Goal: Information Seeking & Learning: Find specific fact

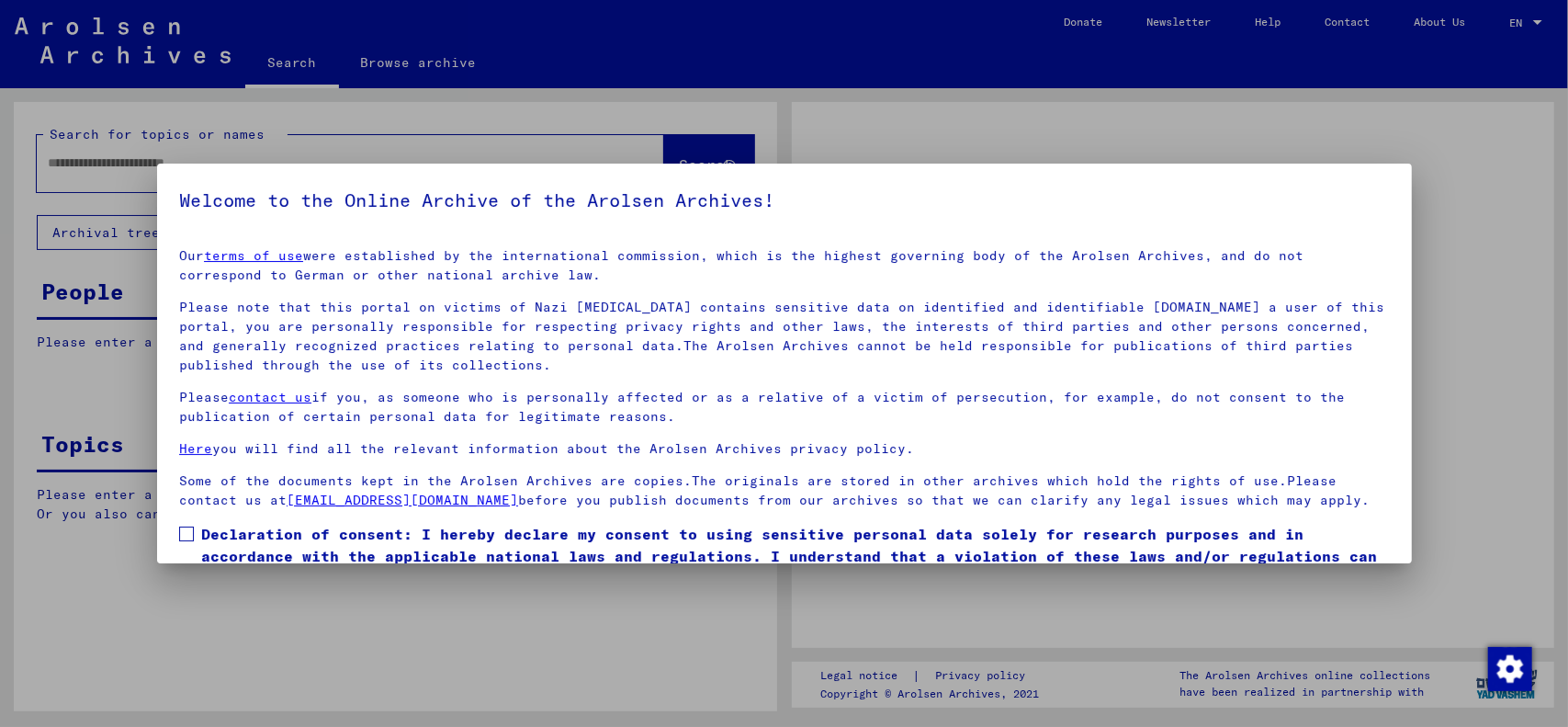
type input "***"
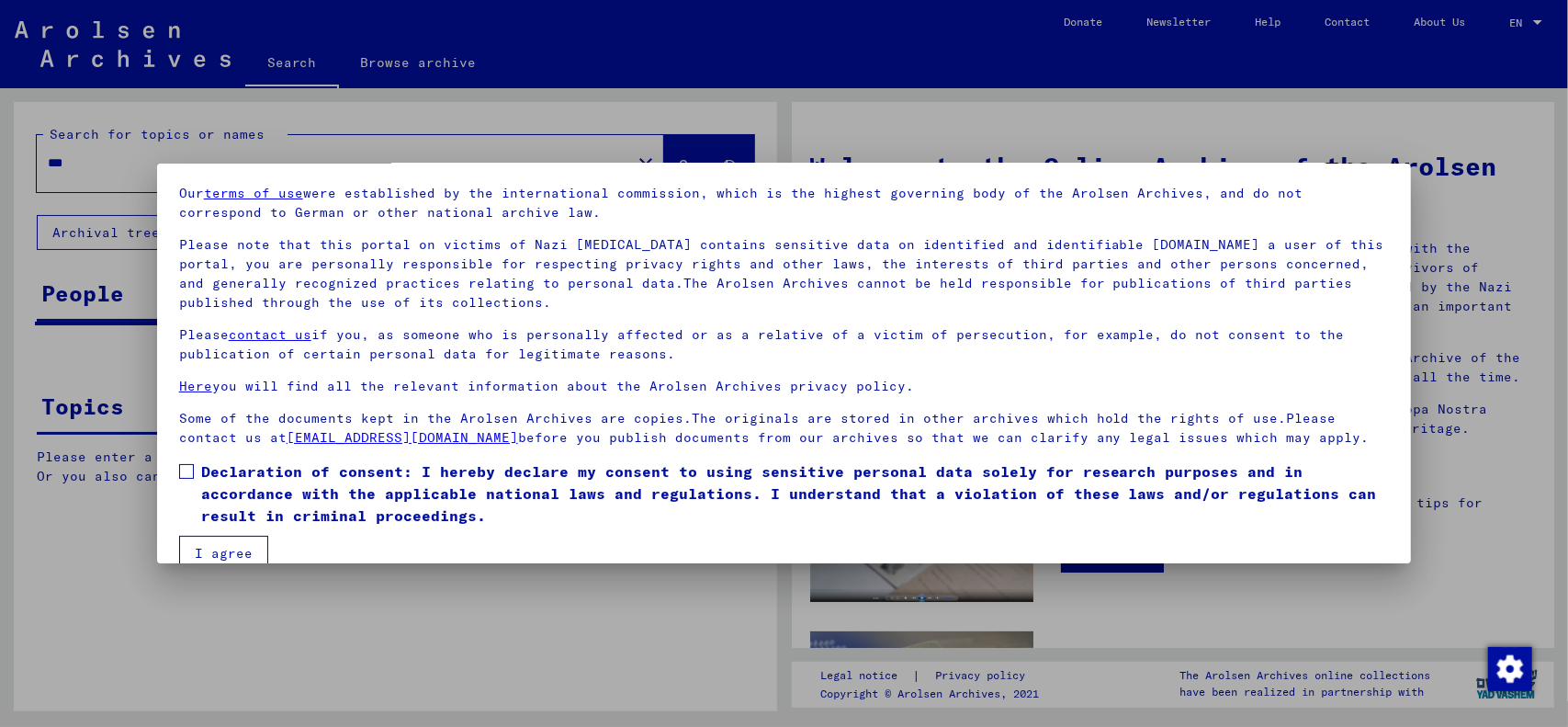
scroll to position [91, 0]
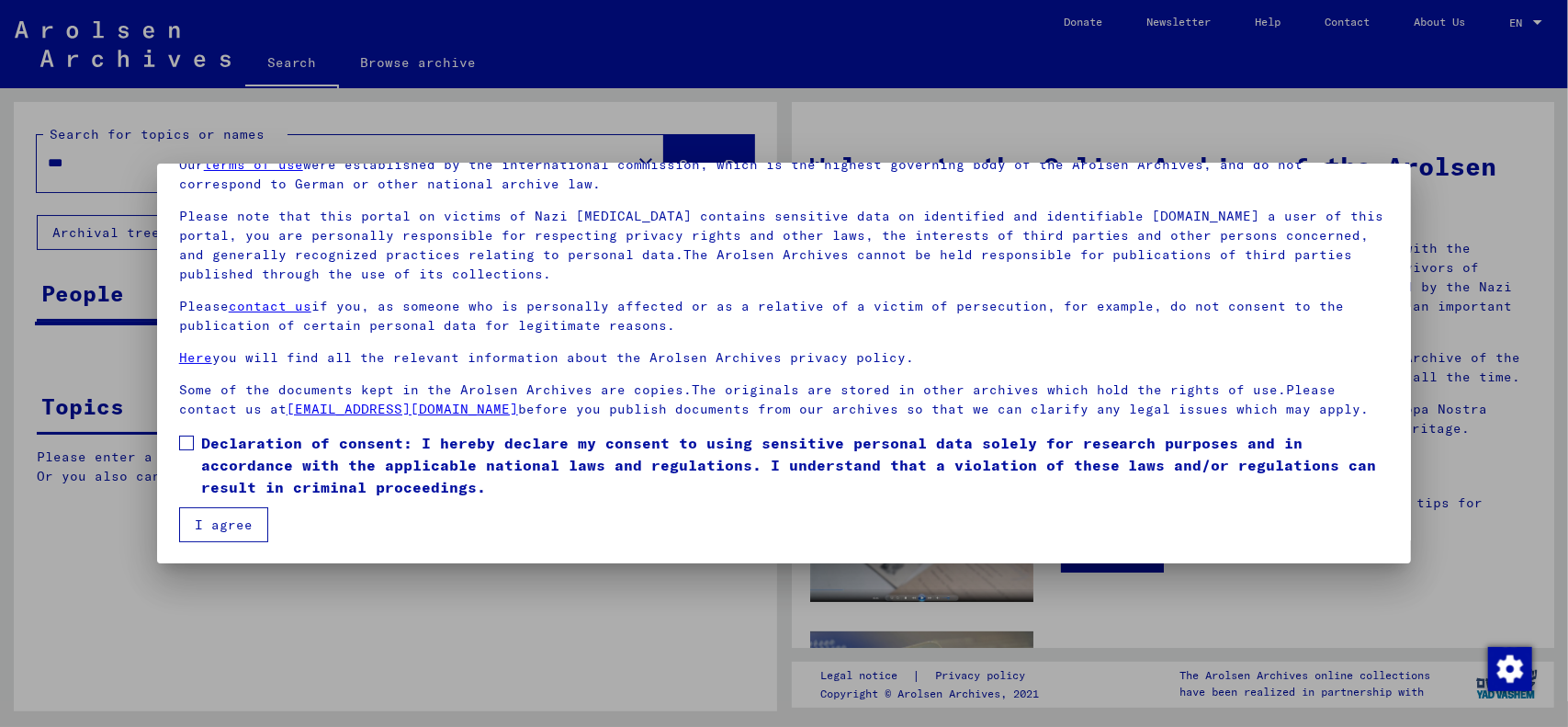
click at [184, 442] on span at bounding box center [187, 443] width 15 height 15
click at [216, 523] on button "I agree" at bounding box center [223, 524] width 89 height 35
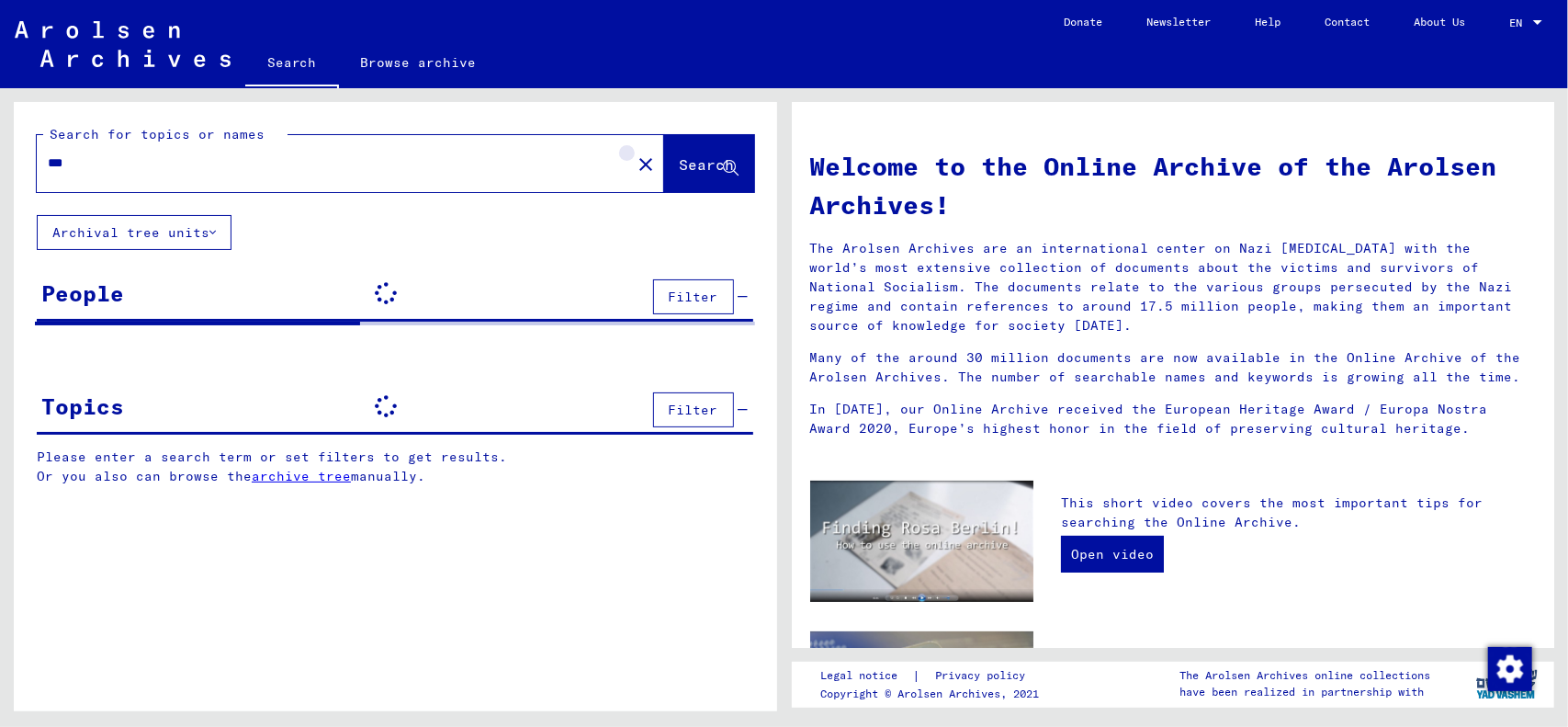
click at [627, 160] on button "close" at bounding box center [645, 164] width 37 height 37
click at [316, 175] on div at bounding box center [323, 163] width 573 height 41
click at [307, 160] on input "text" at bounding box center [328, 163] width 562 height 19
paste input "*****"
type input "*****"
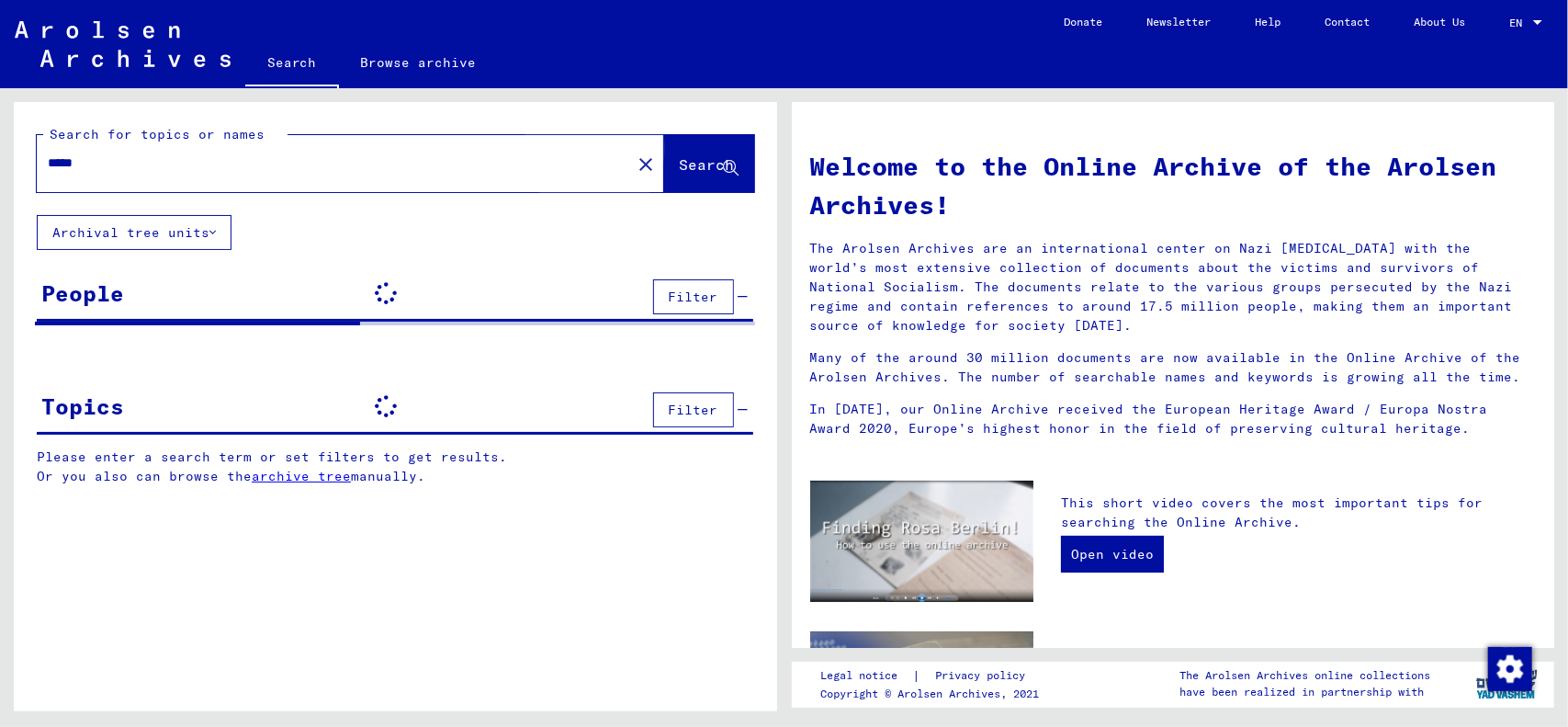
click at [680, 170] on span "Search" at bounding box center [707, 165] width 55 height 18
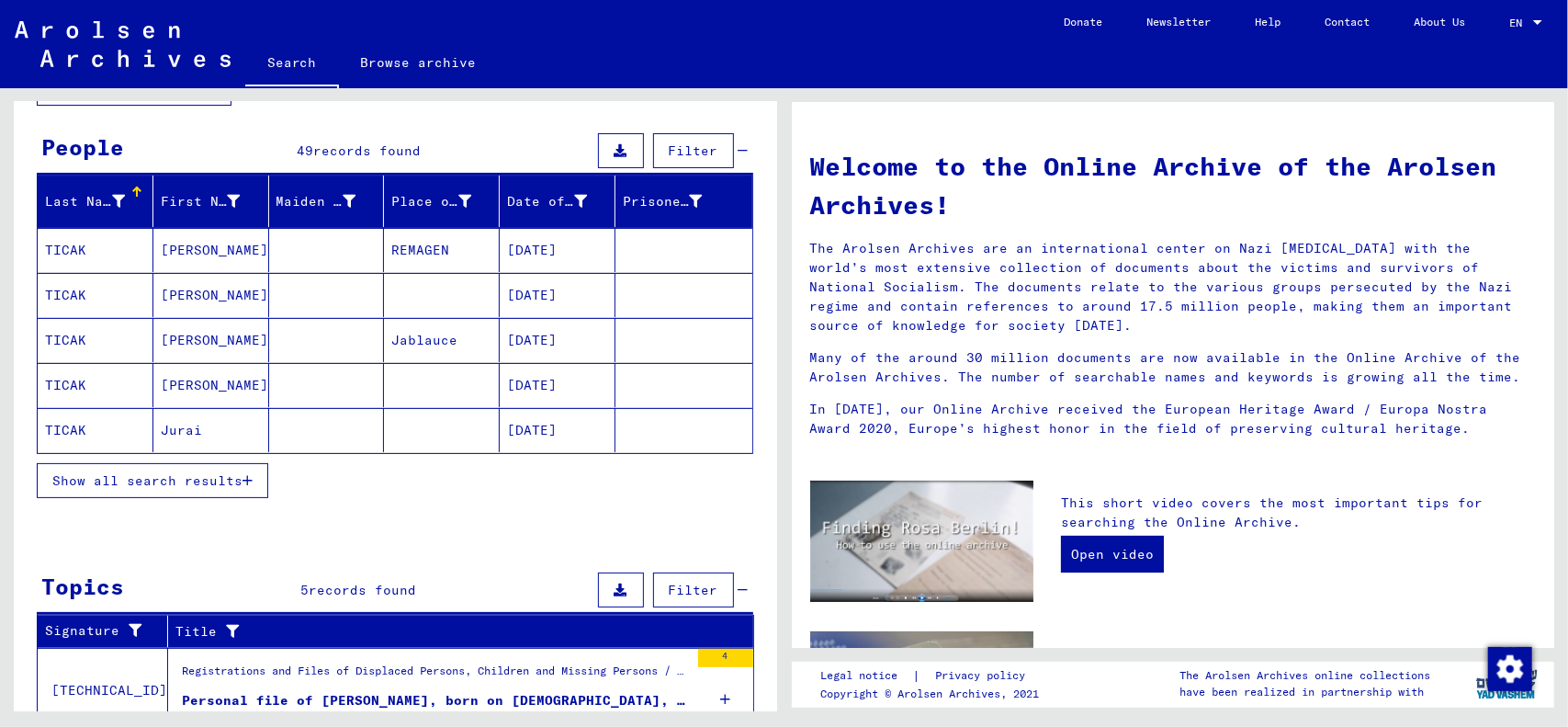
scroll to position [183, 0]
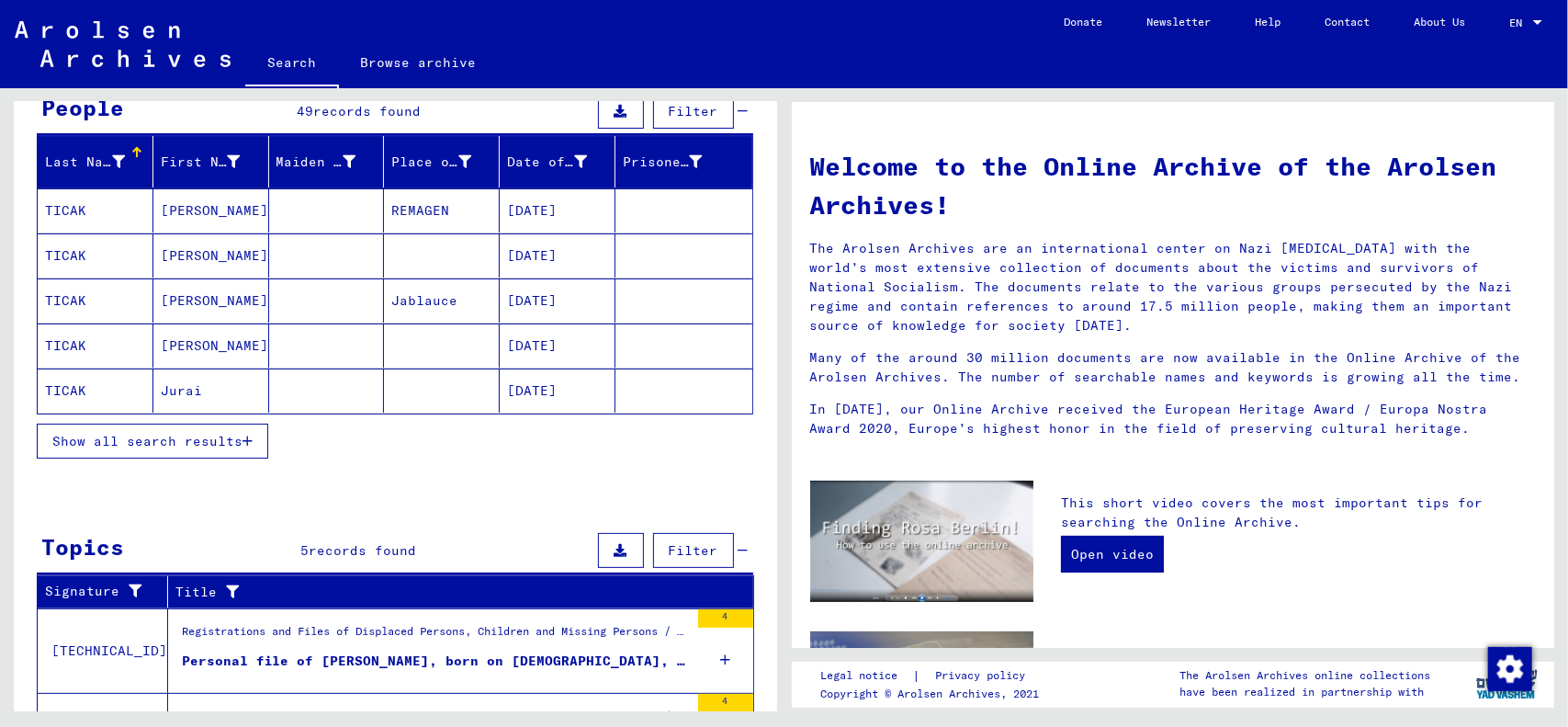
click at [250, 438] on icon "button" at bounding box center [247, 441] width 10 height 13
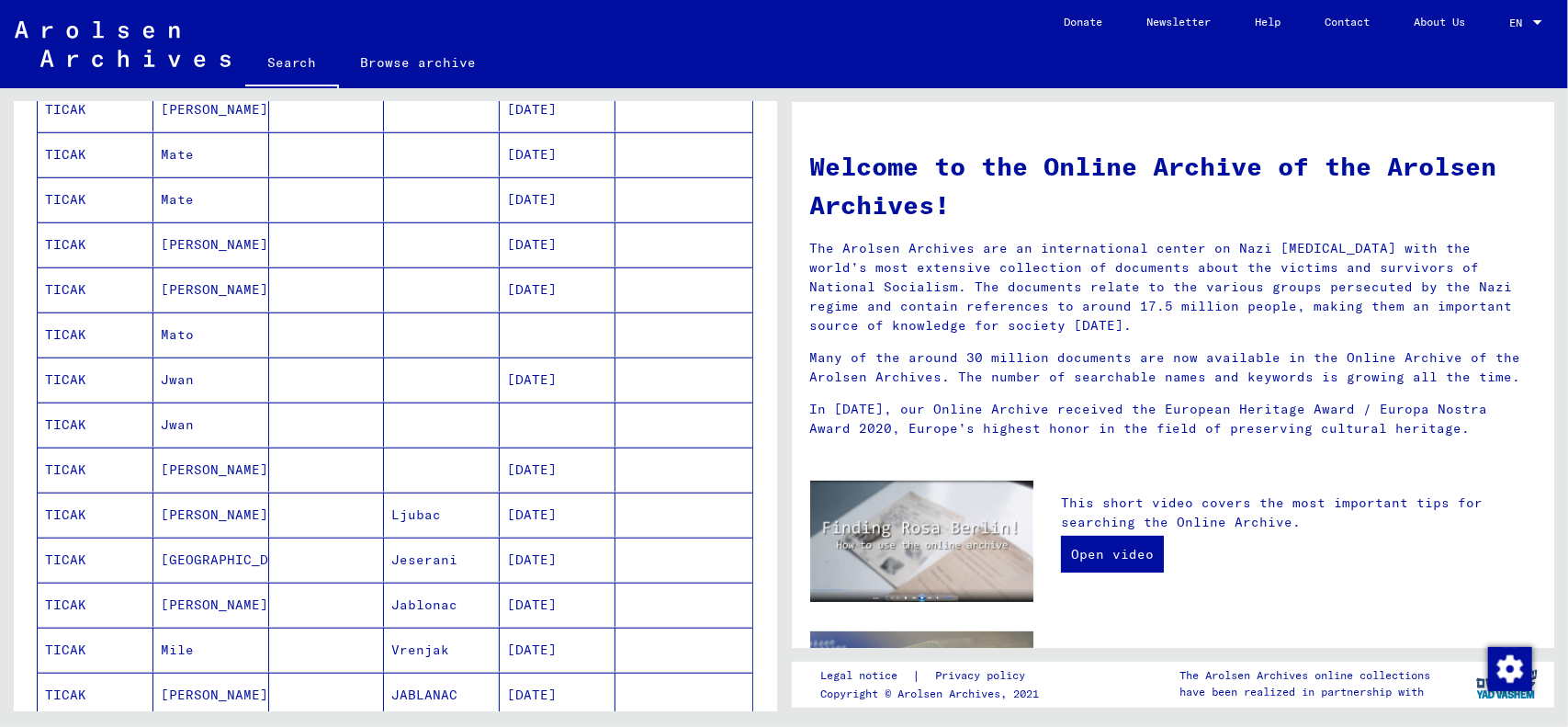
scroll to position [918, 0]
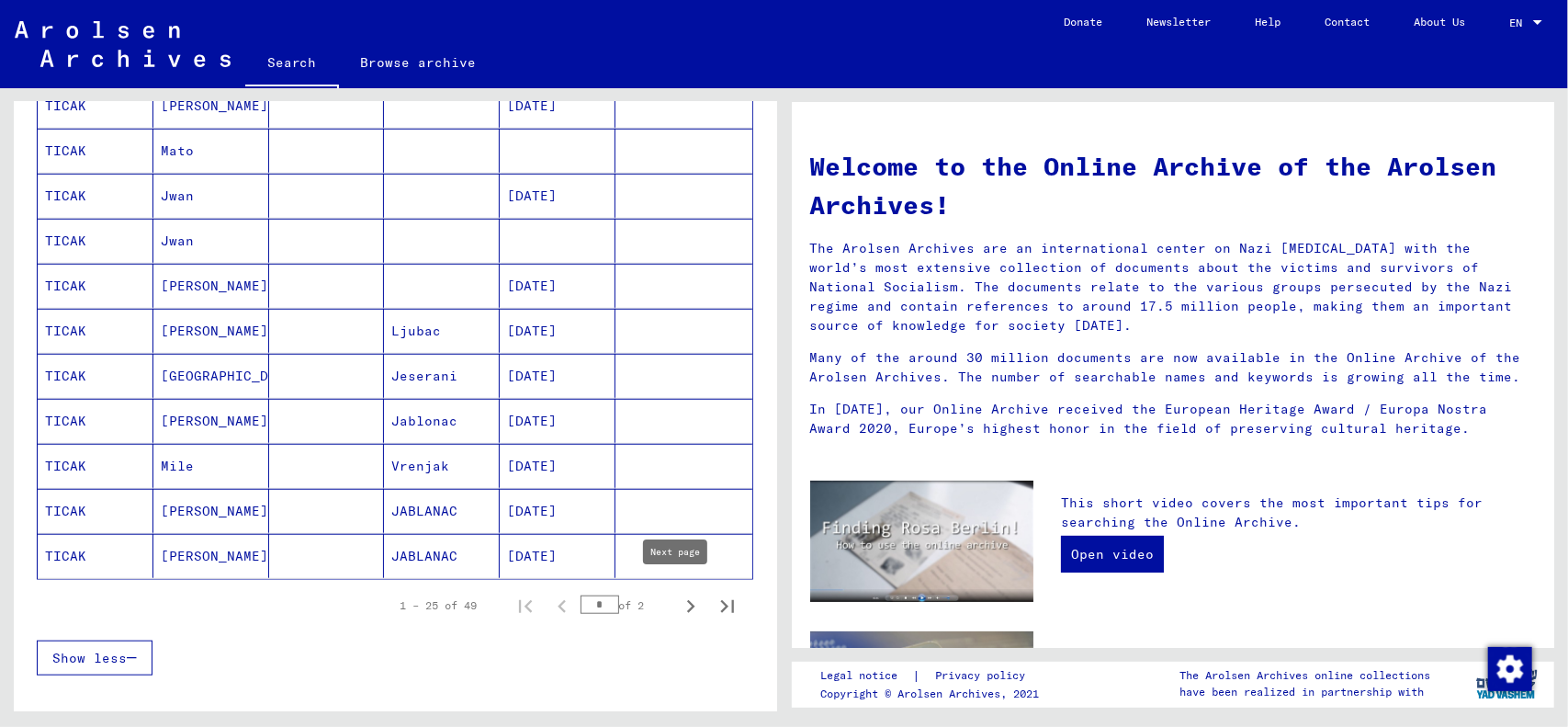
click at [678, 593] on icon "Next page" at bounding box center [691, 606] width 26 height 26
type input "*"
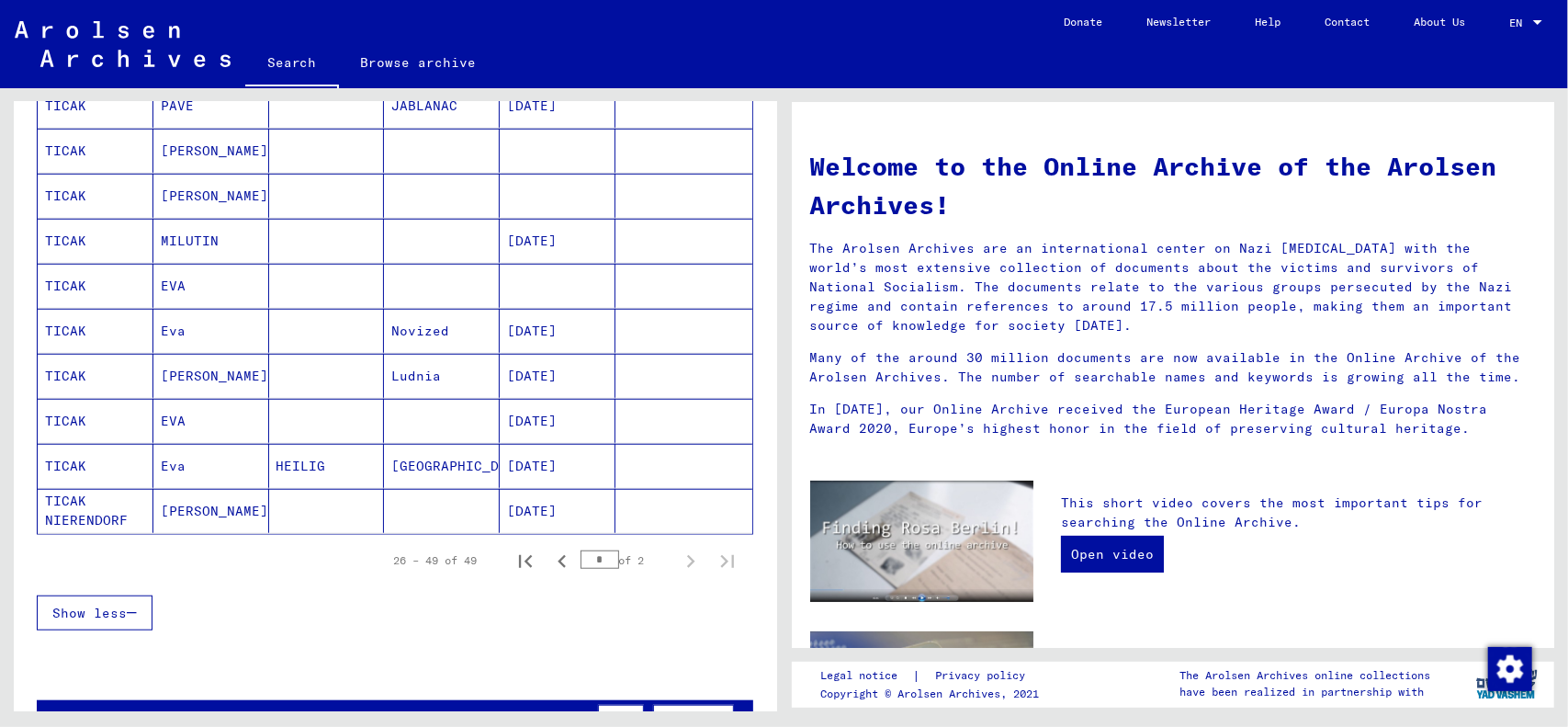
drag, startPoint x: 669, startPoint y: 591, endPoint x: 360, endPoint y: 548, distance: 312.0
drag, startPoint x: 360, startPoint y: 548, endPoint x: 237, endPoint y: 544, distance: 123.1
click at [237, 544] on div "26 – 49 of 49 * of 2" at bounding box center [395, 560] width 716 height 52
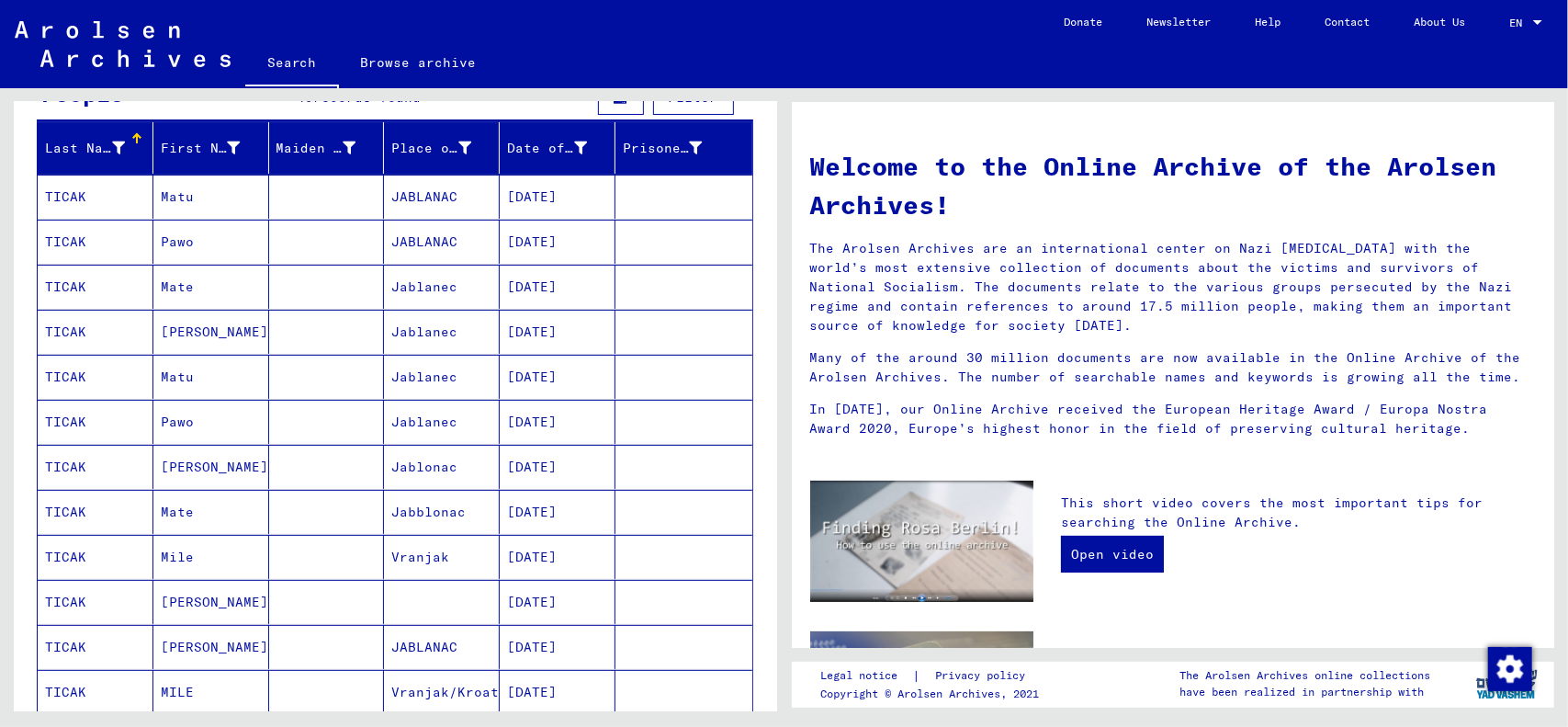
scroll to position [0, 0]
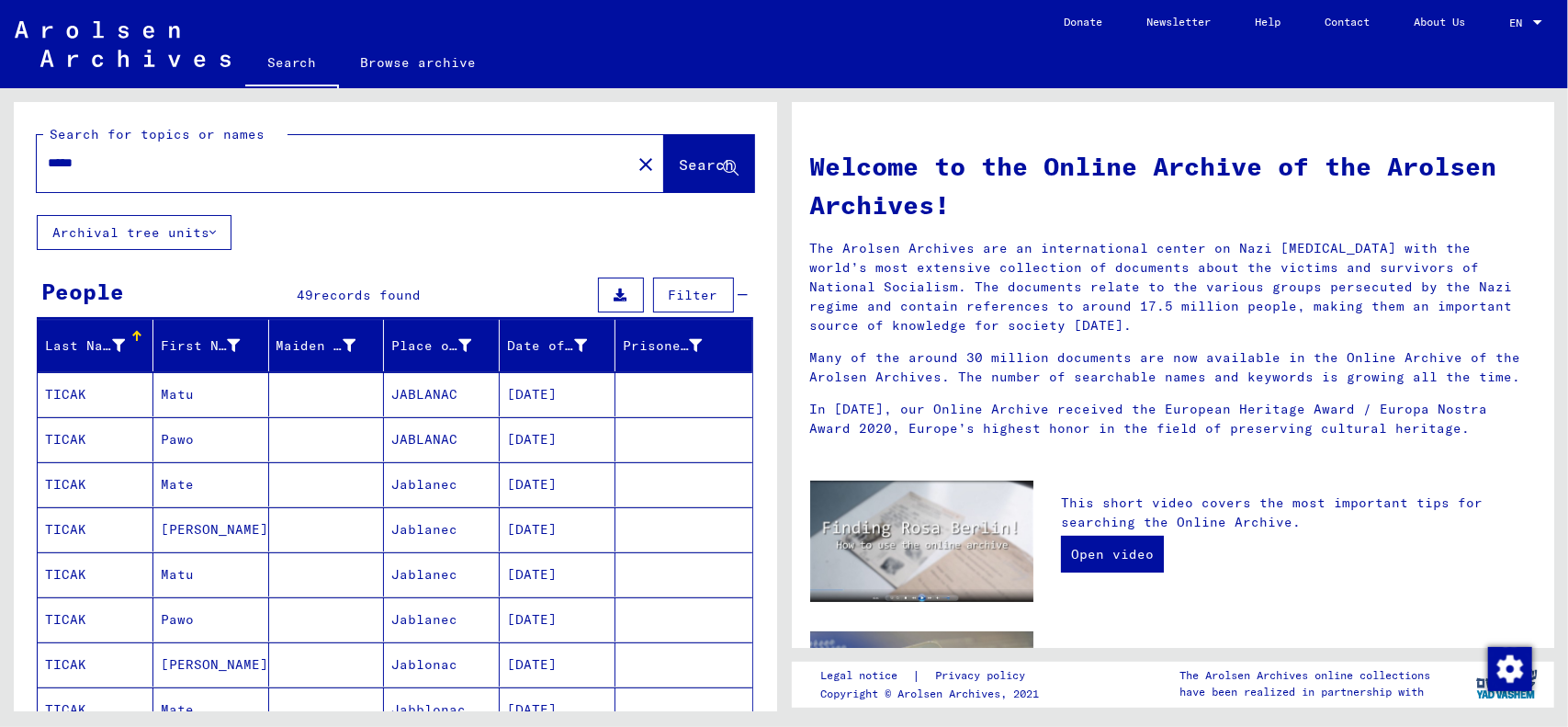
click at [634, 165] on mat-icon "close" at bounding box center [645, 165] width 22 height 22
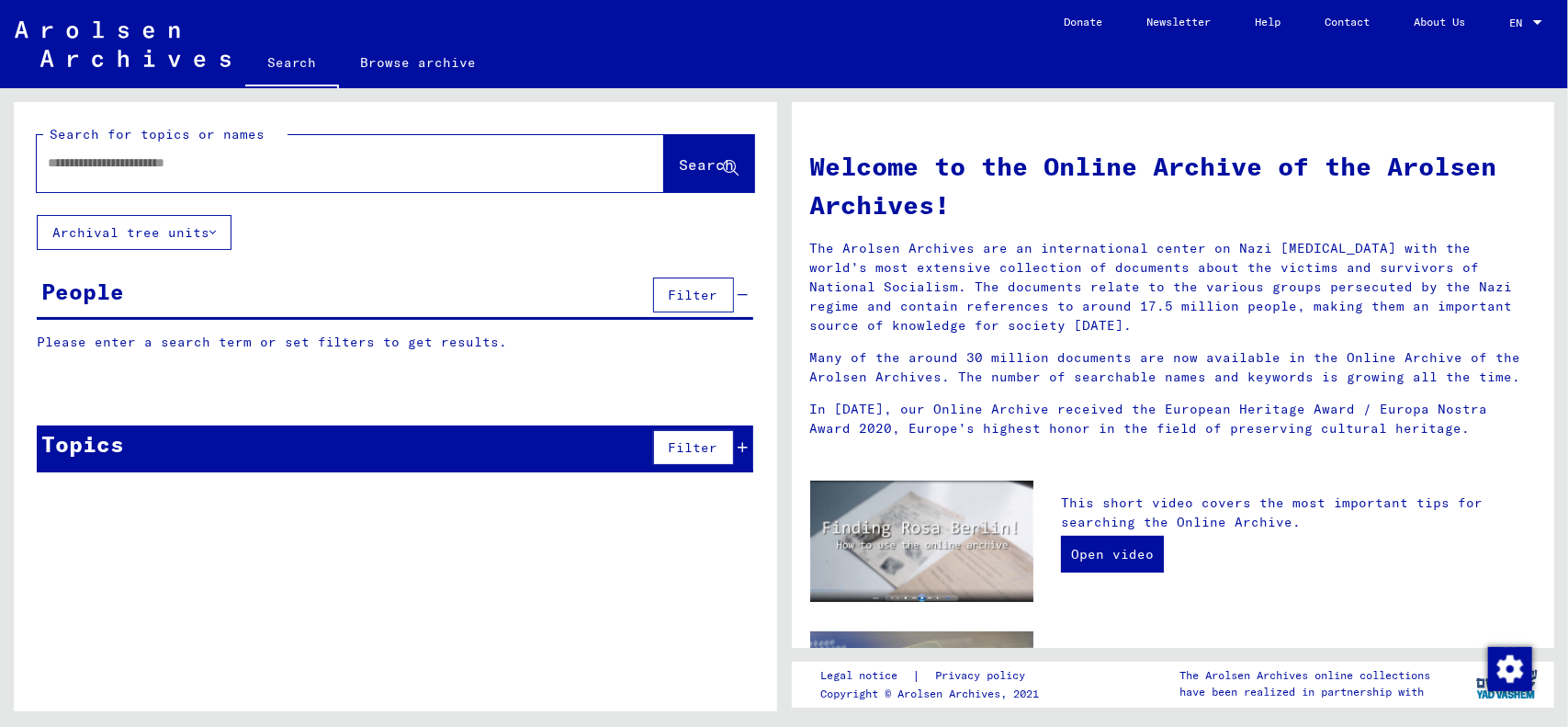
click at [209, 171] on input "text" at bounding box center [328, 163] width 562 height 19
type input "******"
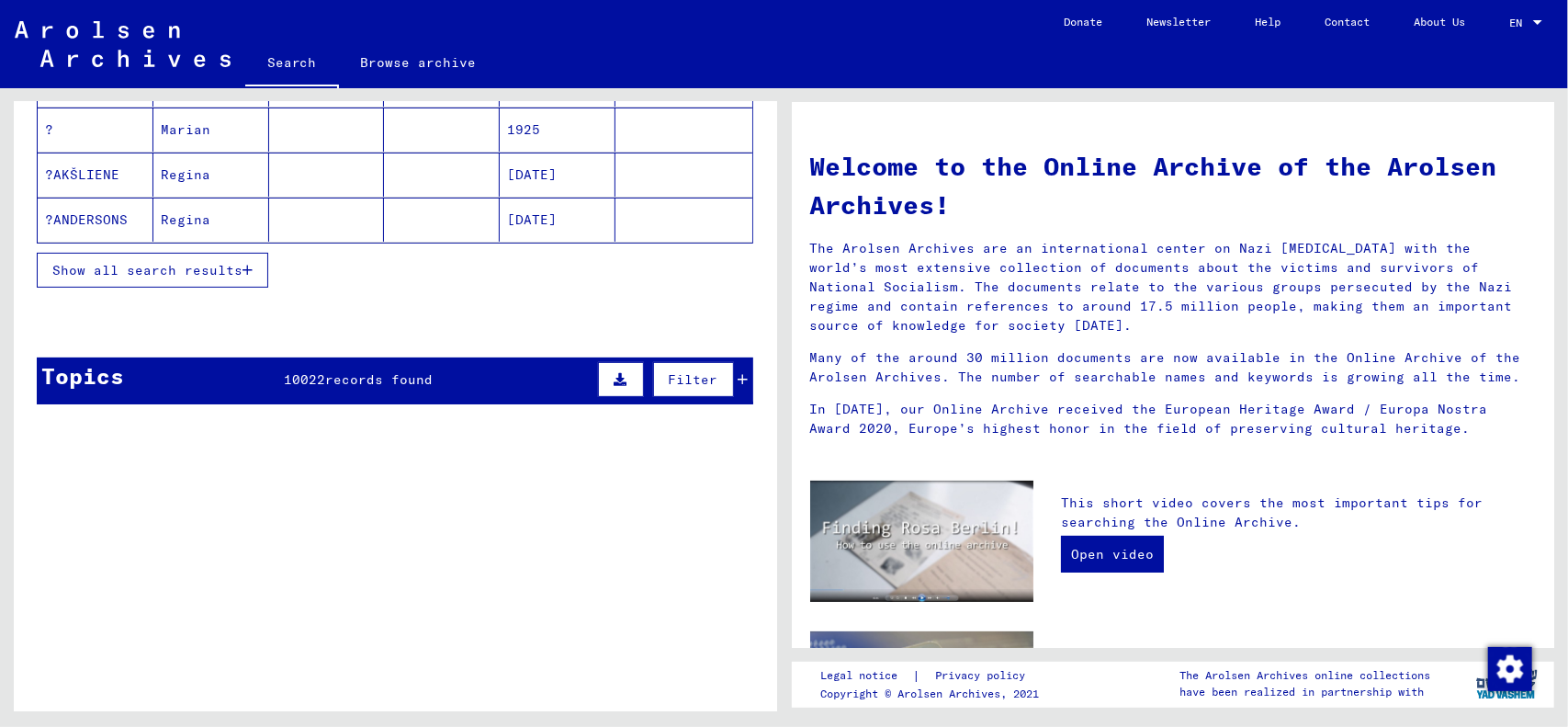
scroll to position [183, 0]
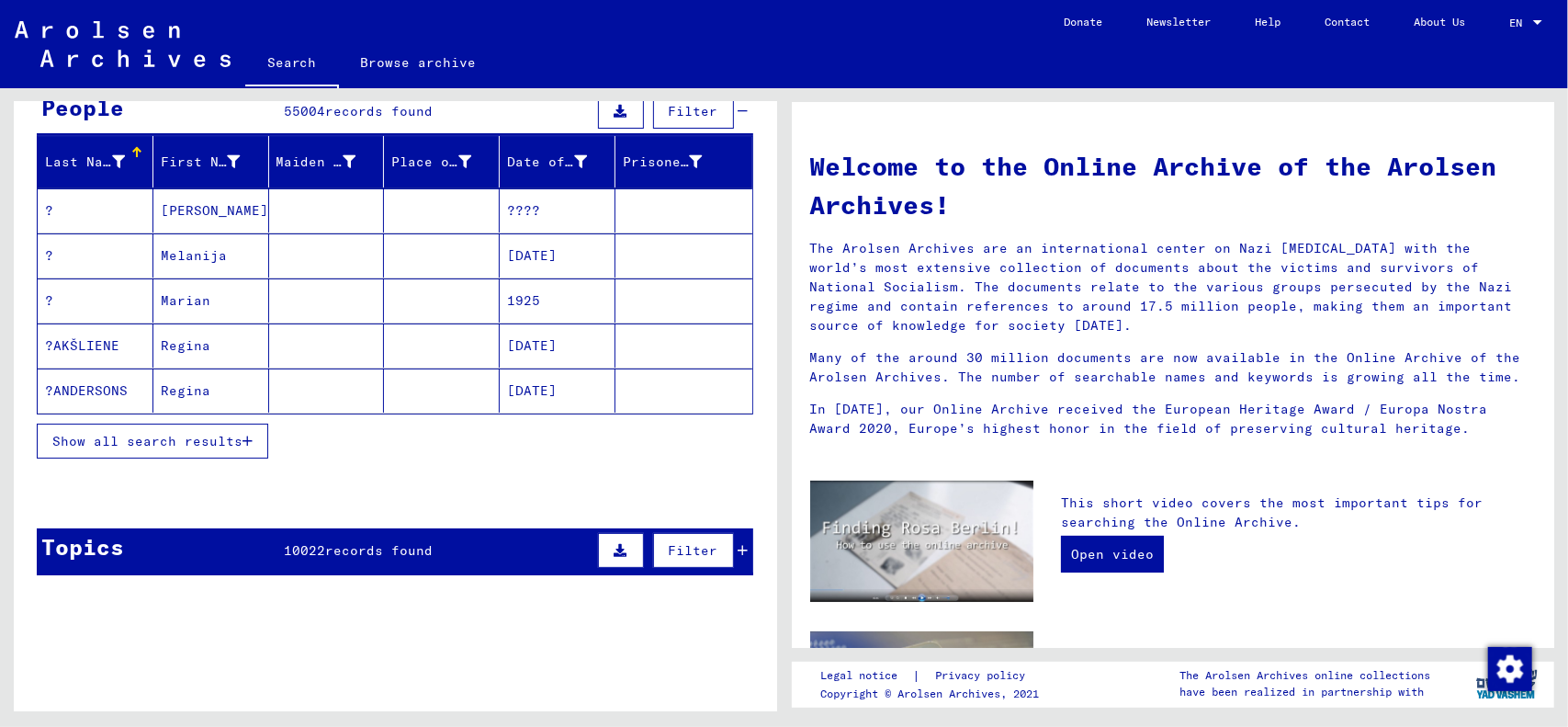
click at [186, 433] on span "Show all search results" at bounding box center [148, 441] width 191 height 17
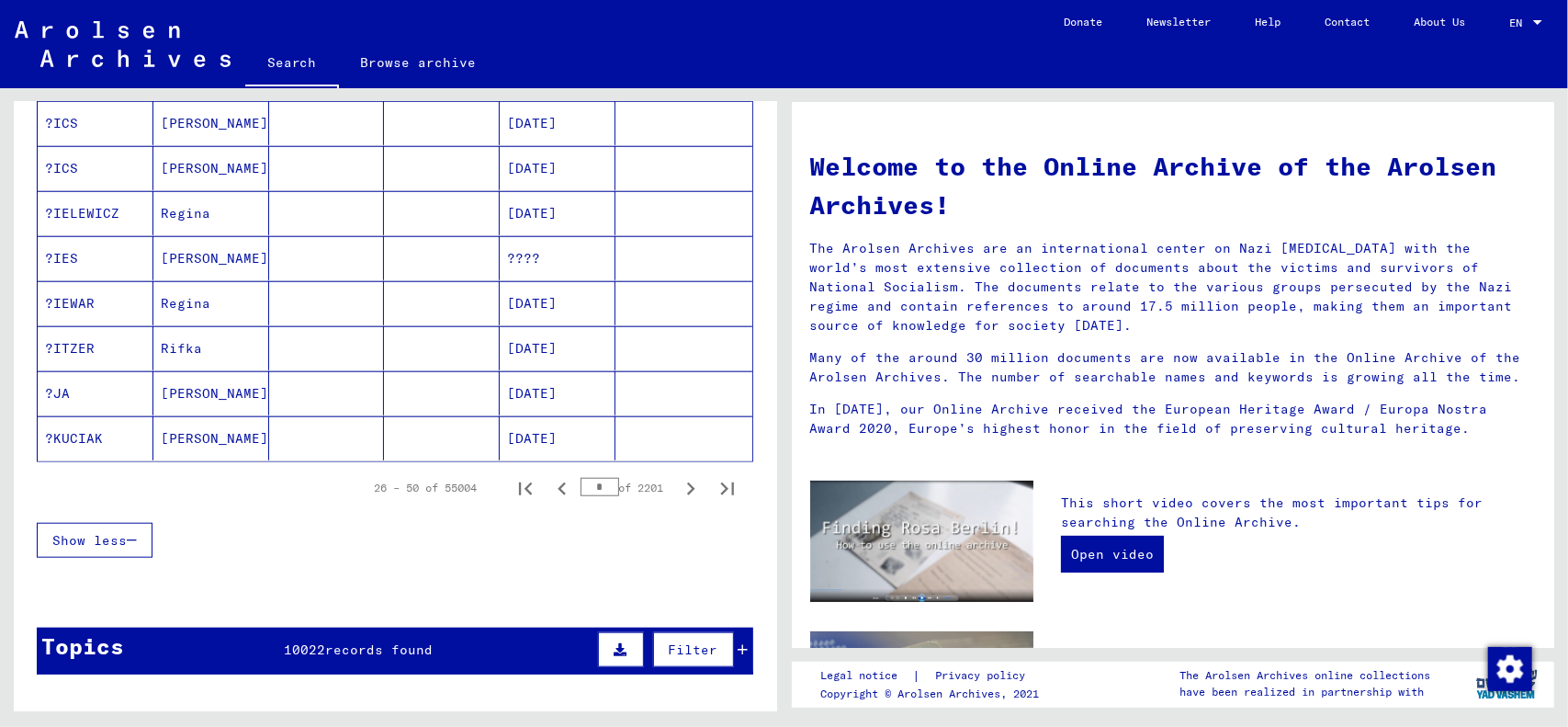
scroll to position [1010, 0]
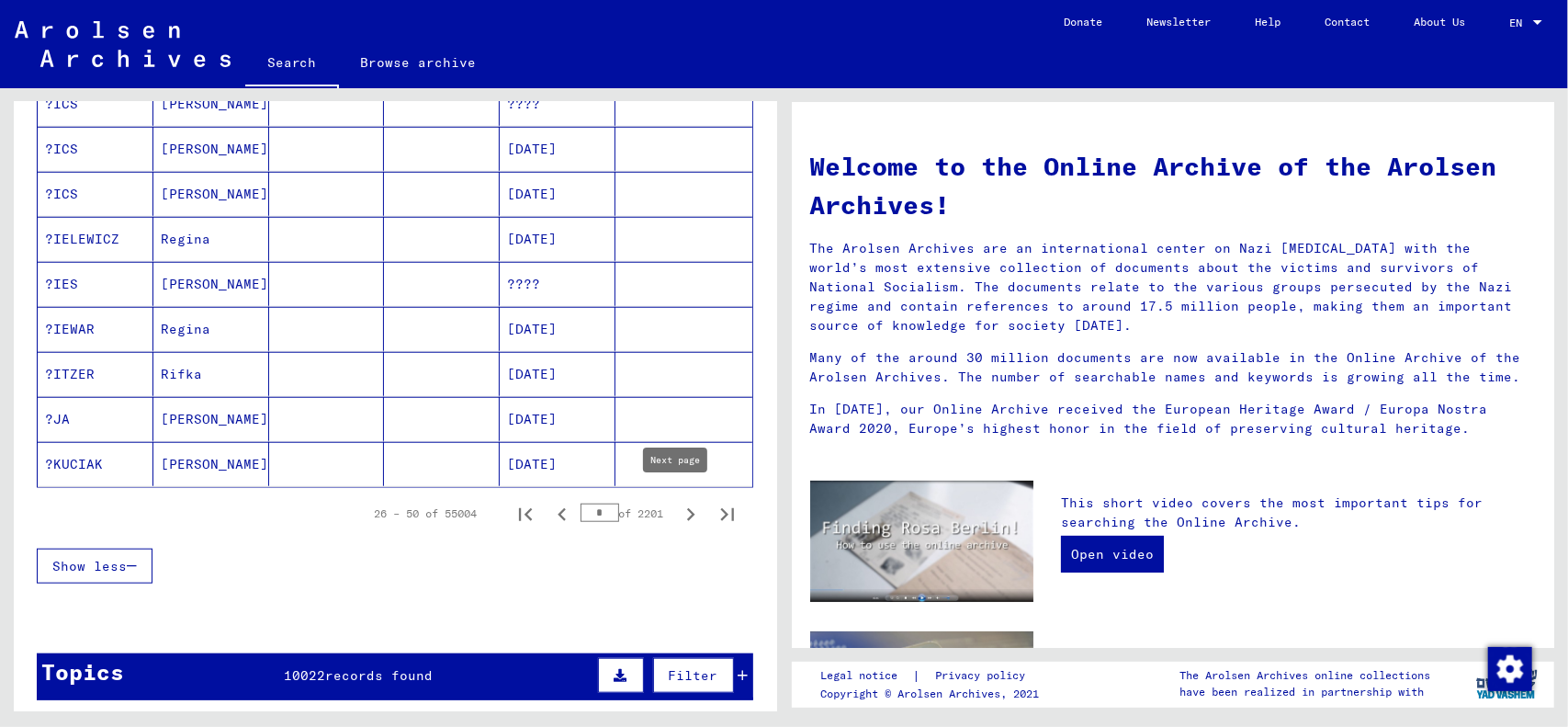
click at [678, 515] on icon "Next page" at bounding box center [691, 515] width 26 height 26
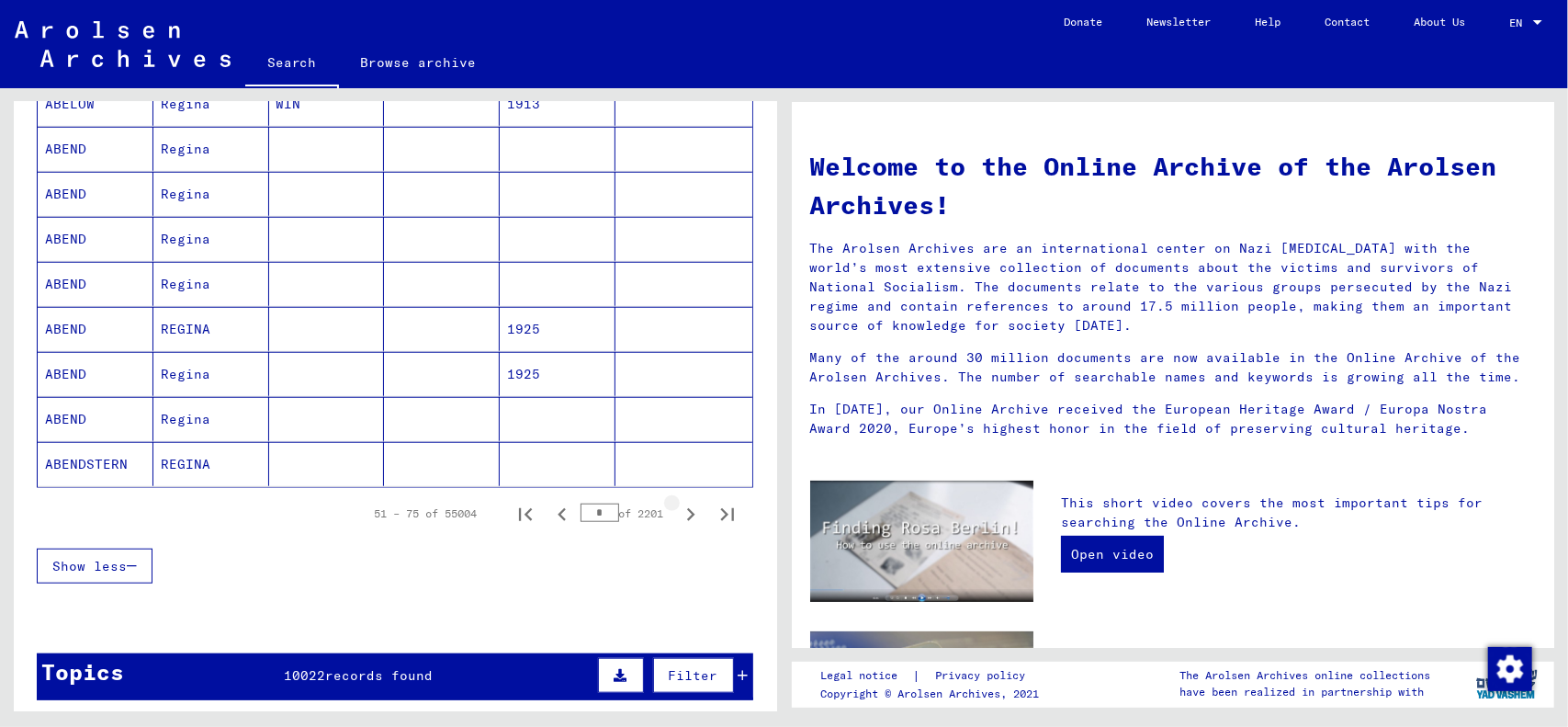
click at [678, 512] on icon "Next page" at bounding box center [691, 515] width 26 height 26
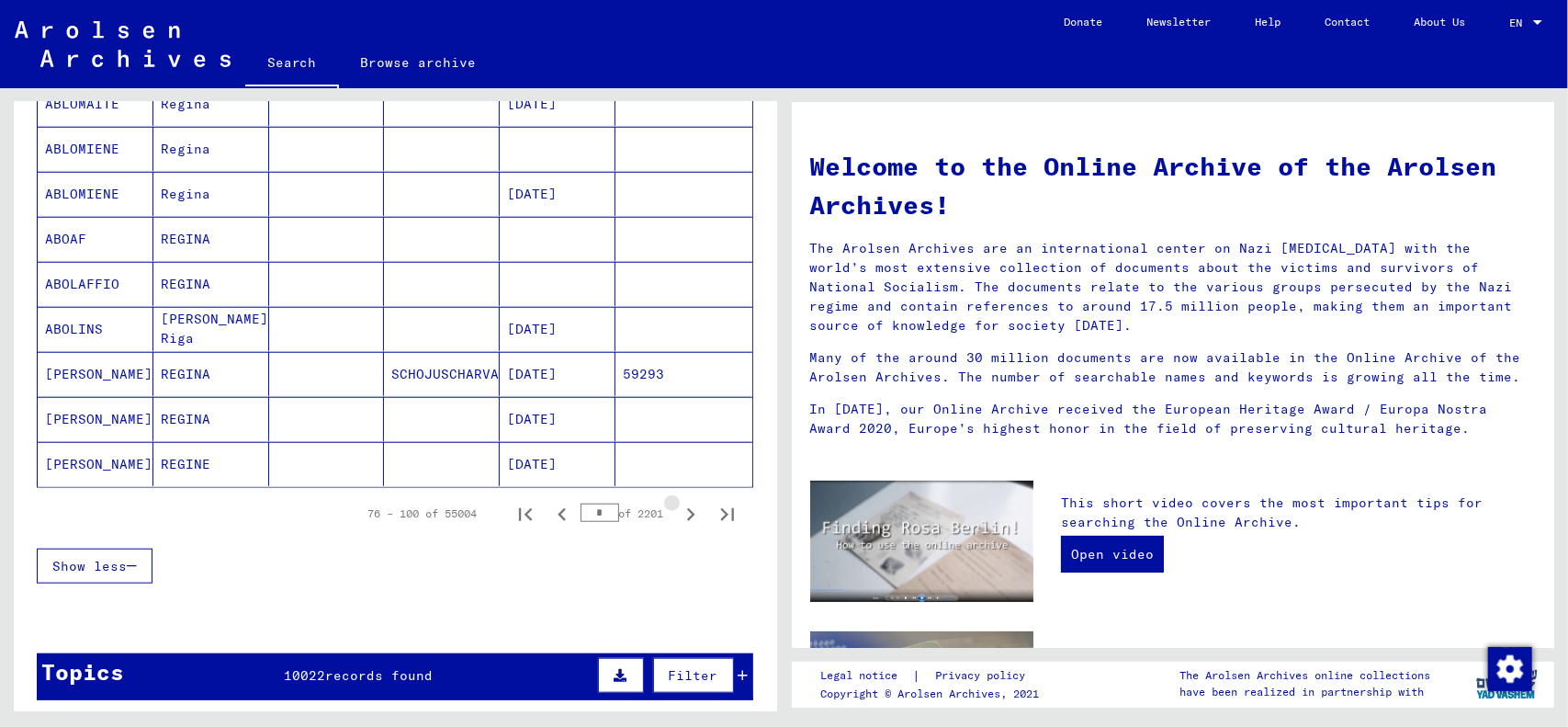
click at [678, 512] on icon "Next page" at bounding box center [691, 515] width 26 height 26
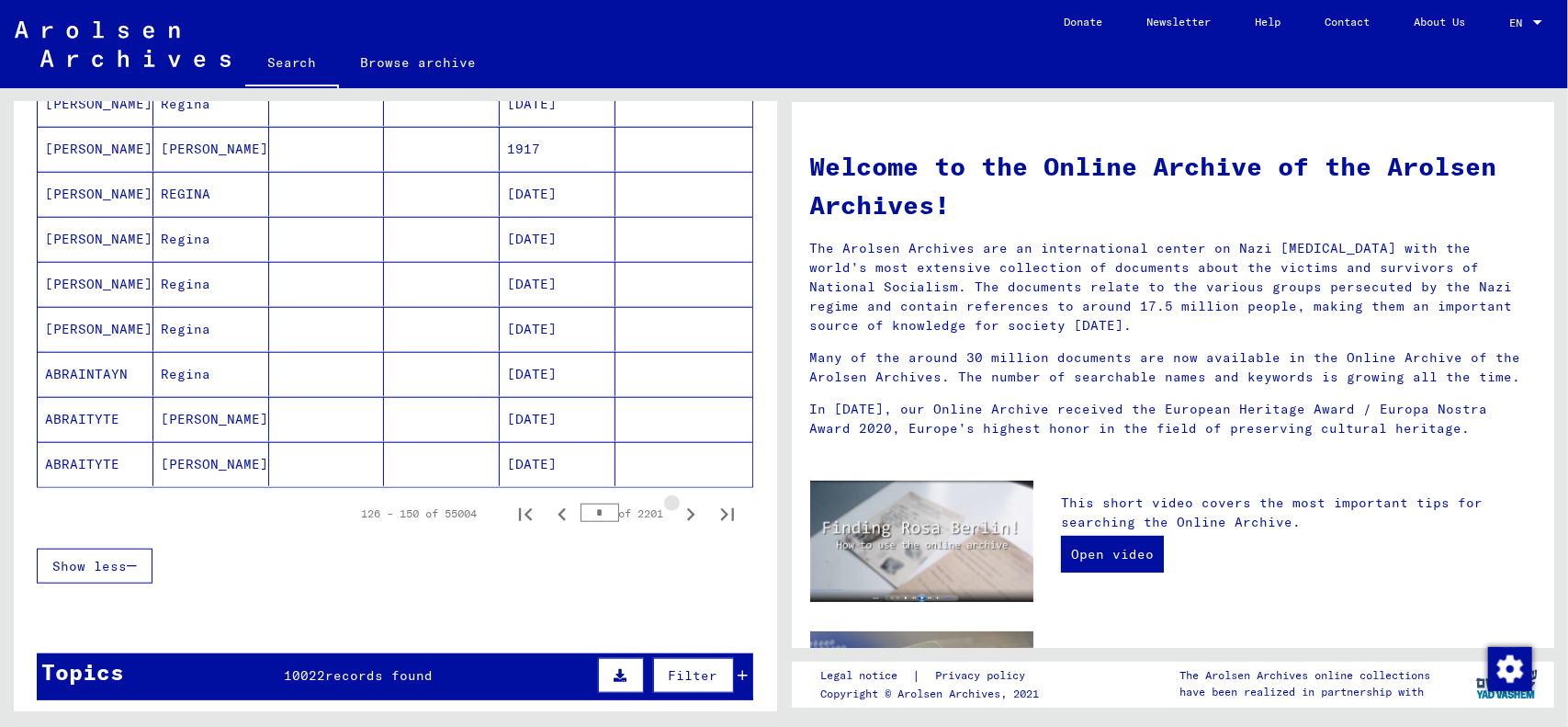
click at [678, 512] on icon "Next page" at bounding box center [691, 515] width 26 height 26
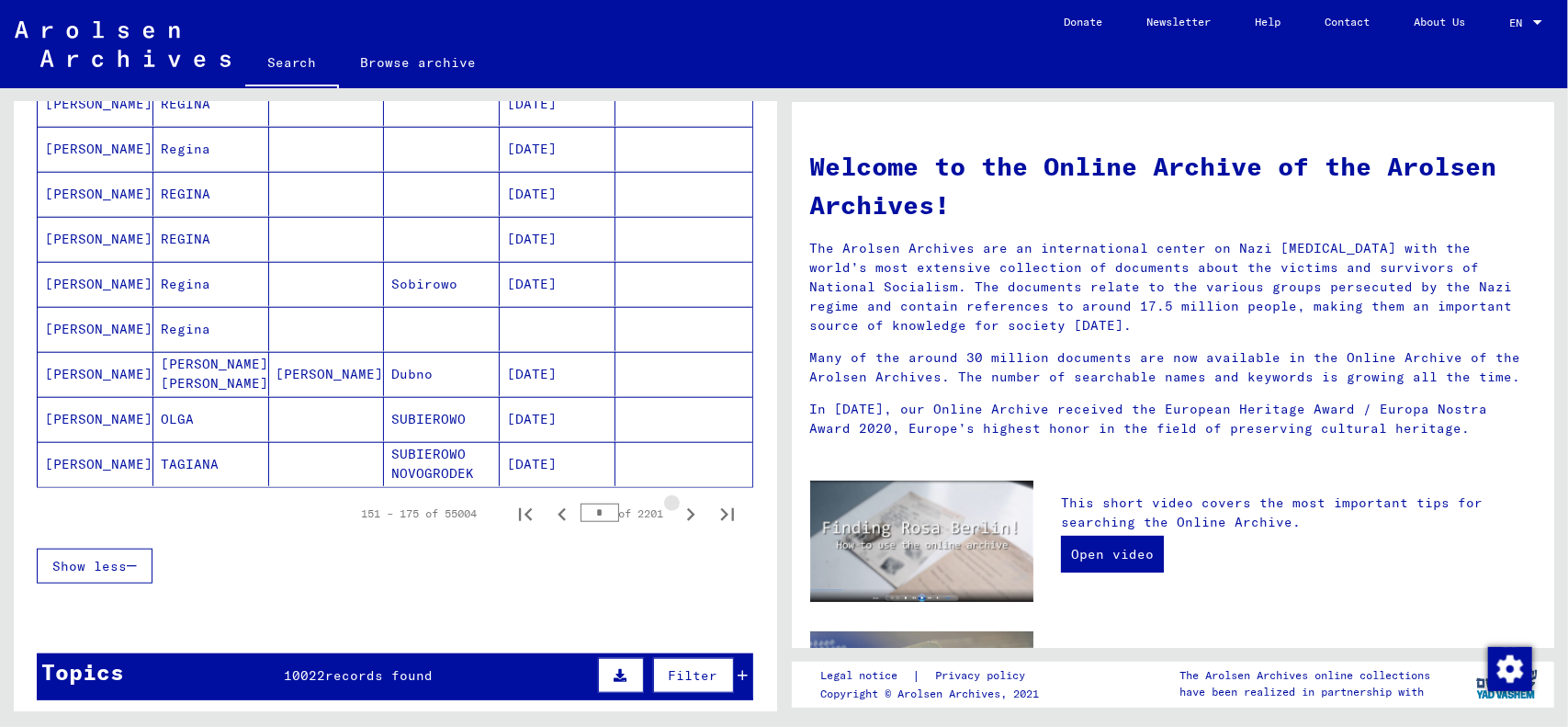
click at [678, 512] on icon "Next page" at bounding box center [691, 515] width 26 height 26
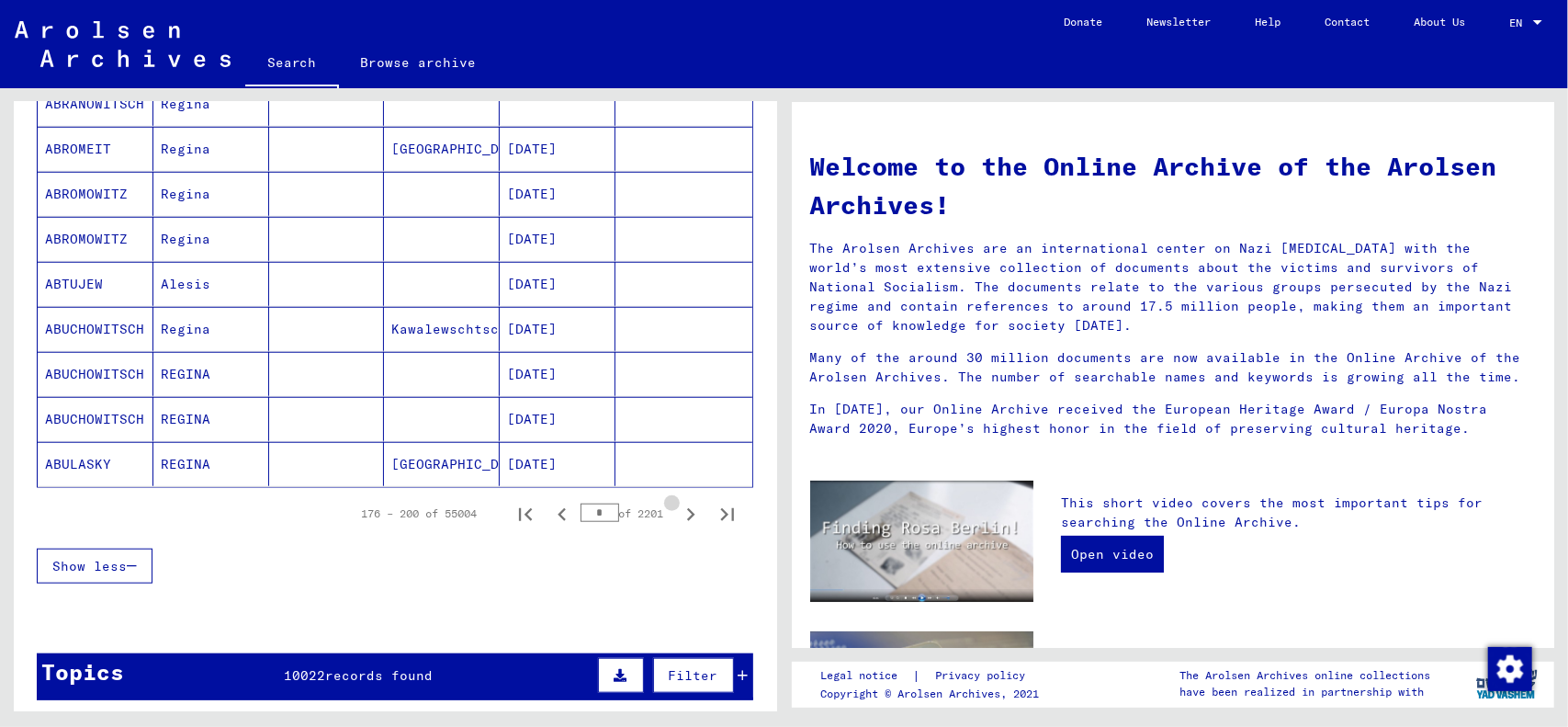
click at [678, 512] on icon "Next page" at bounding box center [691, 515] width 26 height 26
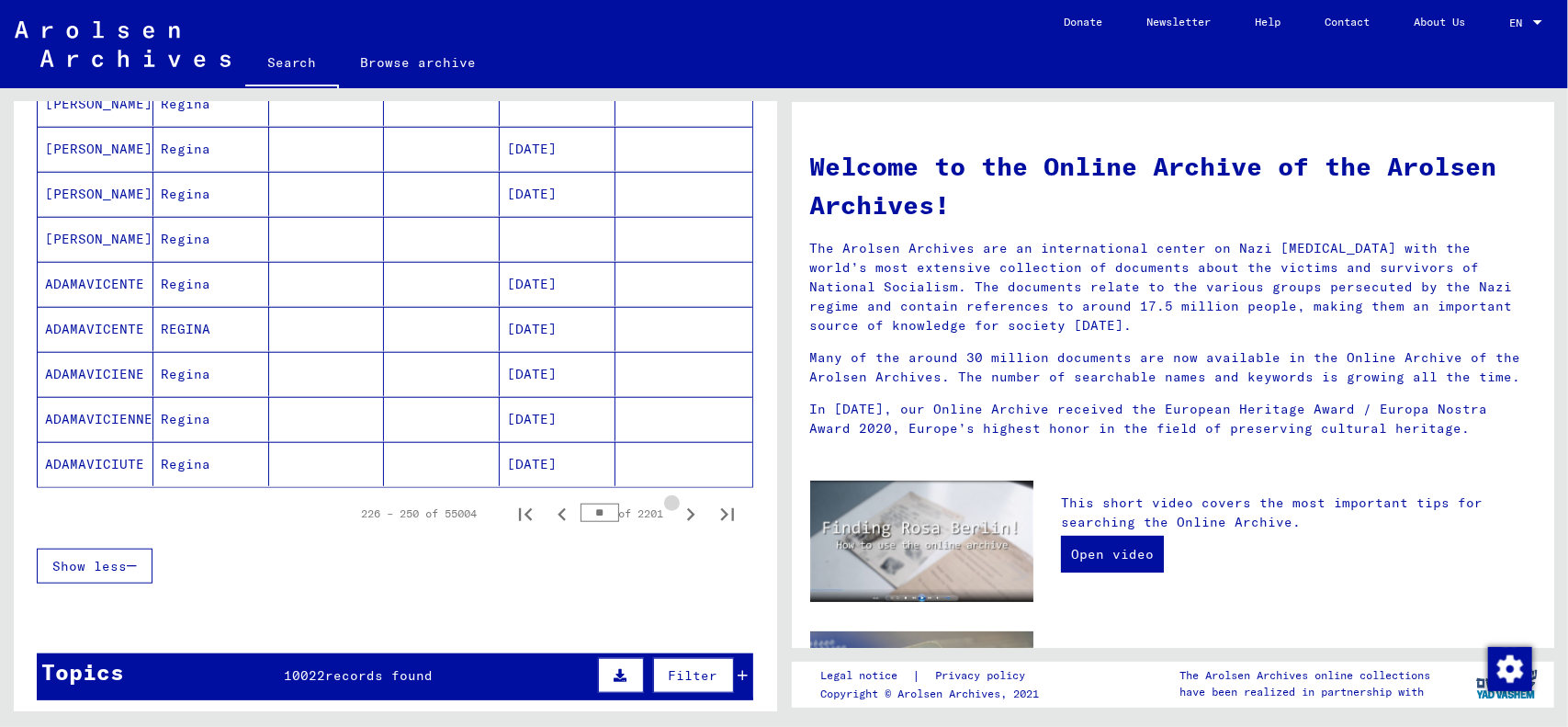
click at [678, 512] on icon "Next page" at bounding box center [691, 515] width 26 height 26
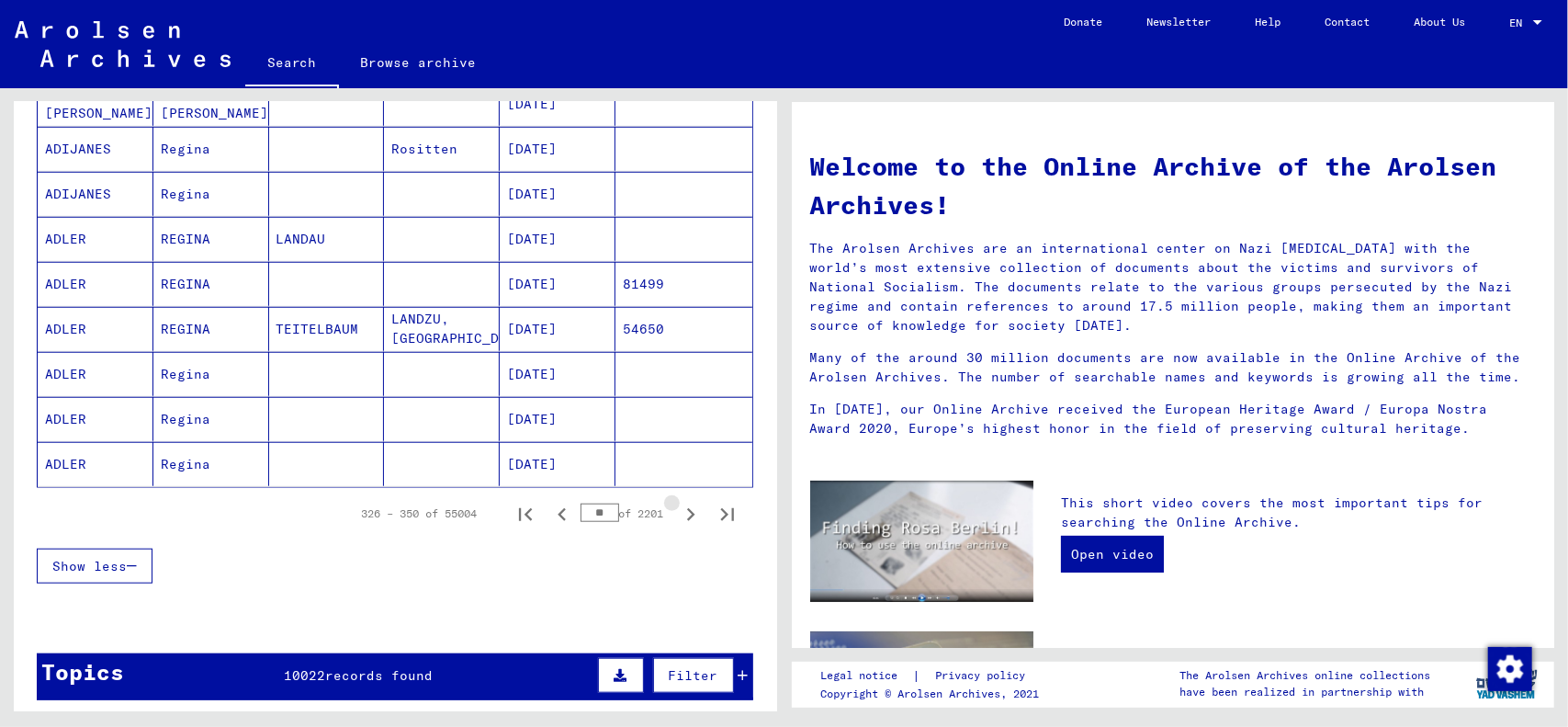
click at [678, 512] on icon "Next page" at bounding box center [691, 515] width 26 height 26
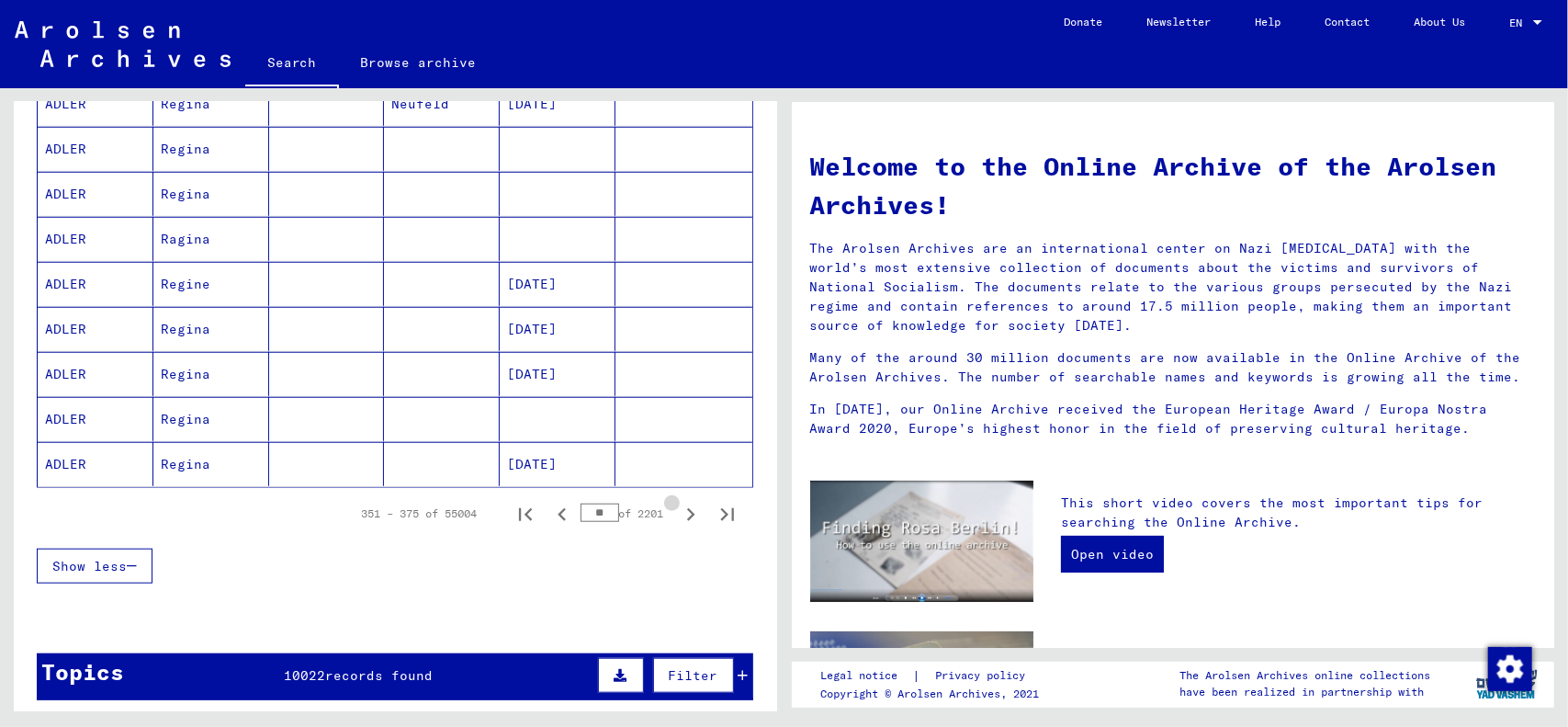
click at [678, 512] on icon "Next page" at bounding box center [691, 515] width 26 height 26
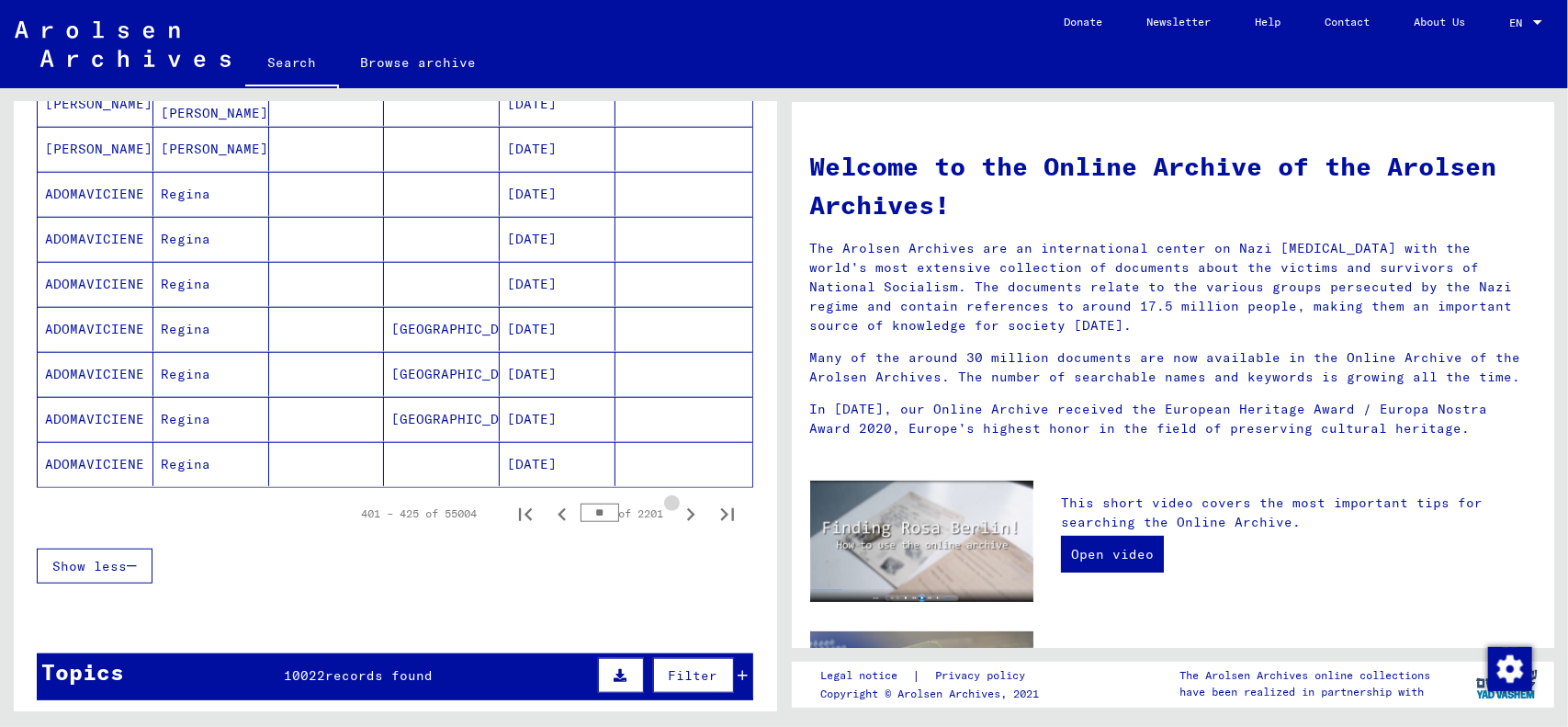
click at [678, 512] on icon "Next page" at bounding box center [691, 515] width 26 height 26
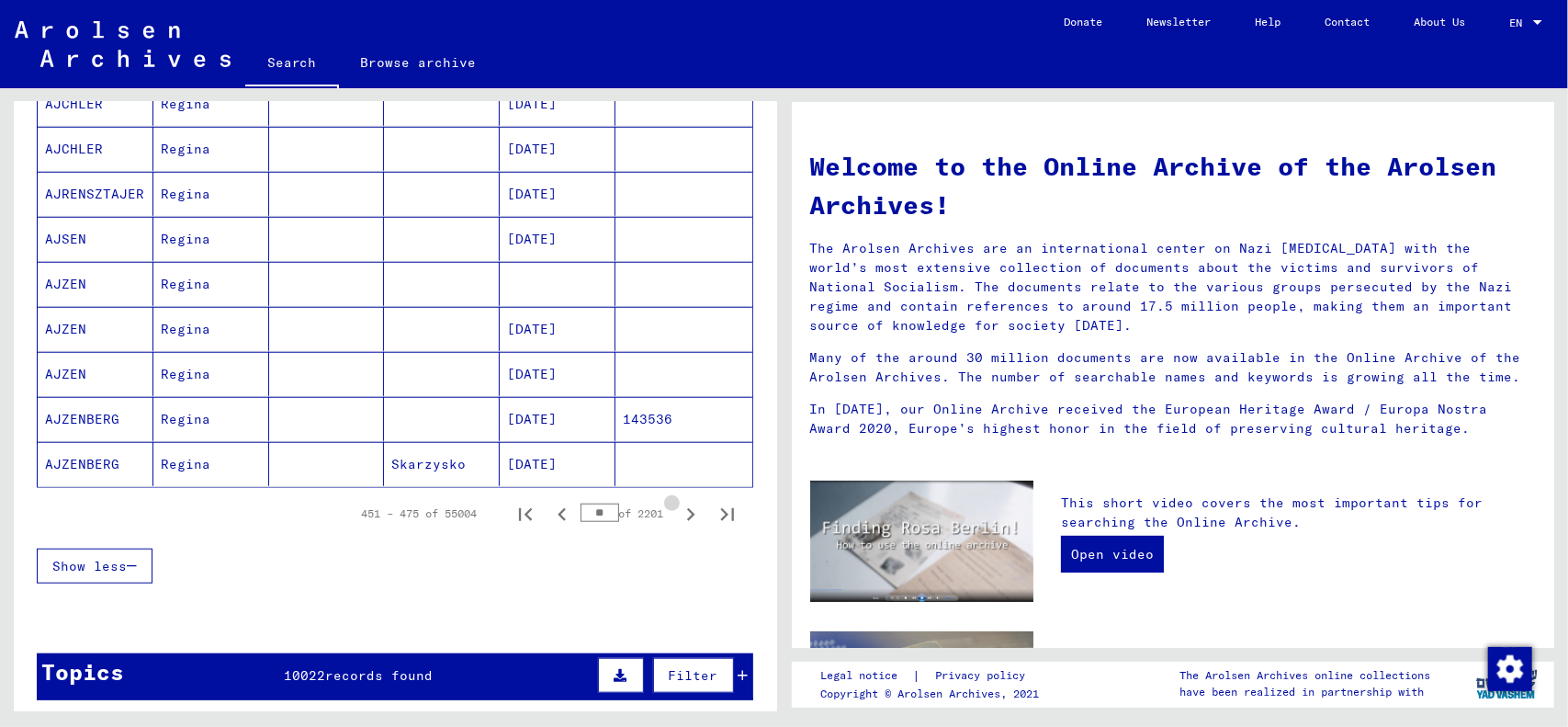
click at [678, 512] on icon "Next page" at bounding box center [691, 515] width 26 height 26
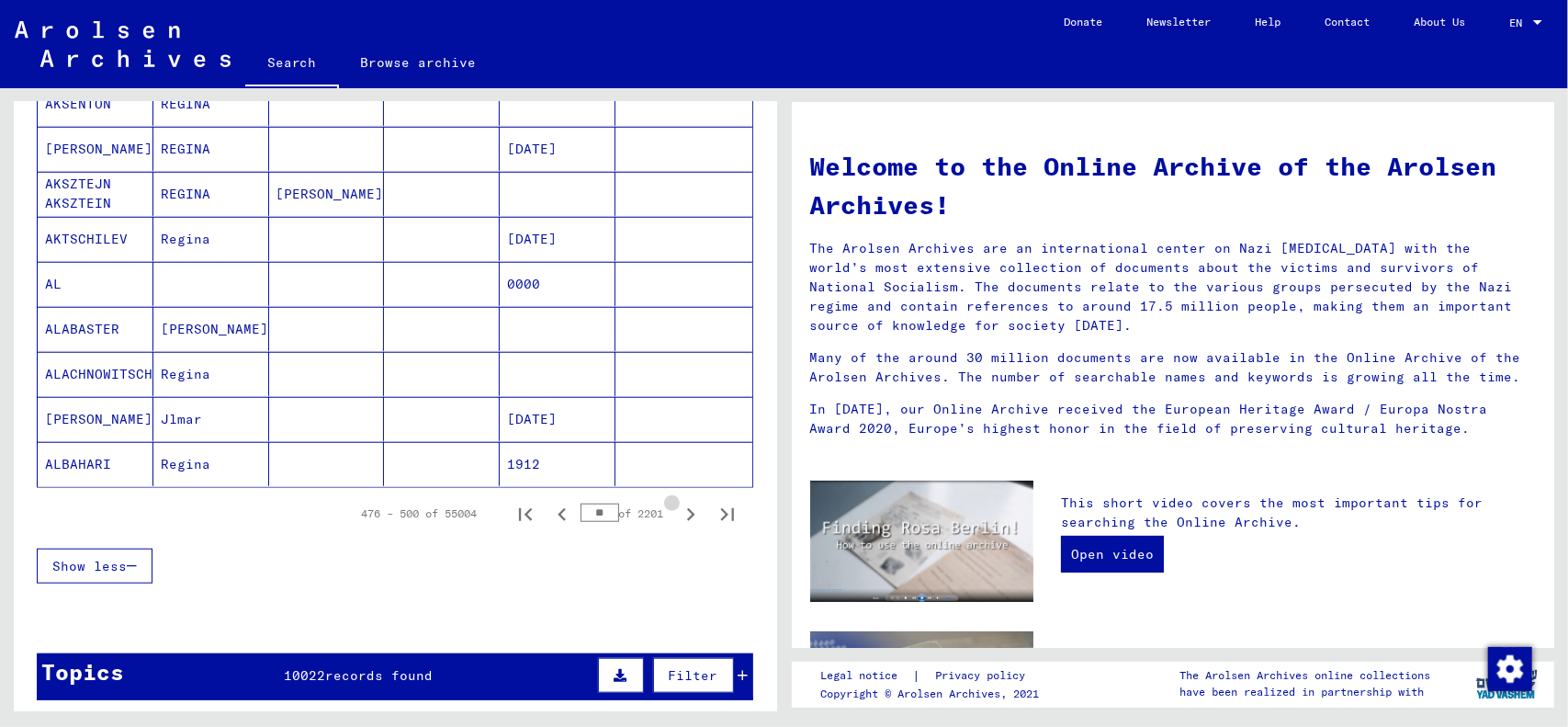
click at [678, 512] on icon "Next page" at bounding box center [691, 515] width 26 height 26
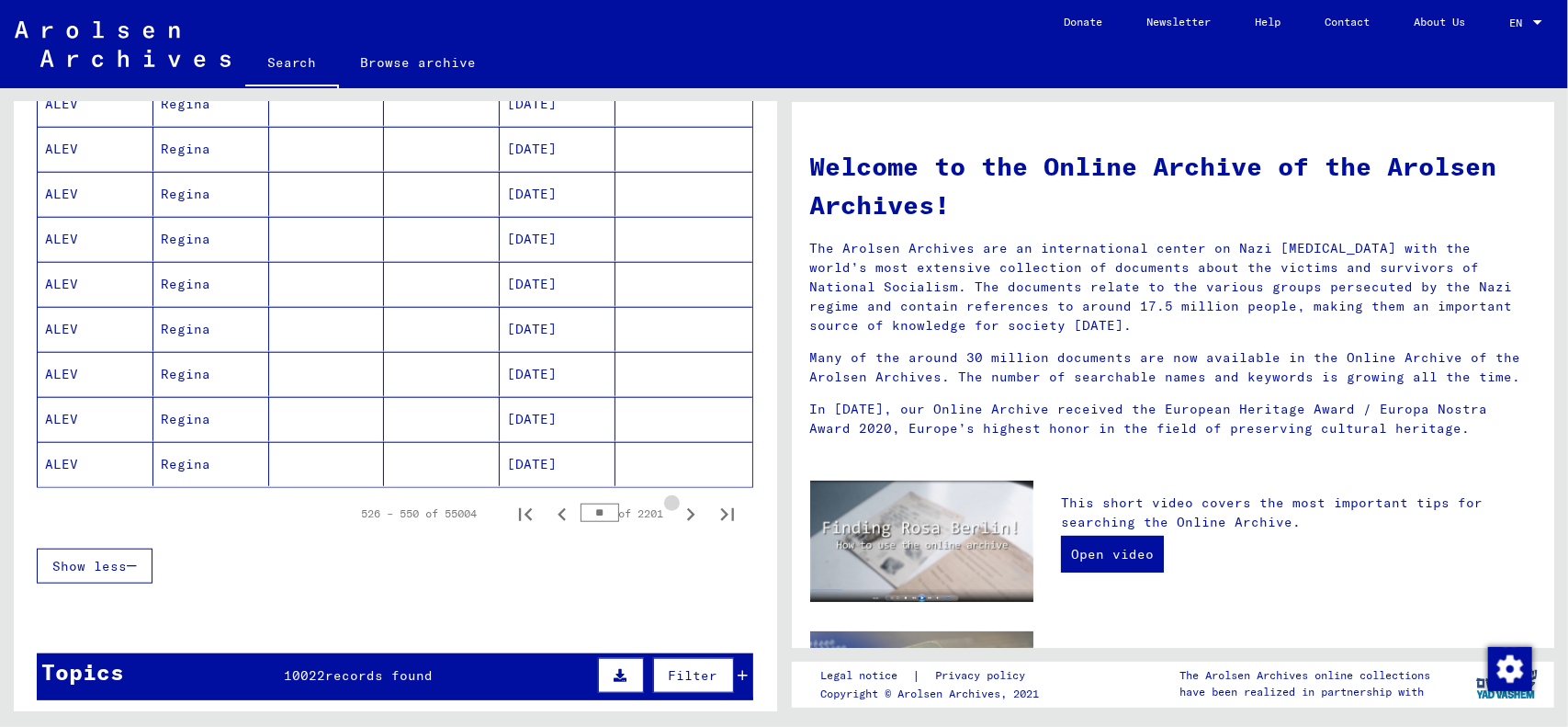
click at [678, 512] on icon "Next page" at bounding box center [691, 515] width 26 height 26
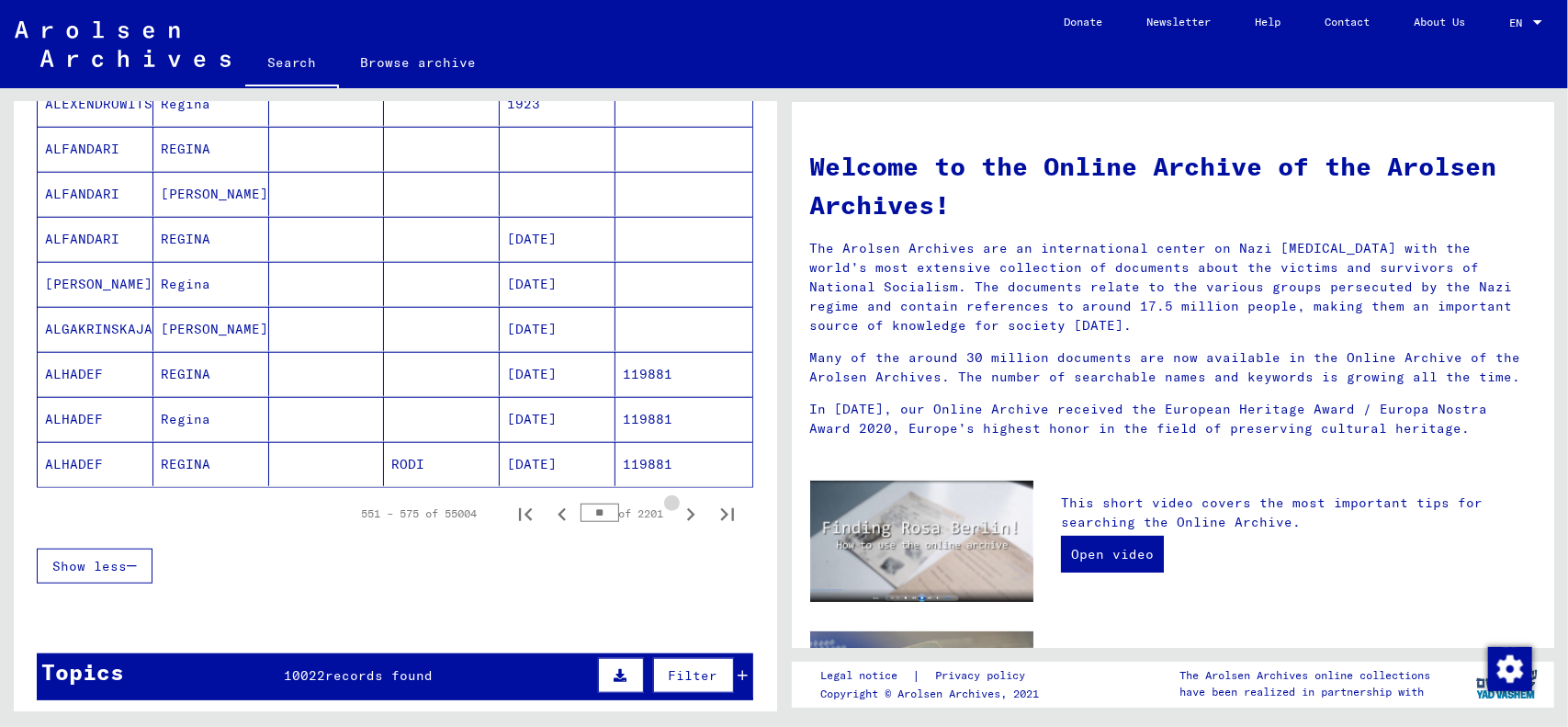
click at [678, 512] on icon "Next page" at bounding box center [691, 515] width 26 height 26
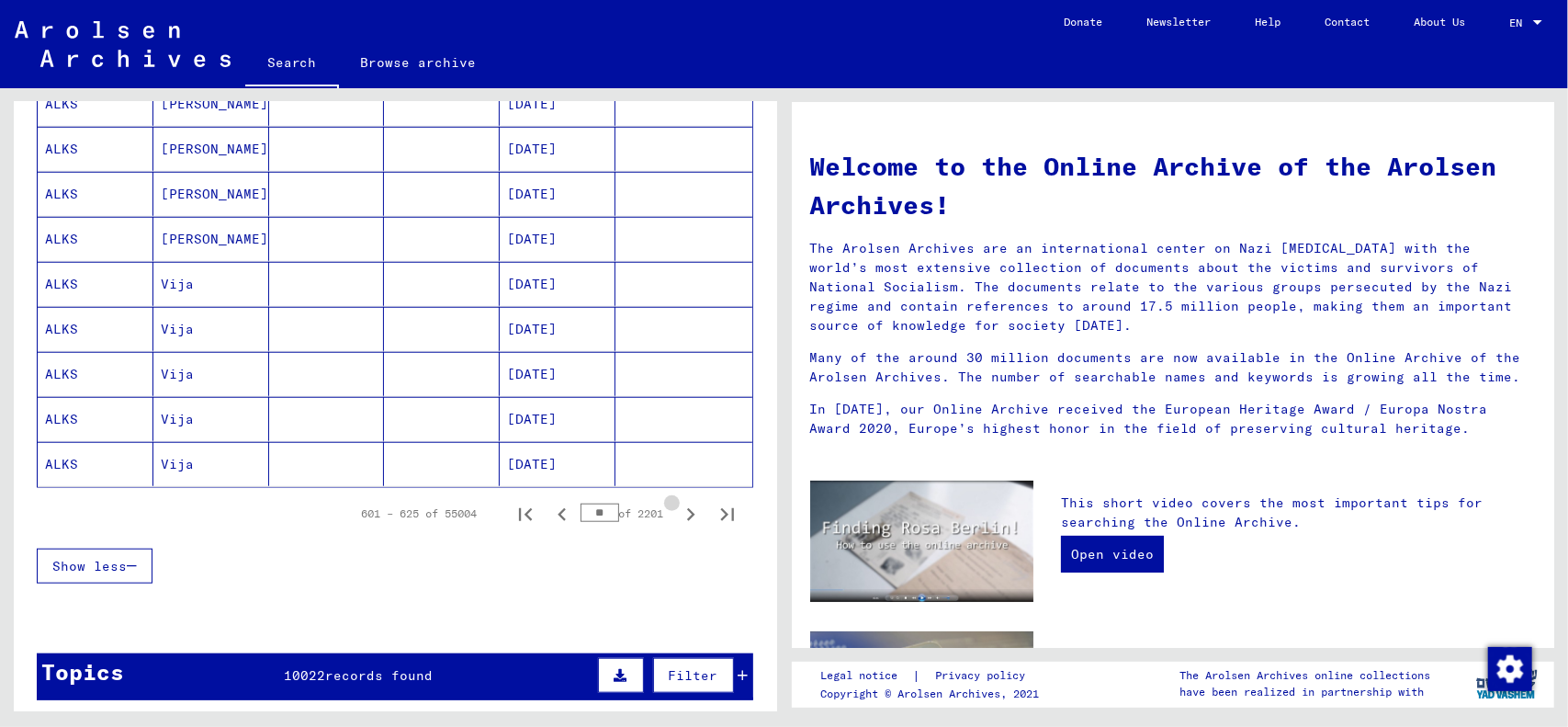
click at [678, 512] on icon "Next page" at bounding box center [691, 515] width 26 height 26
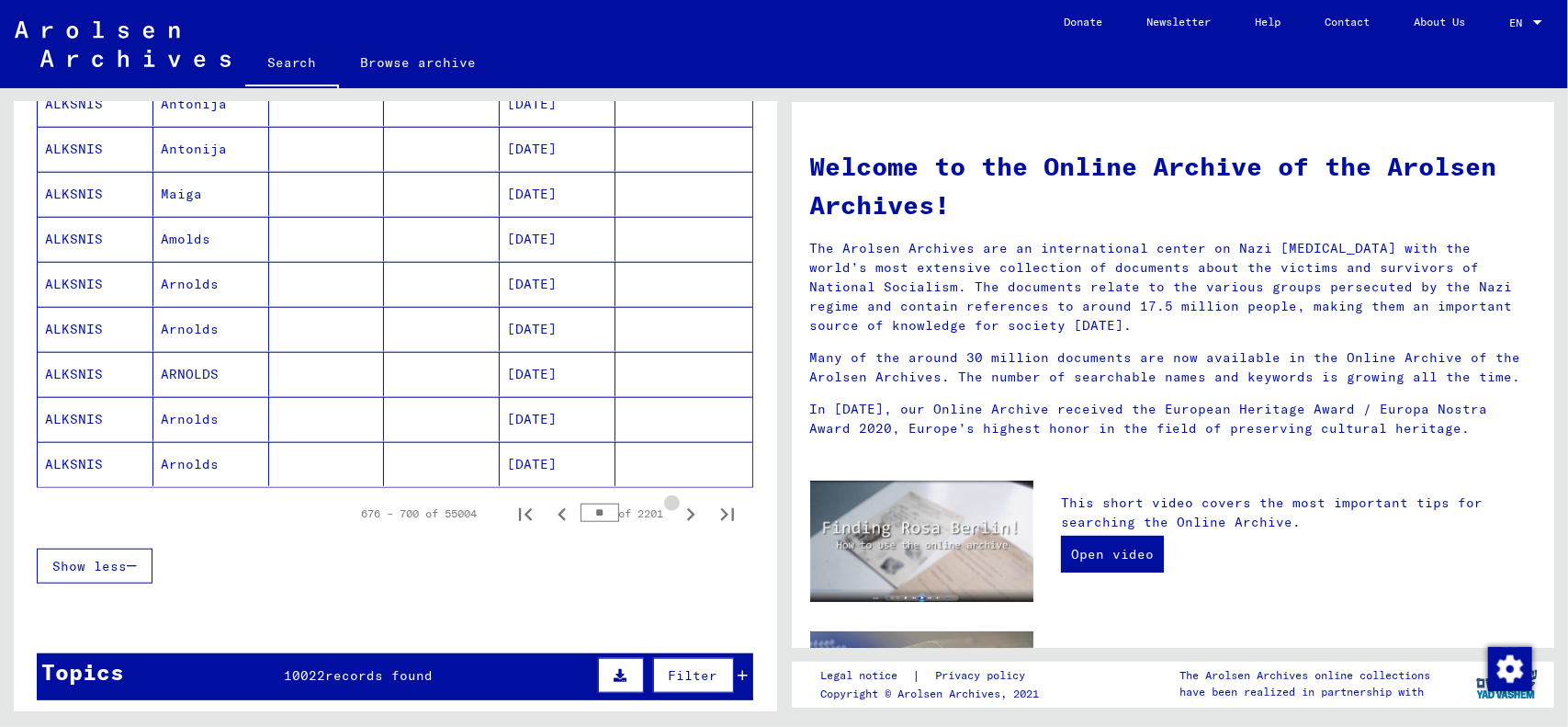
click at [678, 512] on icon "Next page" at bounding box center [691, 515] width 26 height 26
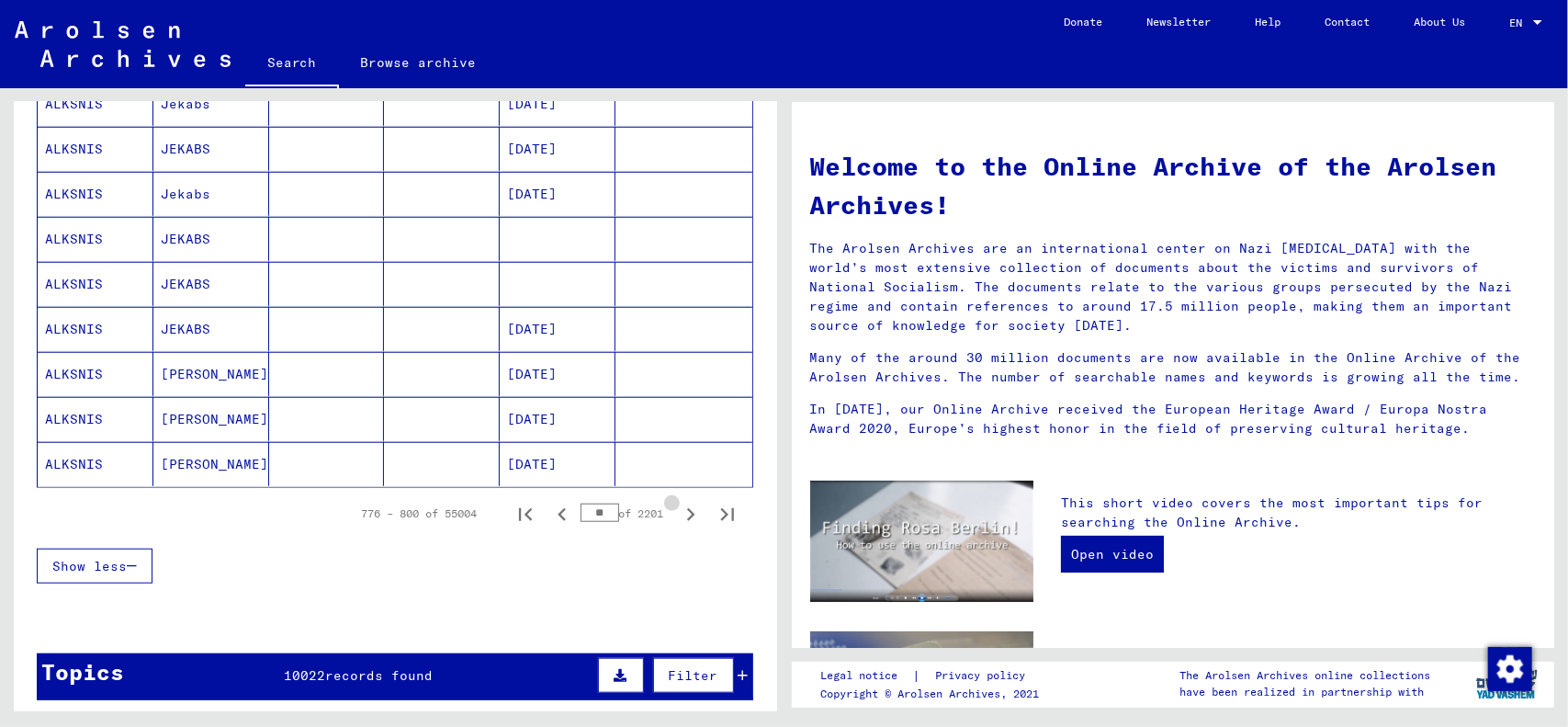
click at [678, 512] on icon "Next page" at bounding box center [691, 515] width 26 height 26
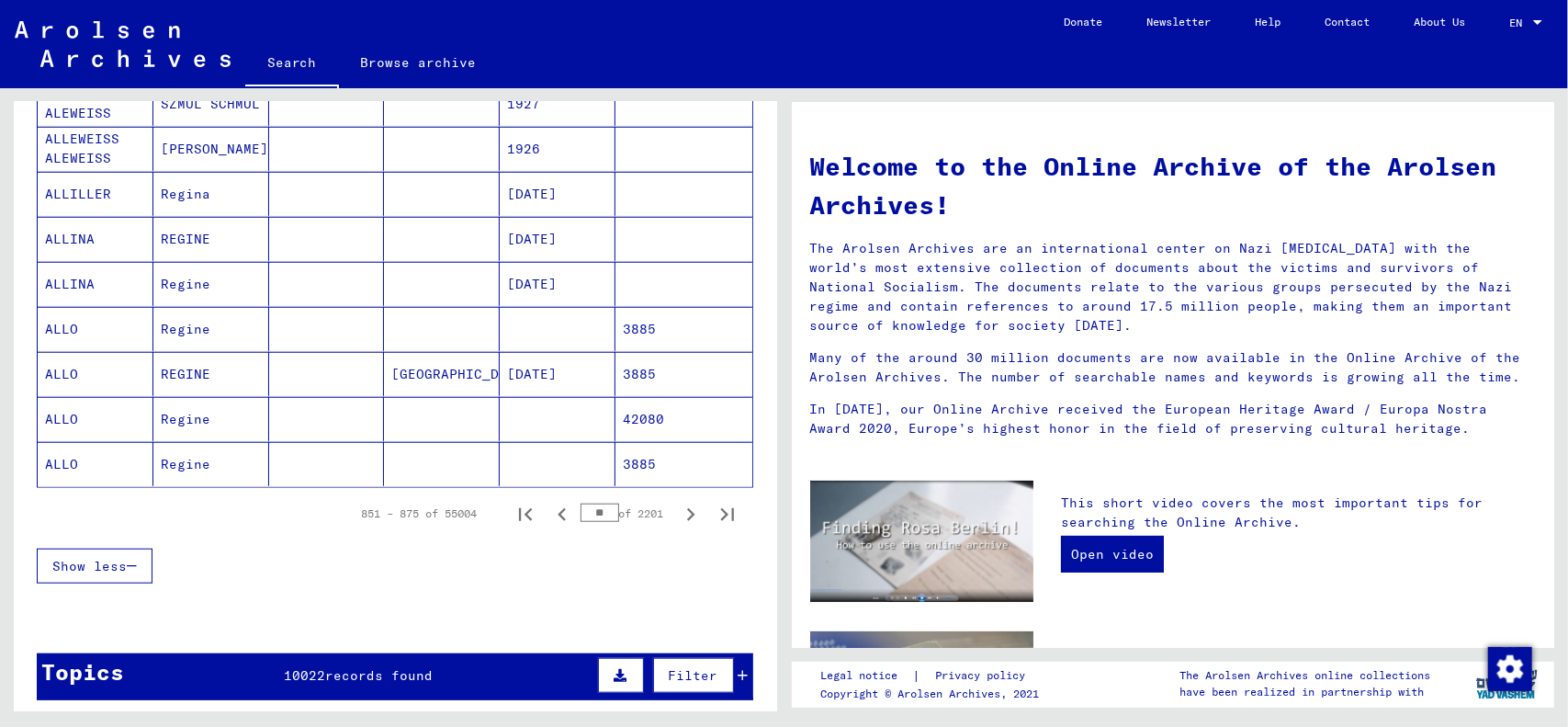
drag, startPoint x: 568, startPoint y: 505, endPoint x: 604, endPoint y: 500, distance: 36.3
click at [604, 505] on div "** of 2201" at bounding box center [626, 514] width 92 height 18
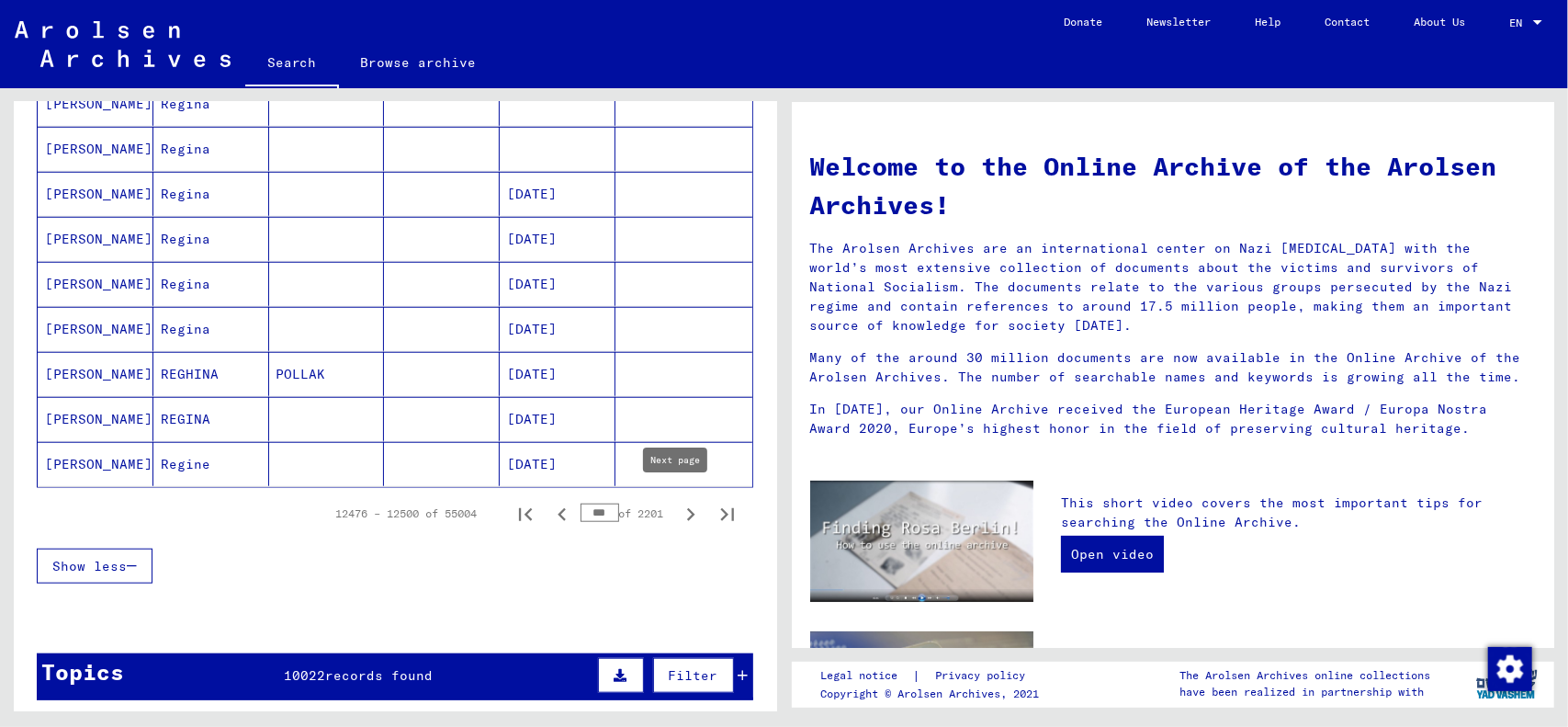
click at [687, 508] on icon "Next page" at bounding box center [691, 514] width 8 height 13
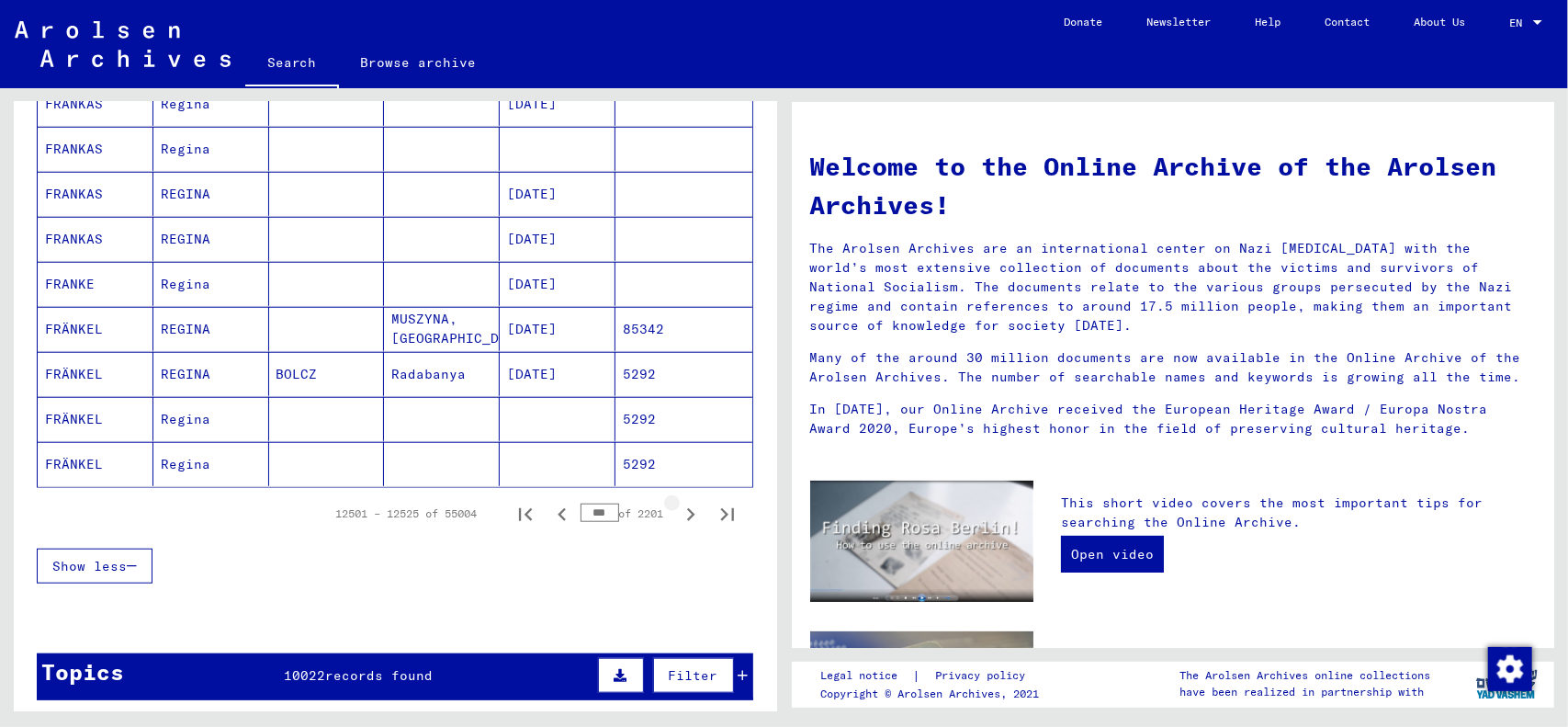
click at [687, 508] on icon "Next page" at bounding box center [691, 514] width 8 height 13
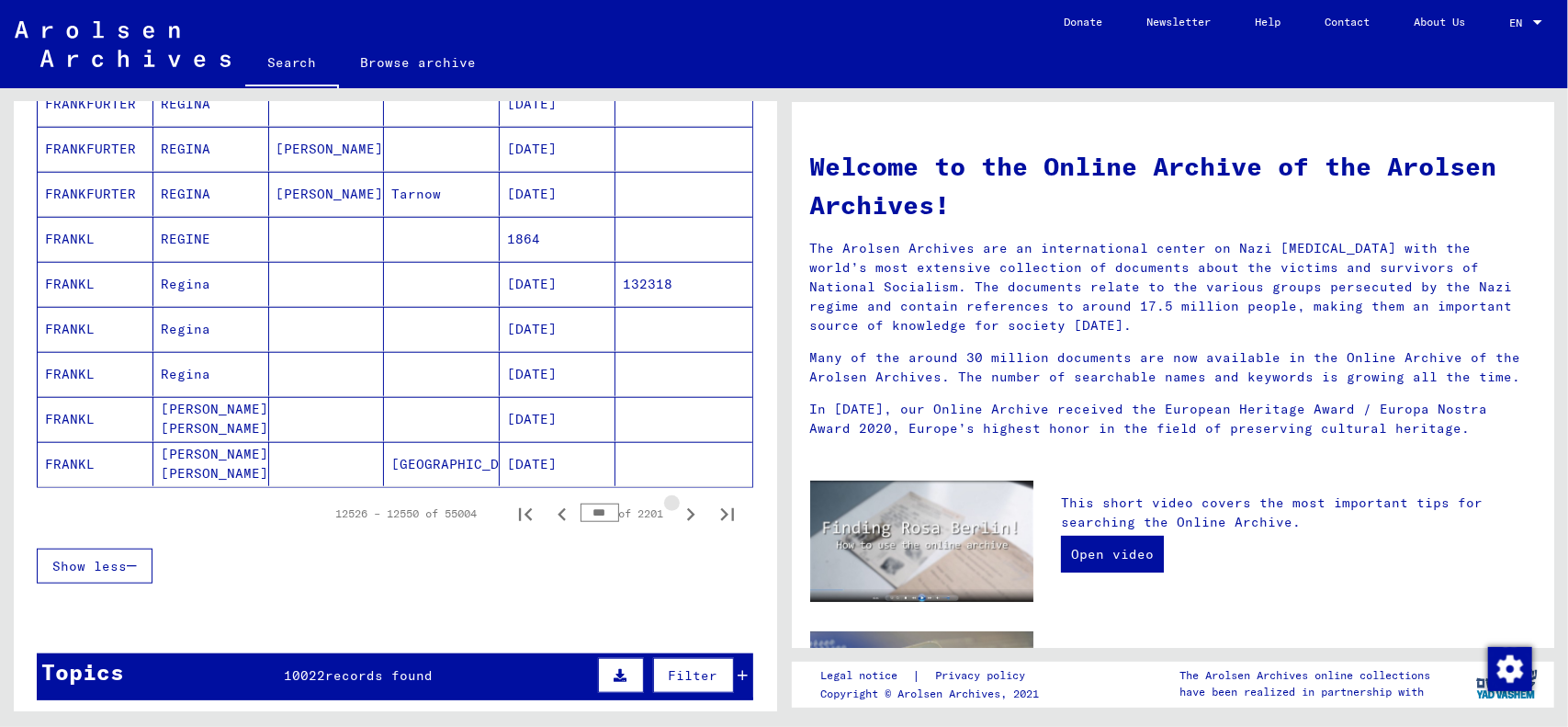
click at [687, 508] on icon "Next page" at bounding box center [691, 514] width 8 height 13
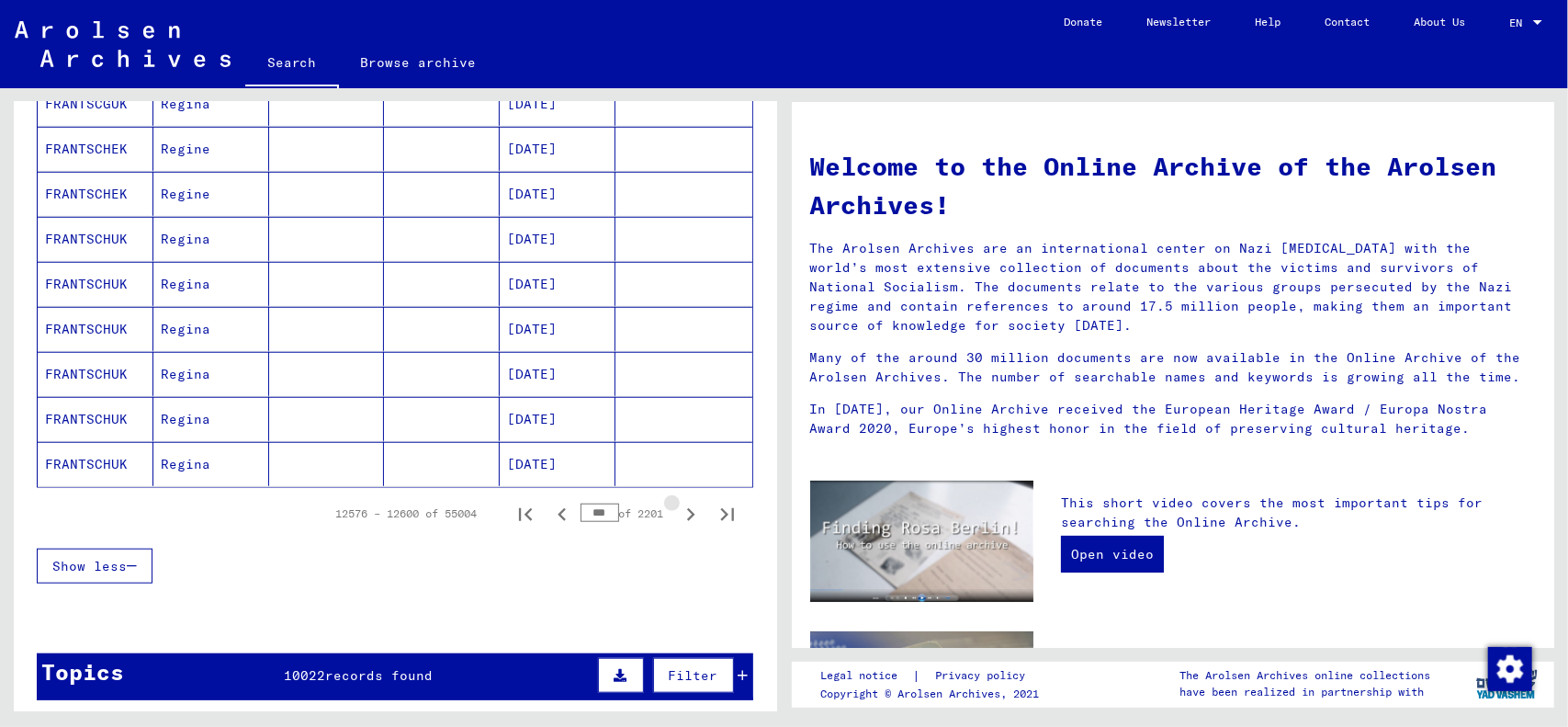
click at [687, 508] on icon "Next page" at bounding box center [691, 514] width 8 height 13
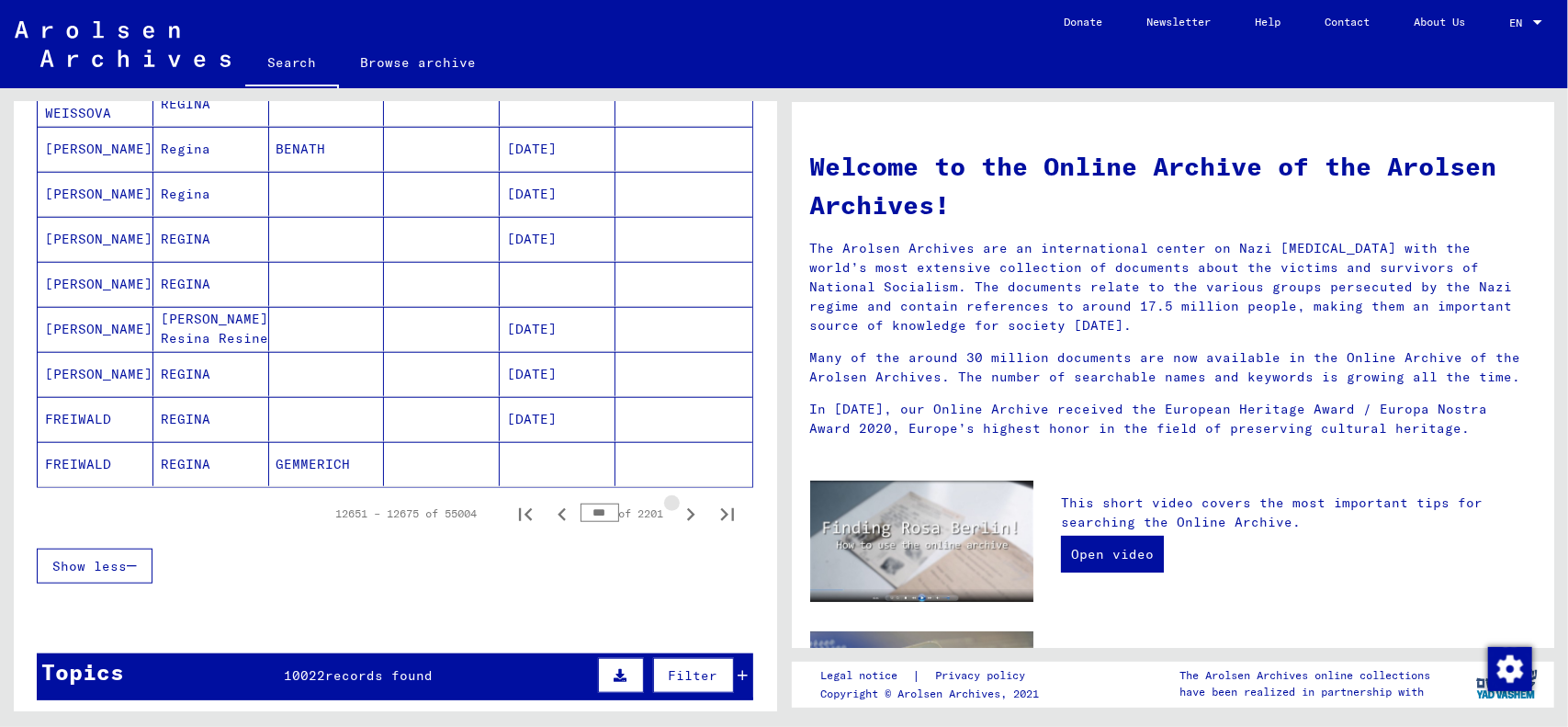
click at [687, 508] on icon "Next page" at bounding box center [691, 514] width 8 height 13
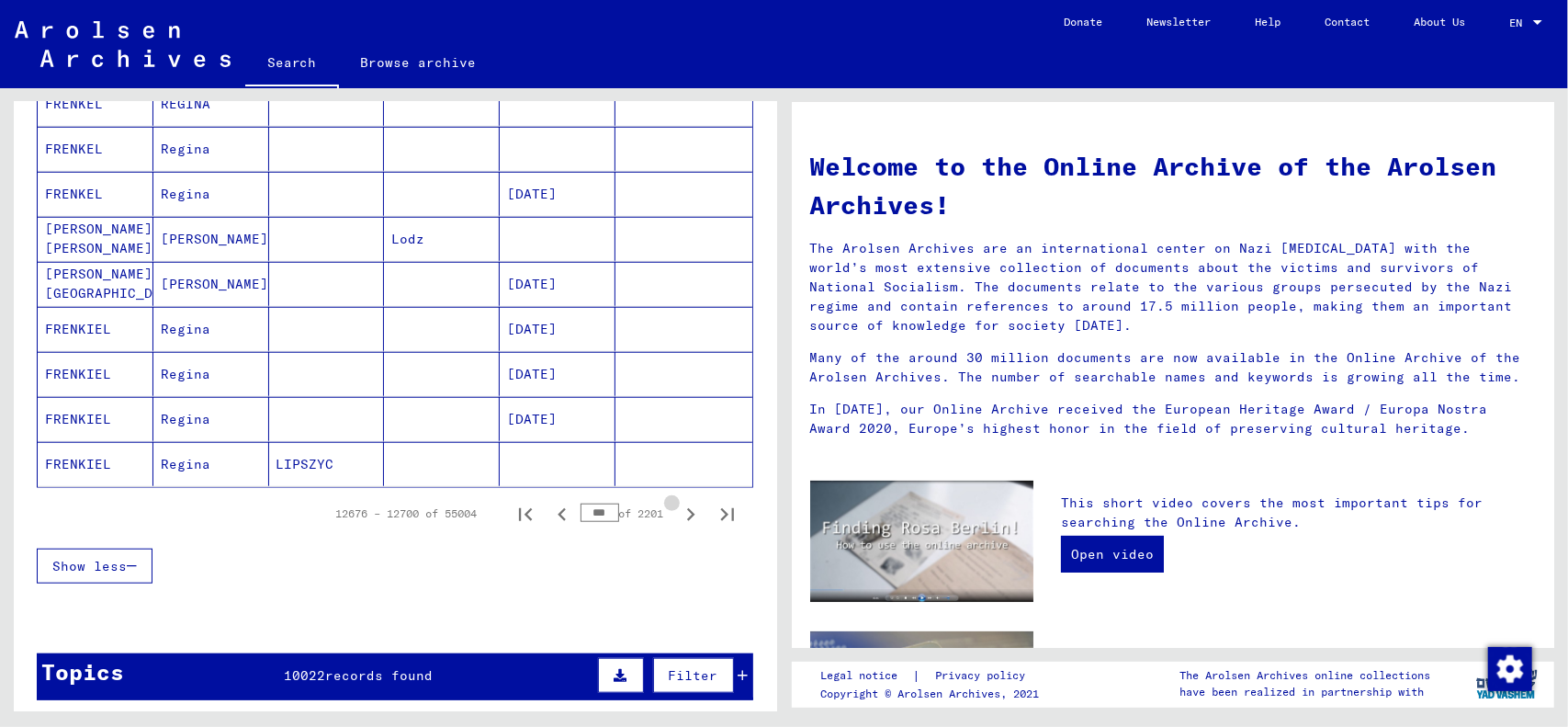
click at [687, 508] on icon "Next page" at bounding box center [691, 514] width 8 height 13
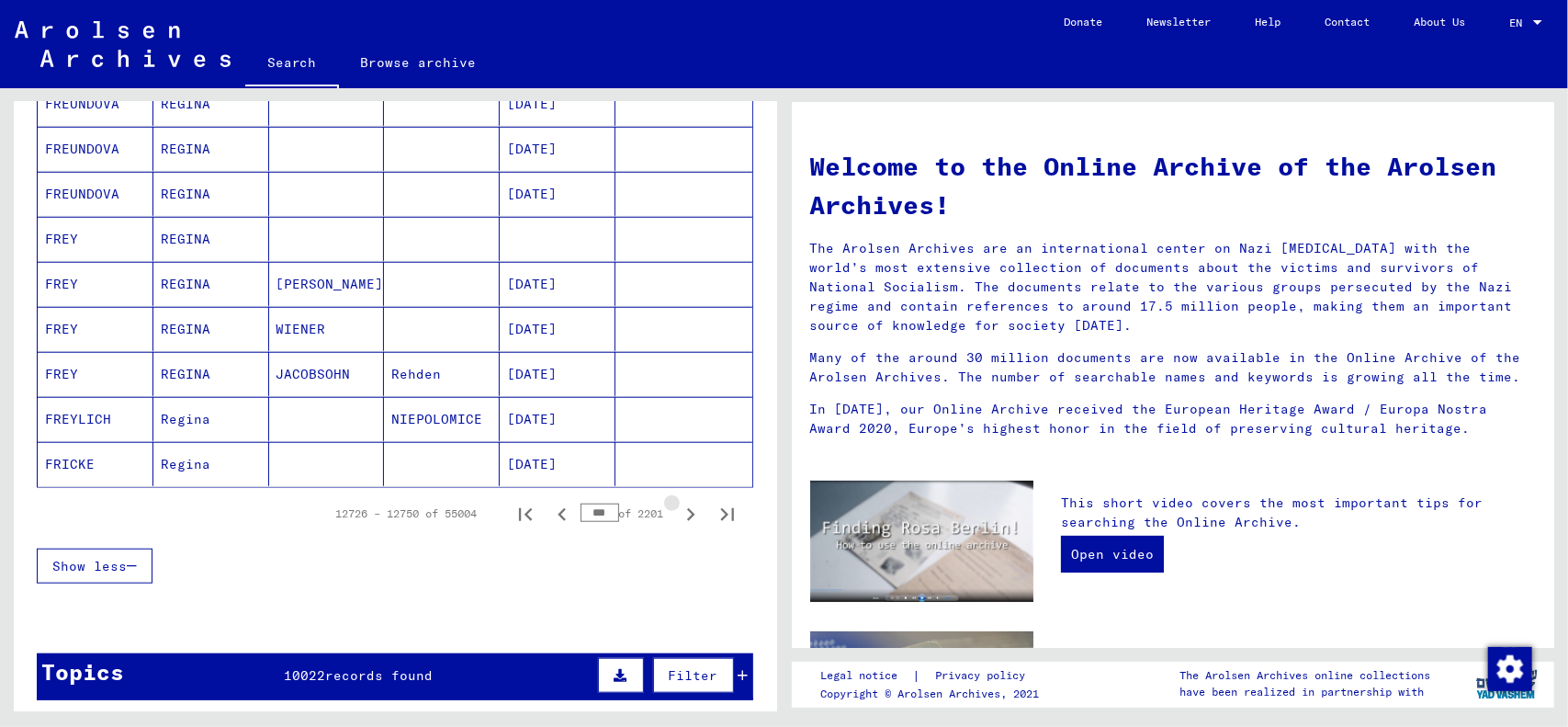
click at [687, 508] on icon "Next page" at bounding box center [691, 514] width 8 height 13
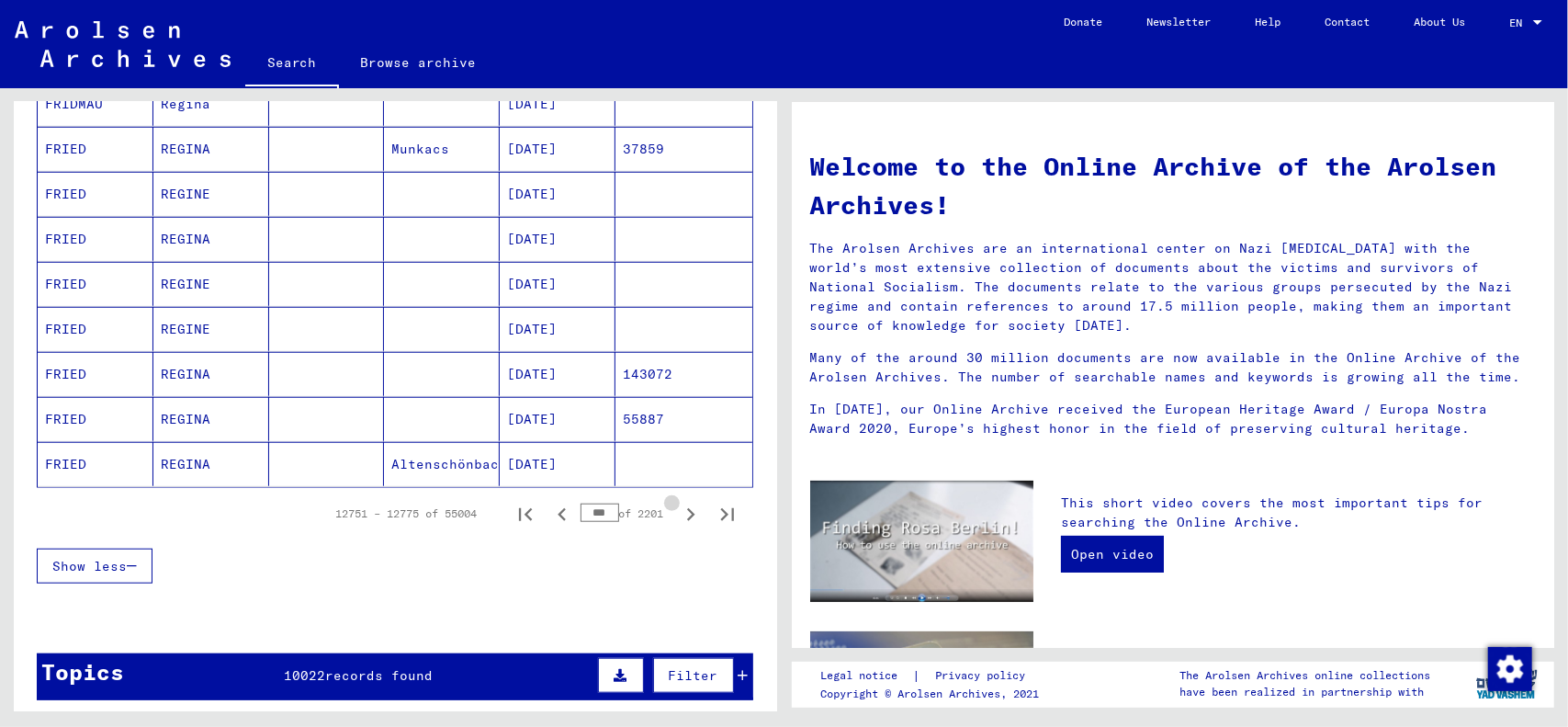
click at [687, 508] on icon "Next page" at bounding box center [691, 514] width 8 height 13
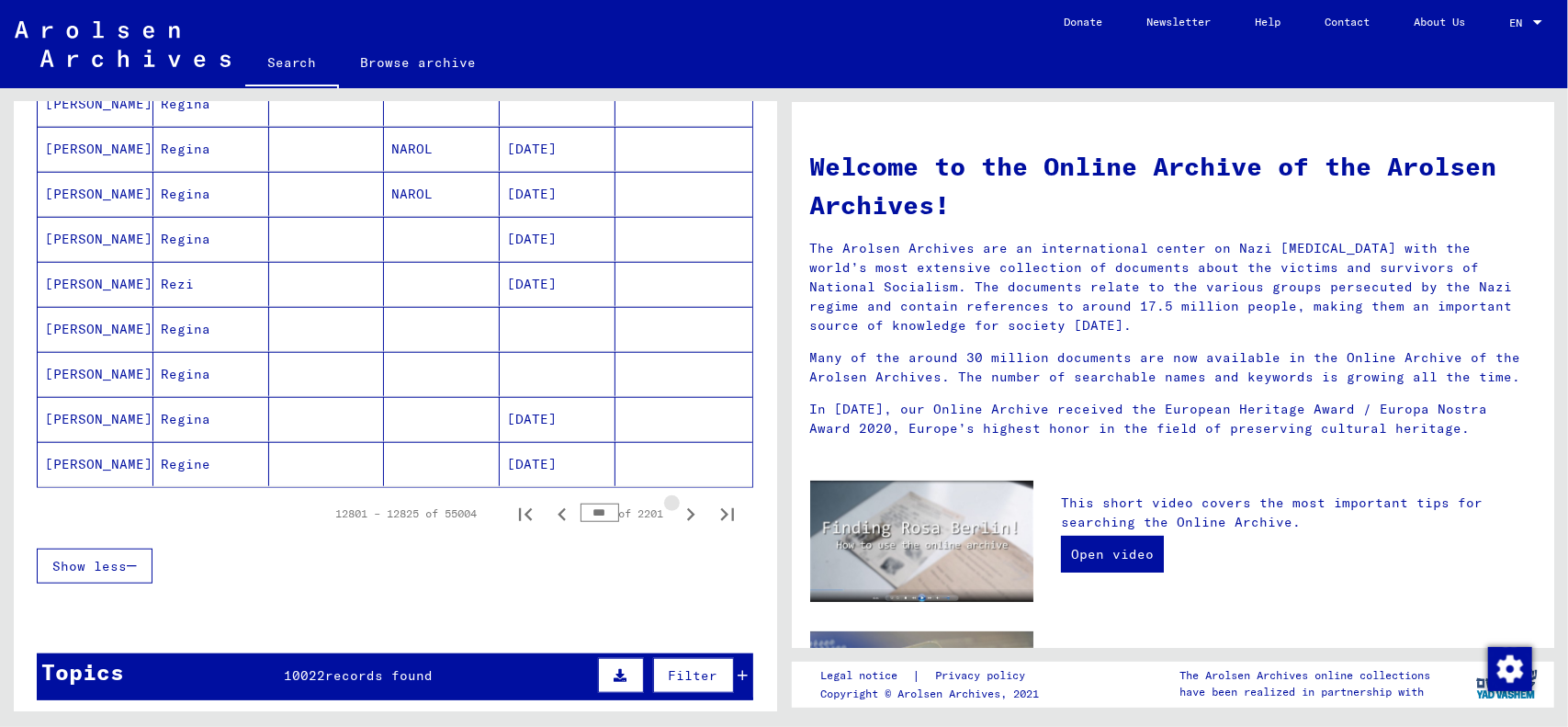
click at [687, 508] on icon "Next page" at bounding box center [691, 514] width 8 height 13
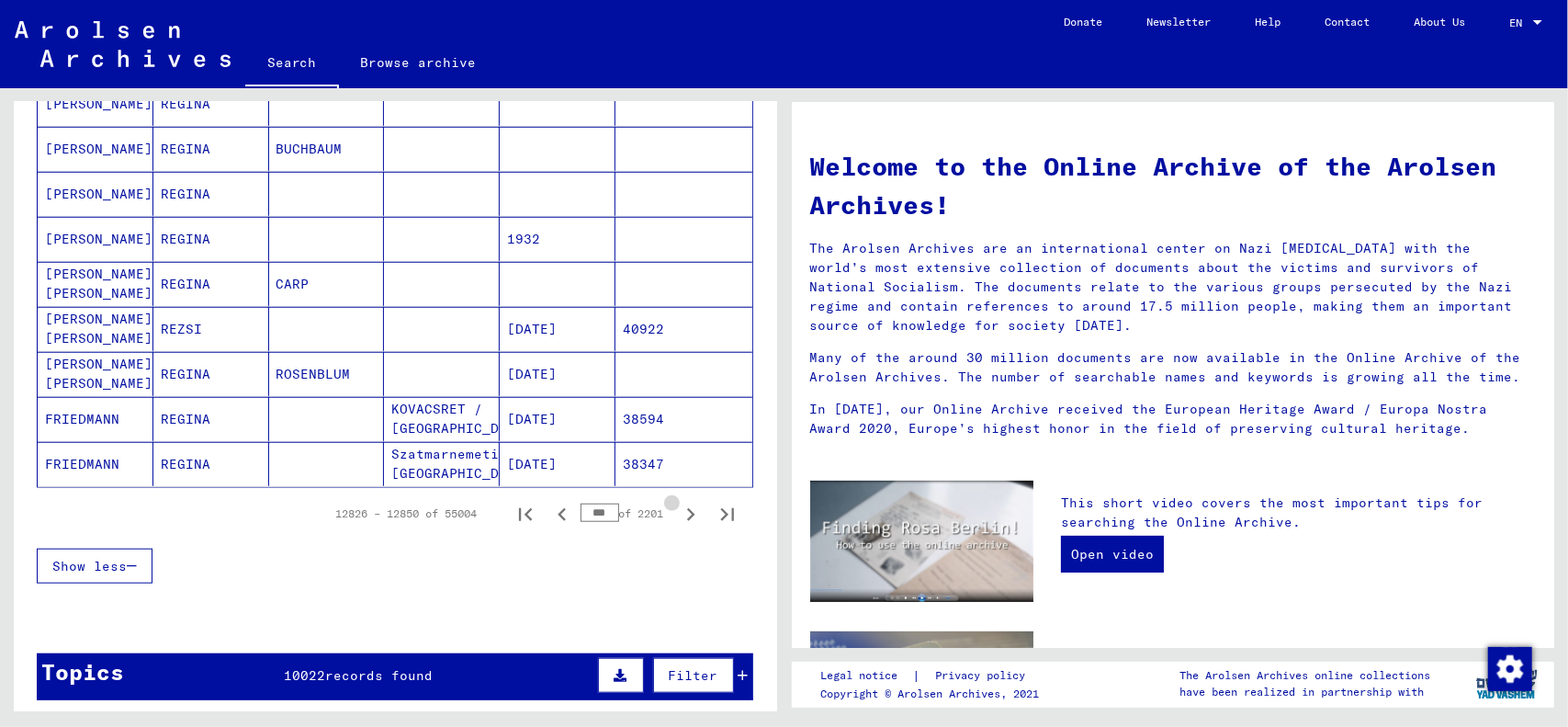
click at [687, 508] on icon "Next page" at bounding box center [691, 514] width 8 height 13
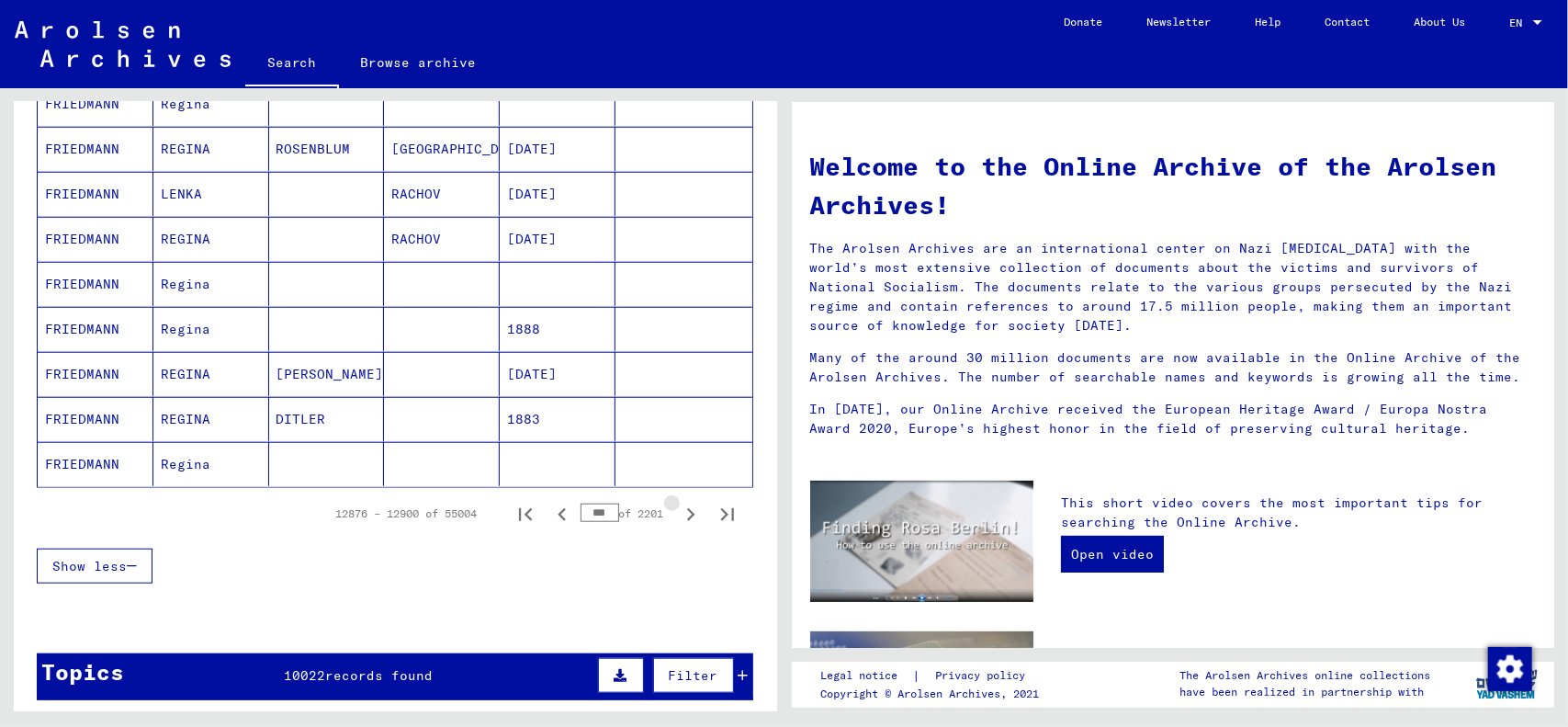
click at [687, 508] on icon "Next page" at bounding box center [691, 514] width 8 height 13
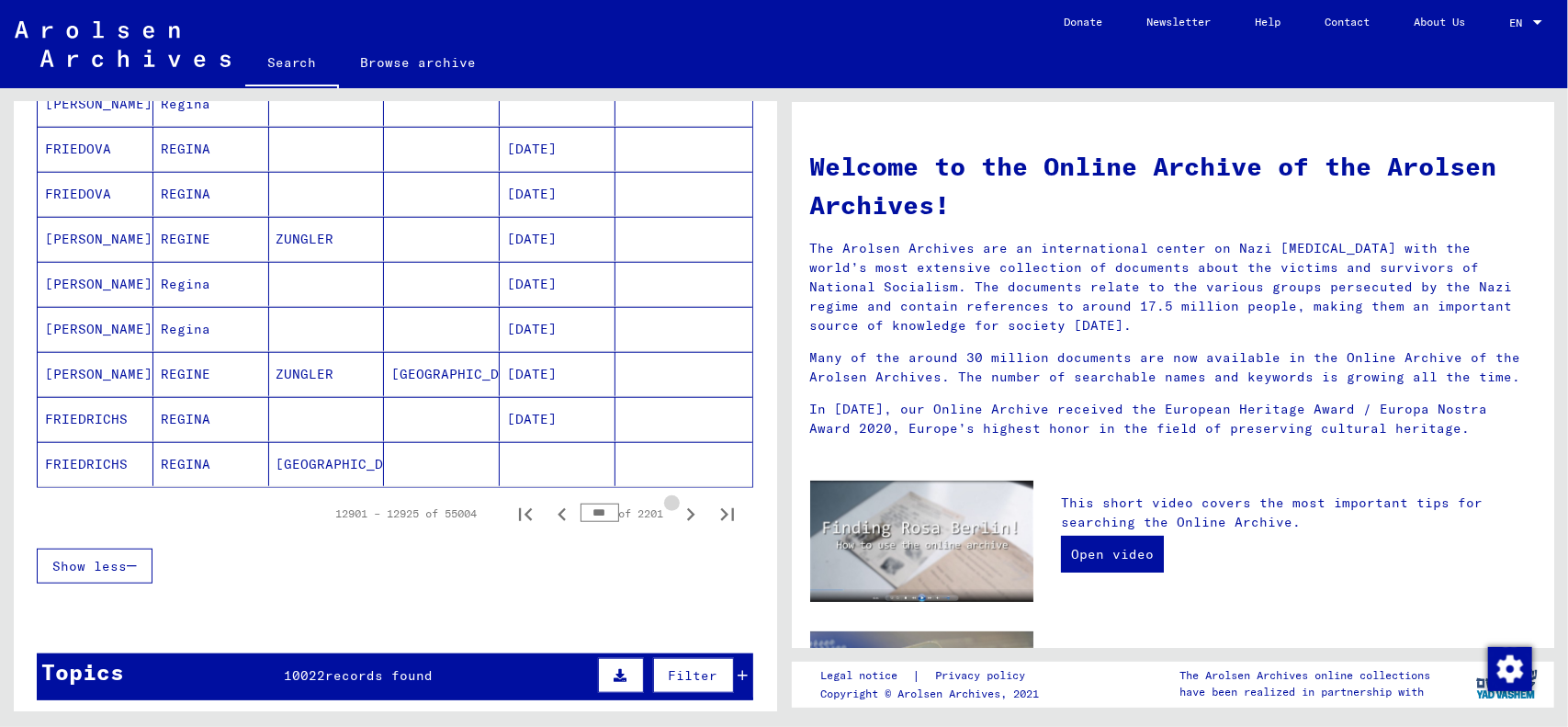
click at [687, 508] on icon "Next page" at bounding box center [691, 514] width 8 height 13
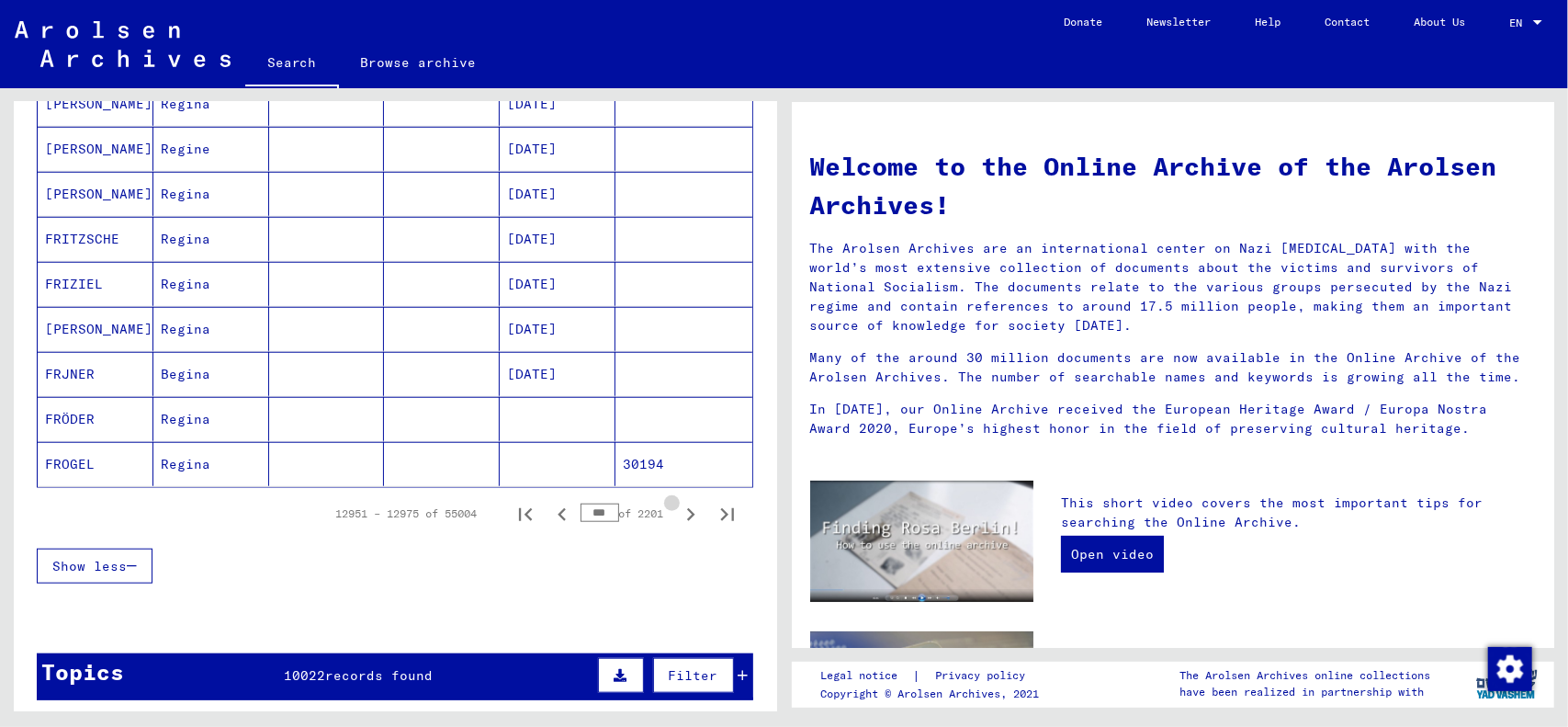
click at [687, 508] on icon "Next page" at bounding box center [691, 514] width 8 height 13
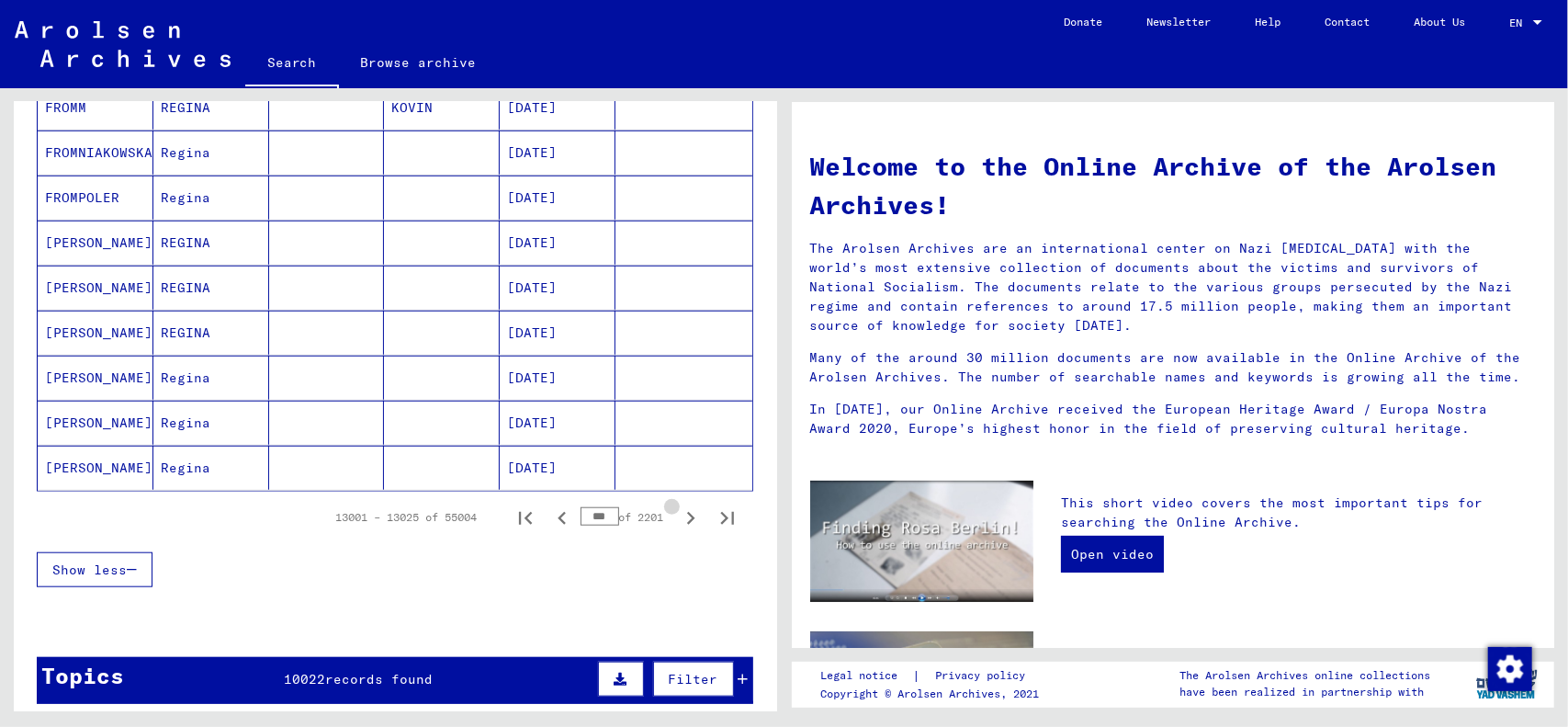
scroll to position [1014, 0]
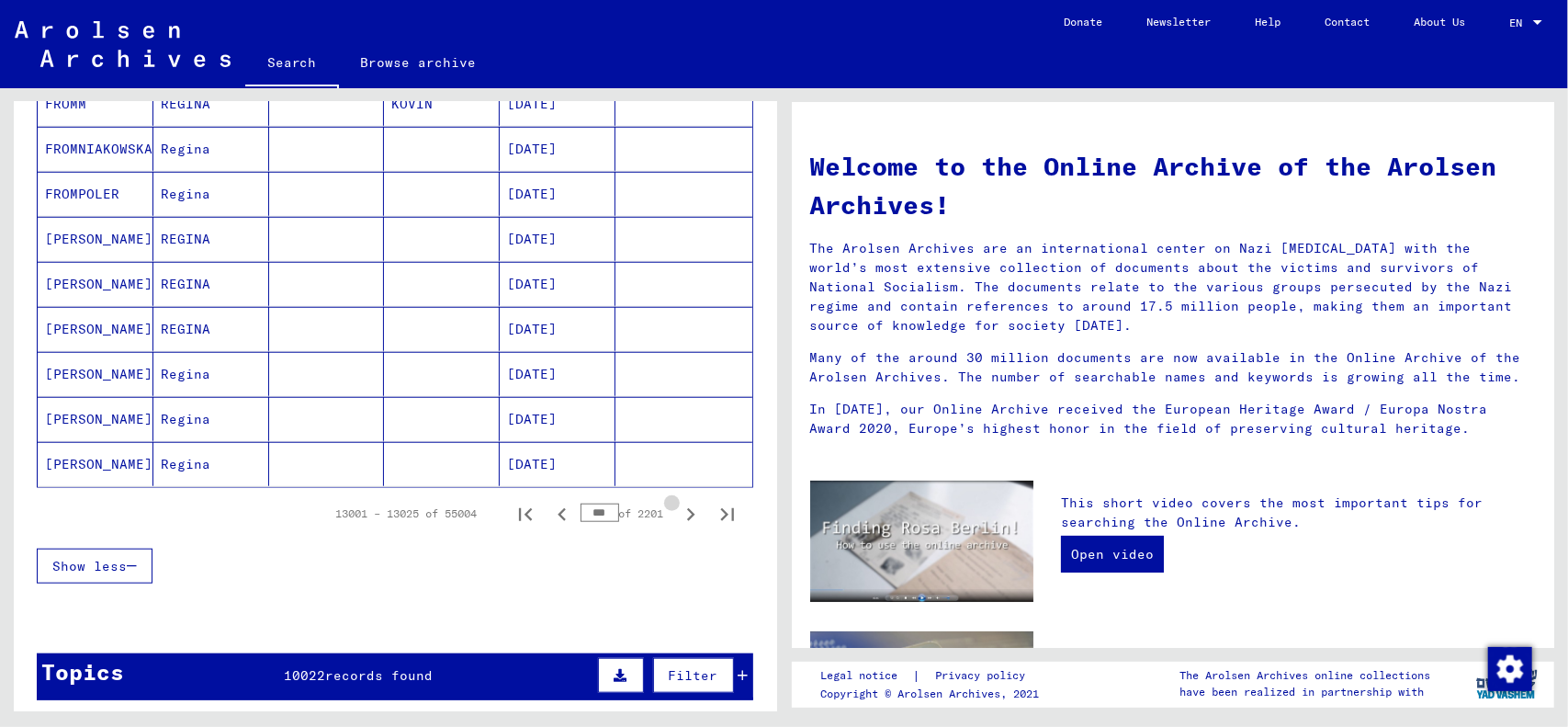
click at [687, 508] on icon "Next page" at bounding box center [691, 514] width 8 height 13
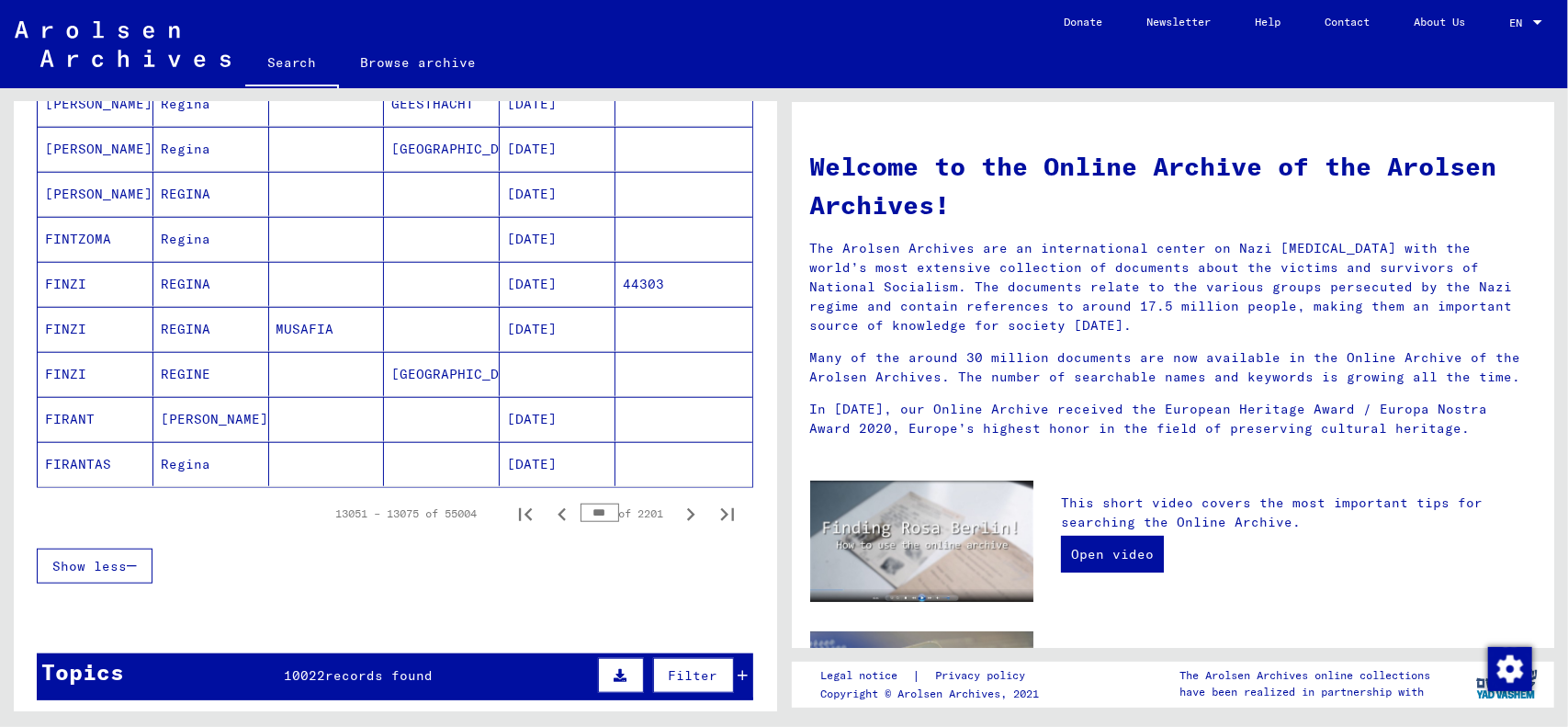
drag, startPoint x: 600, startPoint y: 504, endPoint x: 558, endPoint y: 505, distance: 42.0
click at [581, 505] on input "***" at bounding box center [599, 513] width 39 height 18
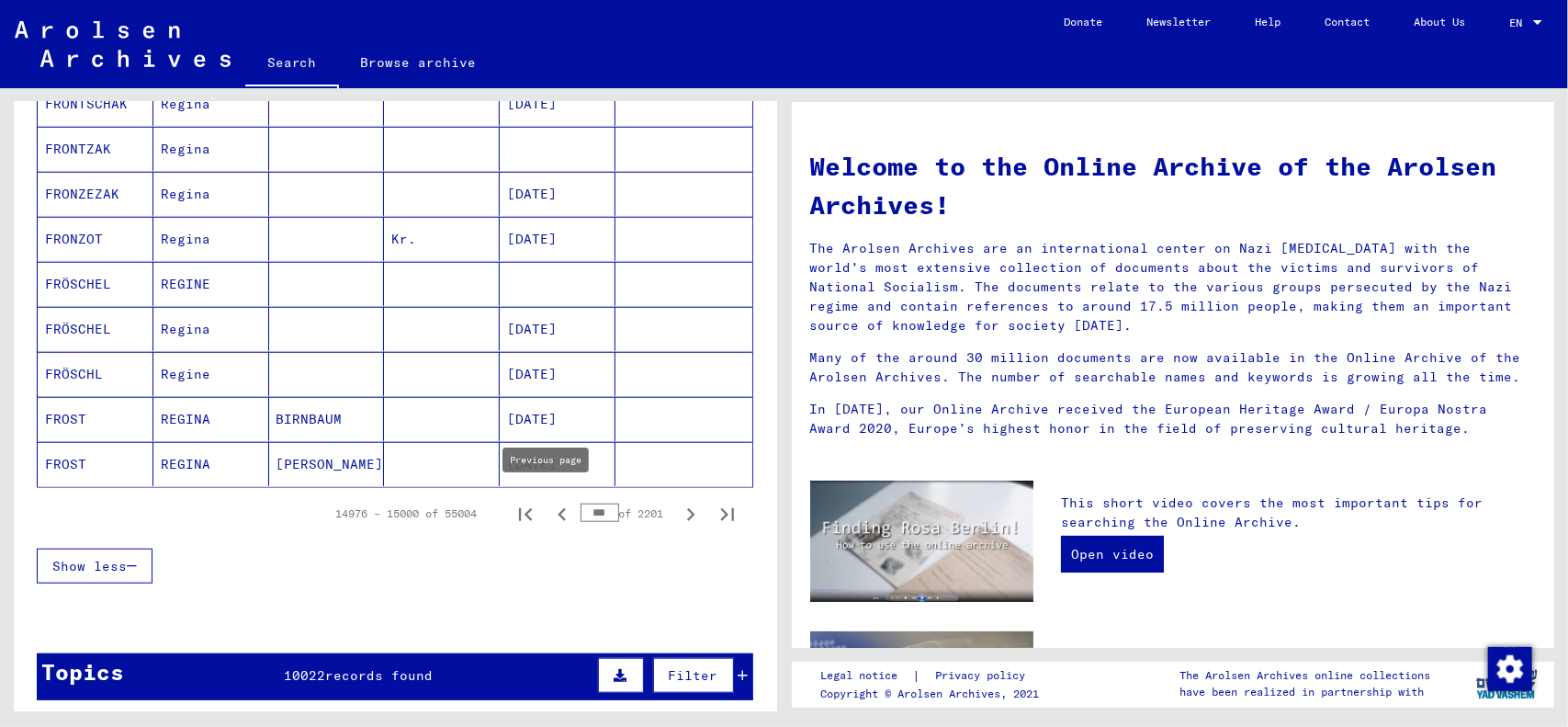
drag, startPoint x: 600, startPoint y: 499, endPoint x: 550, endPoint y: 499, distance: 50.0
click at [550, 499] on div "14976 – 15000 of 55004 *** of 2201" at bounding box center [530, 513] width 432 height 37
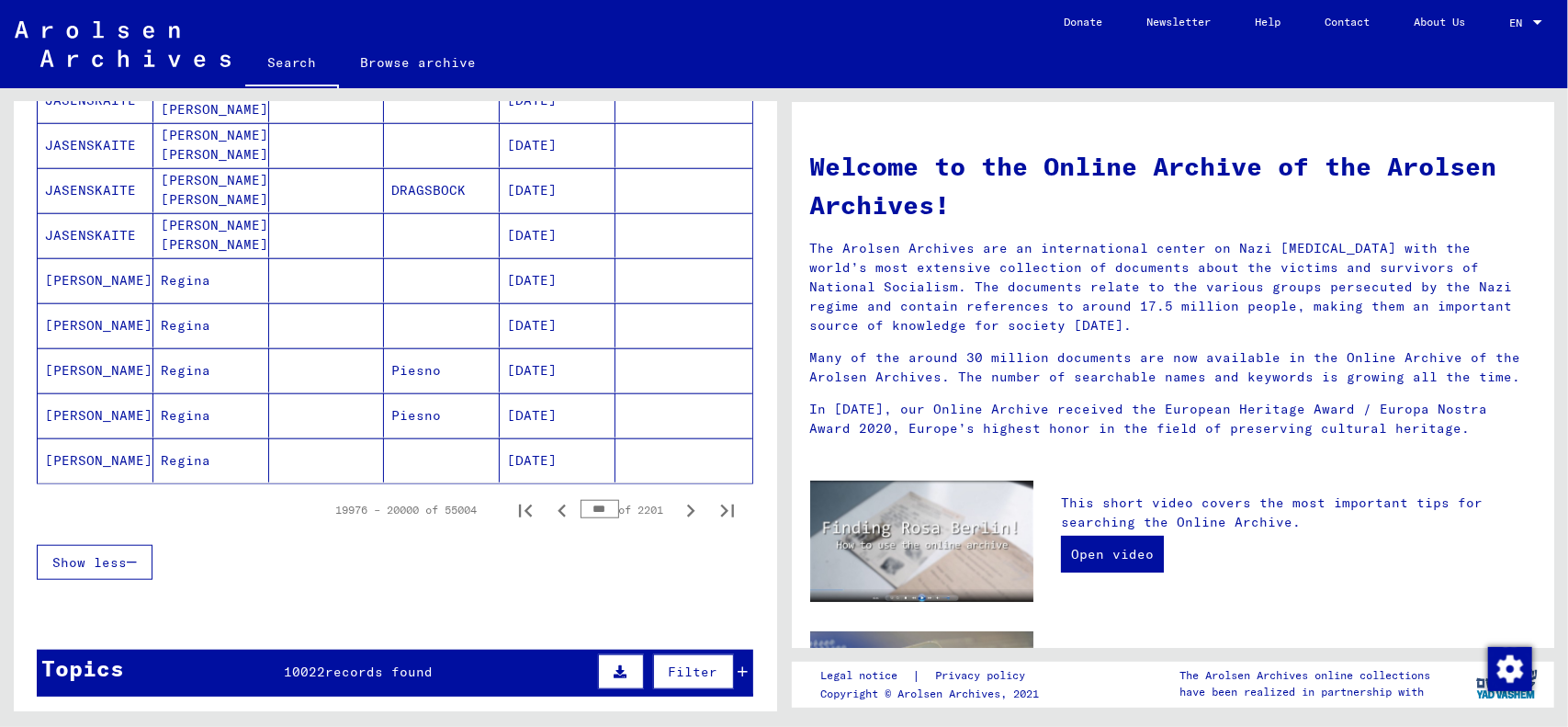
scroll to position [1010, 0]
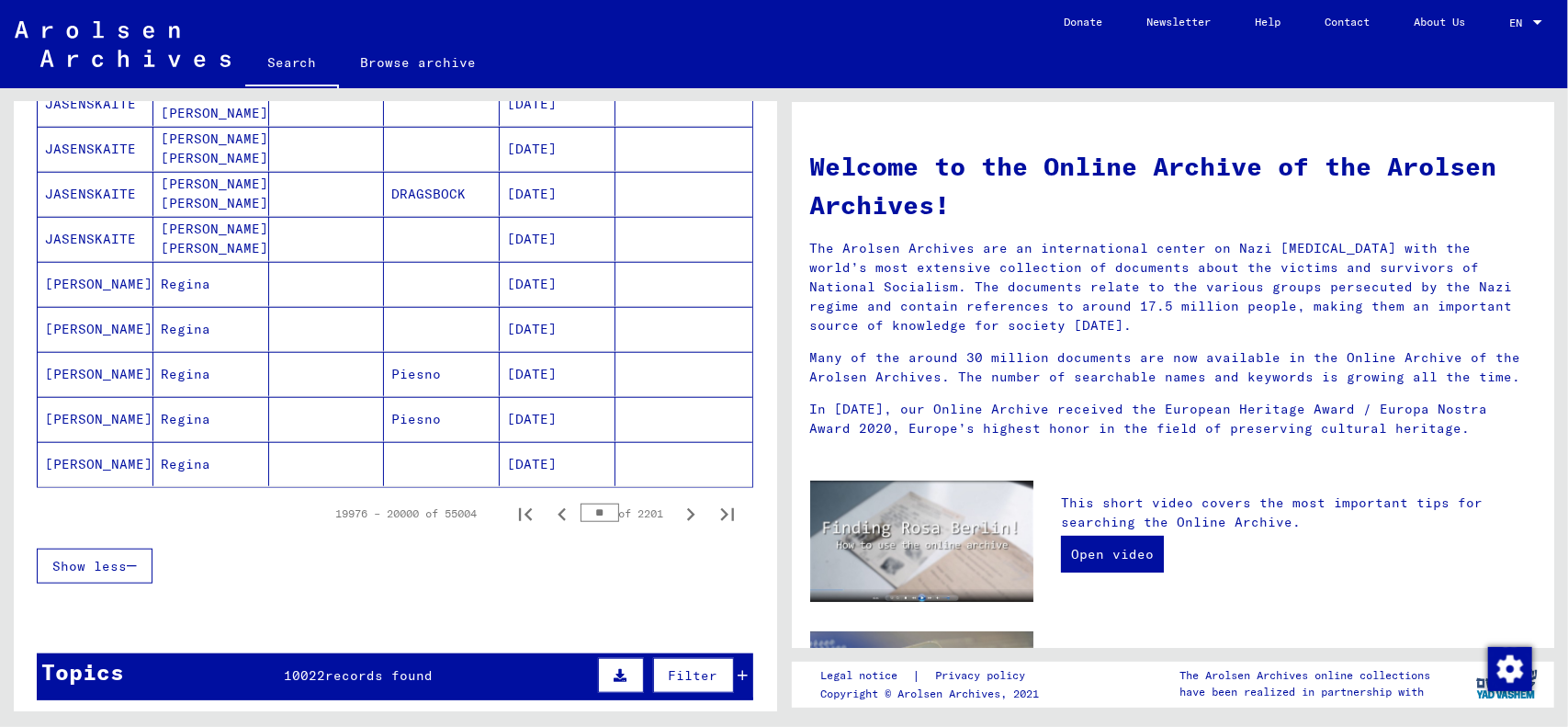
type input "*"
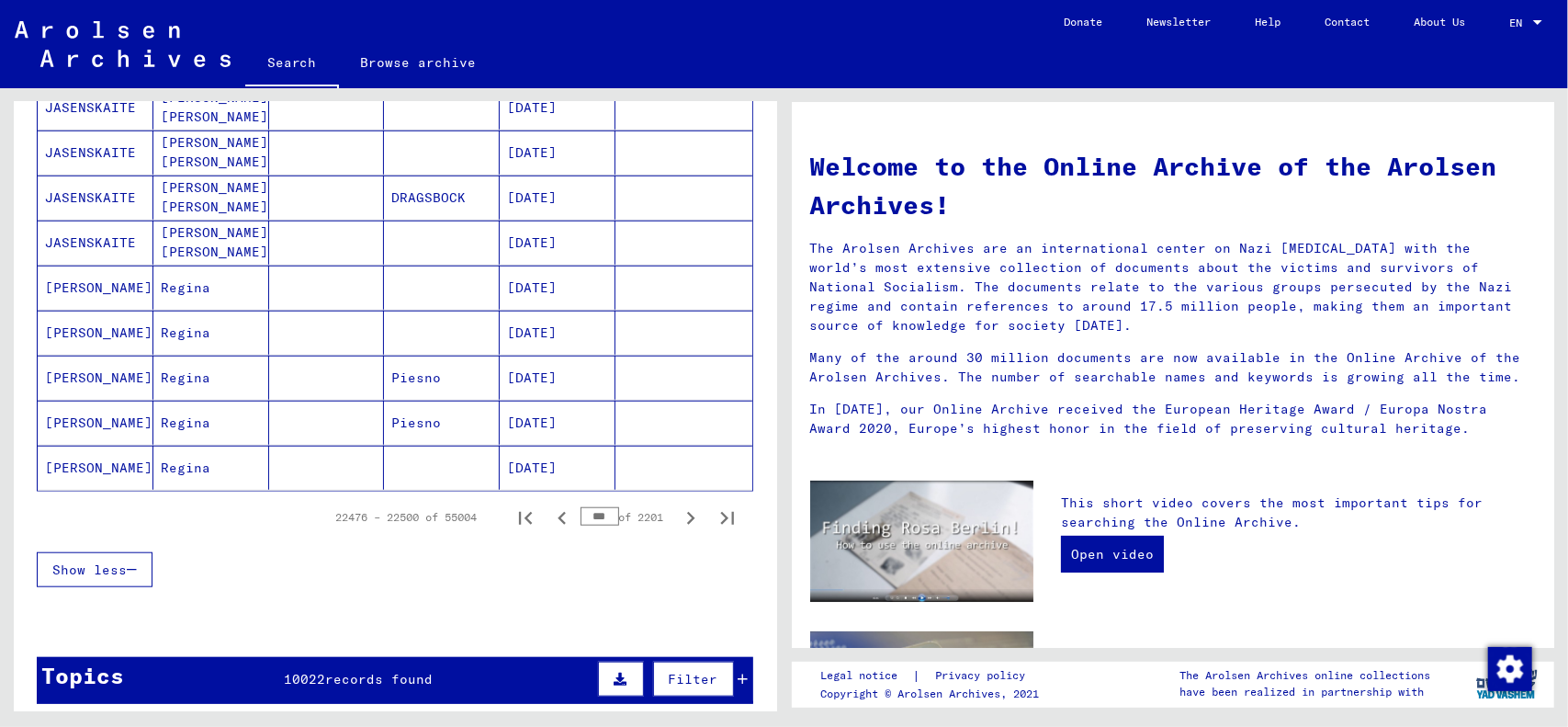
scroll to position [1014, 0]
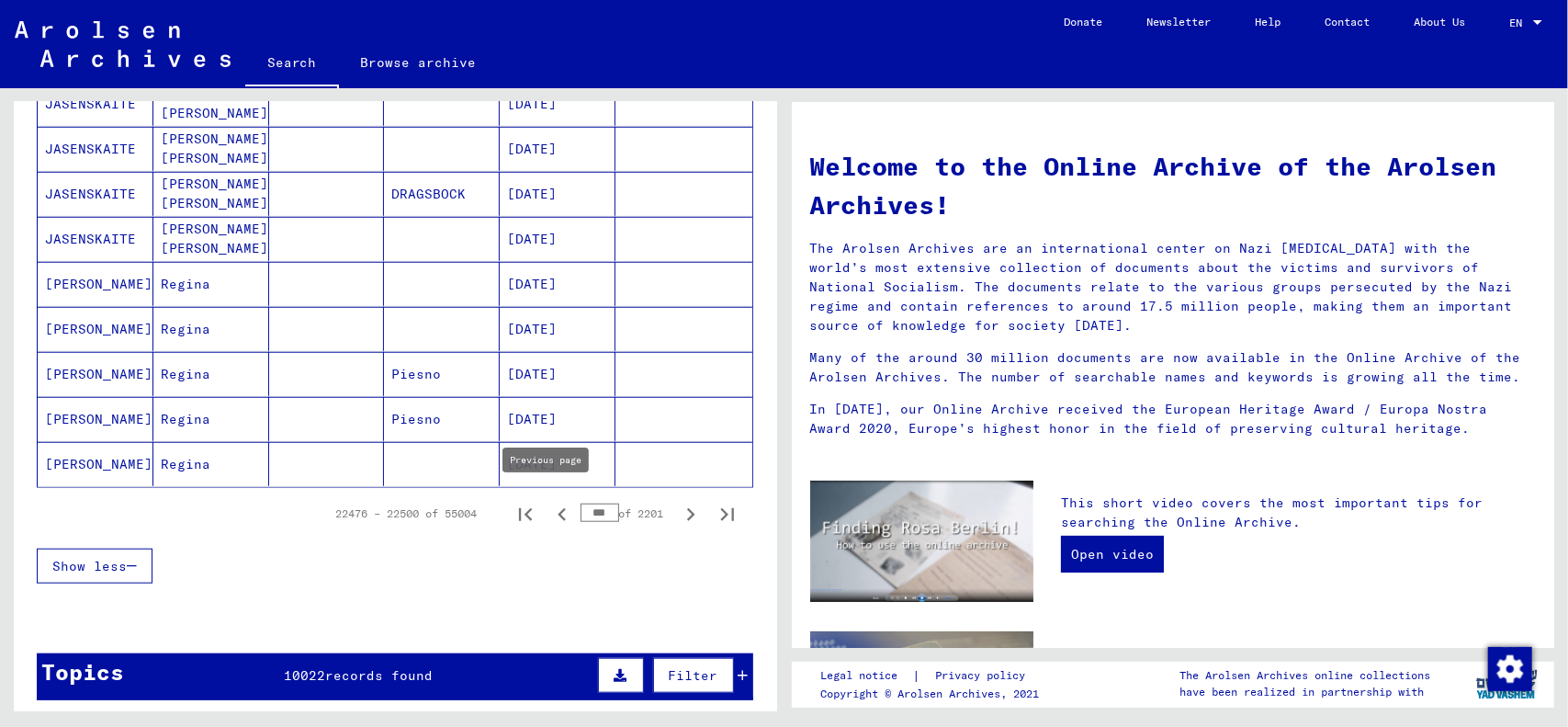
click at [550, 512] on icon "Previous page" at bounding box center [563, 515] width 26 height 26
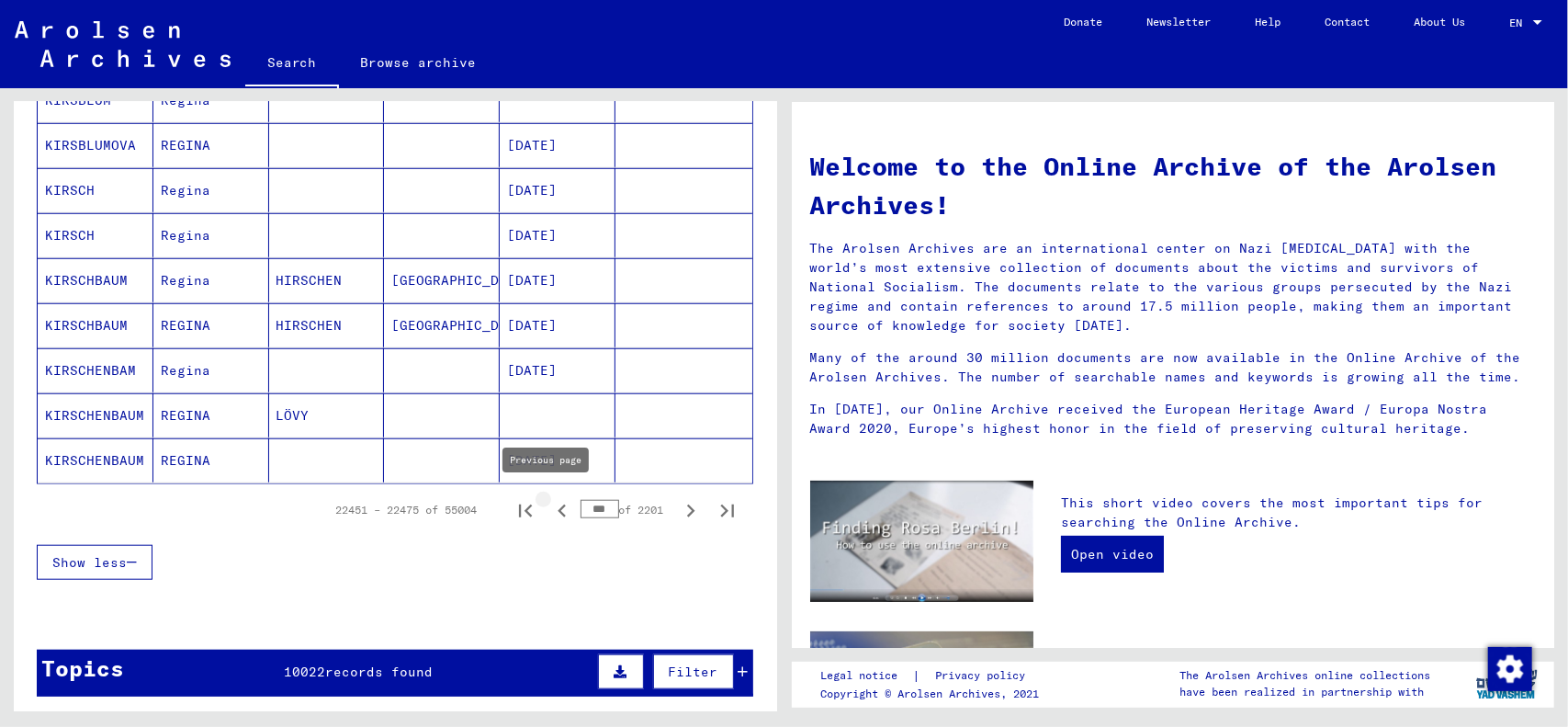
click at [550, 512] on icon "Previous page" at bounding box center [563, 511] width 26 height 26
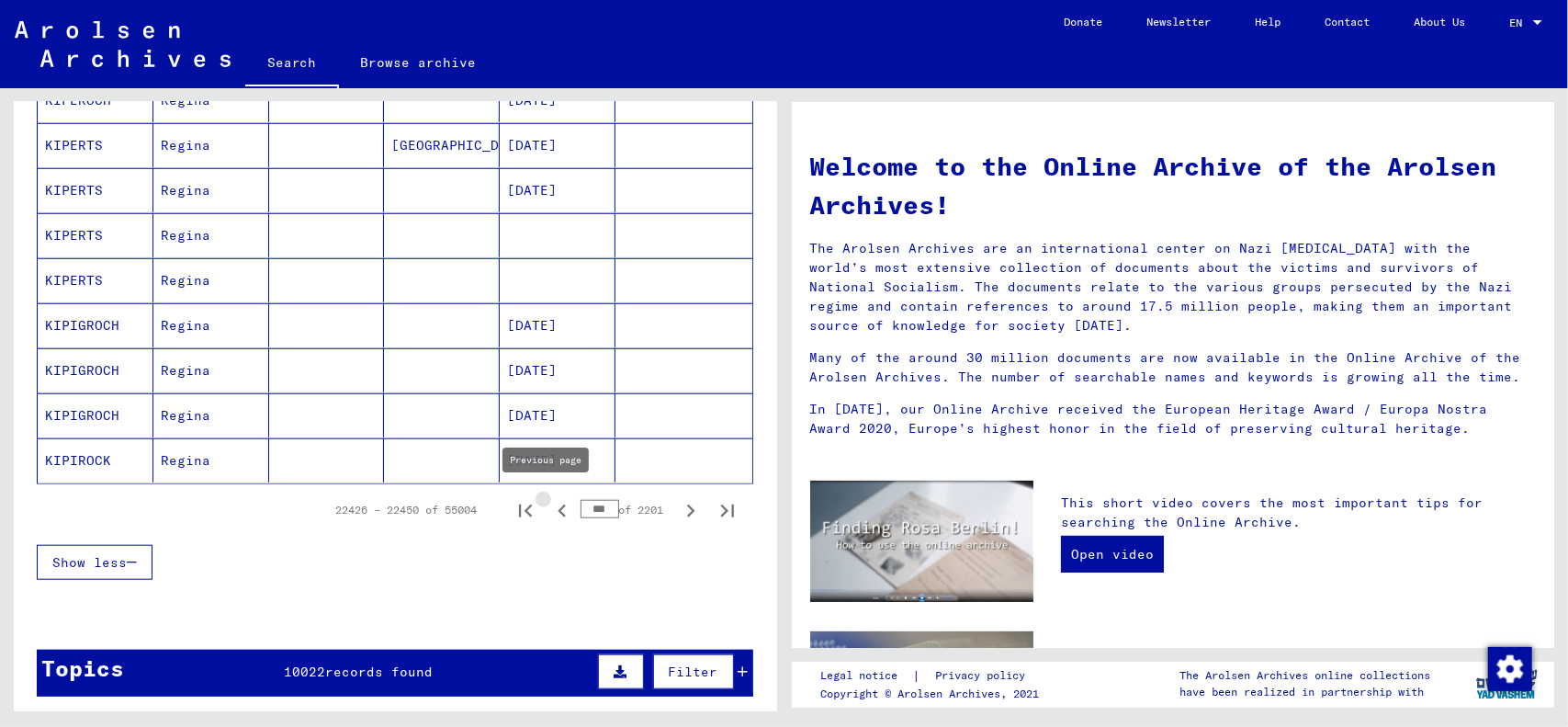
scroll to position [1010, 0]
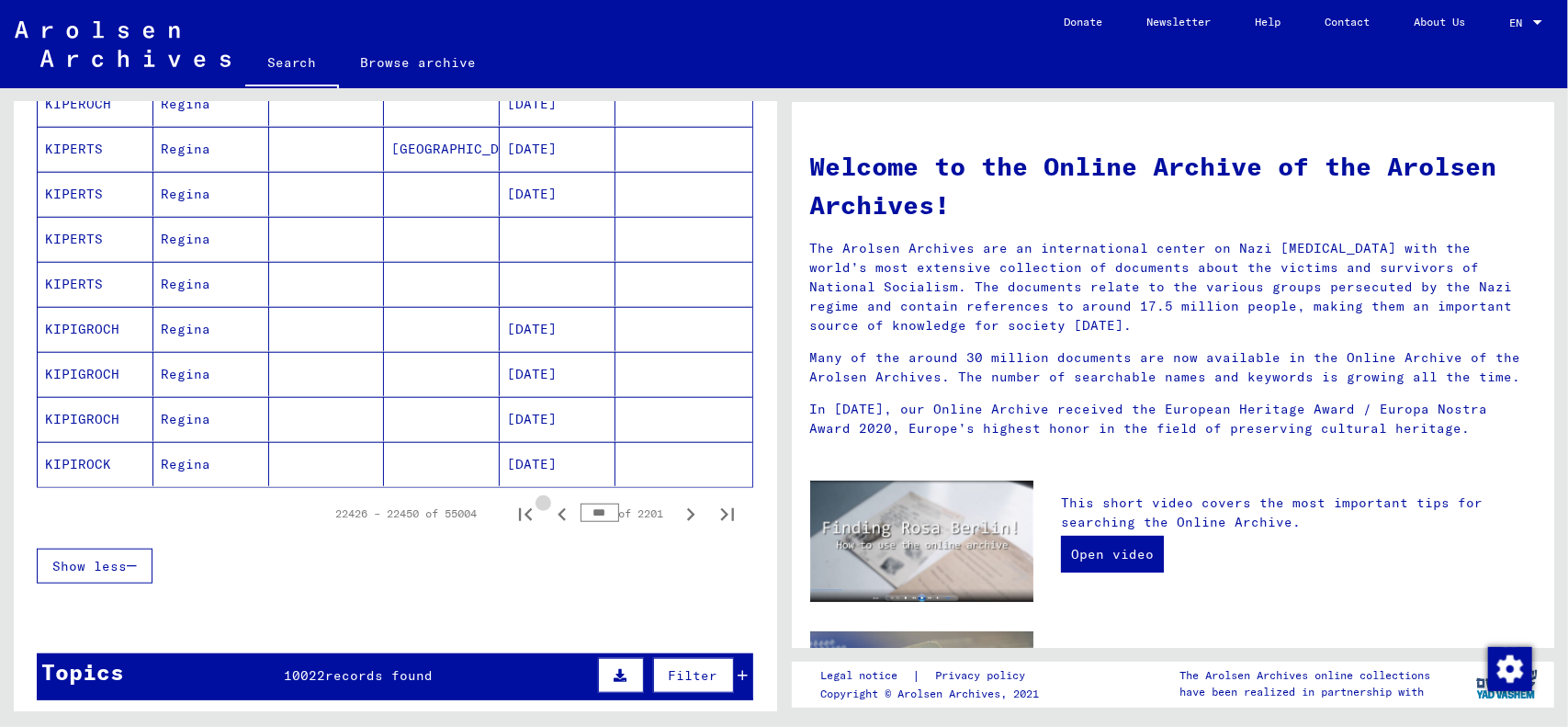
click at [550, 512] on icon "Previous page" at bounding box center [563, 515] width 26 height 26
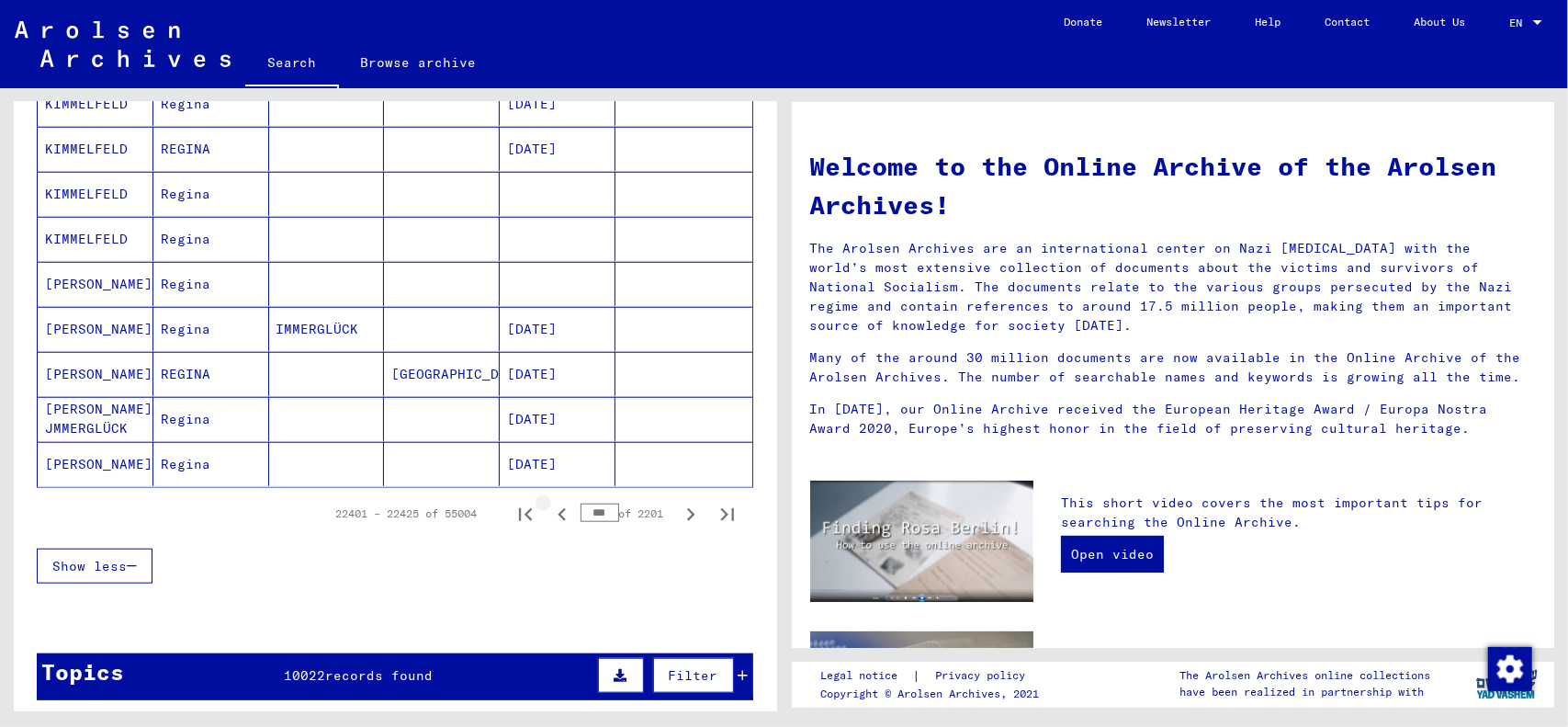
click at [550, 512] on icon "Previous page" at bounding box center [563, 515] width 26 height 26
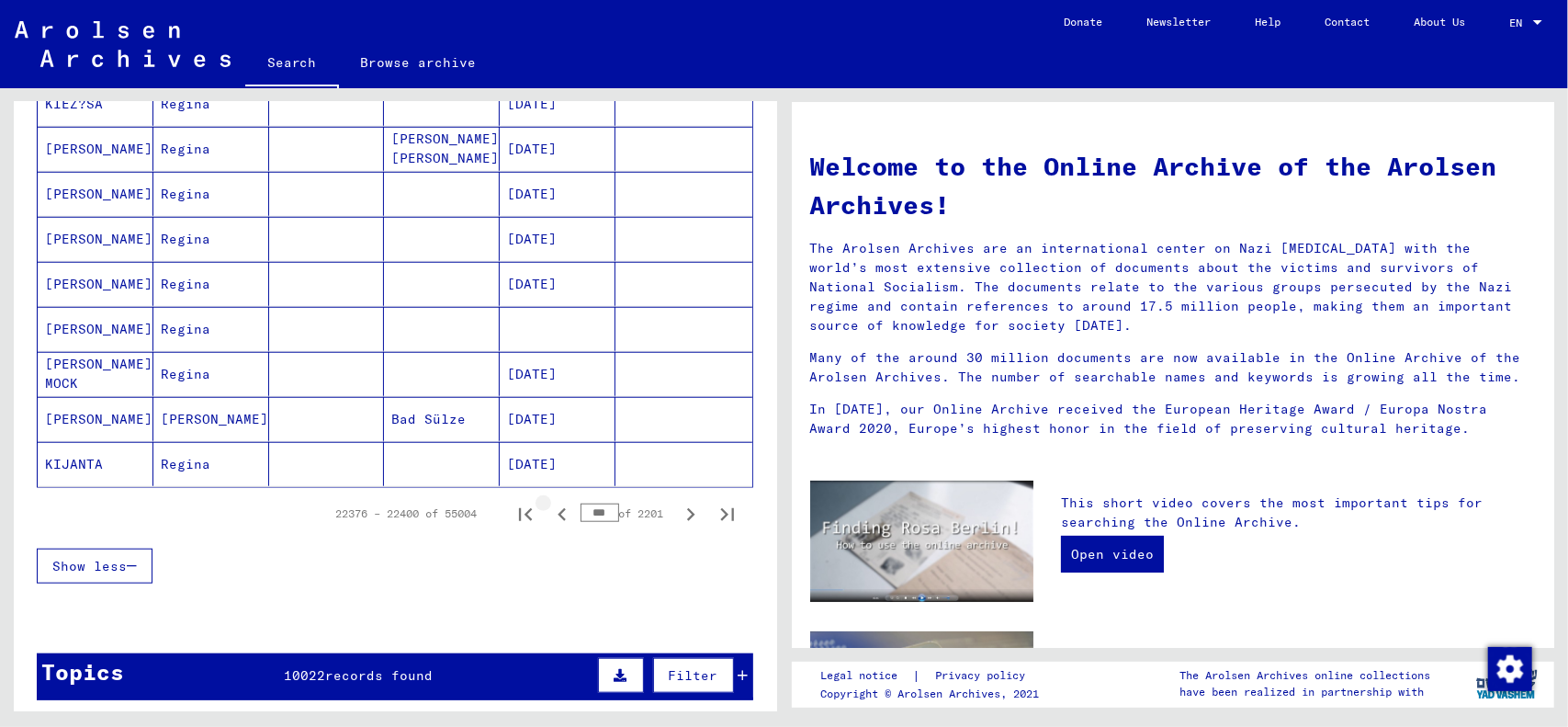
click at [550, 512] on icon "Previous page" at bounding box center [563, 515] width 26 height 26
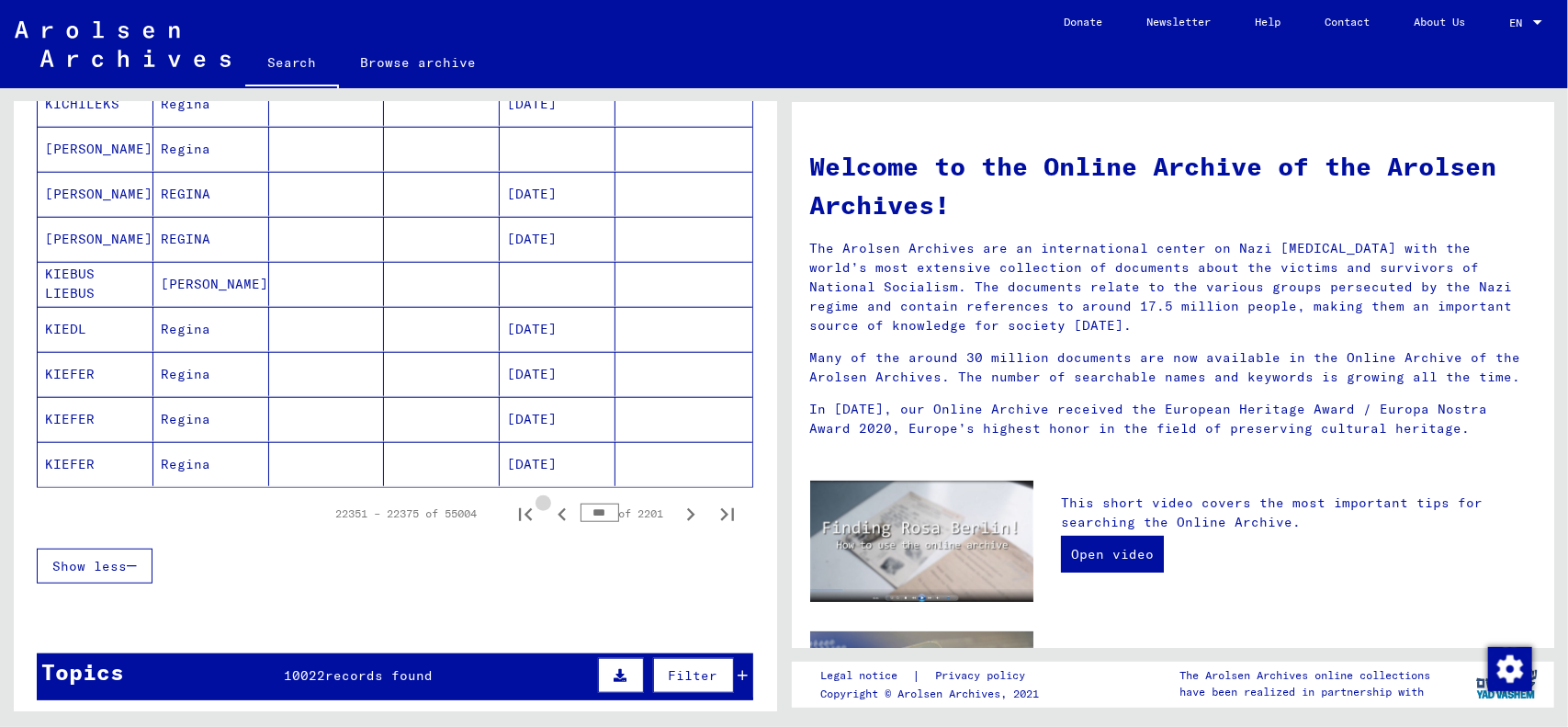
click at [550, 512] on icon "Previous page" at bounding box center [563, 515] width 26 height 26
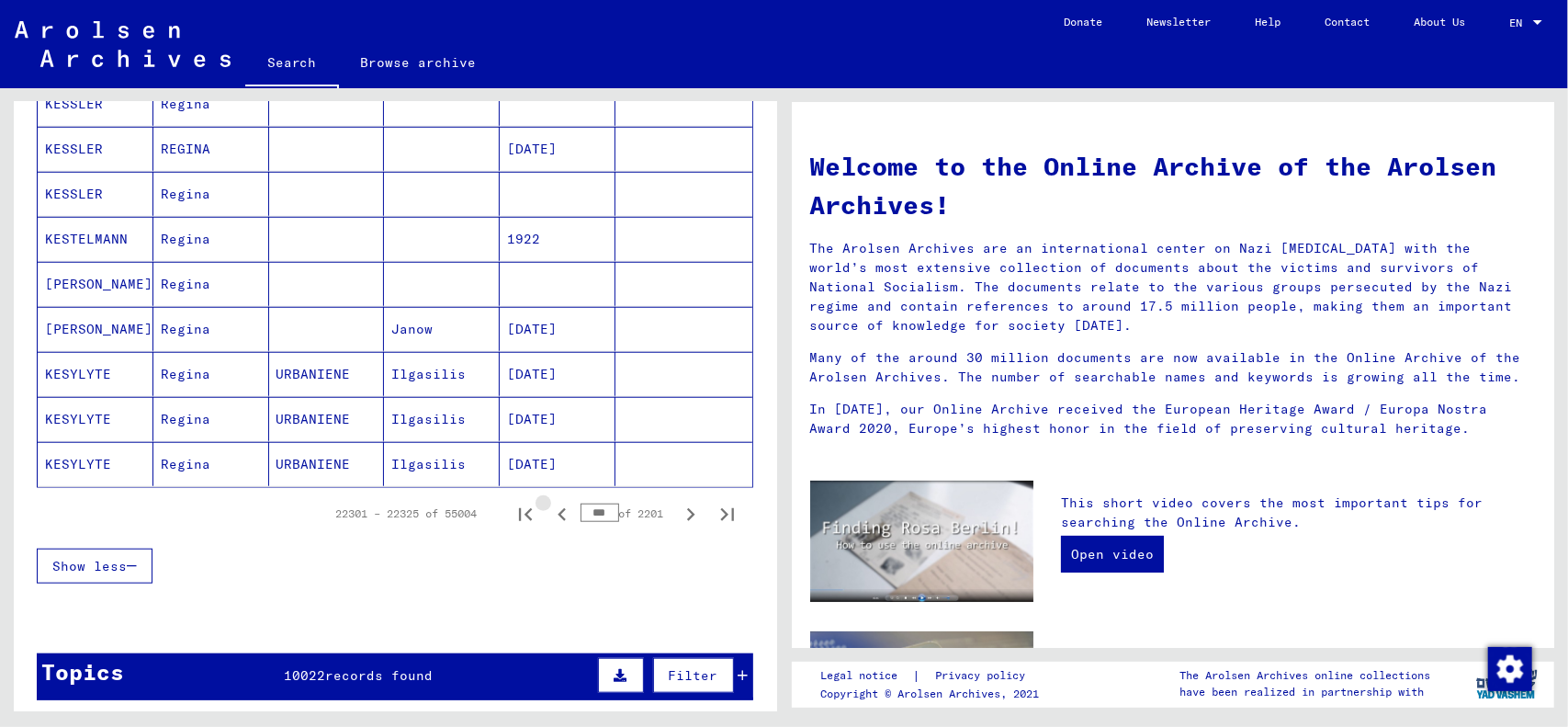
click at [550, 512] on icon "Previous page" at bounding box center [563, 515] width 26 height 26
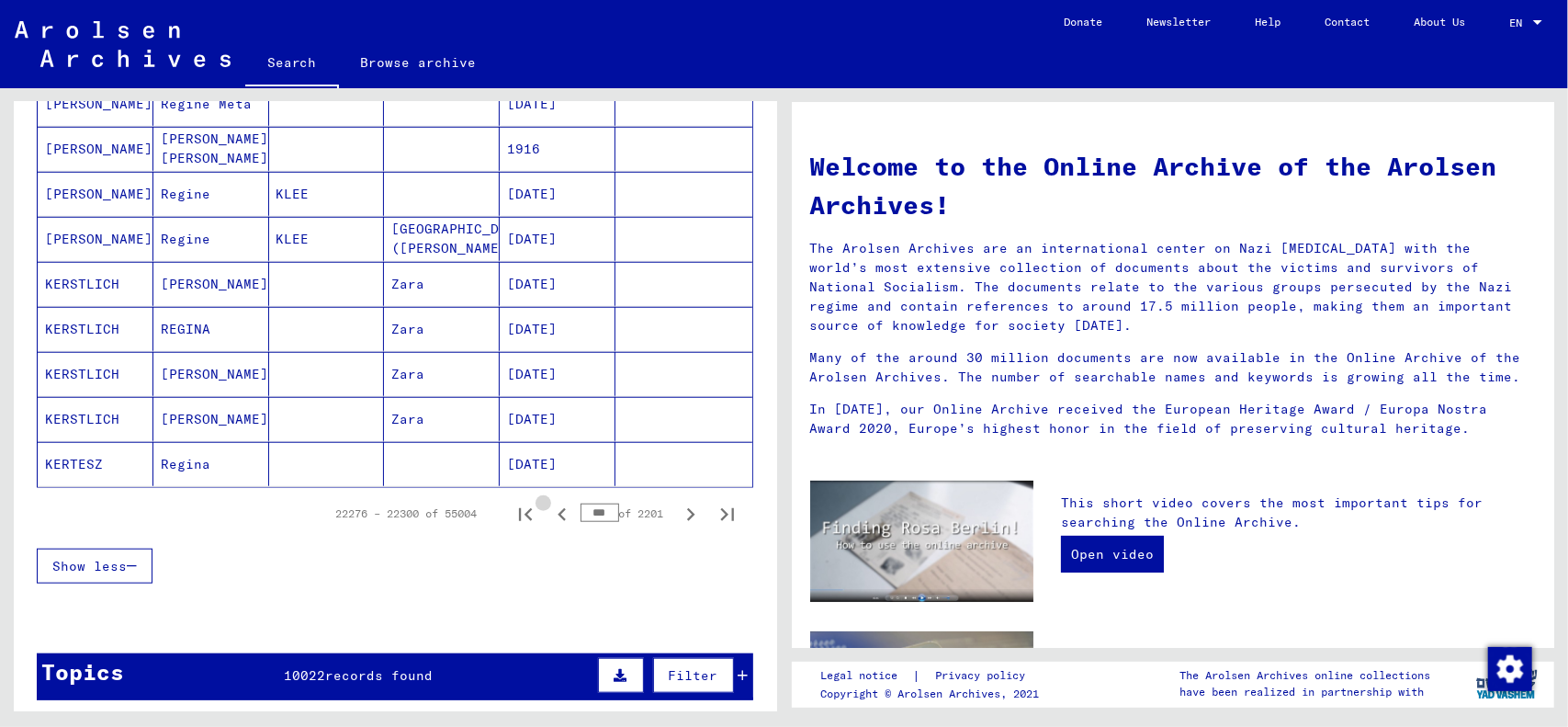
click at [550, 512] on icon "Previous page" at bounding box center [563, 515] width 26 height 26
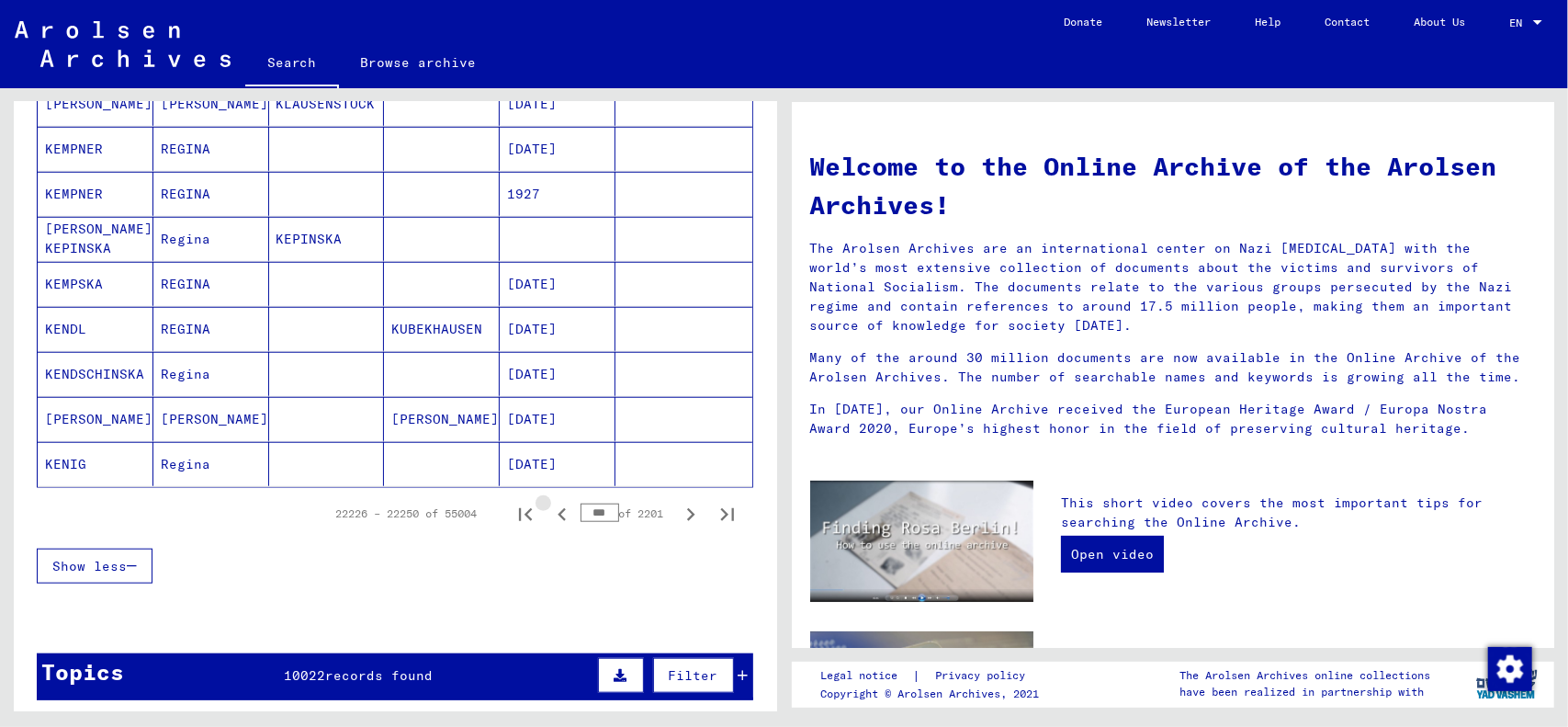
click at [550, 512] on icon "Previous page" at bounding box center [563, 515] width 26 height 26
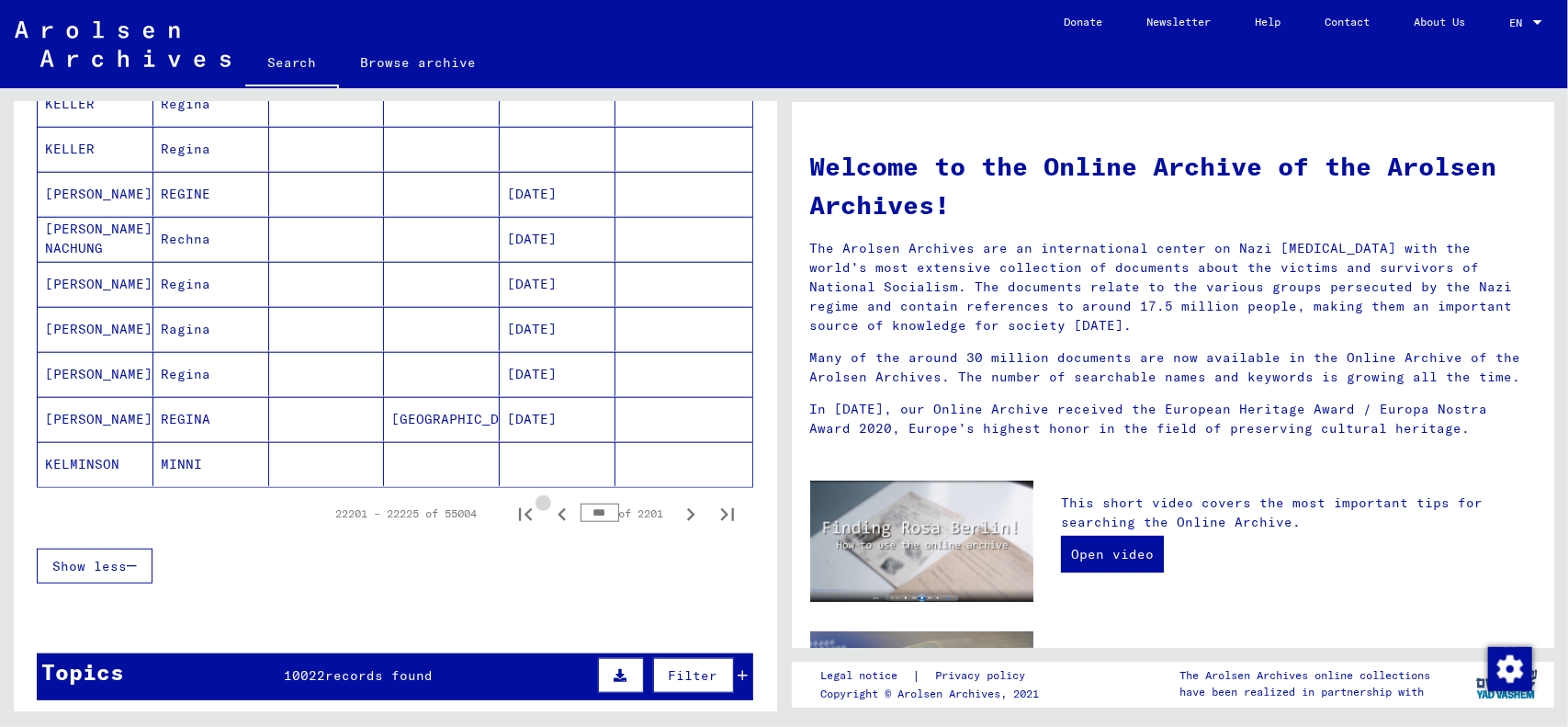
click at [550, 512] on icon "Previous page" at bounding box center [563, 515] width 26 height 26
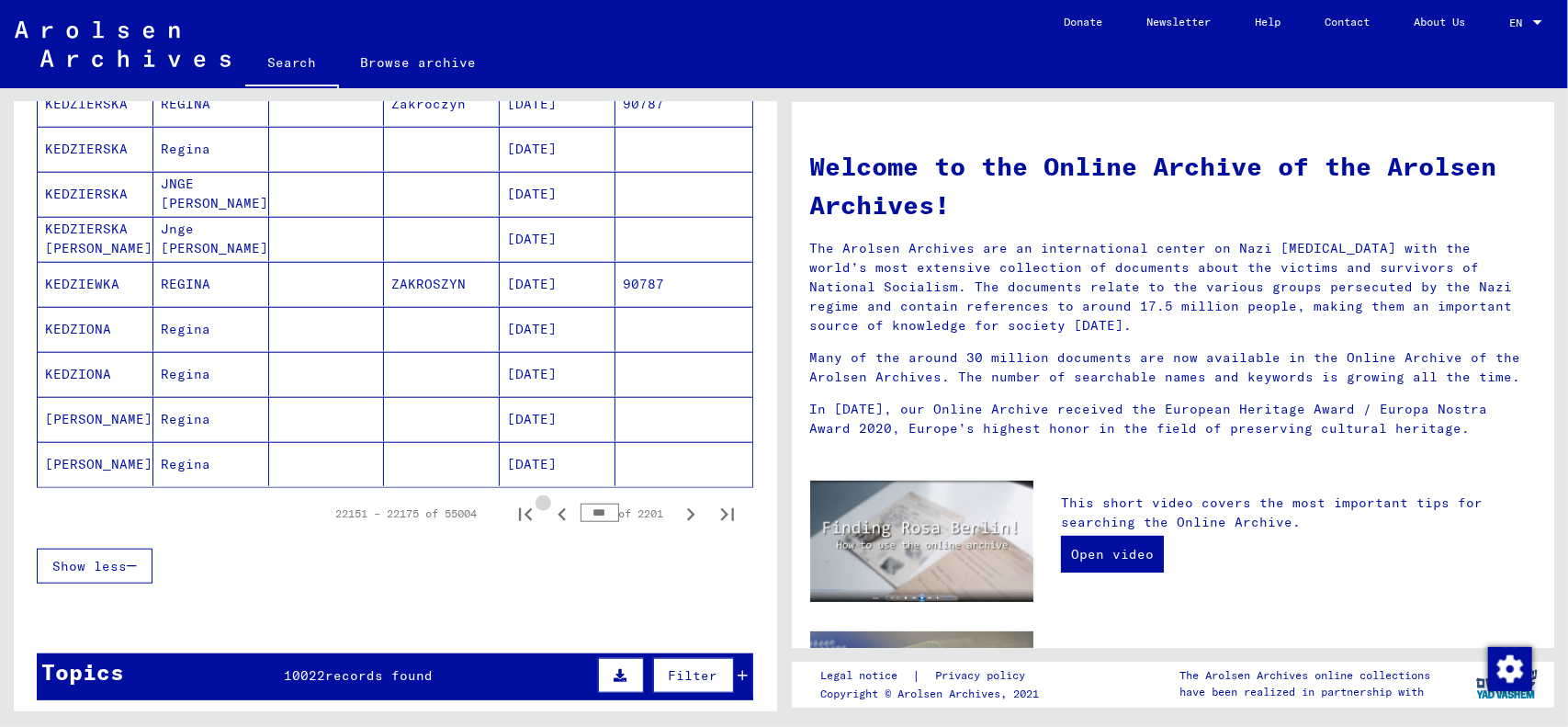
click at [550, 512] on icon "Previous page" at bounding box center [563, 515] width 26 height 26
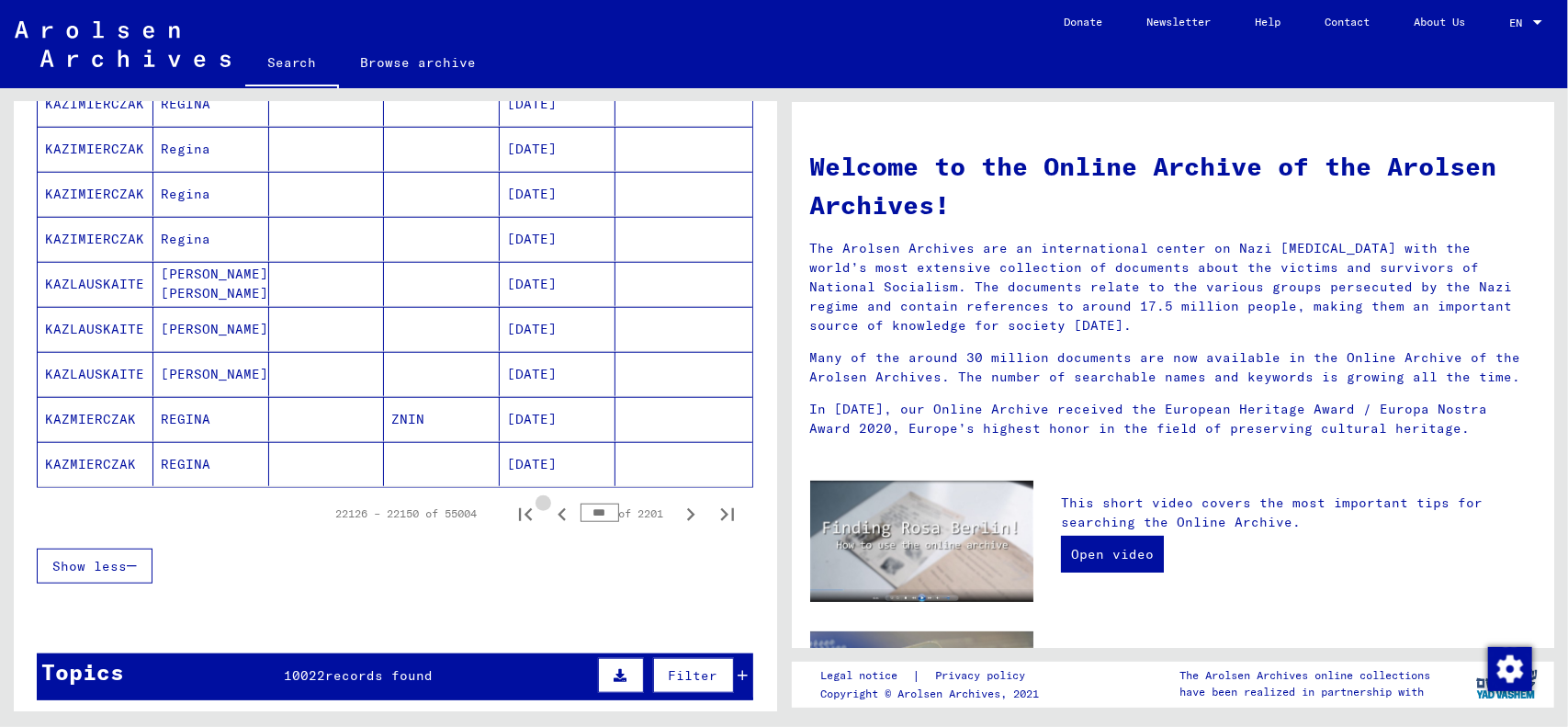
click at [550, 512] on icon "Previous page" at bounding box center [563, 515] width 26 height 26
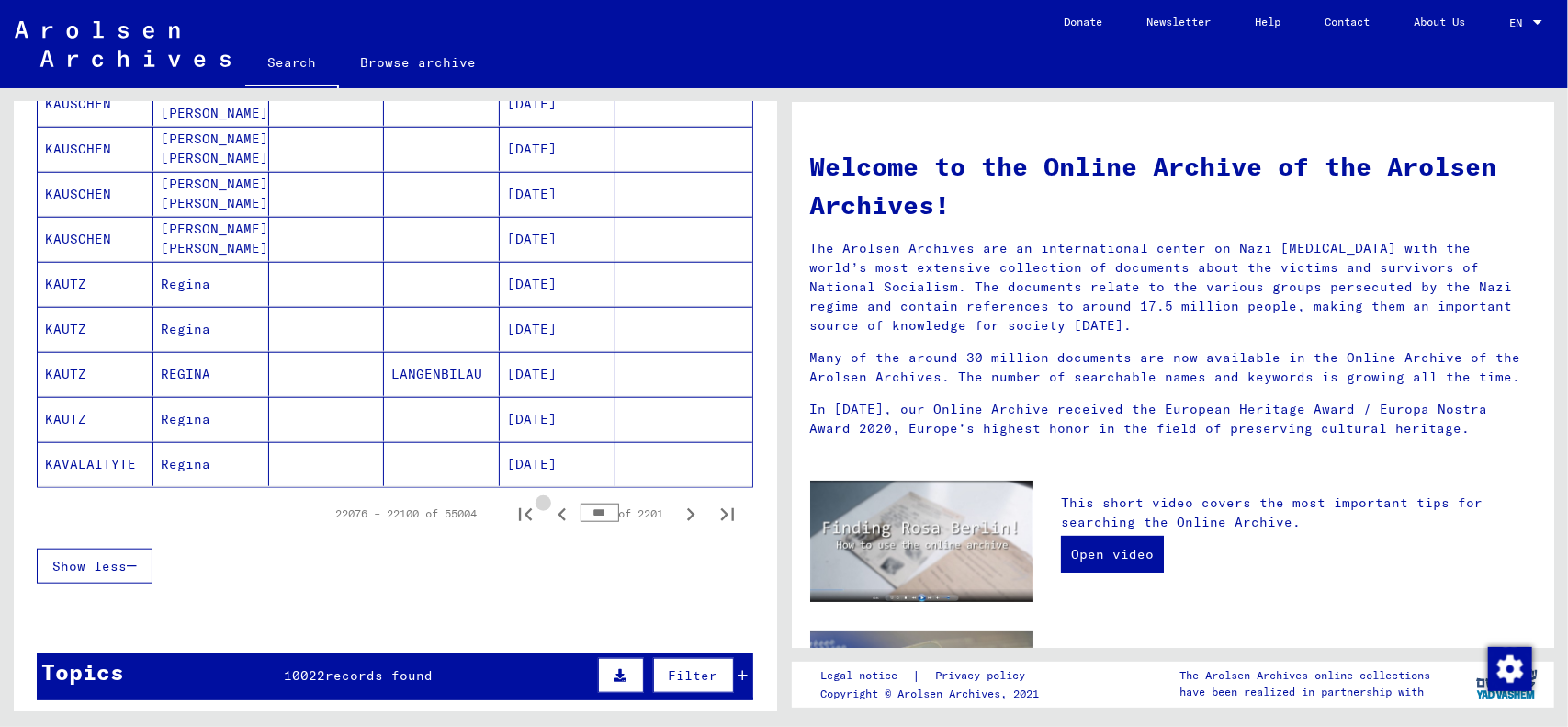
click at [550, 512] on icon "Previous page" at bounding box center [563, 515] width 26 height 26
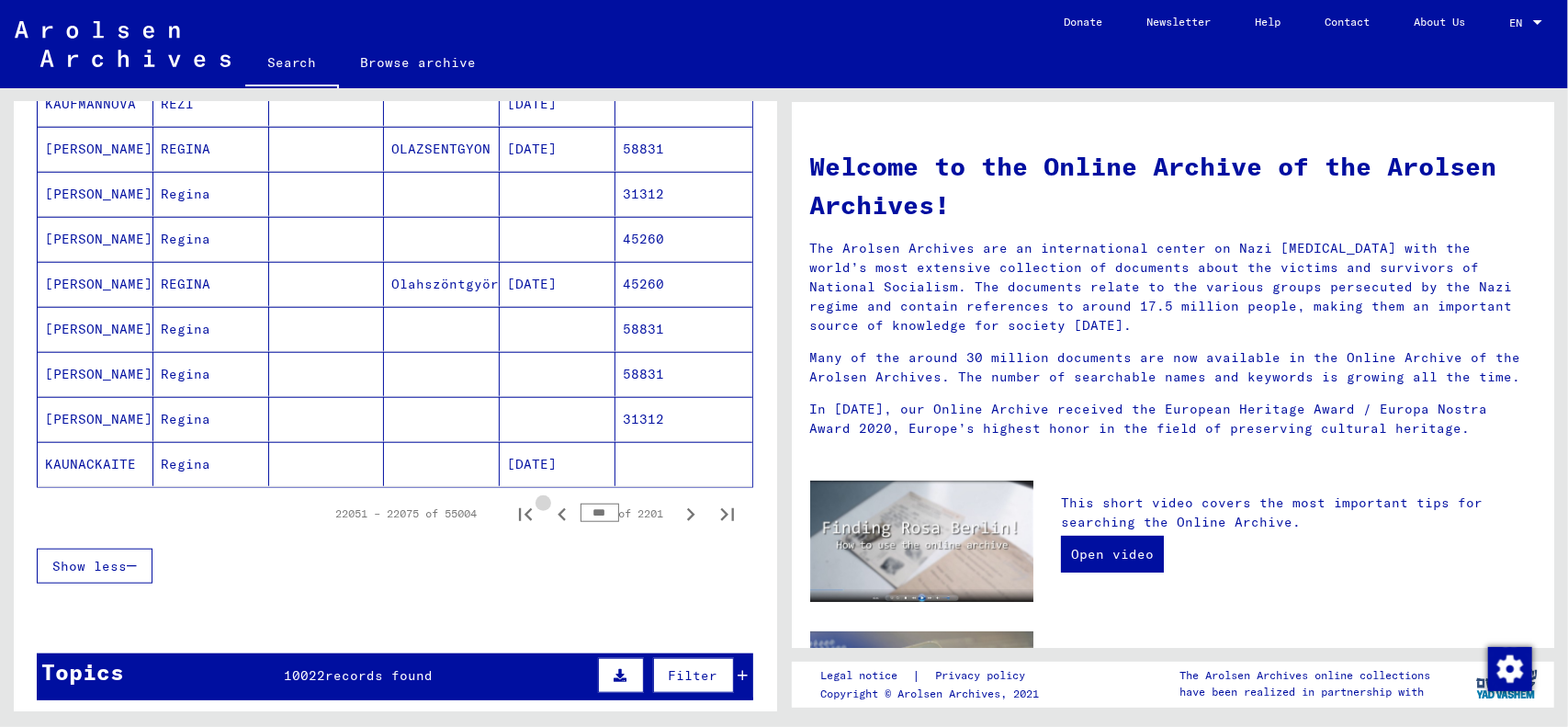
click at [550, 512] on icon "Previous page" at bounding box center [563, 515] width 26 height 26
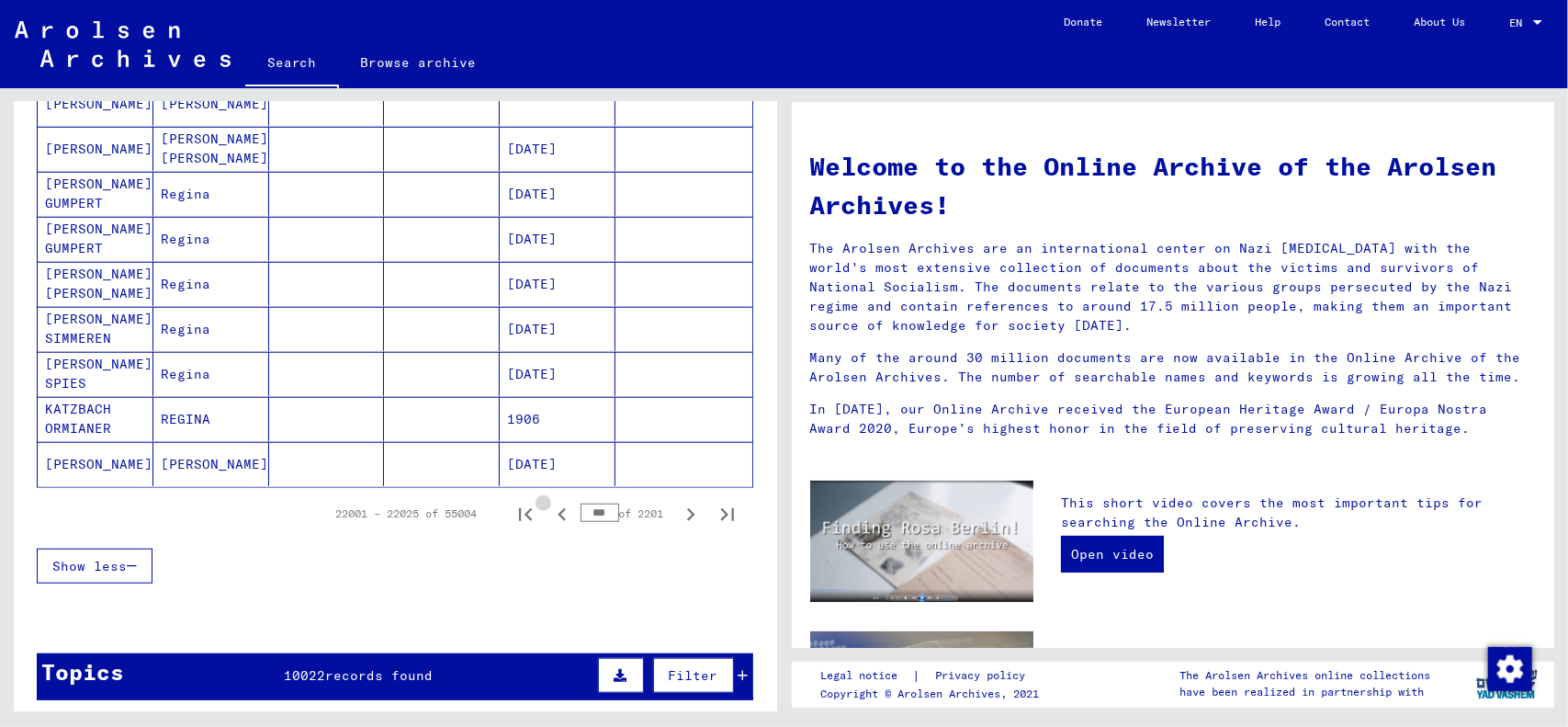
click at [550, 512] on icon "Previous page" at bounding box center [563, 515] width 26 height 26
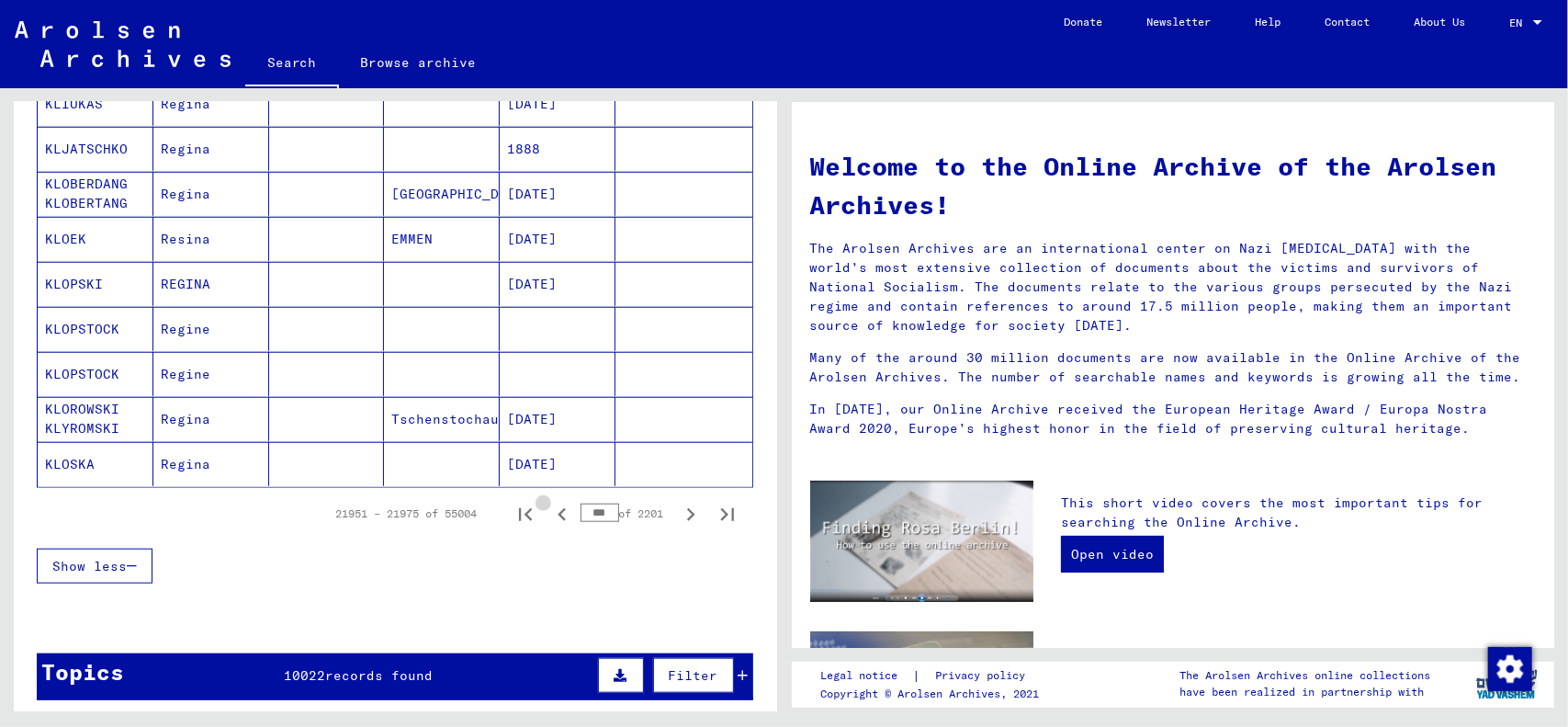
click at [550, 512] on icon "Previous page" at bounding box center [563, 515] width 26 height 26
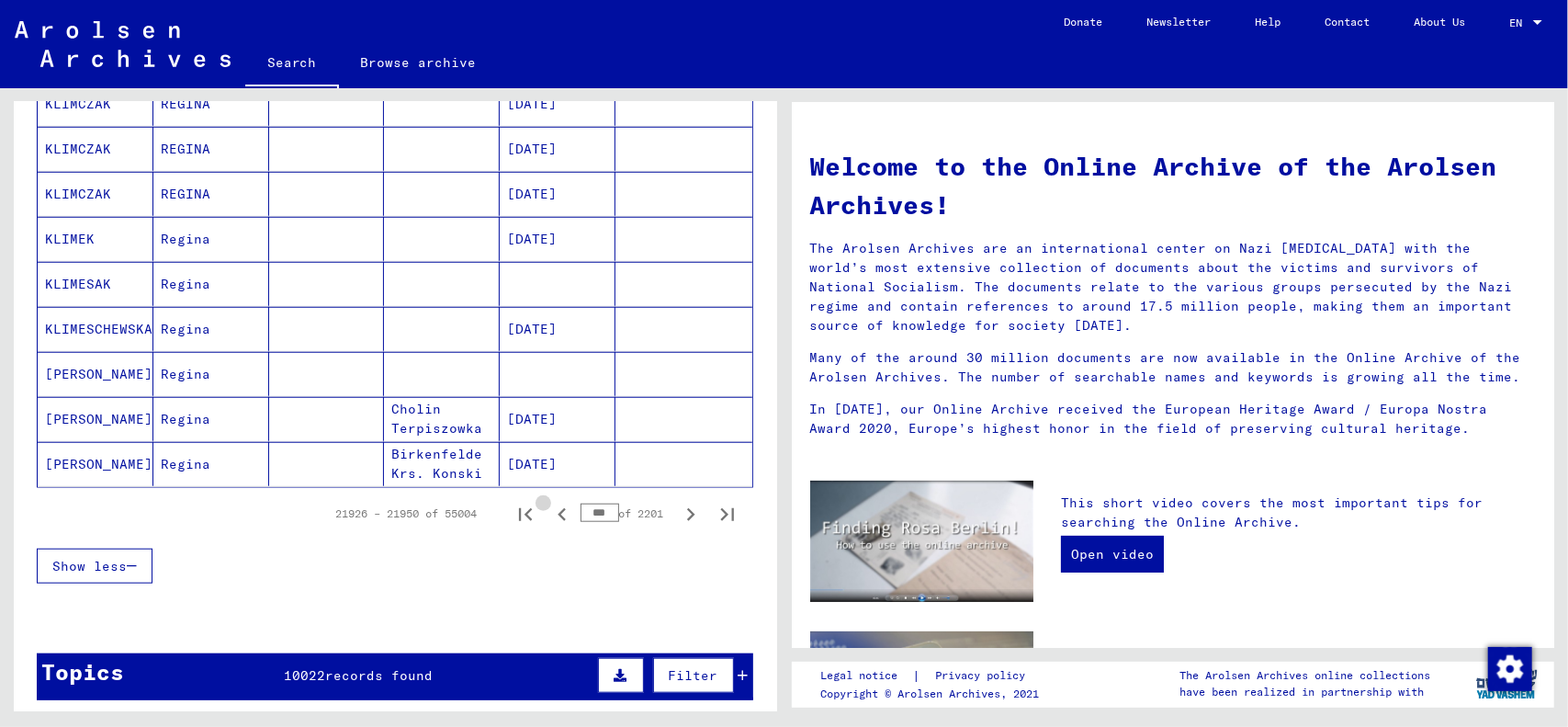
click at [550, 512] on icon "Previous page" at bounding box center [563, 515] width 26 height 26
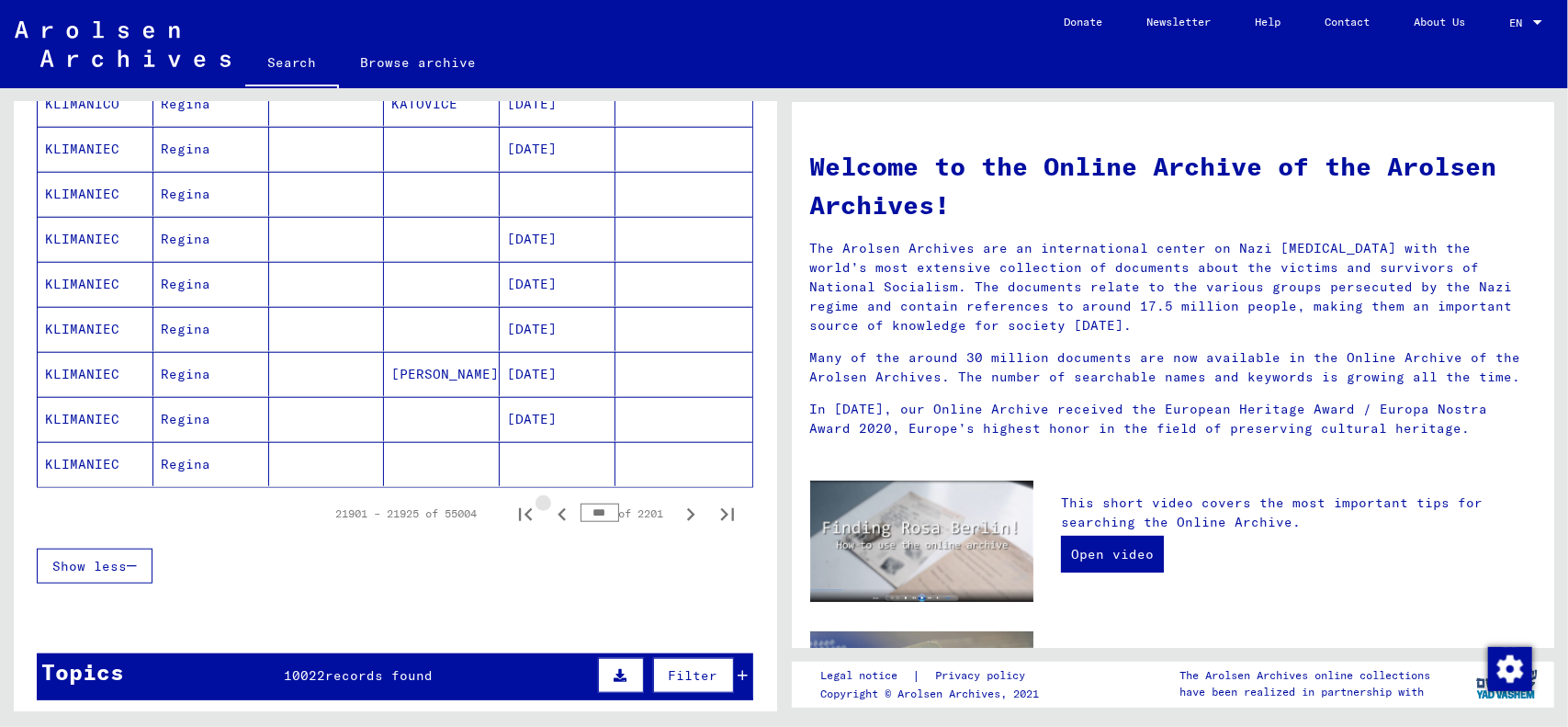
click at [550, 512] on icon "Previous page" at bounding box center [563, 515] width 26 height 26
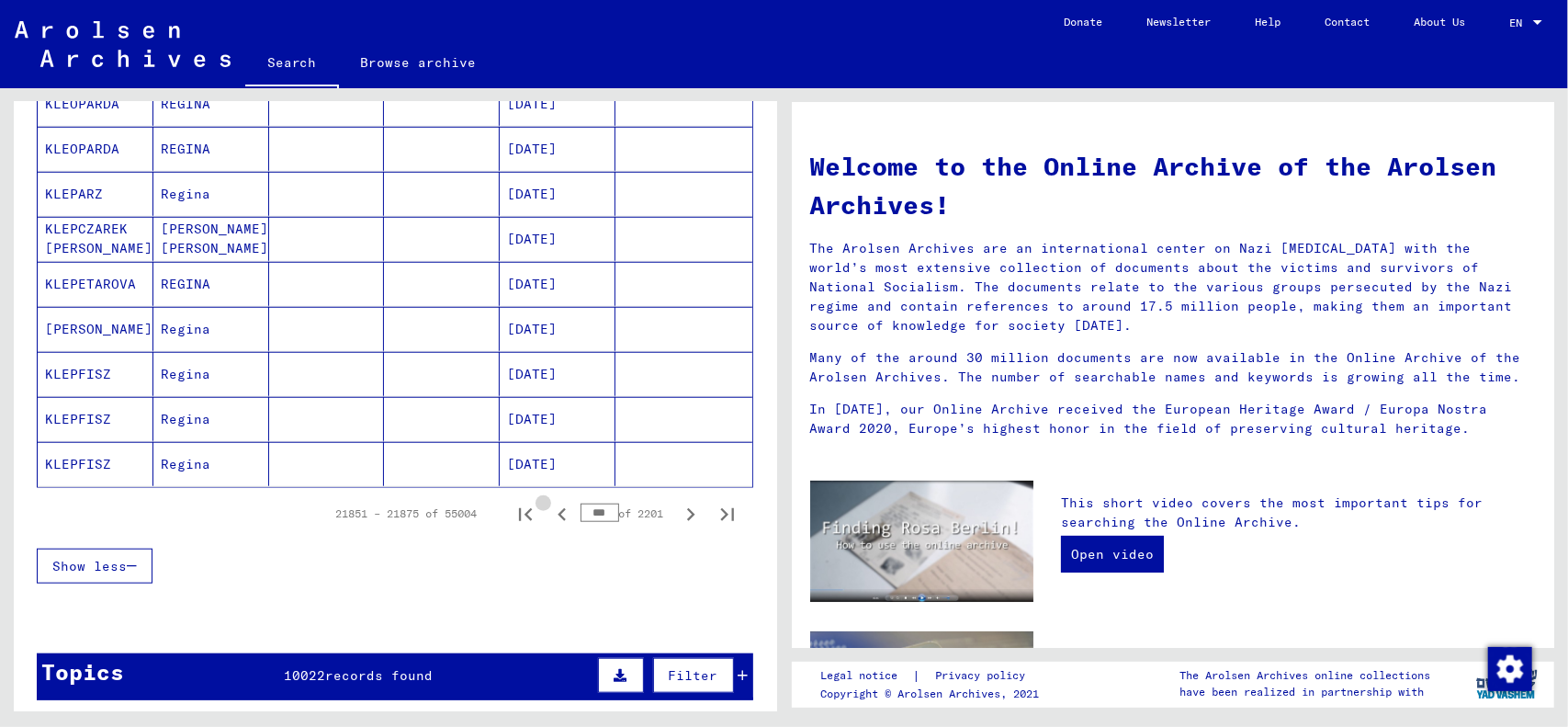
click at [550, 512] on icon "Previous page" at bounding box center [563, 515] width 26 height 26
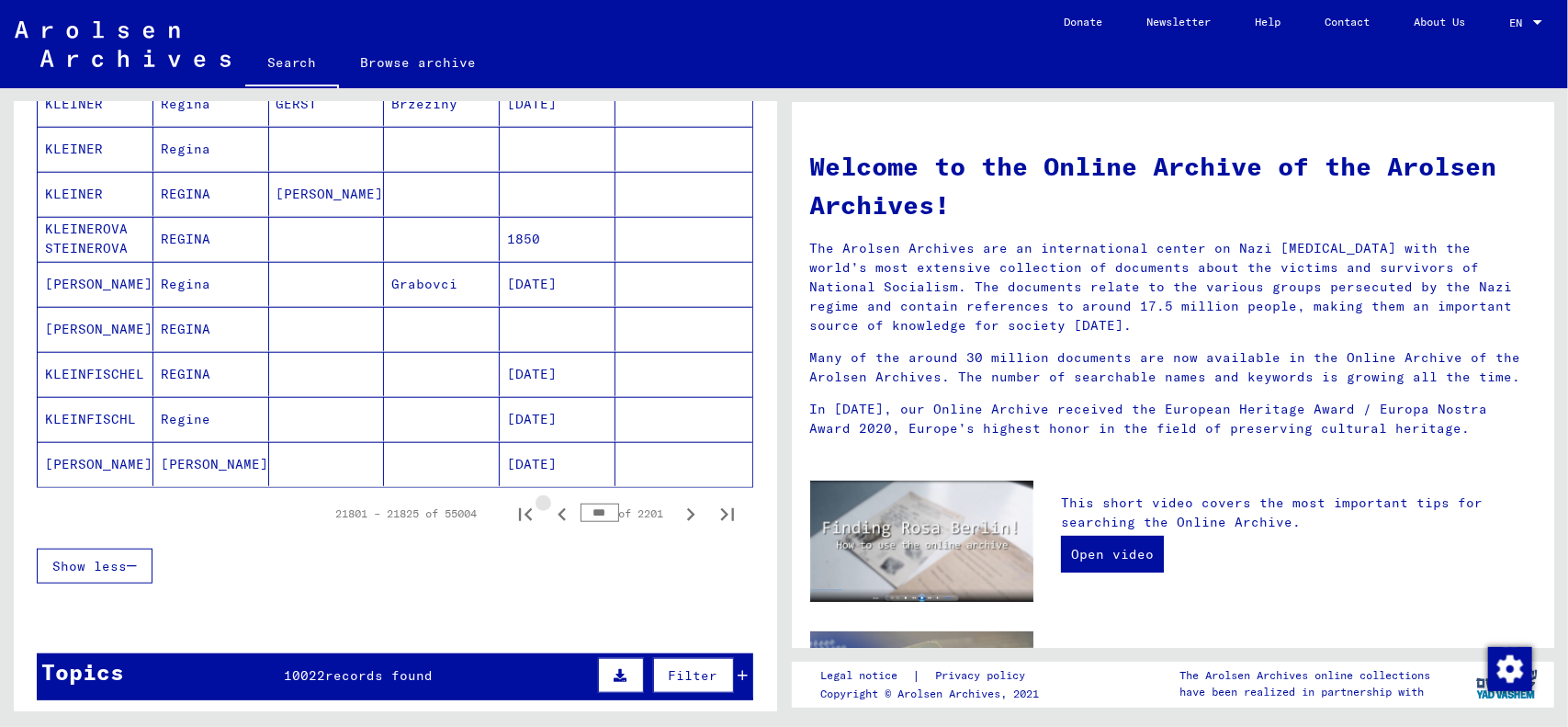
click at [550, 512] on icon "Previous page" at bounding box center [563, 515] width 26 height 26
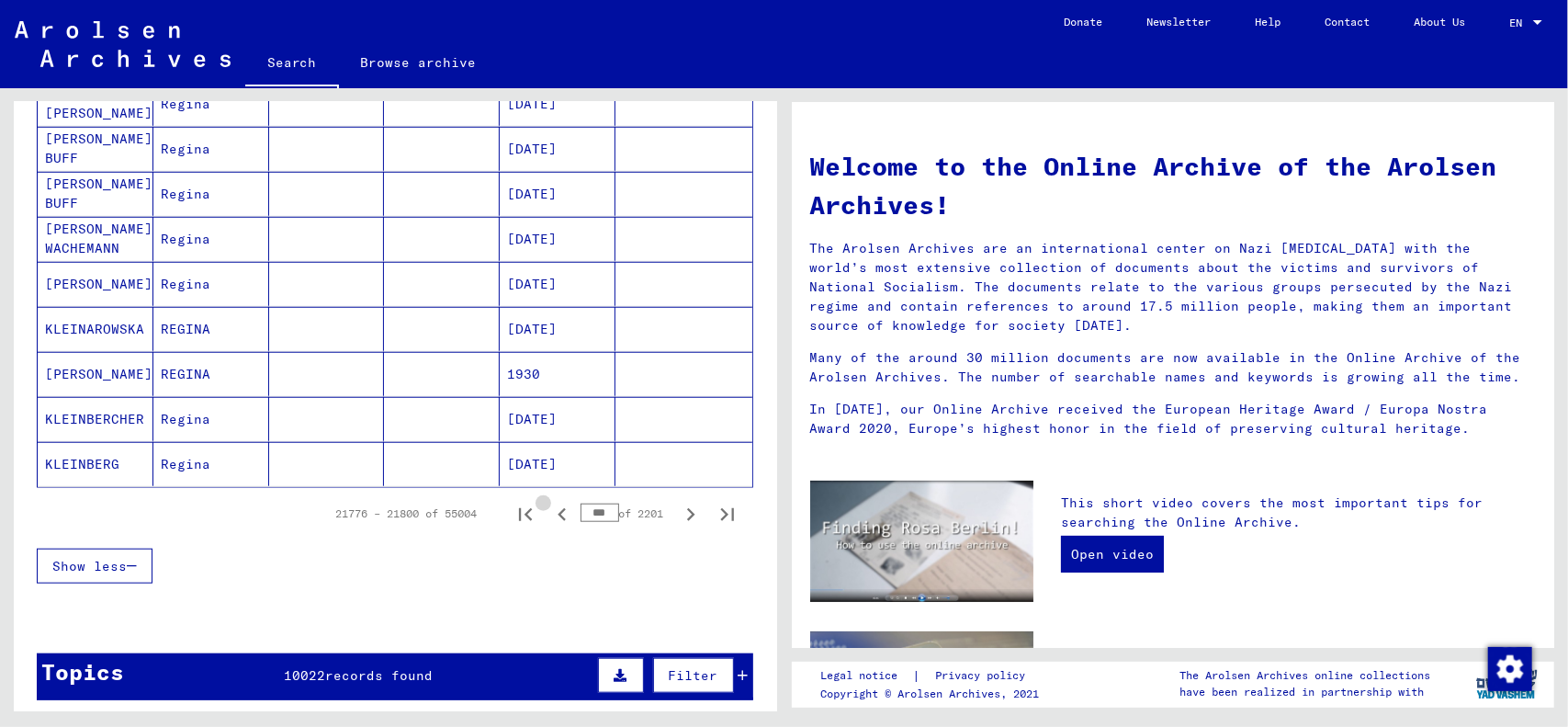
click at [550, 512] on icon "Previous page" at bounding box center [563, 515] width 26 height 26
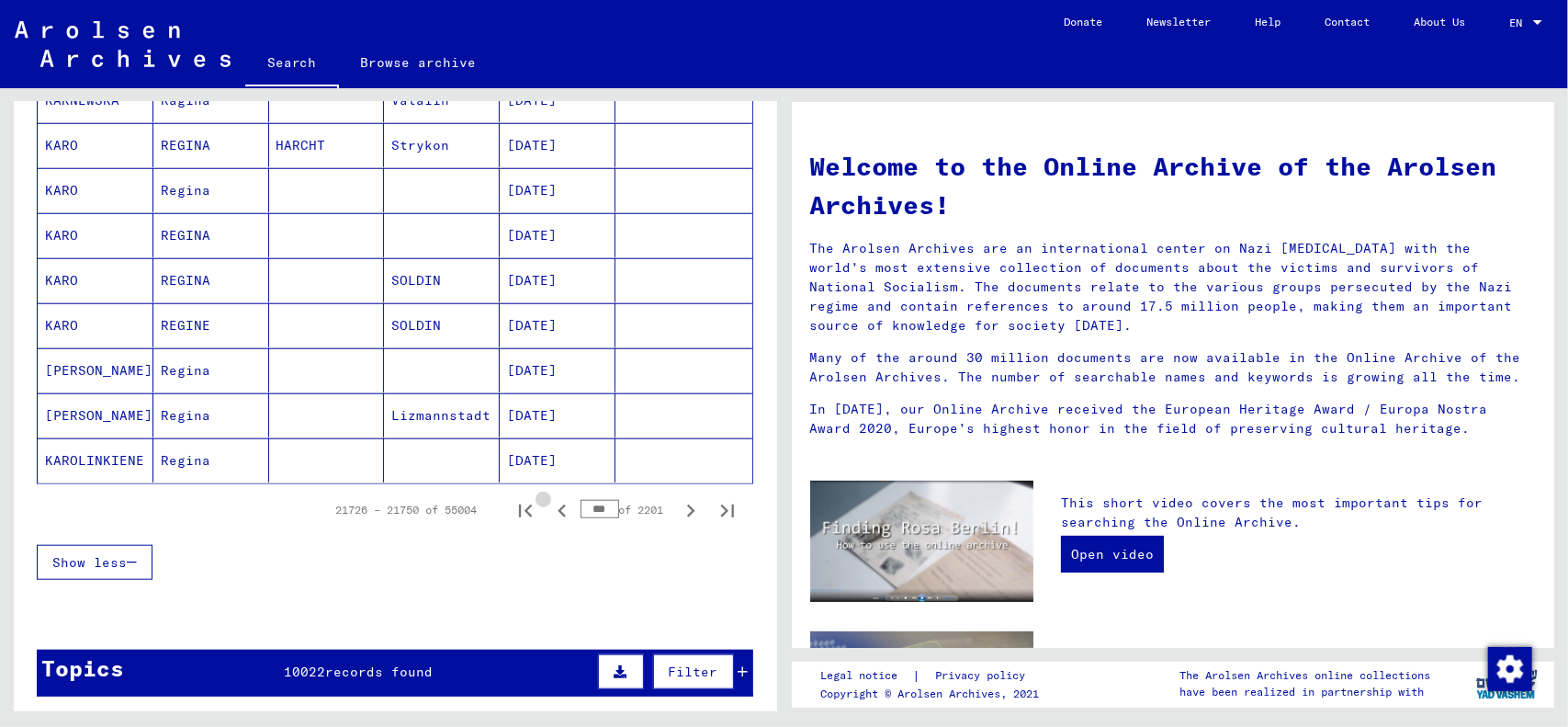
click at [550, 512] on icon "Previous page" at bounding box center [563, 511] width 26 height 26
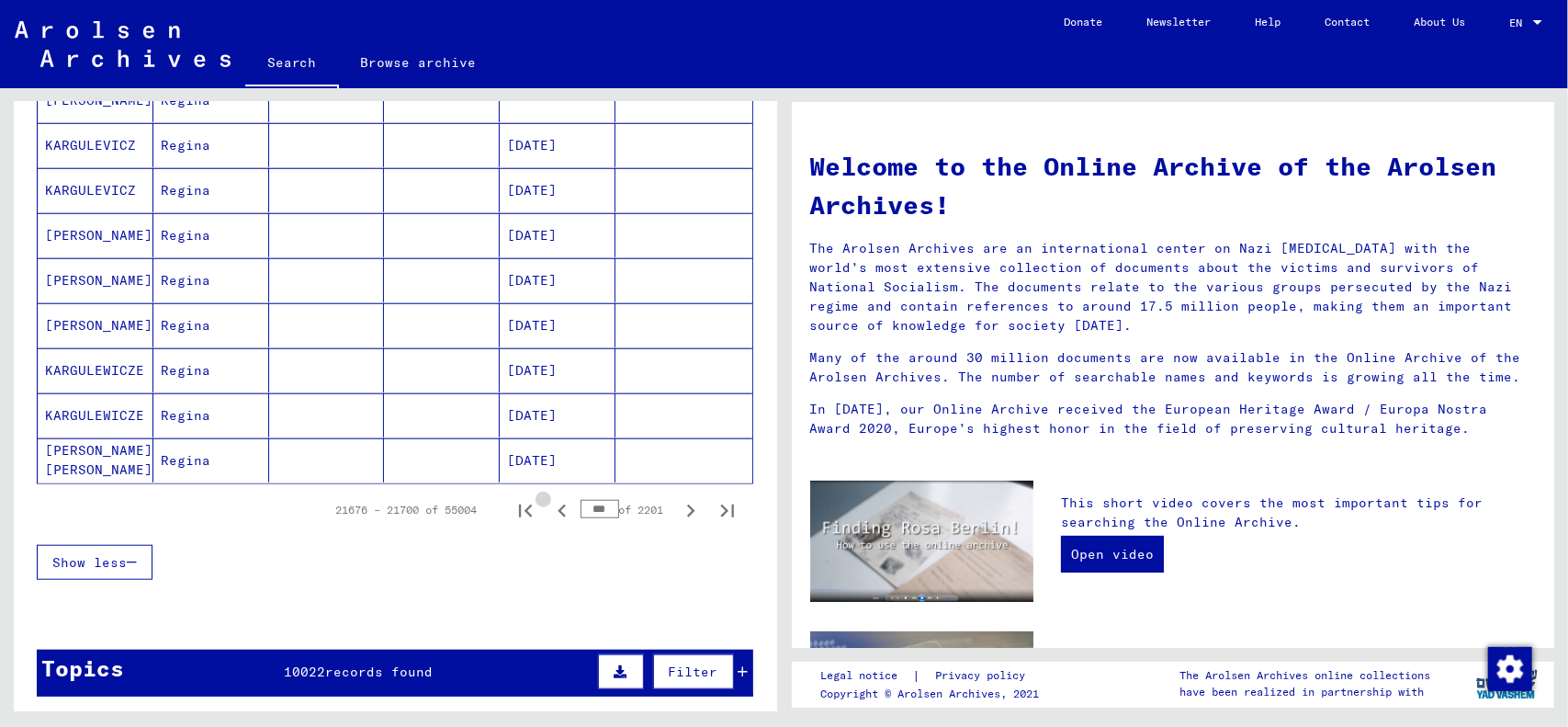
scroll to position [1010, 0]
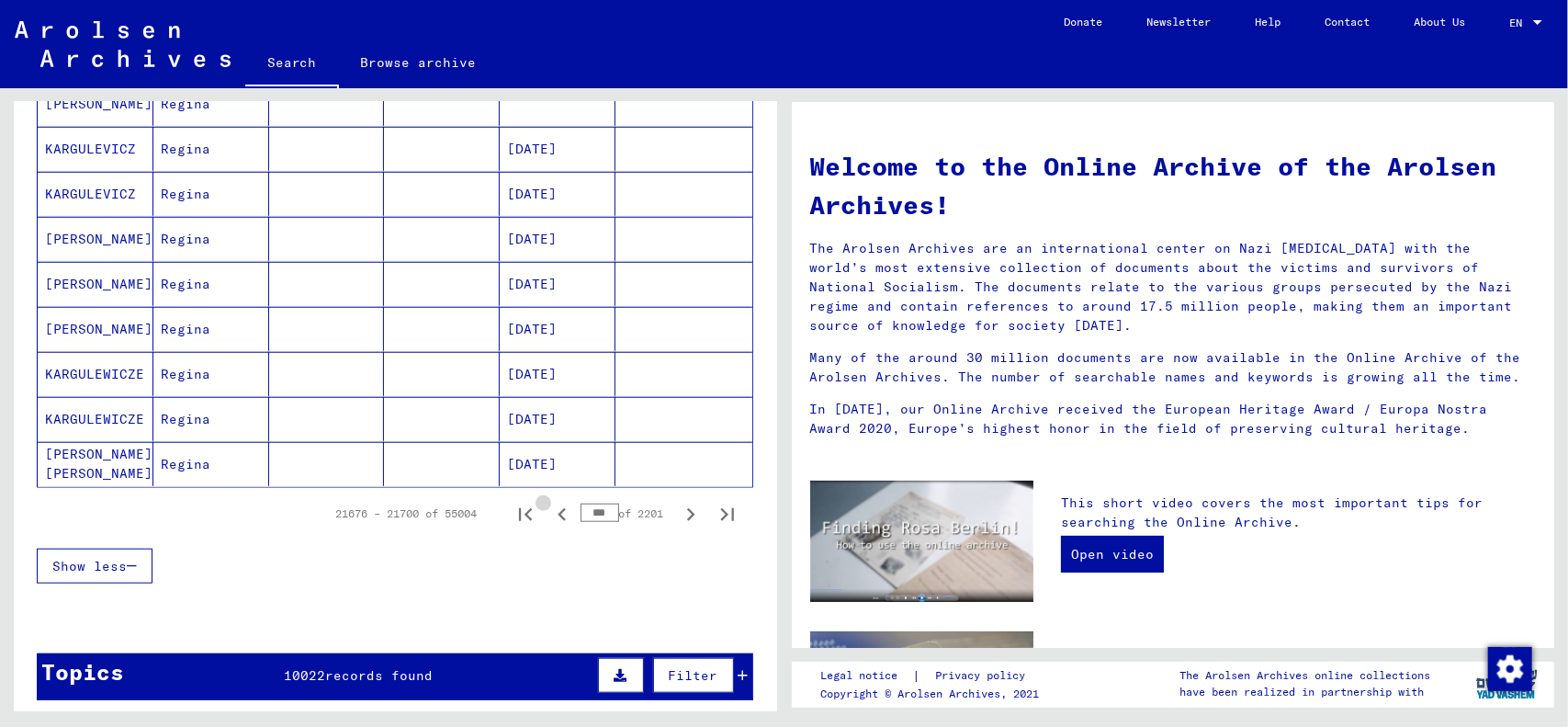
click at [550, 512] on icon "Previous page" at bounding box center [563, 515] width 26 height 26
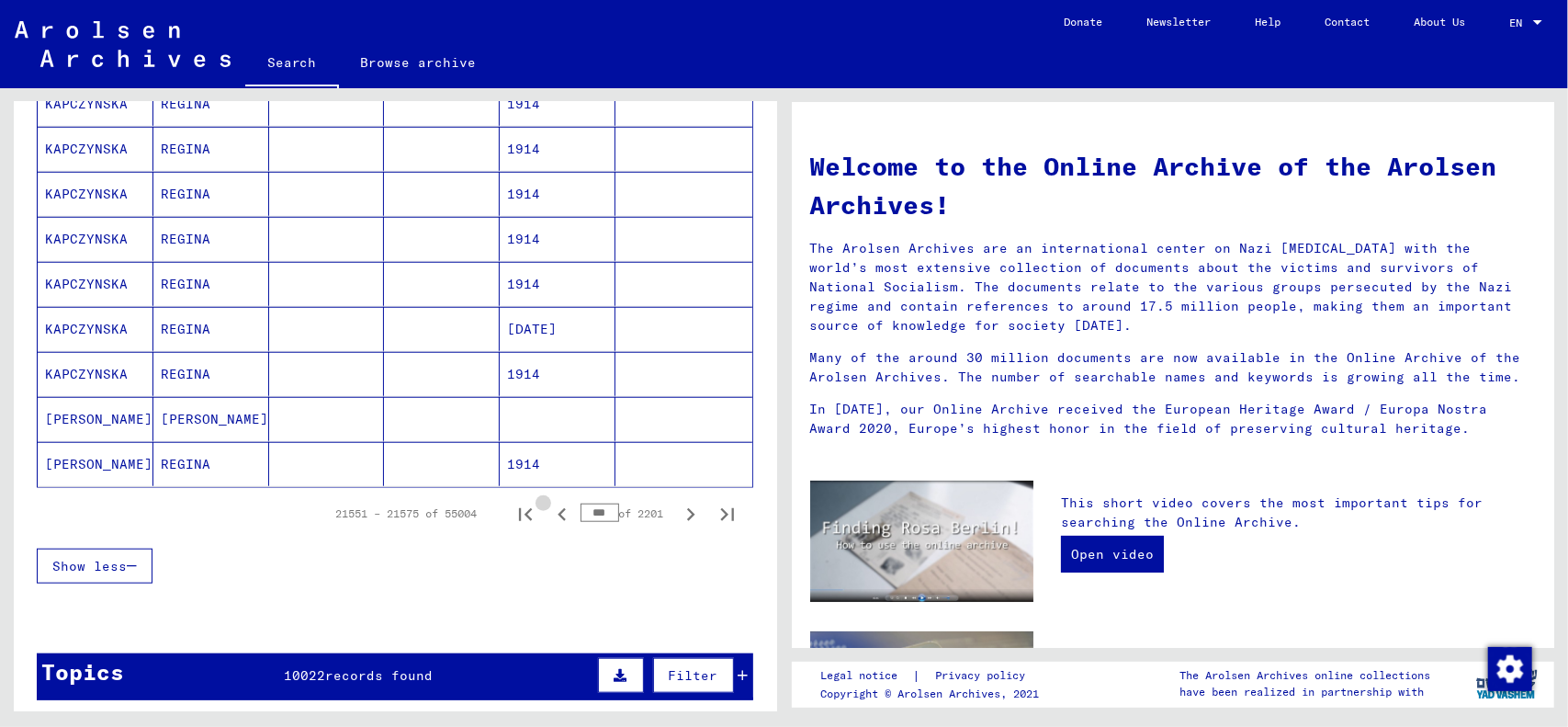
click at [550, 512] on icon "Previous page" at bounding box center [563, 515] width 26 height 26
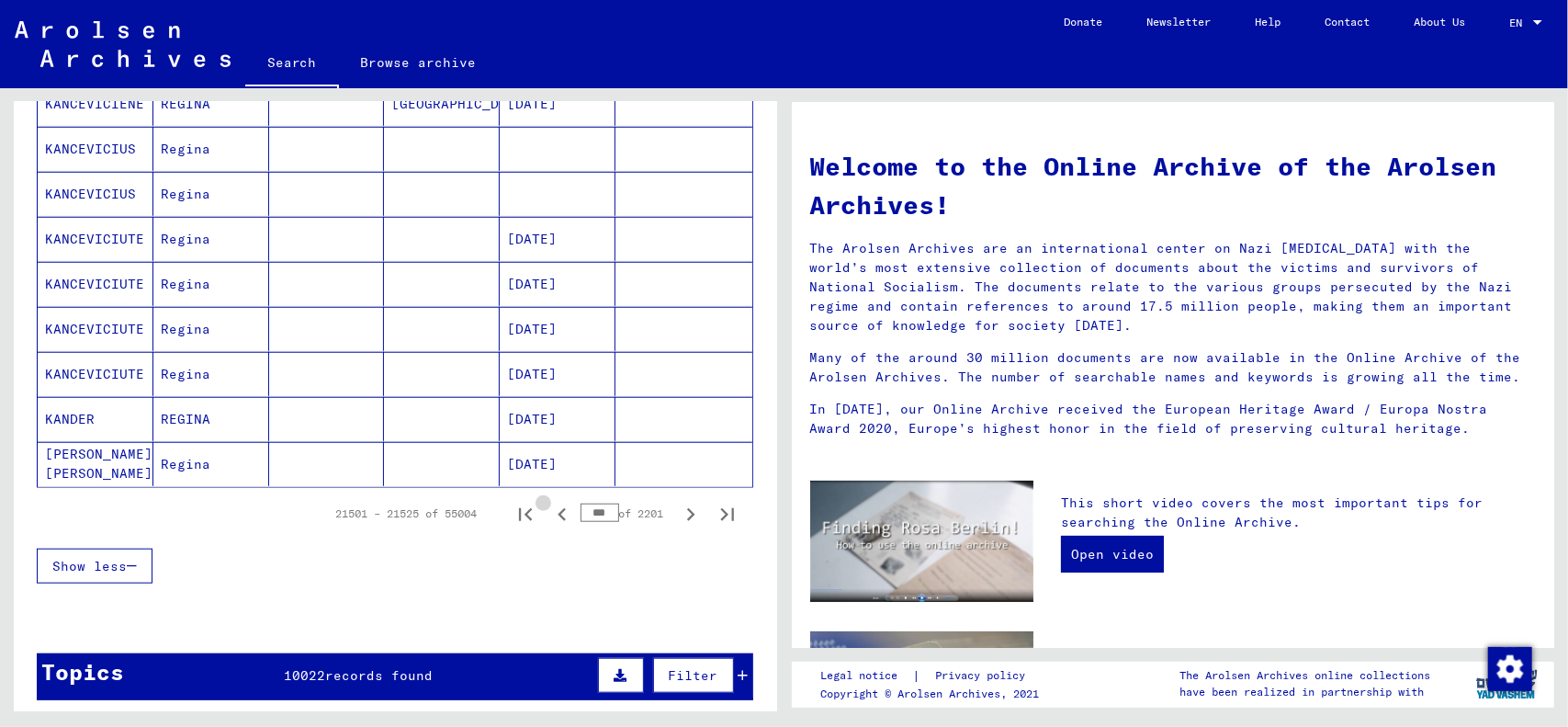
click at [550, 512] on icon "Previous page" at bounding box center [563, 515] width 26 height 26
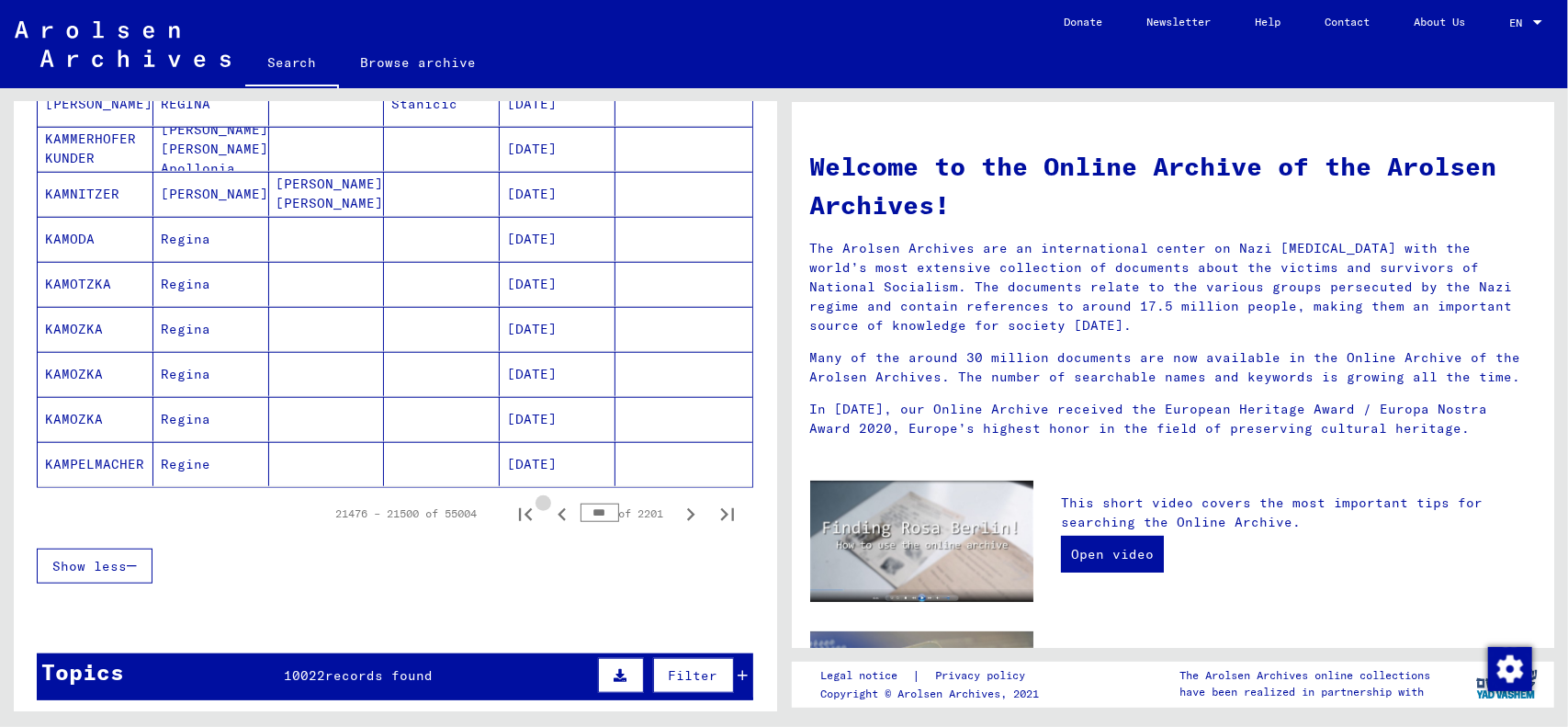
click at [550, 512] on icon "Previous page" at bounding box center [563, 515] width 26 height 26
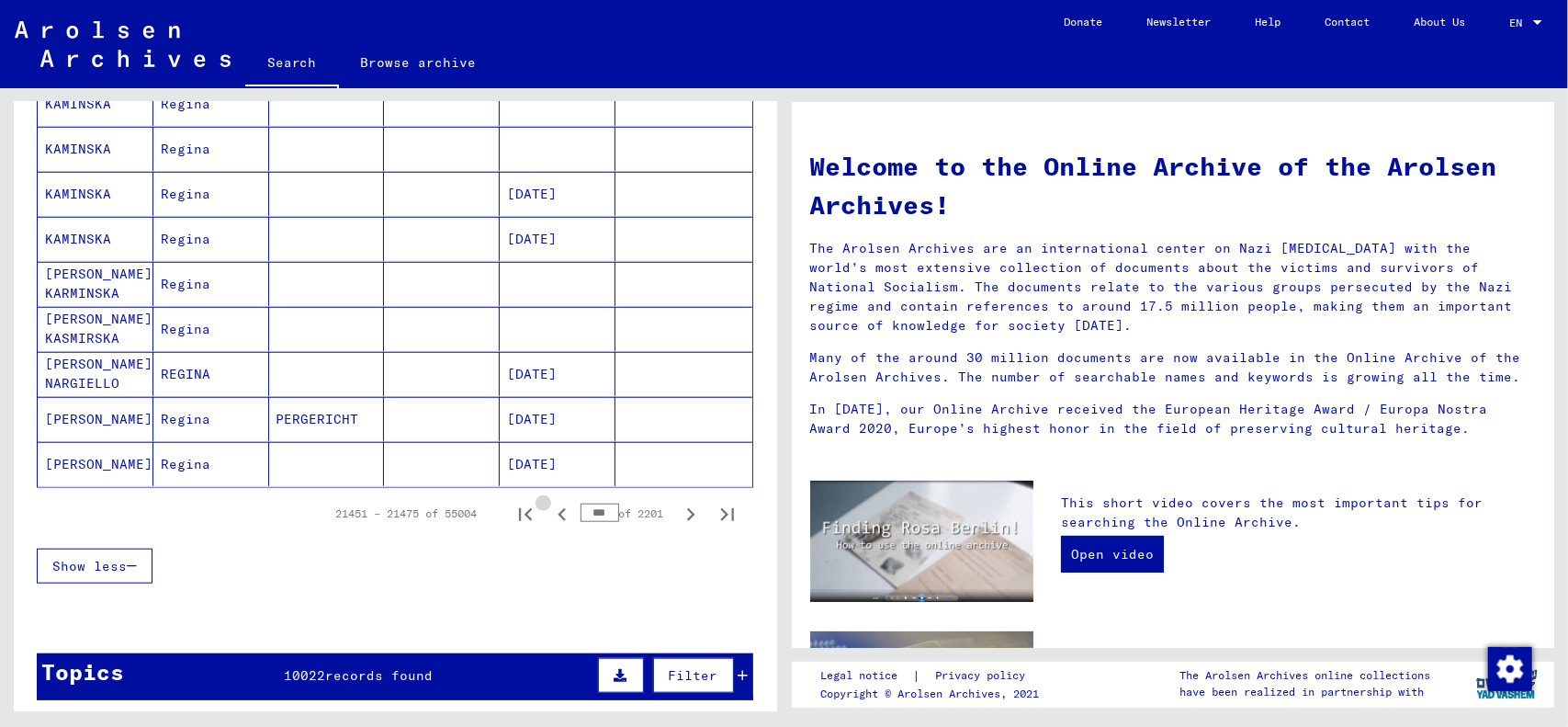
click at [550, 512] on icon "Previous page" at bounding box center [563, 515] width 26 height 26
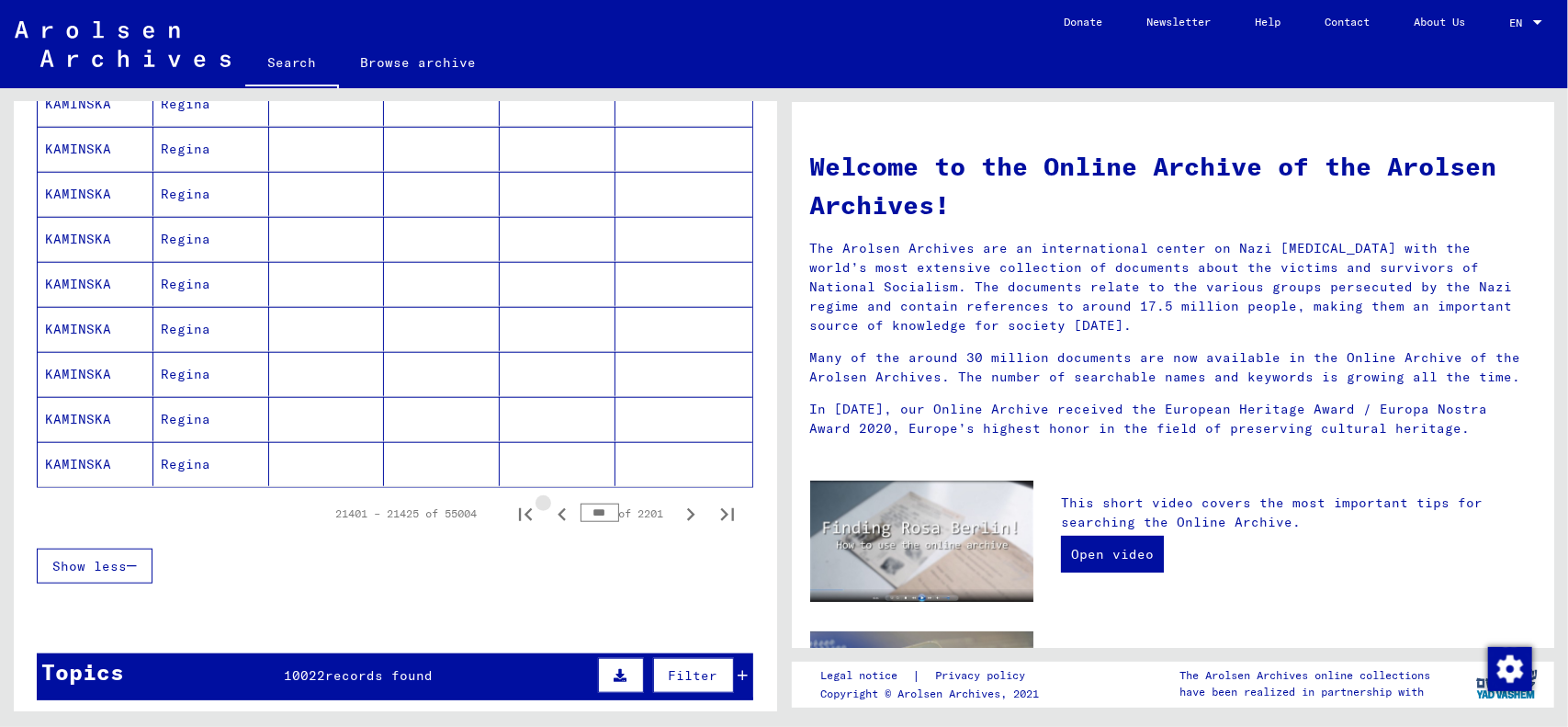
click at [550, 512] on icon "Previous page" at bounding box center [563, 515] width 26 height 26
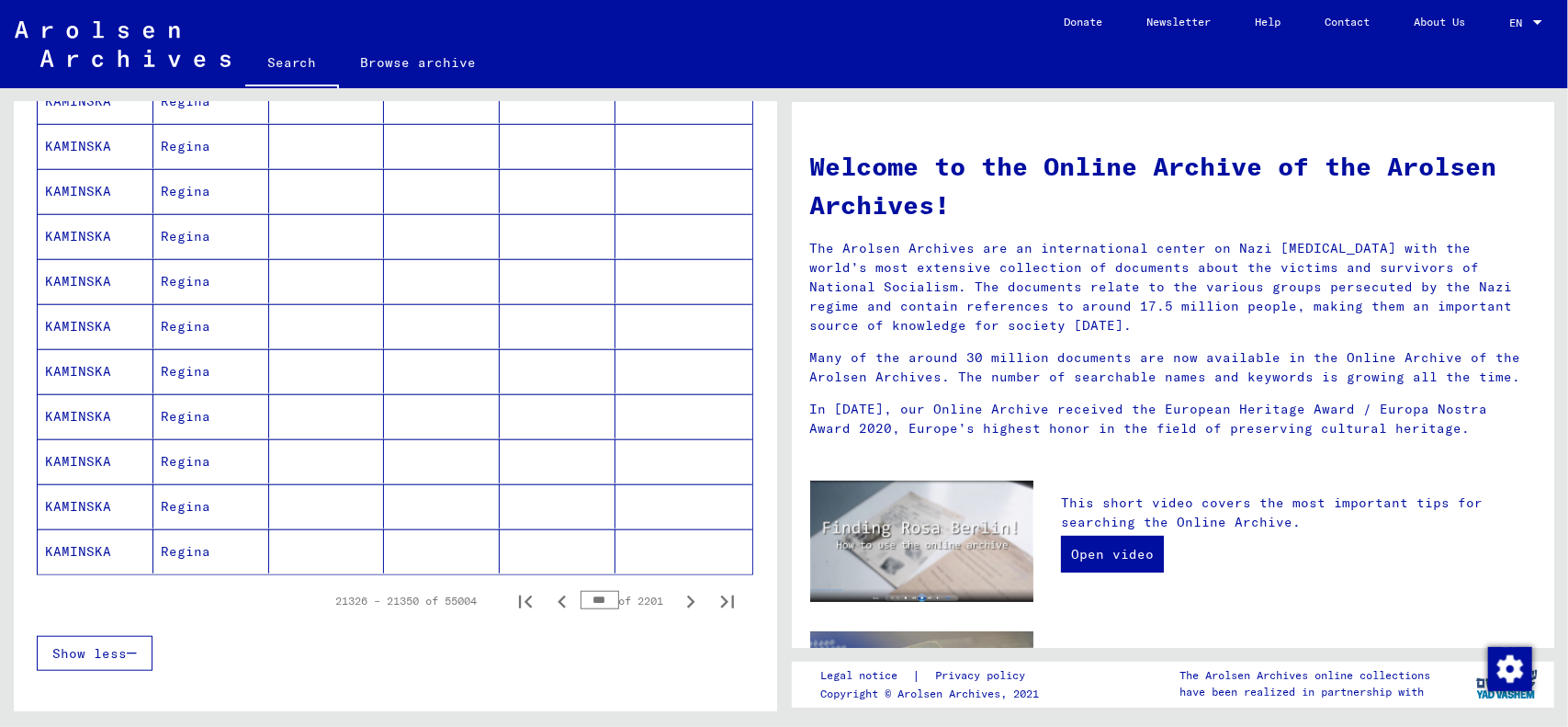
scroll to position [827, 0]
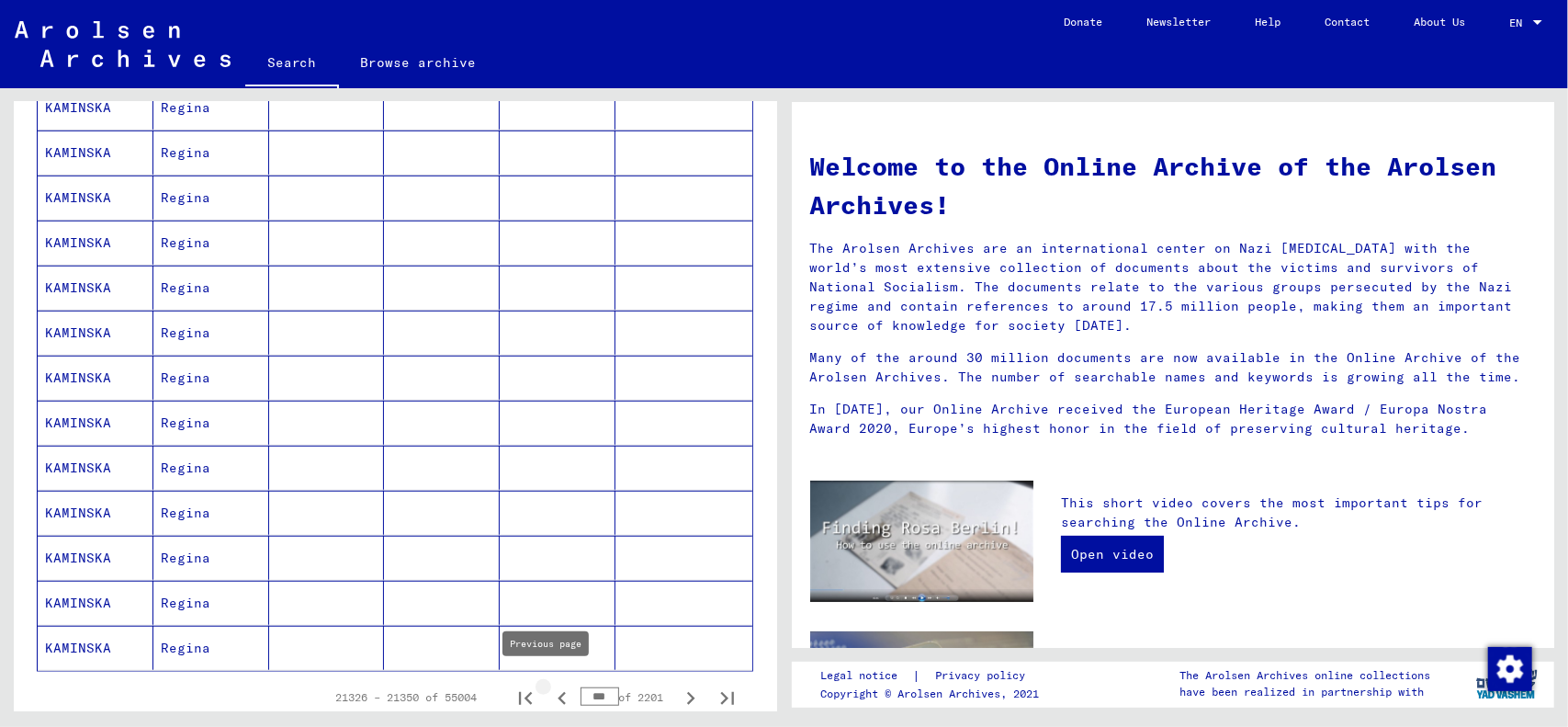
click at [558, 692] on icon "Previous page" at bounding box center [562, 698] width 8 height 13
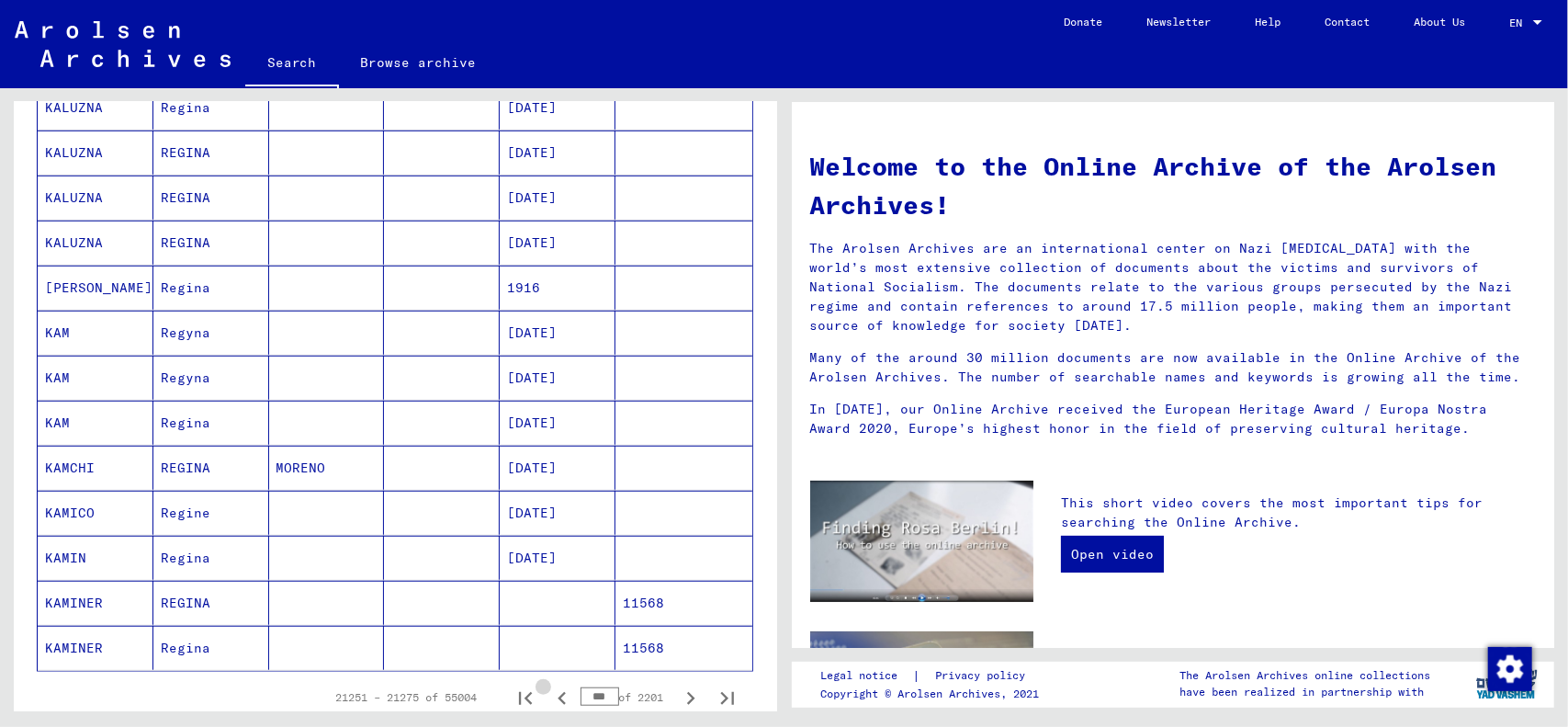
click at [558, 692] on icon "Previous page" at bounding box center [562, 698] width 8 height 13
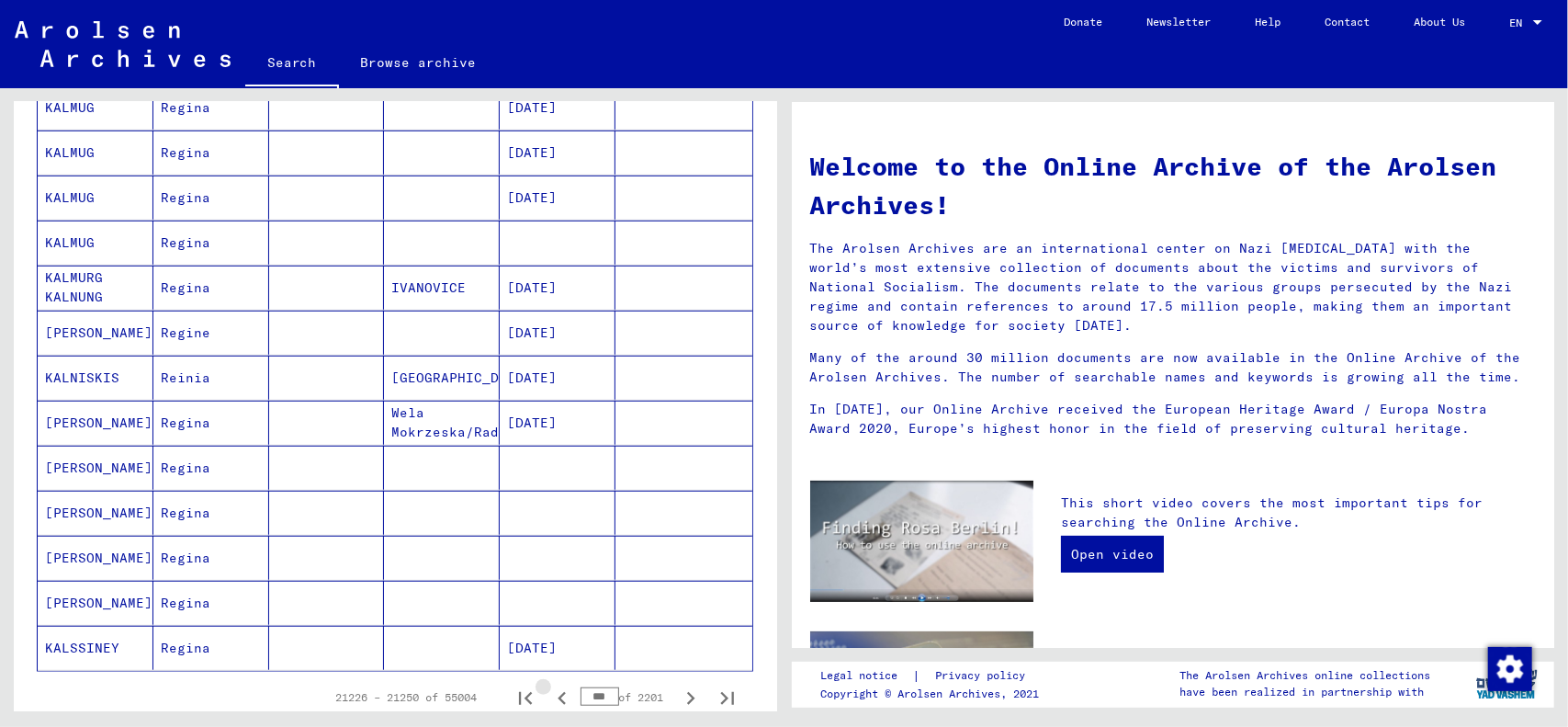
click at [550, 685] on icon "Previous page" at bounding box center [563, 698] width 26 height 26
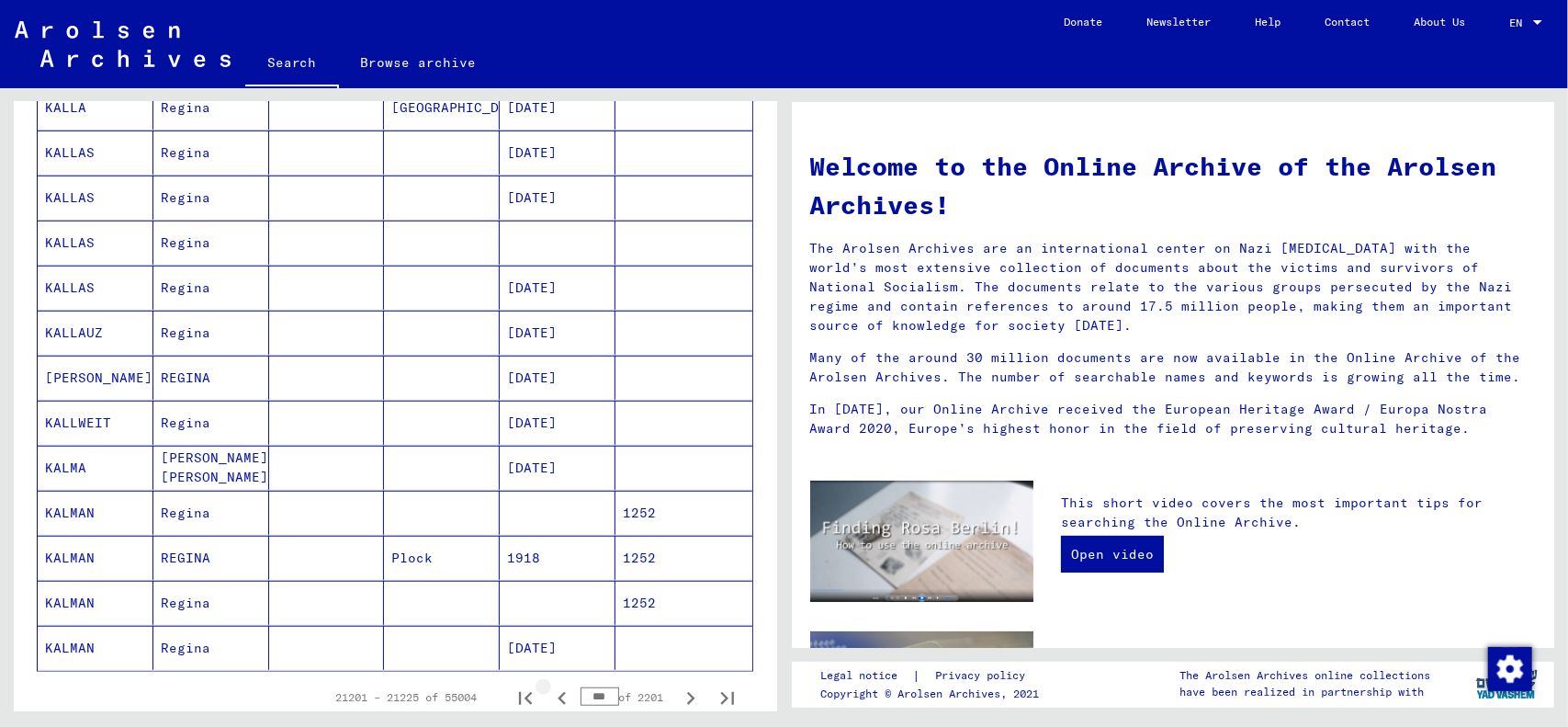
click at [550, 685] on icon "Previous page" at bounding box center [563, 698] width 26 height 26
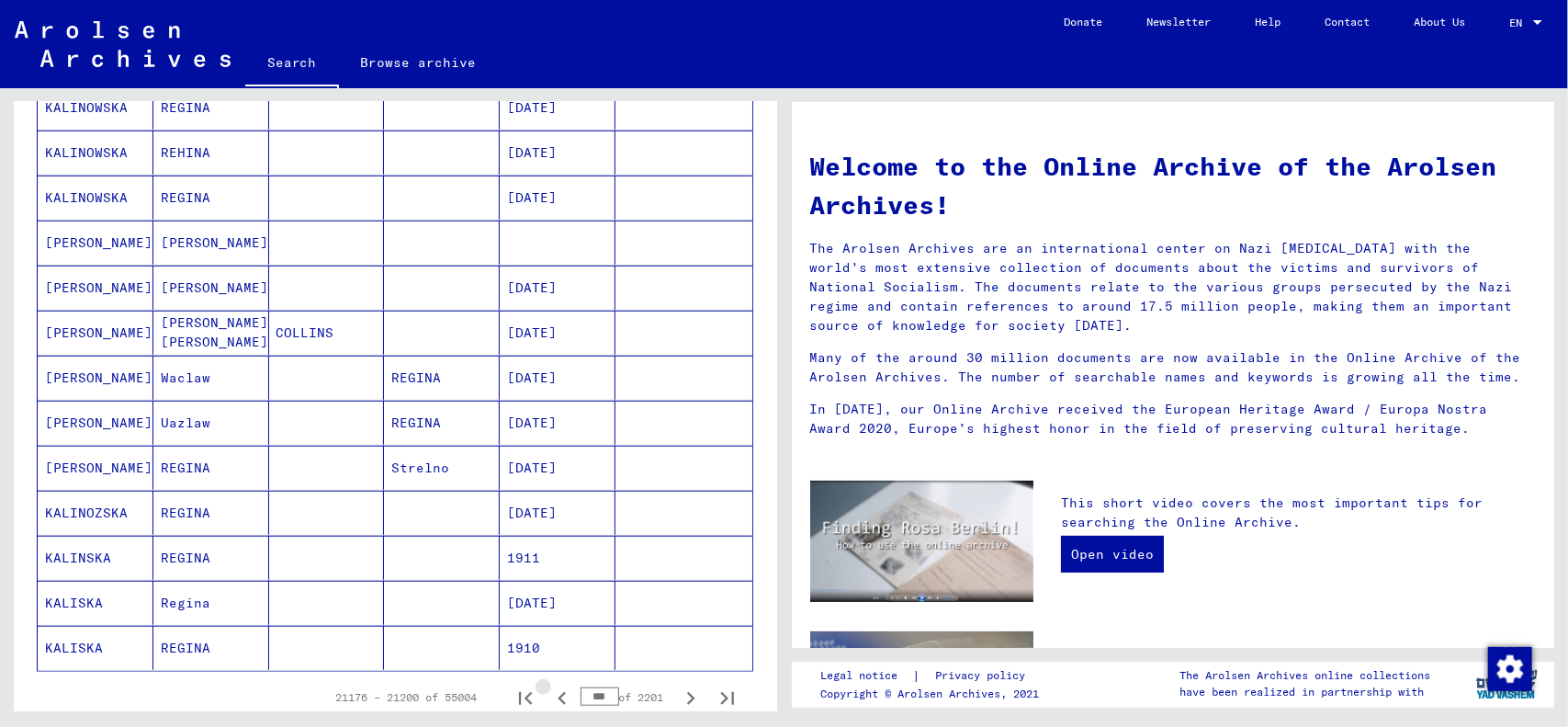
click at [550, 685] on icon "Previous page" at bounding box center [563, 698] width 26 height 26
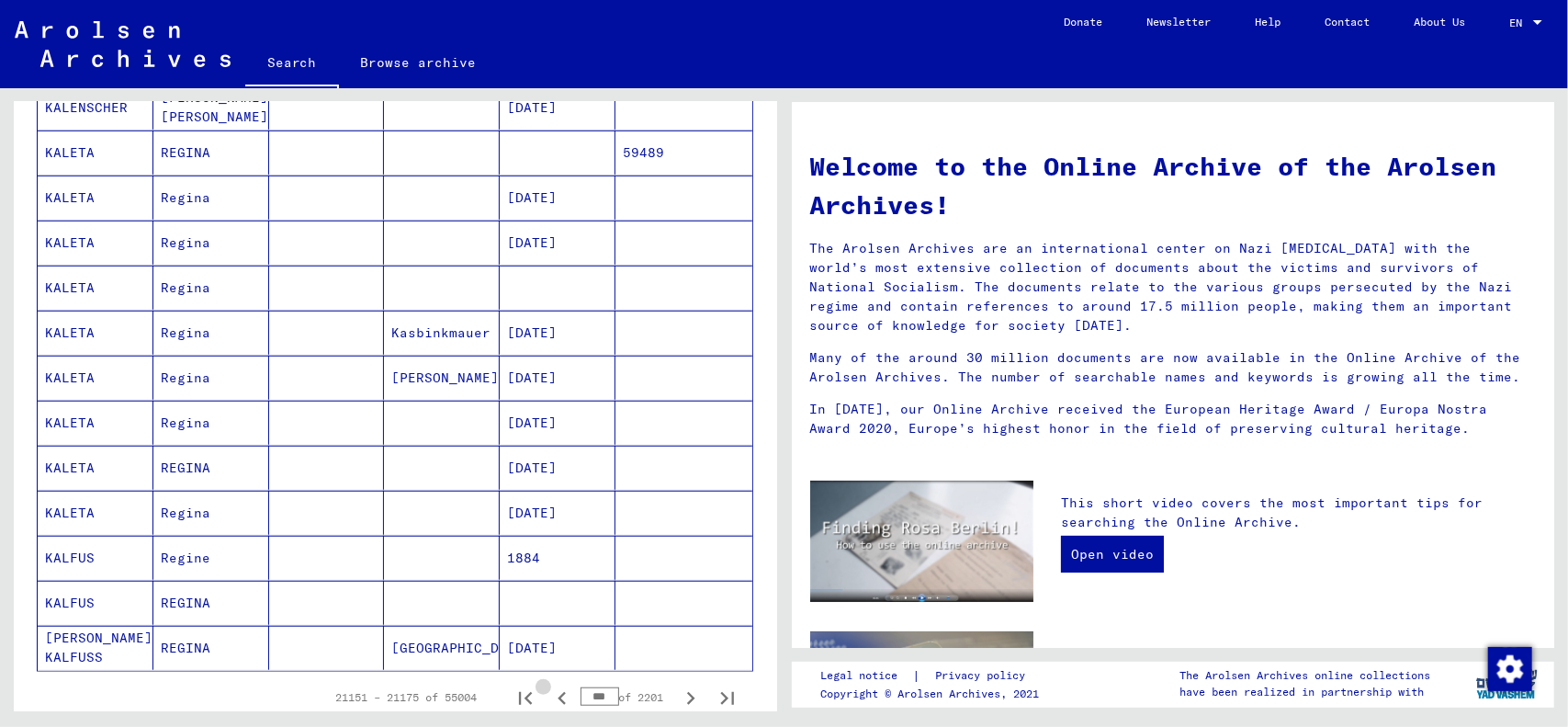
click at [550, 685] on icon "Previous page" at bounding box center [563, 698] width 26 height 26
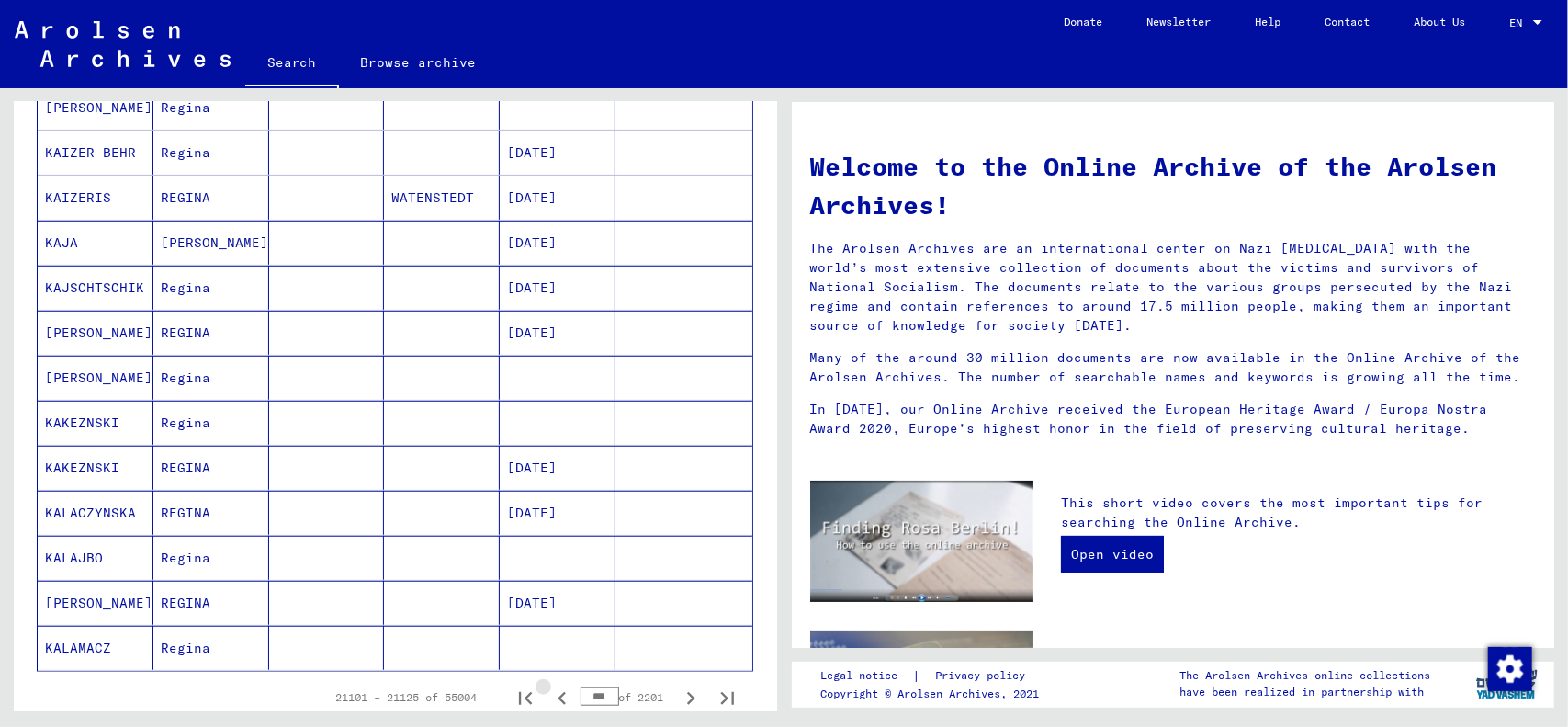
click at [550, 685] on icon "Previous page" at bounding box center [563, 698] width 26 height 26
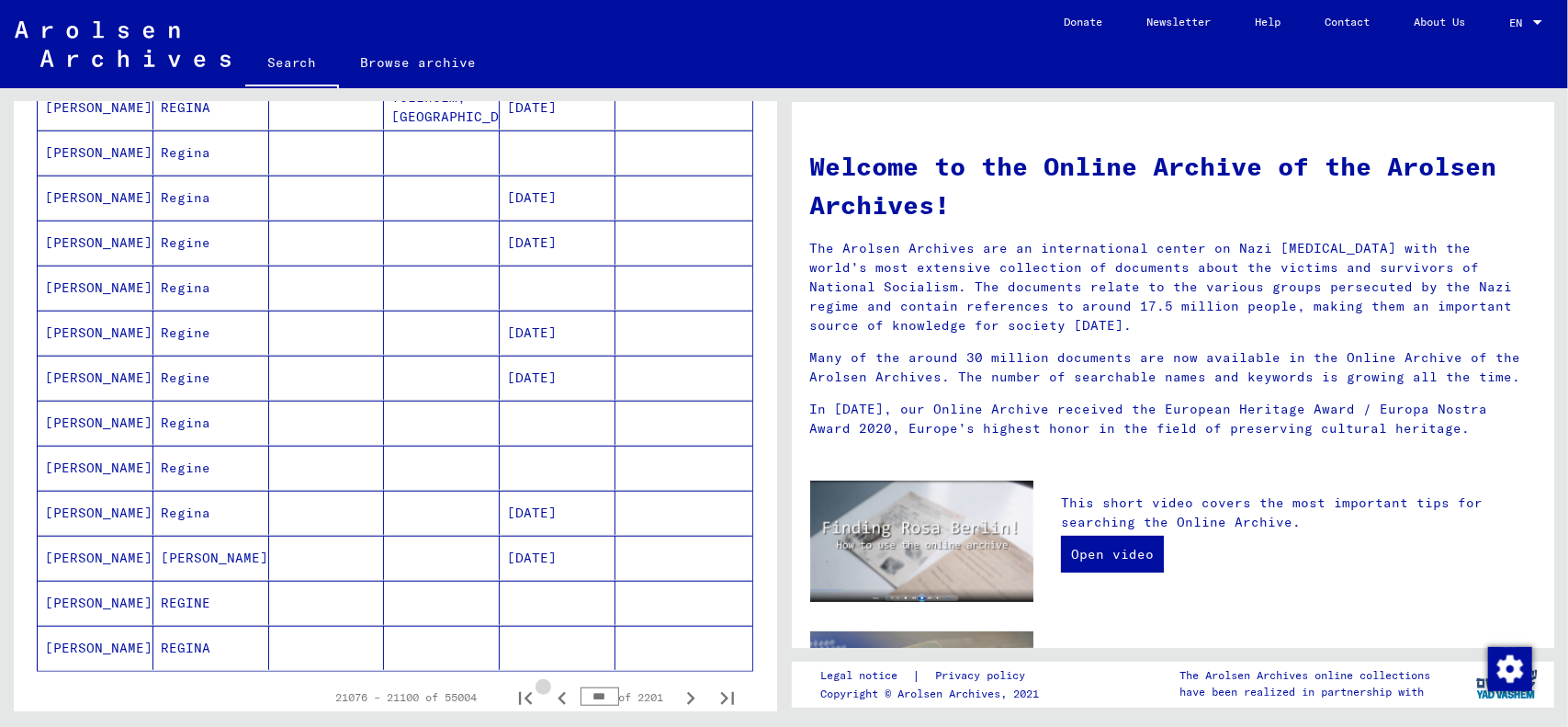
click at [550, 685] on icon "Previous page" at bounding box center [563, 698] width 26 height 26
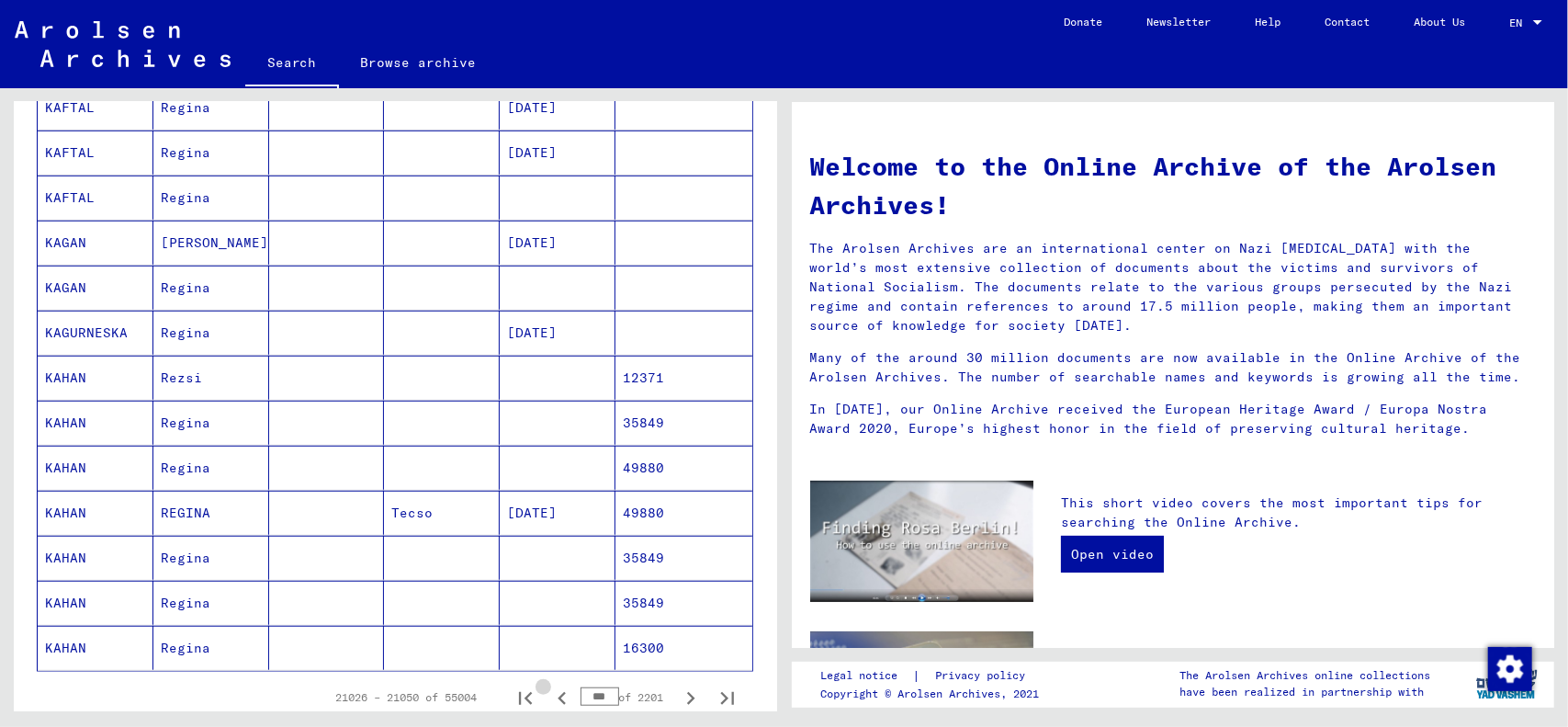
click at [550, 685] on icon "Previous page" at bounding box center [563, 698] width 26 height 26
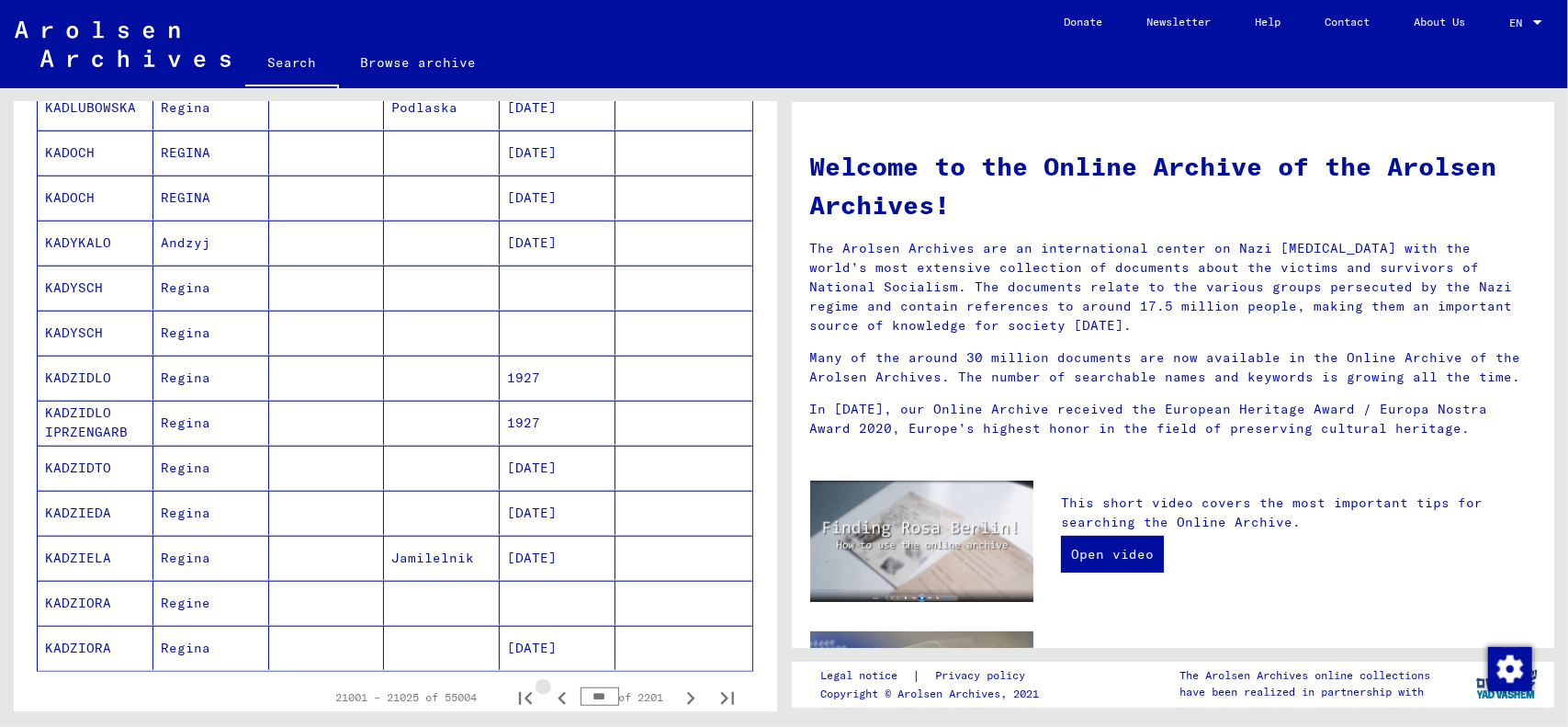
click at [558, 692] on icon "Previous page" at bounding box center [562, 698] width 8 height 13
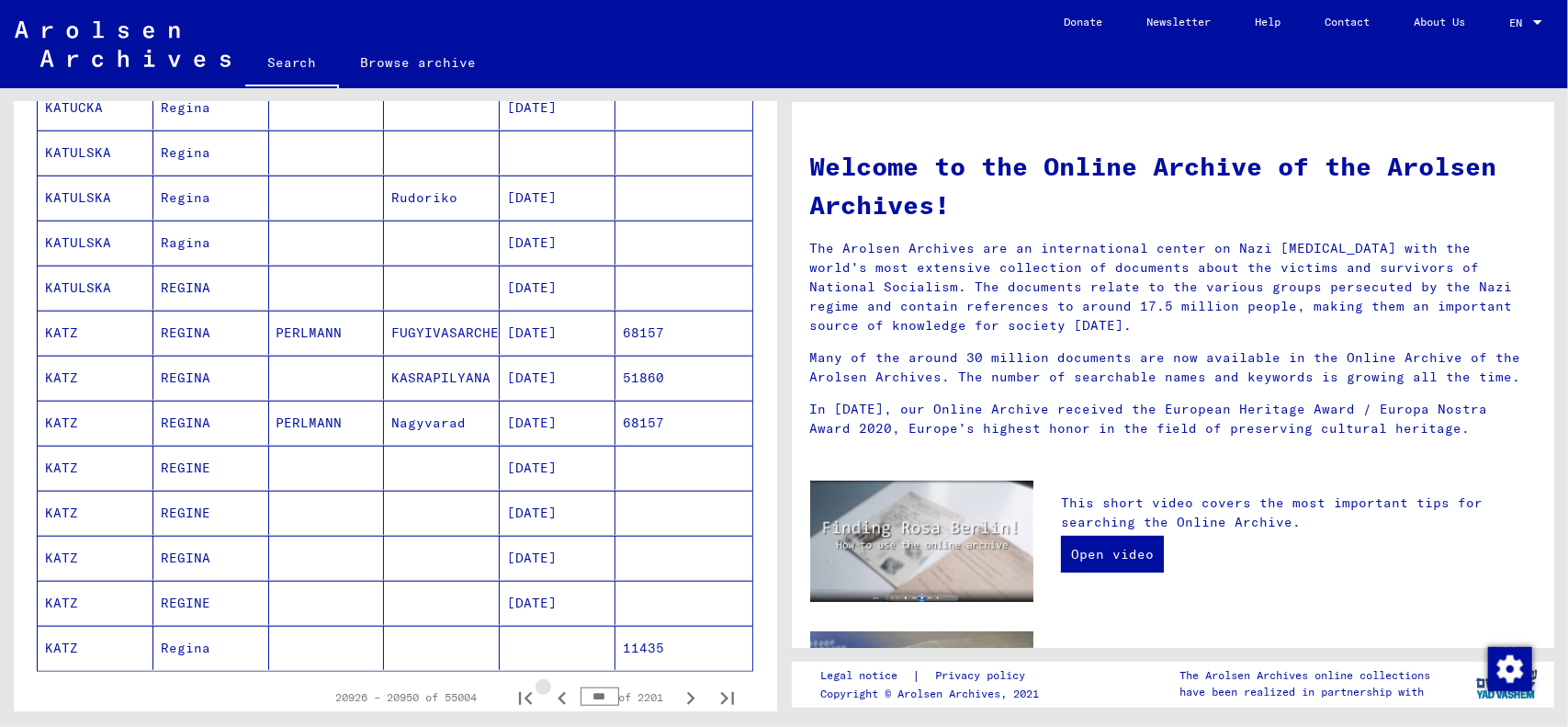
click at [558, 692] on icon "Previous page" at bounding box center [562, 698] width 8 height 13
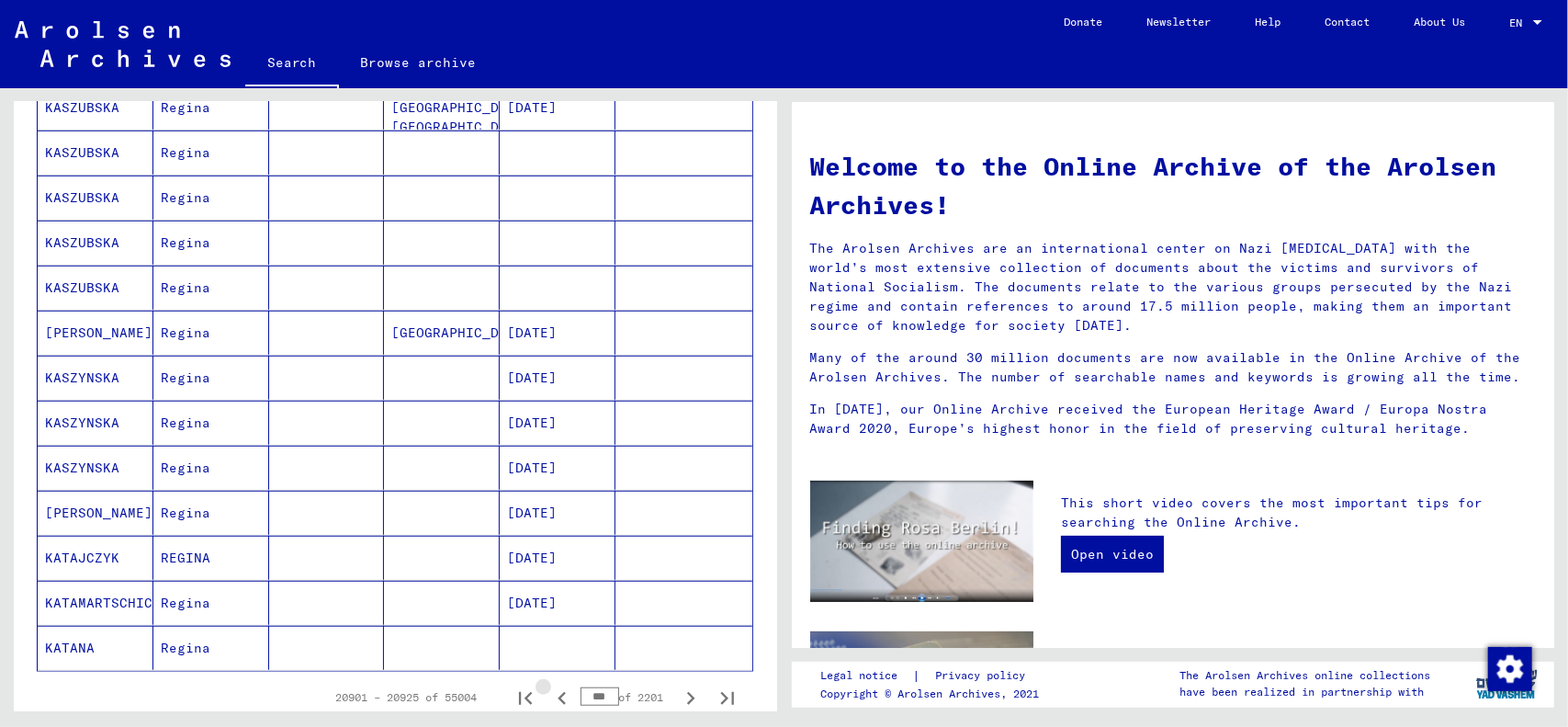
click at [558, 692] on icon "Previous page" at bounding box center [562, 698] width 8 height 13
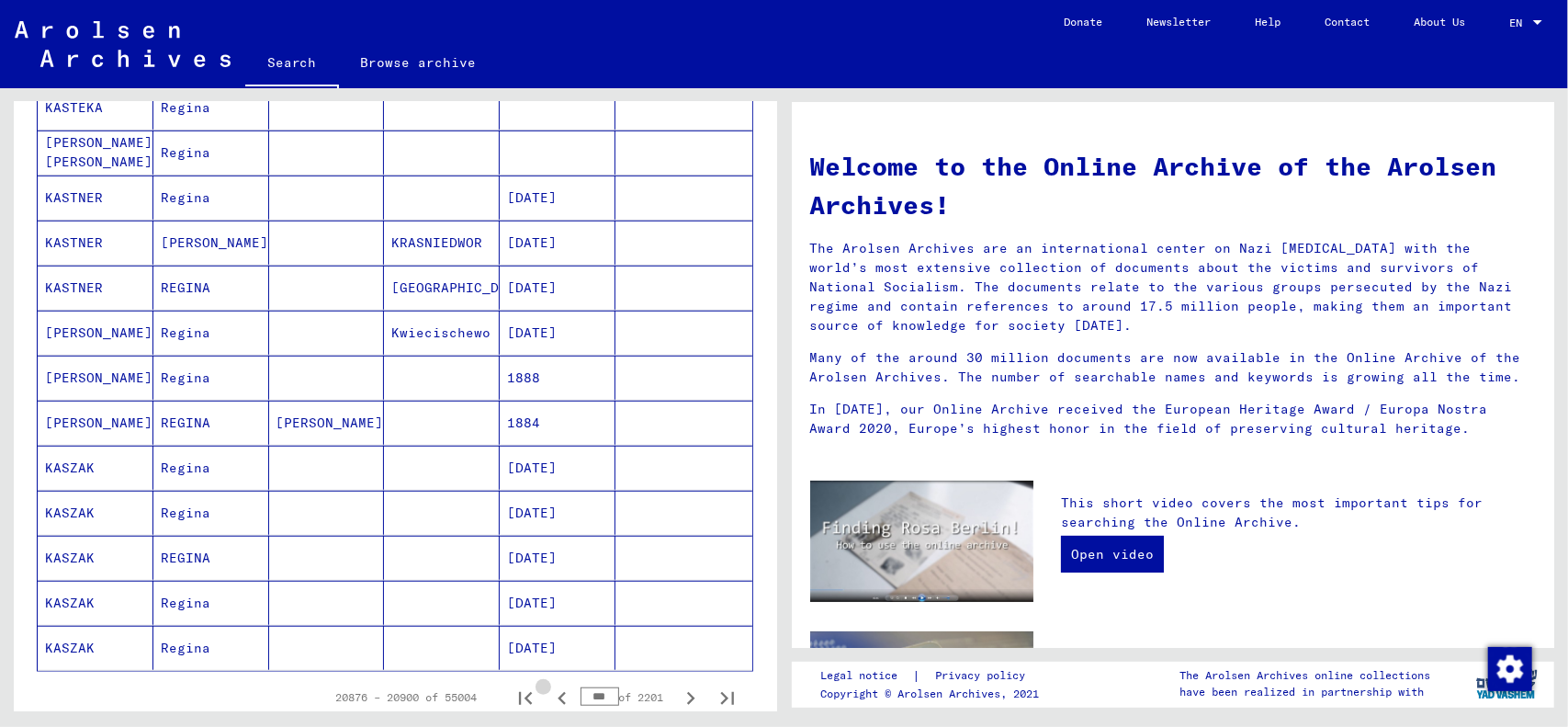
click at [558, 692] on icon "Previous page" at bounding box center [562, 698] width 8 height 13
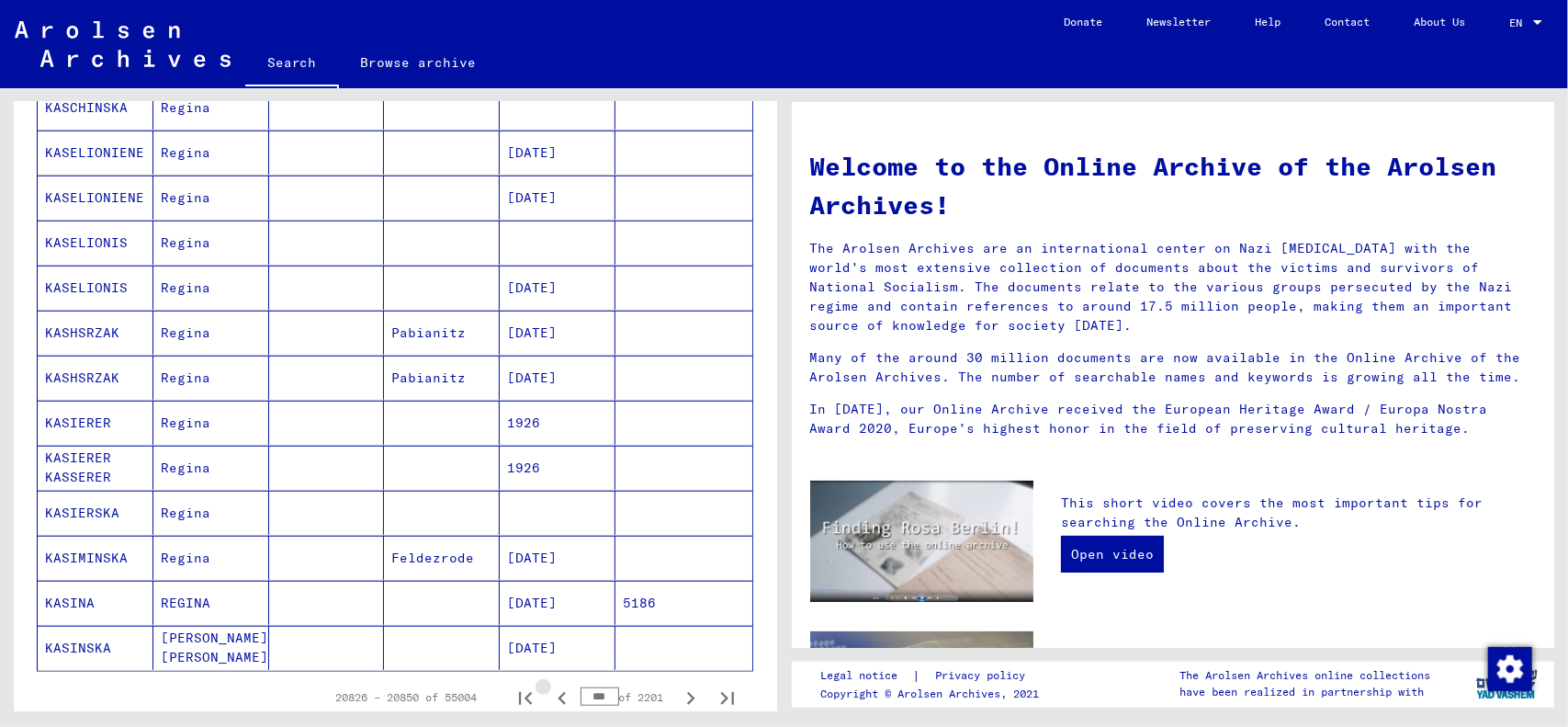
click at [558, 692] on icon "Previous page" at bounding box center [562, 698] width 8 height 13
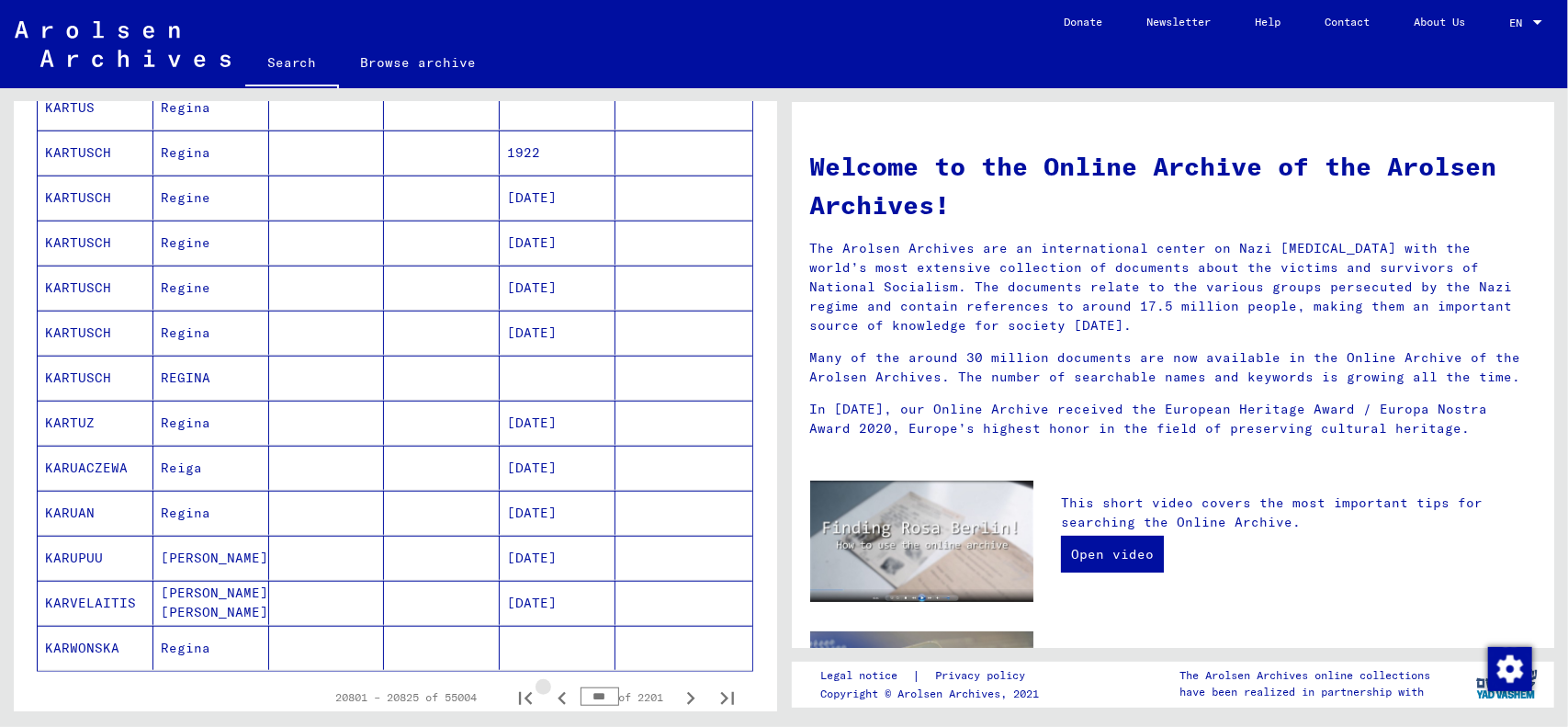
click at [550, 685] on icon "Previous page" at bounding box center [563, 698] width 26 height 26
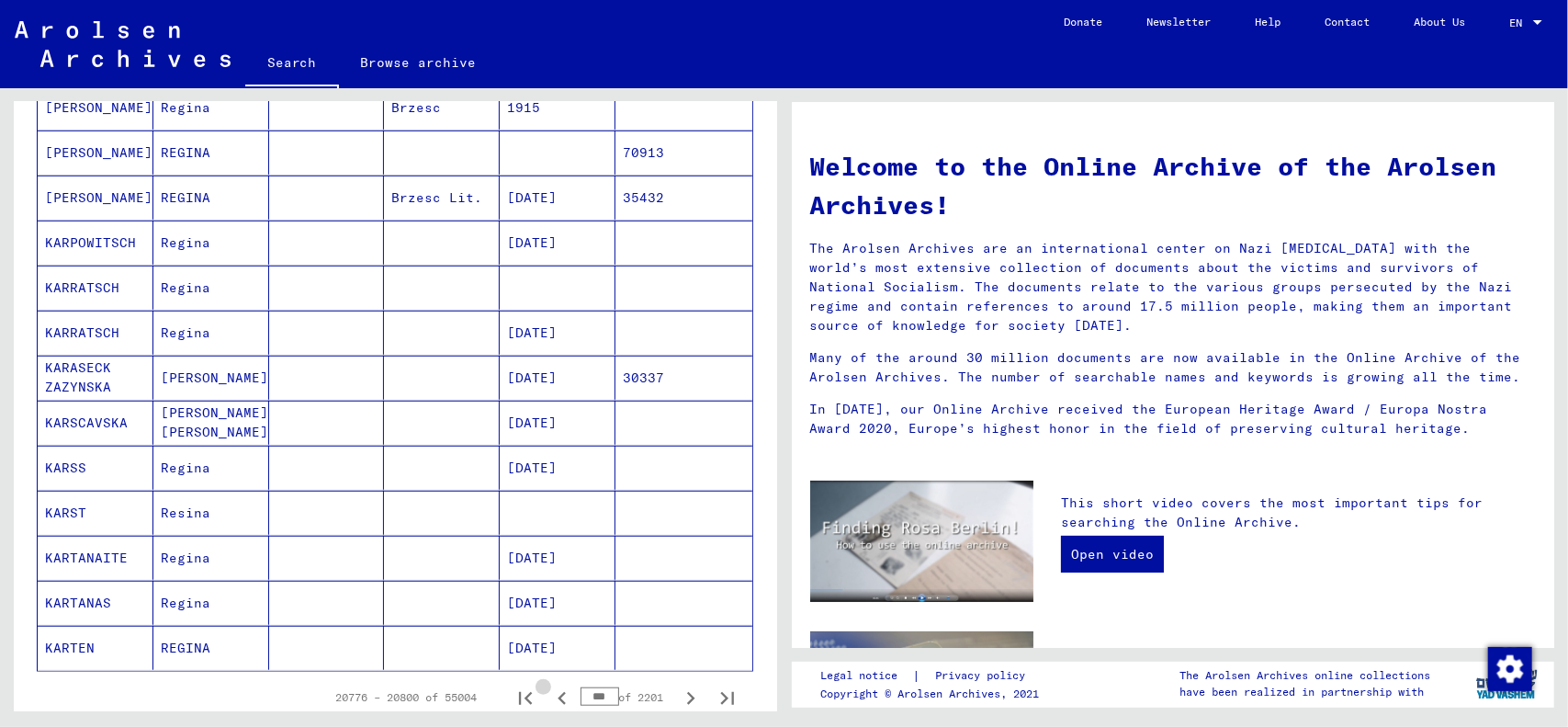
click at [550, 685] on icon "Previous page" at bounding box center [563, 698] width 26 height 26
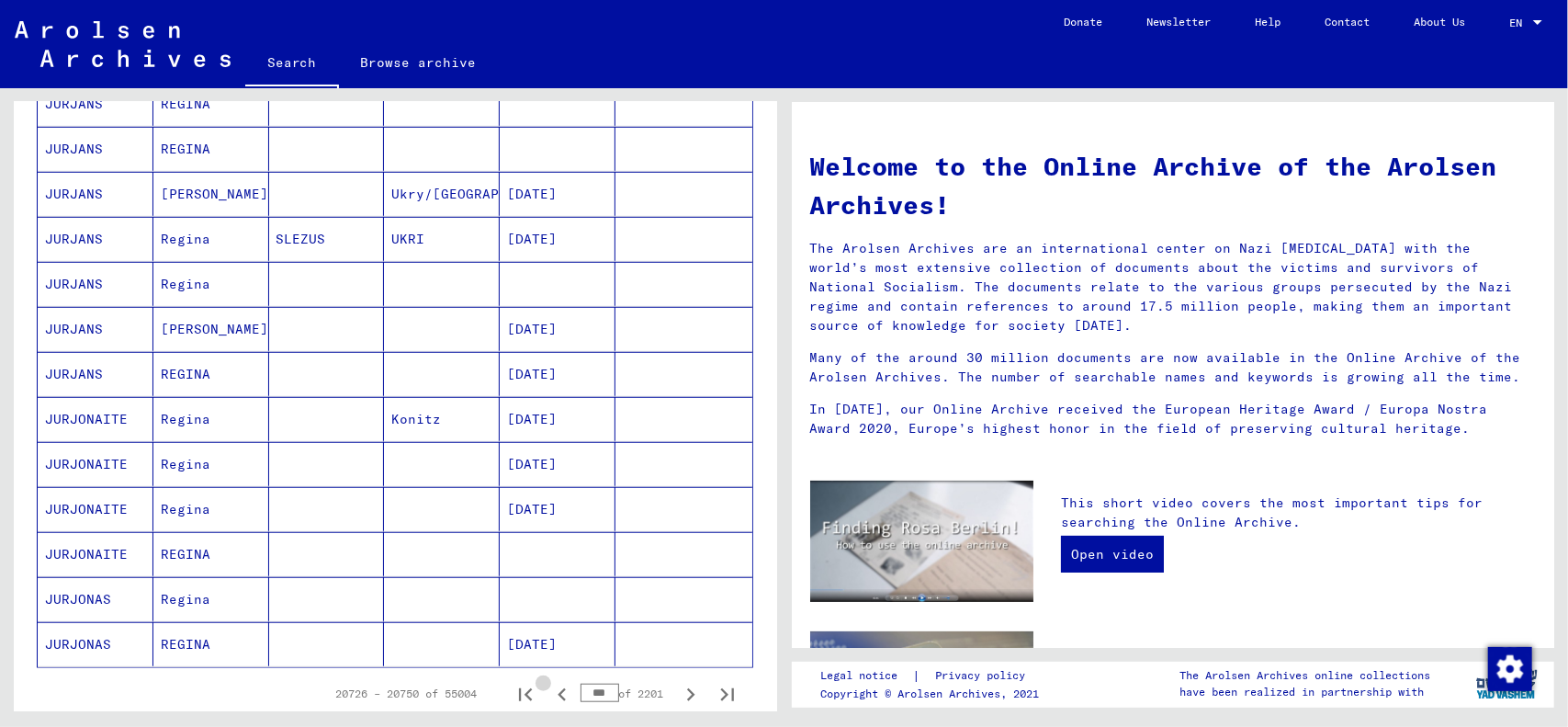
click at [550, 685] on icon "Previous page" at bounding box center [563, 694] width 26 height 26
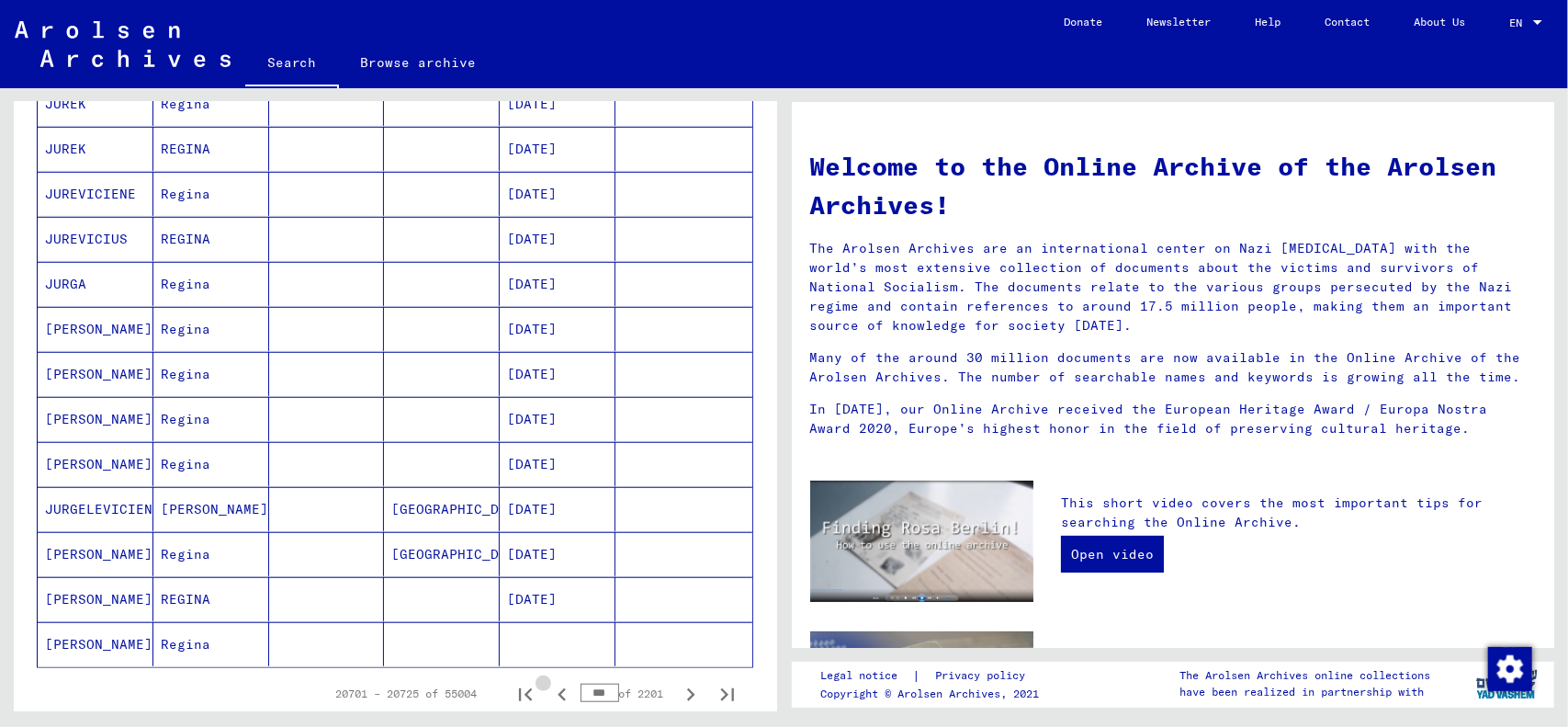
click at [550, 685] on icon "Previous page" at bounding box center [563, 694] width 26 height 26
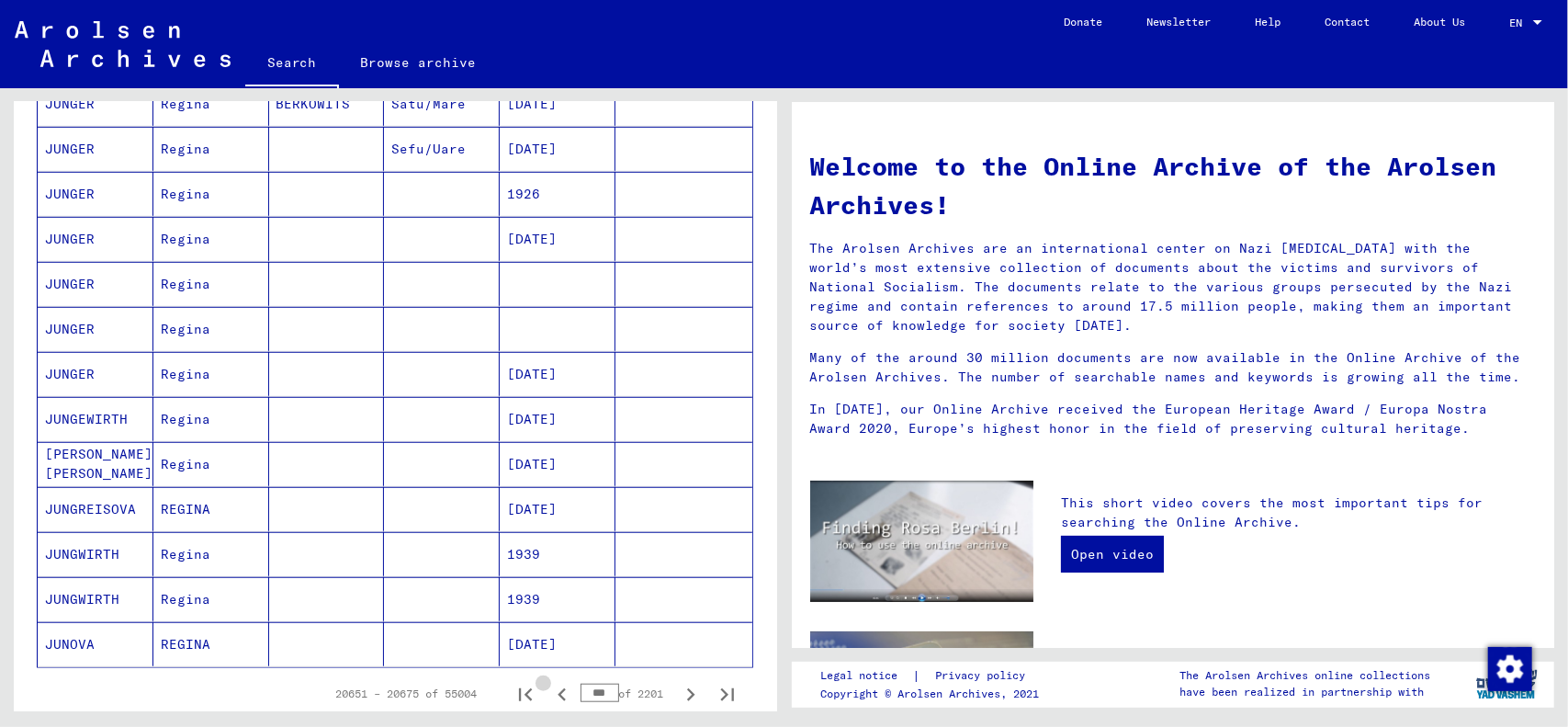
scroll to position [827, 0]
click at [550, 685] on icon "Previous page" at bounding box center [563, 698] width 26 height 26
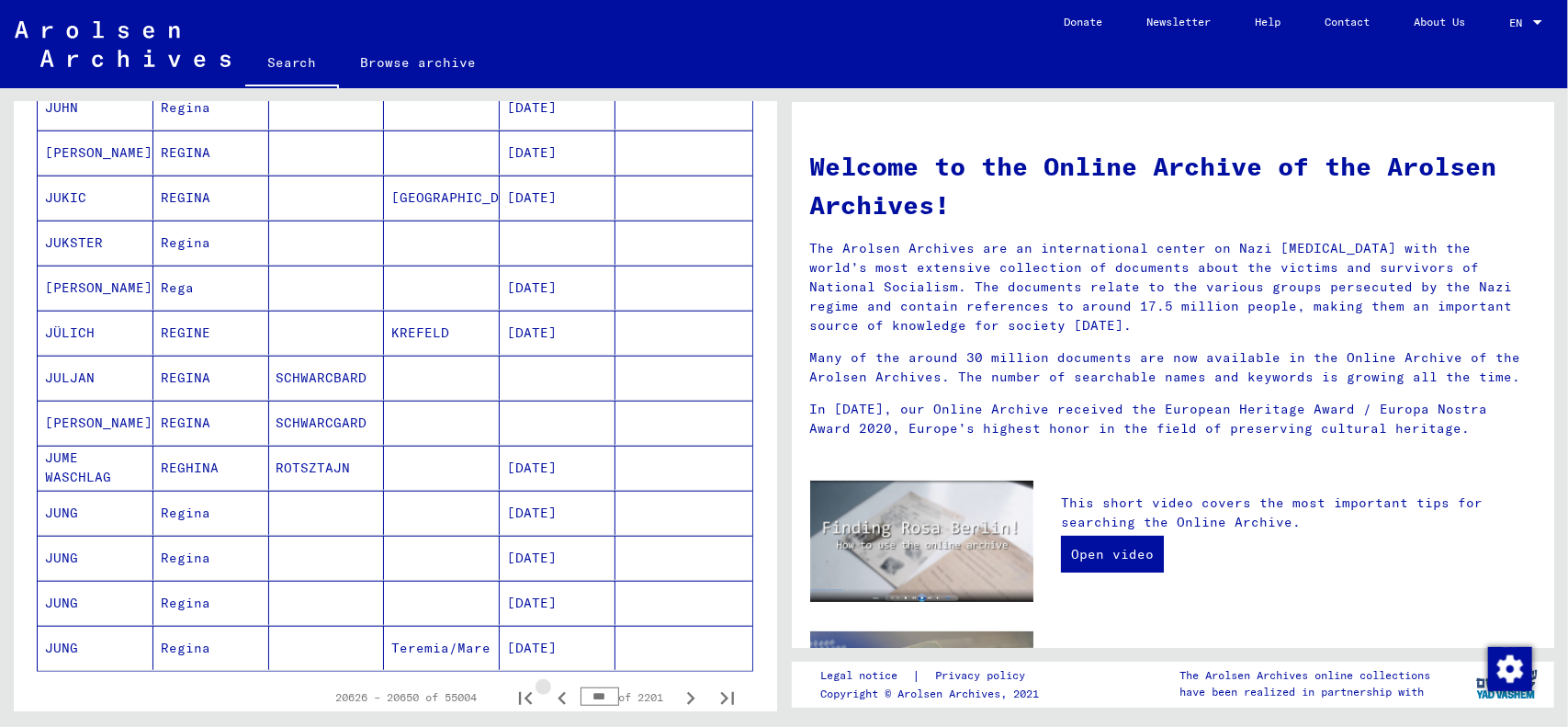
click at [550, 685] on icon "Previous page" at bounding box center [563, 698] width 26 height 26
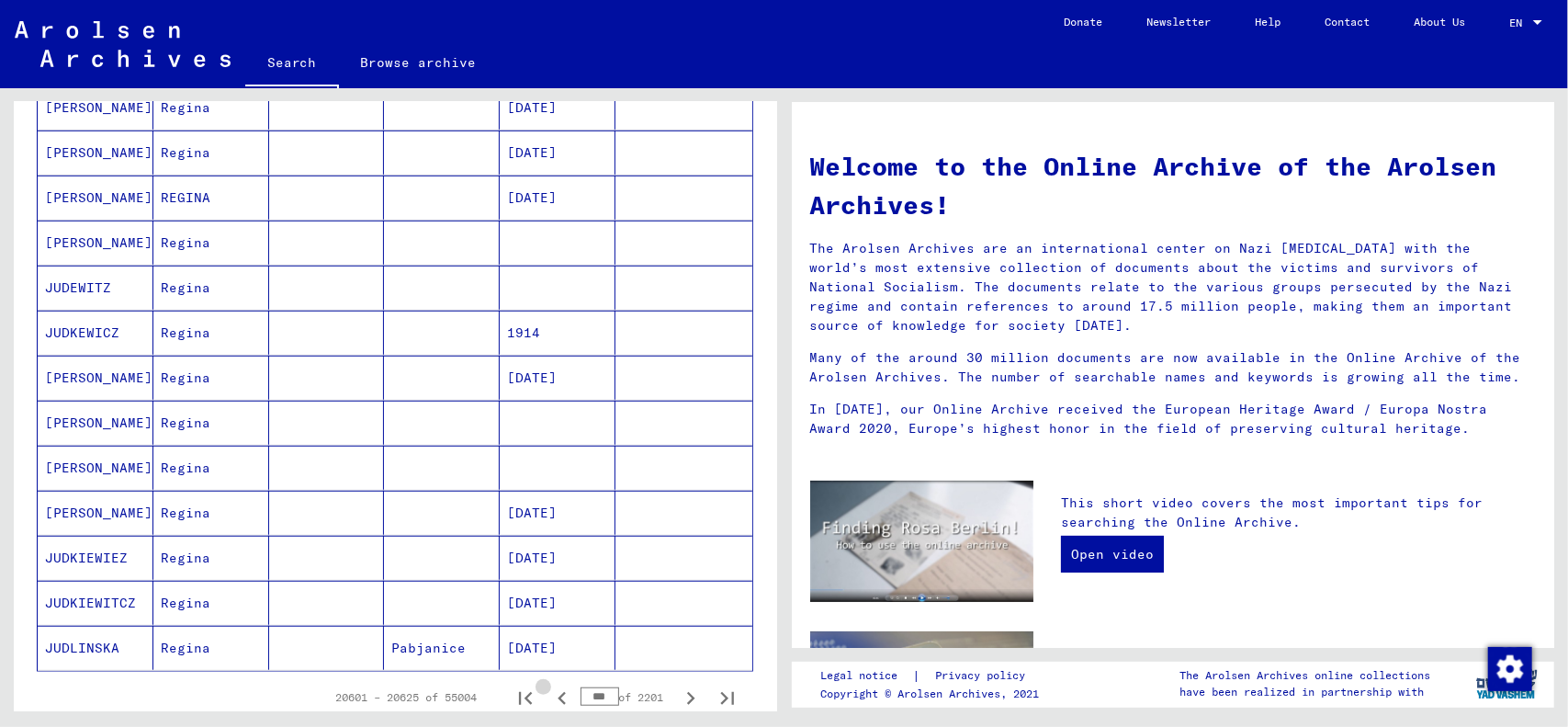
click at [550, 685] on icon "Previous page" at bounding box center [563, 698] width 26 height 26
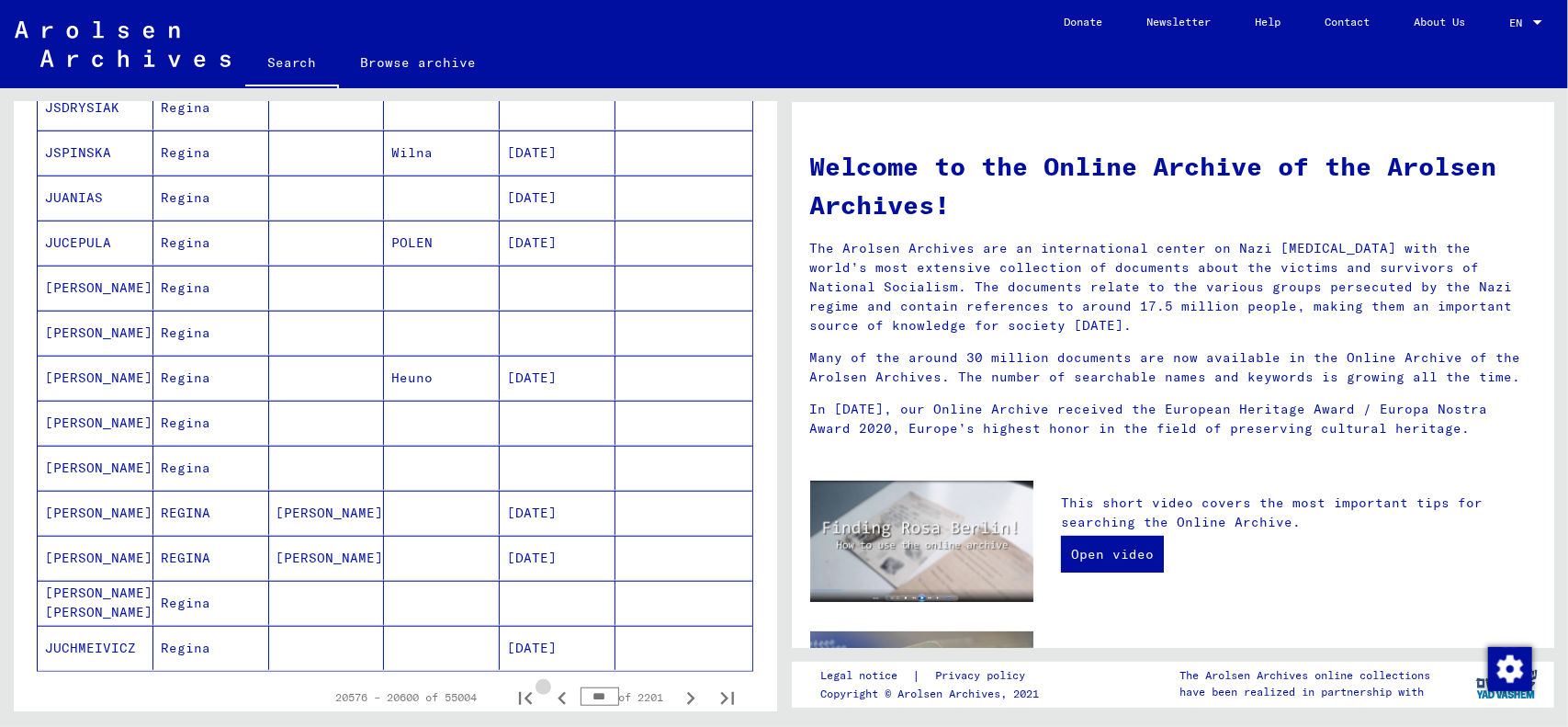
click at [558, 692] on icon "Previous page" at bounding box center [562, 698] width 8 height 13
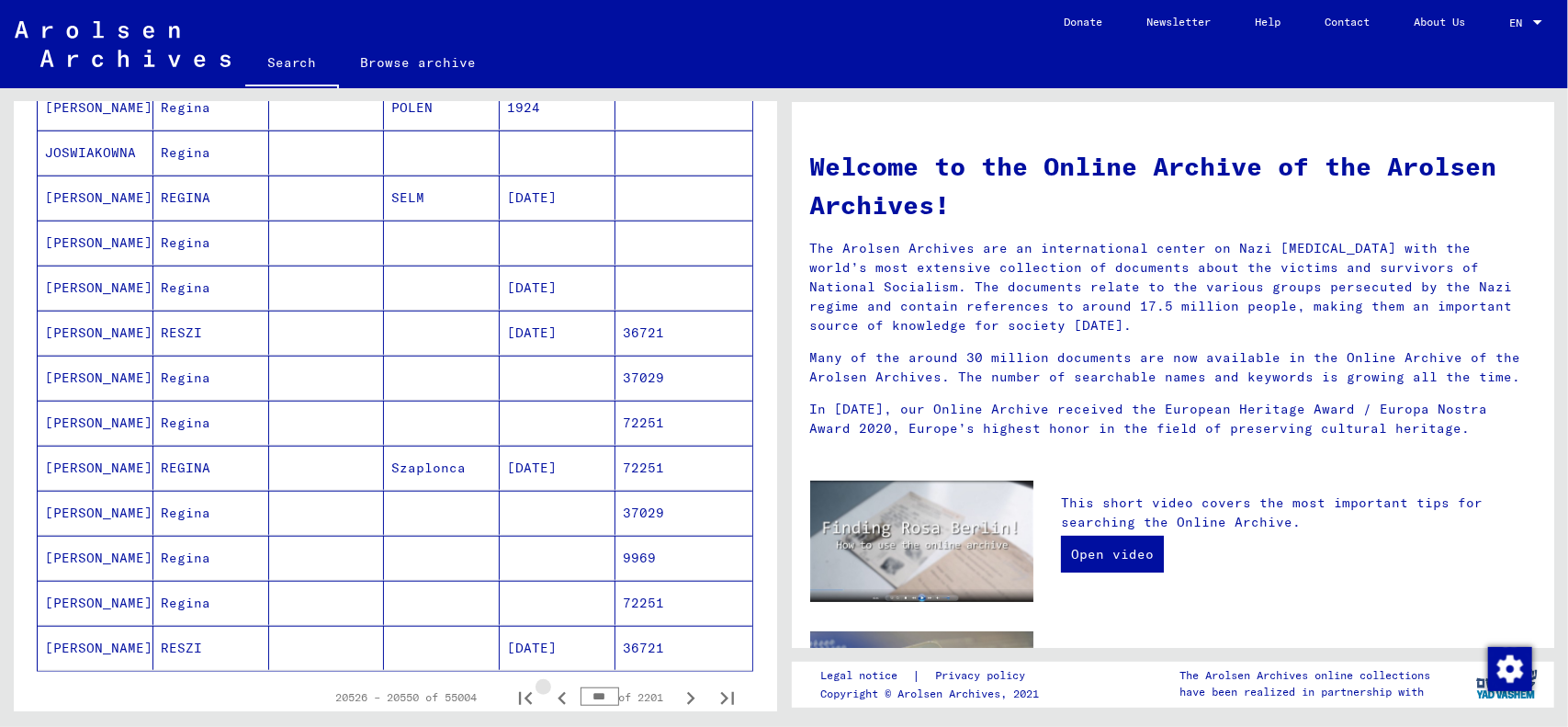
click at [558, 692] on icon "Previous page" at bounding box center [562, 698] width 8 height 13
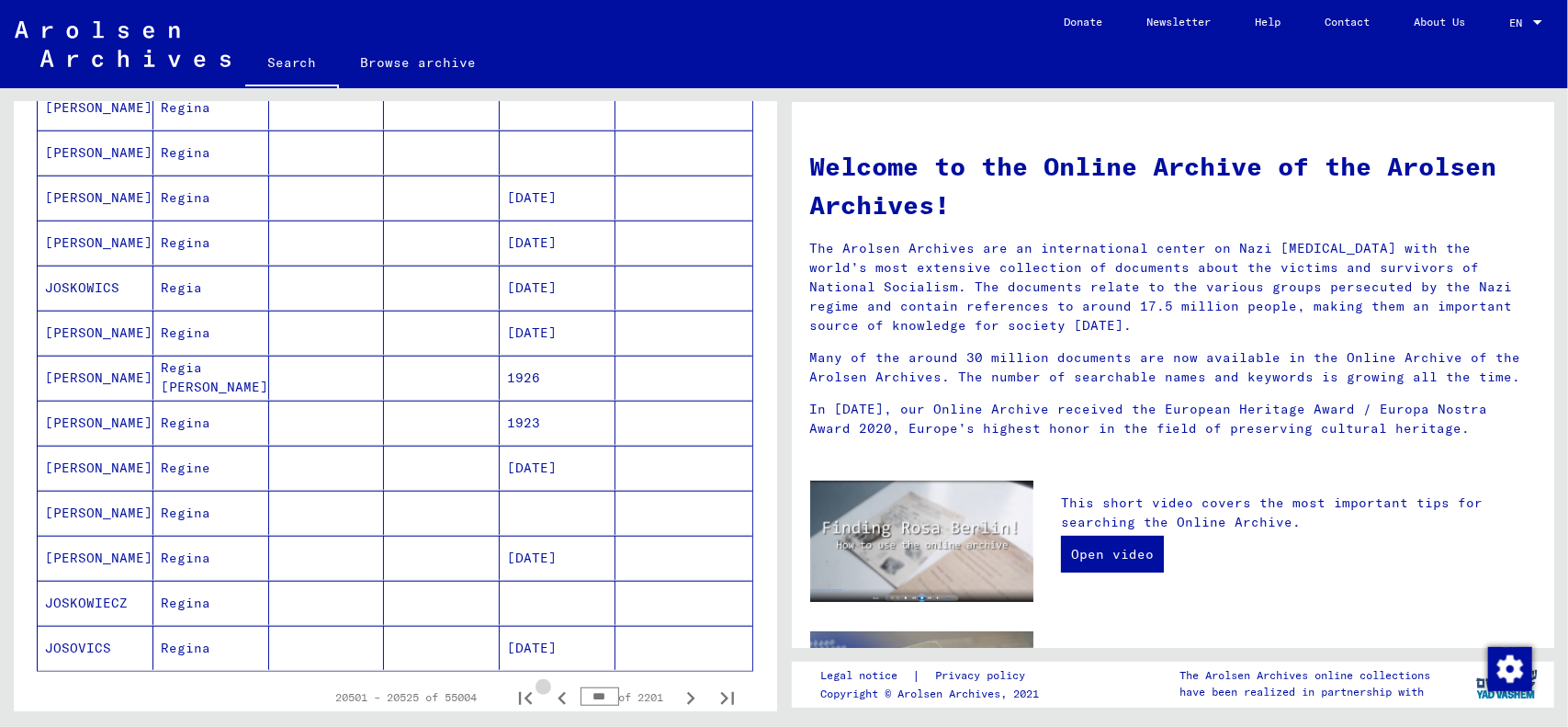
click at [558, 692] on icon "Previous page" at bounding box center [562, 698] width 8 height 13
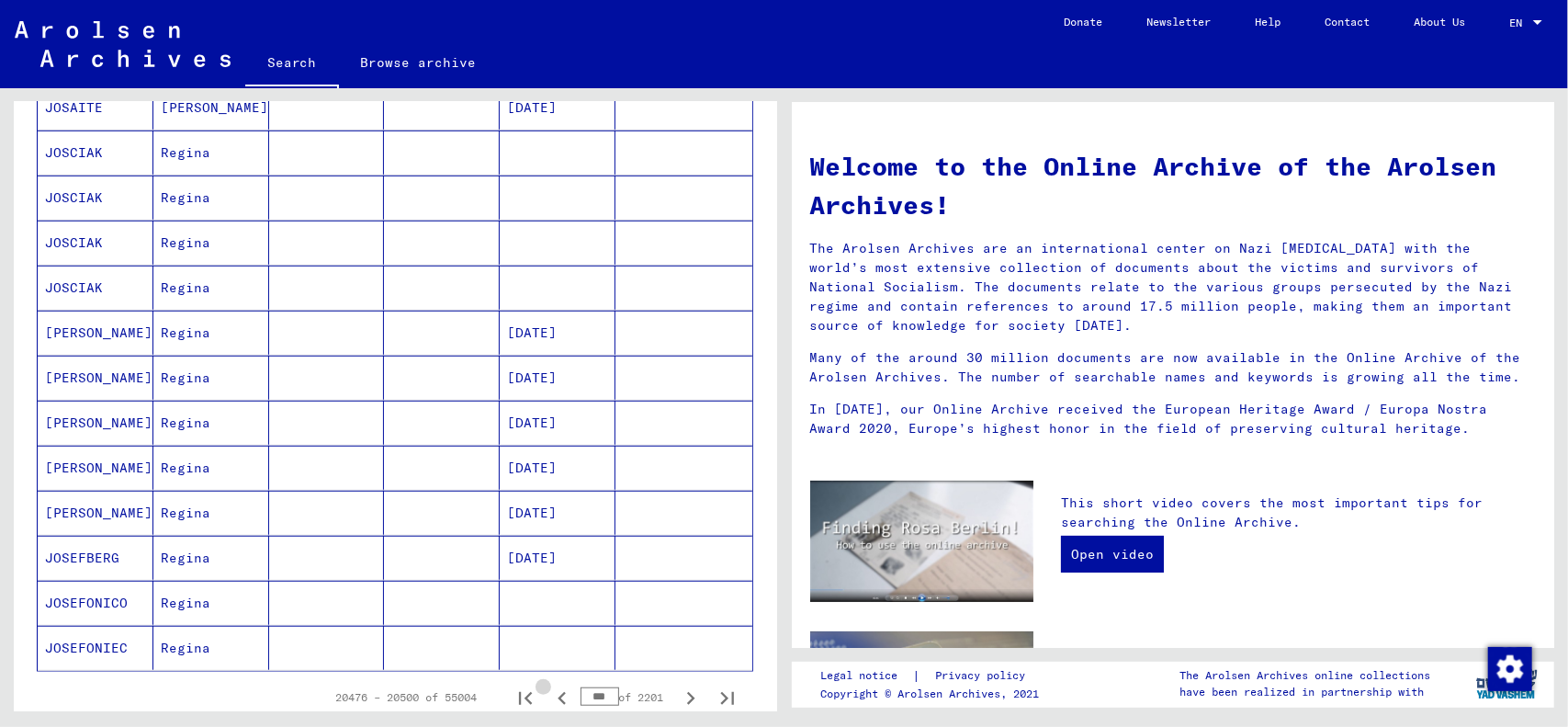
click at [558, 692] on icon "Previous page" at bounding box center [562, 698] width 8 height 13
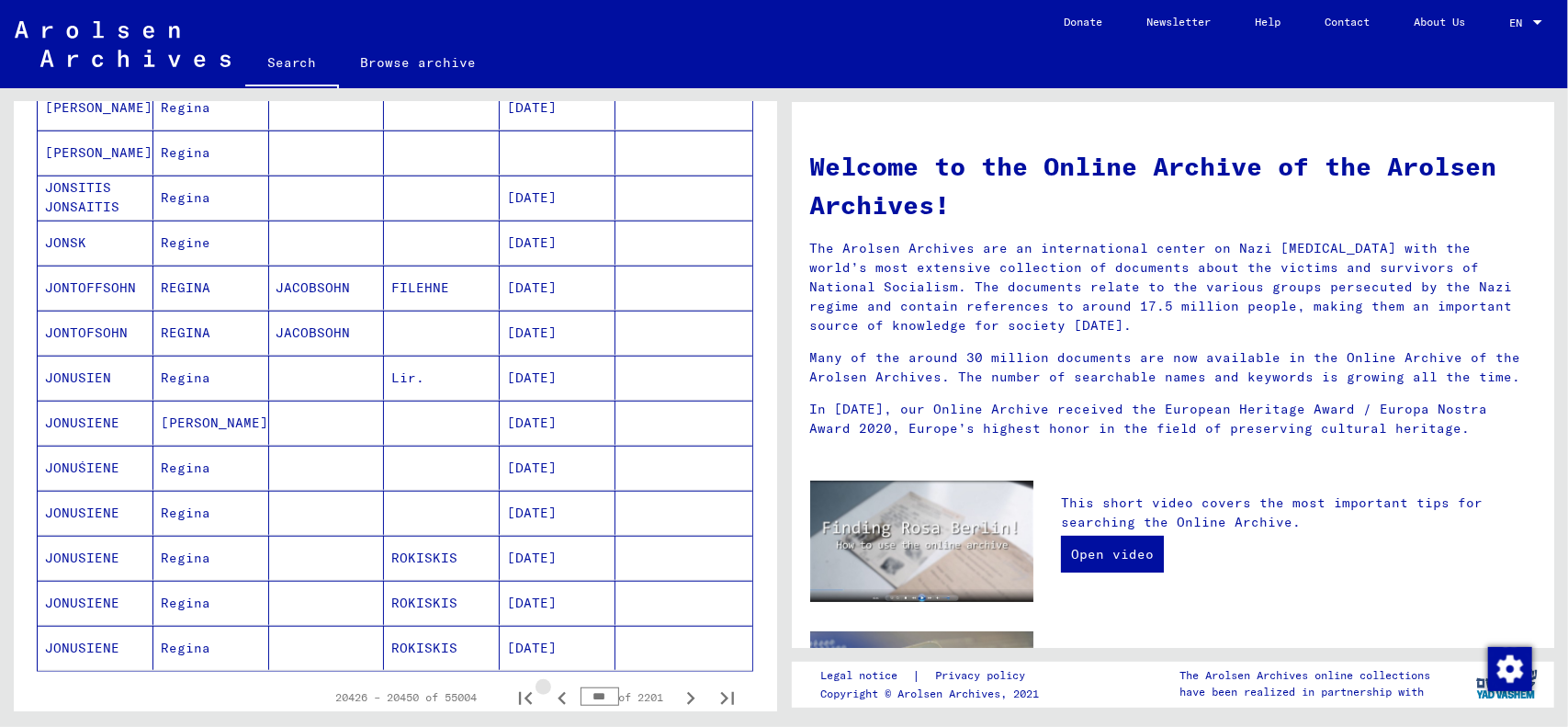
click at [558, 692] on icon "Previous page" at bounding box center [562, 698] width 8 height 13
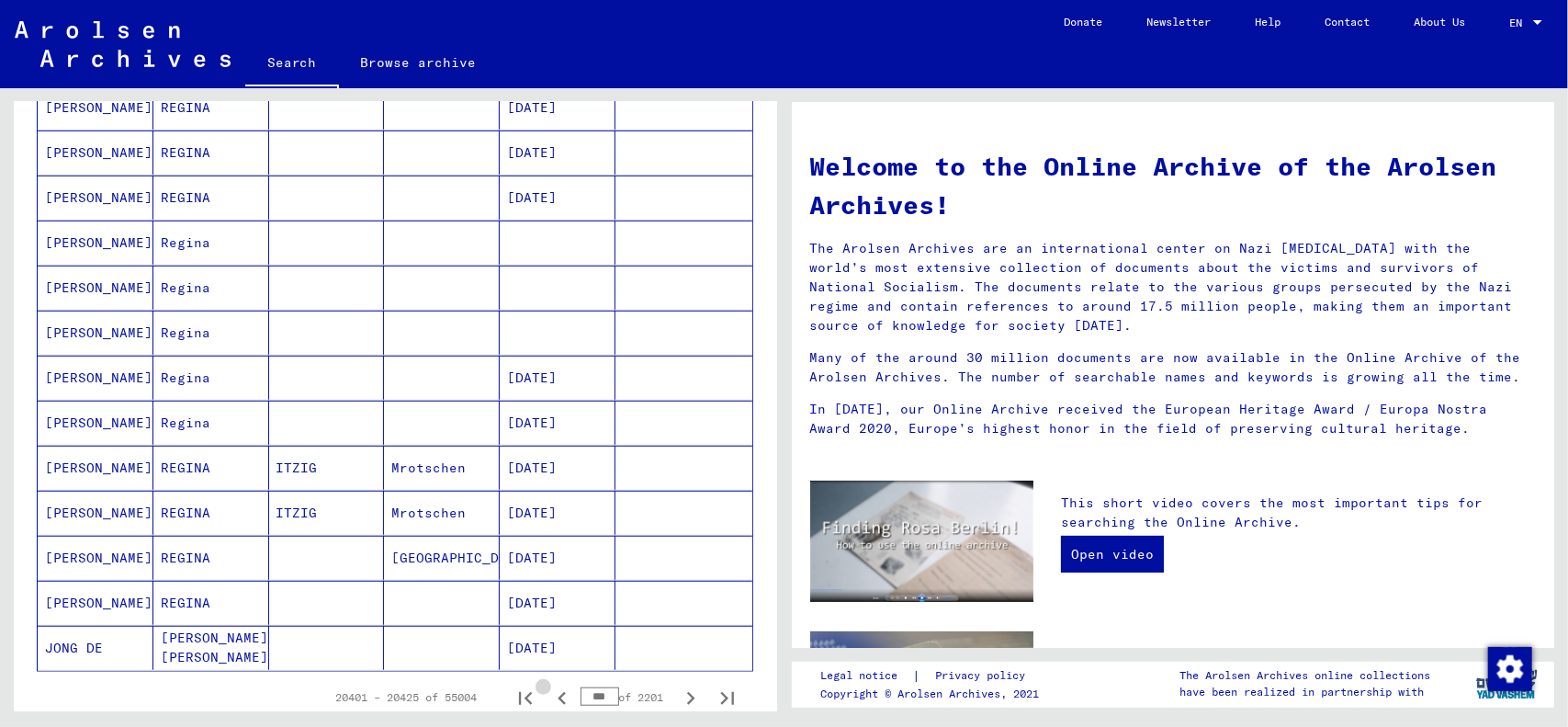
click at [558, 692] on icon "Previous page" at bounding box center [562, 698] width 8 height 13
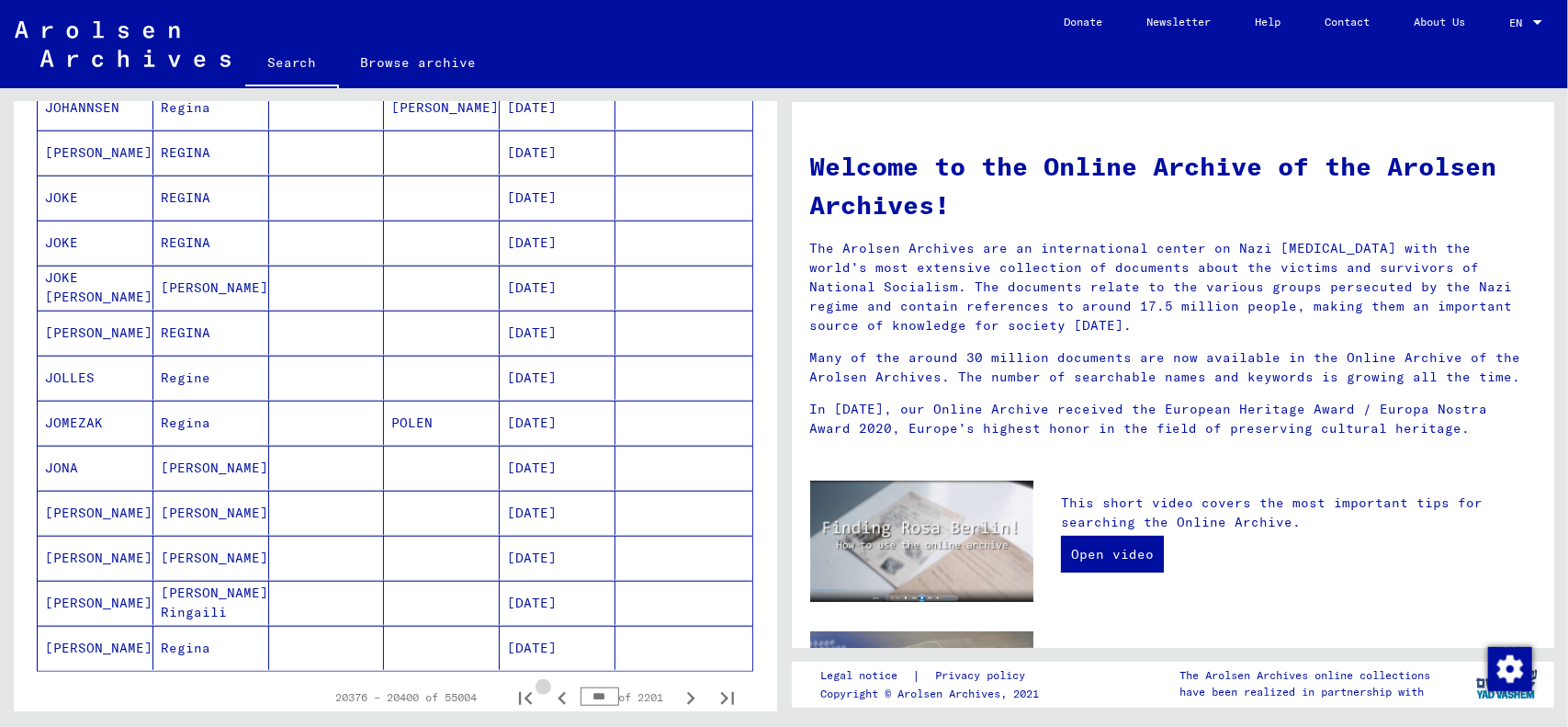
click at [550, 685] on icon "Previous page" at bounding box center [563, 698] width 26 height 26
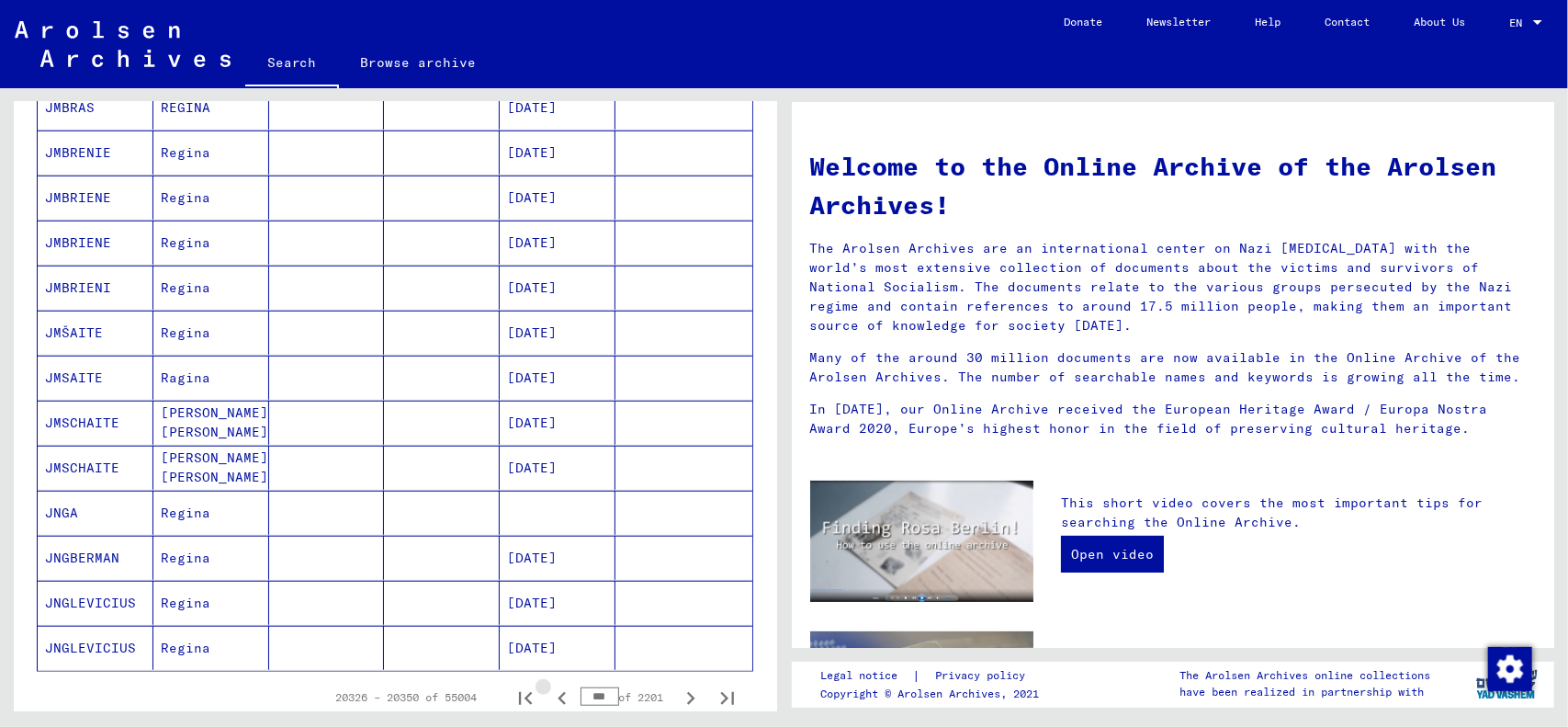
click at [550, 685] on icon "Previous page" at bounding box center [563, 698] width 26 height 26
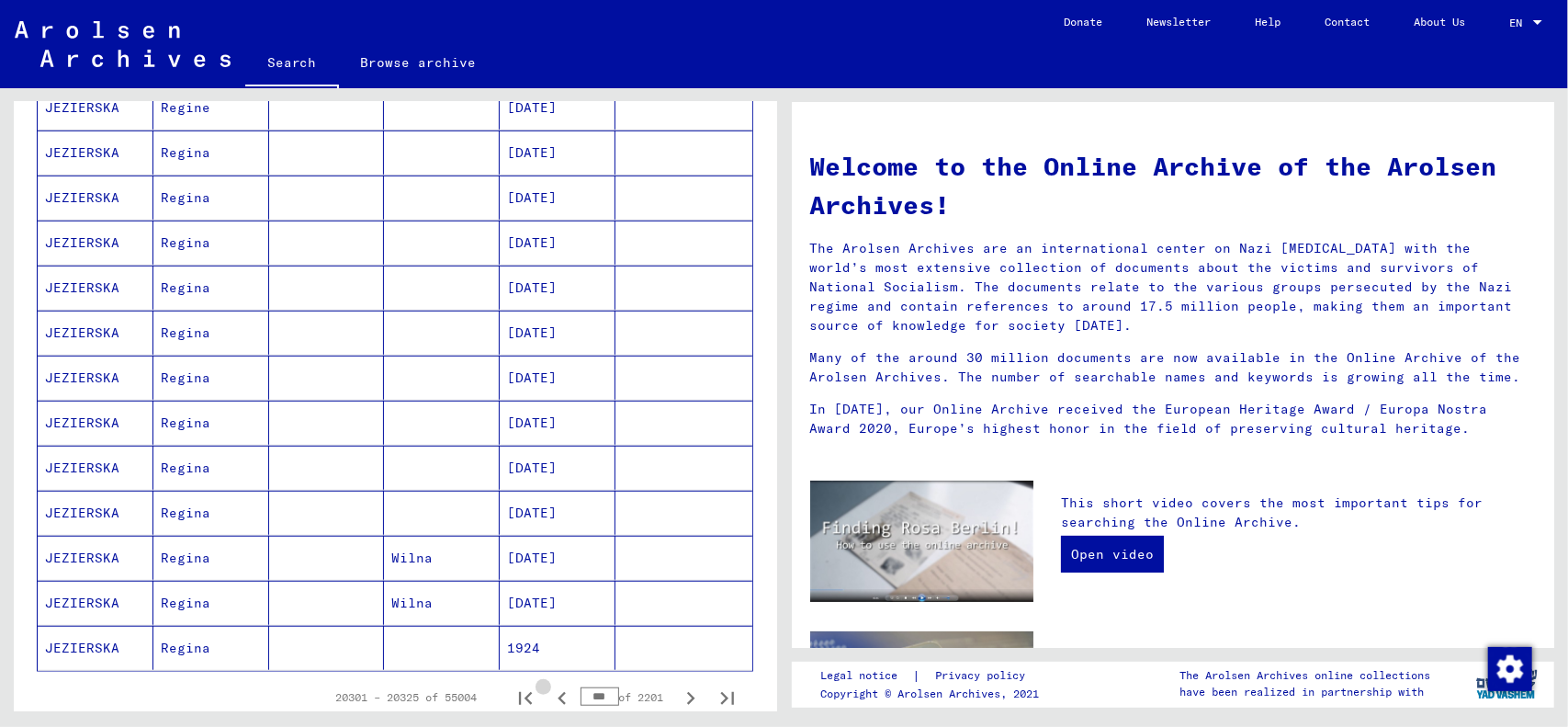
click at [550, 685] on icon "Previous page" at bounding box center [563, 698] width 26 height 26
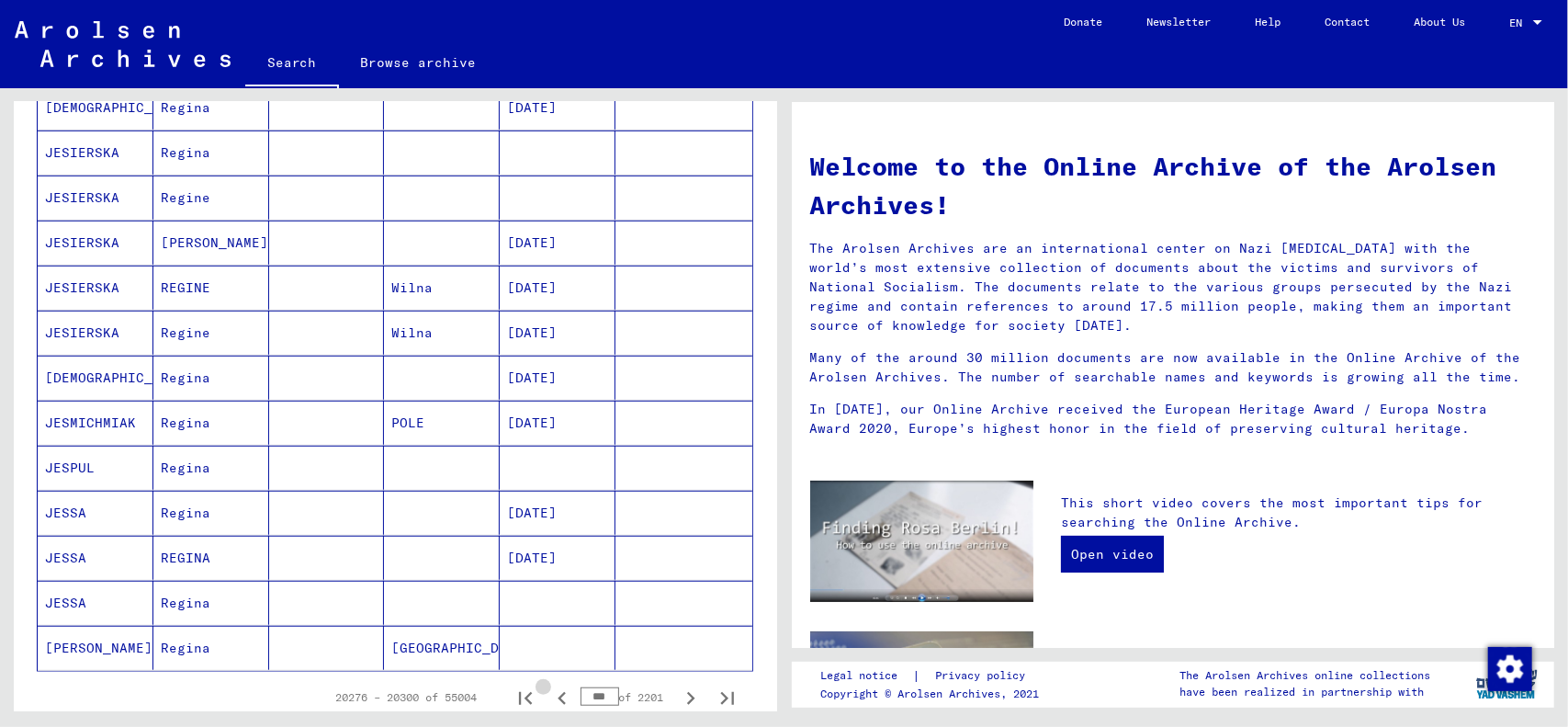
click at [550, 685] on icon "Previous page" at bounding box center [563, 698] width 26 height 26
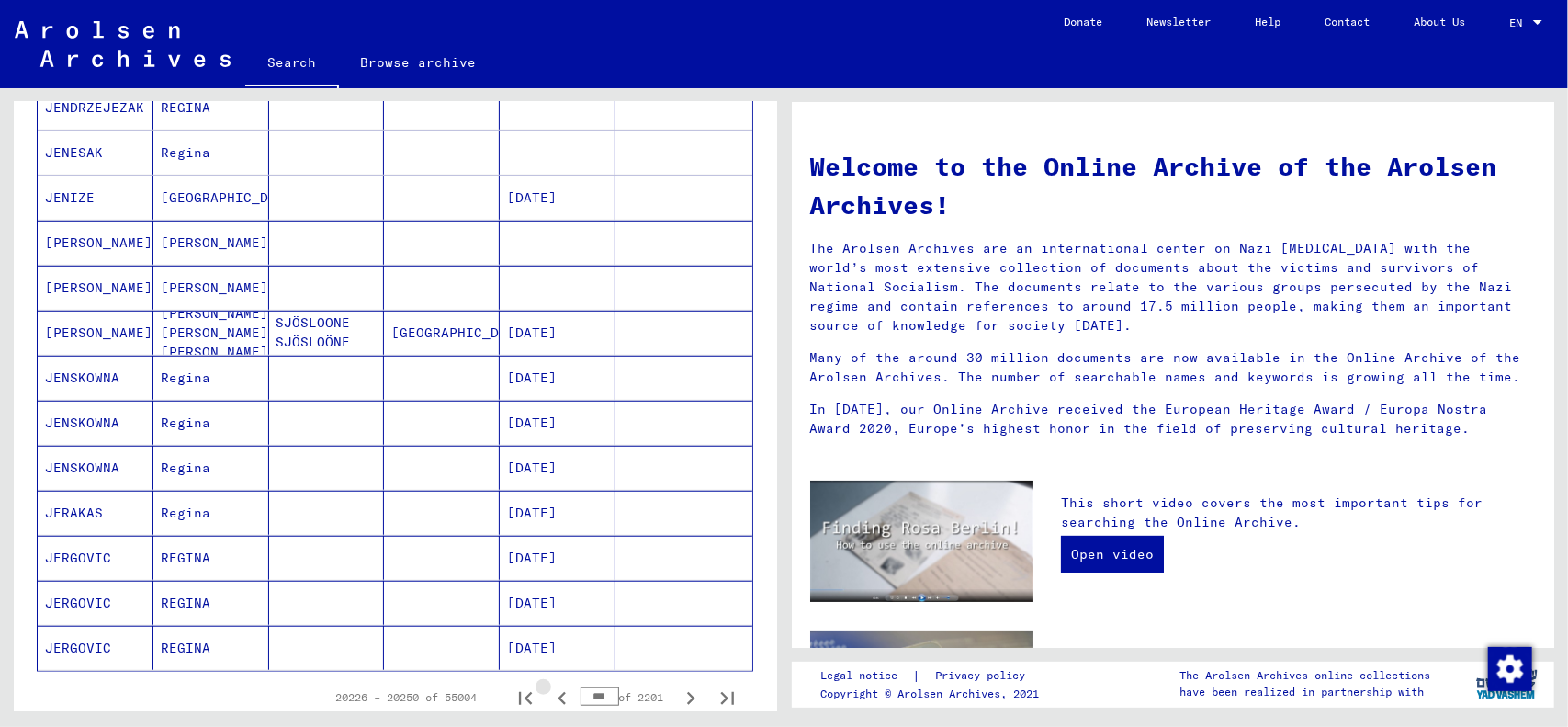
click at [550, 685] on icon "Previous page" at bounding box center [563, 698] width 26 height 26
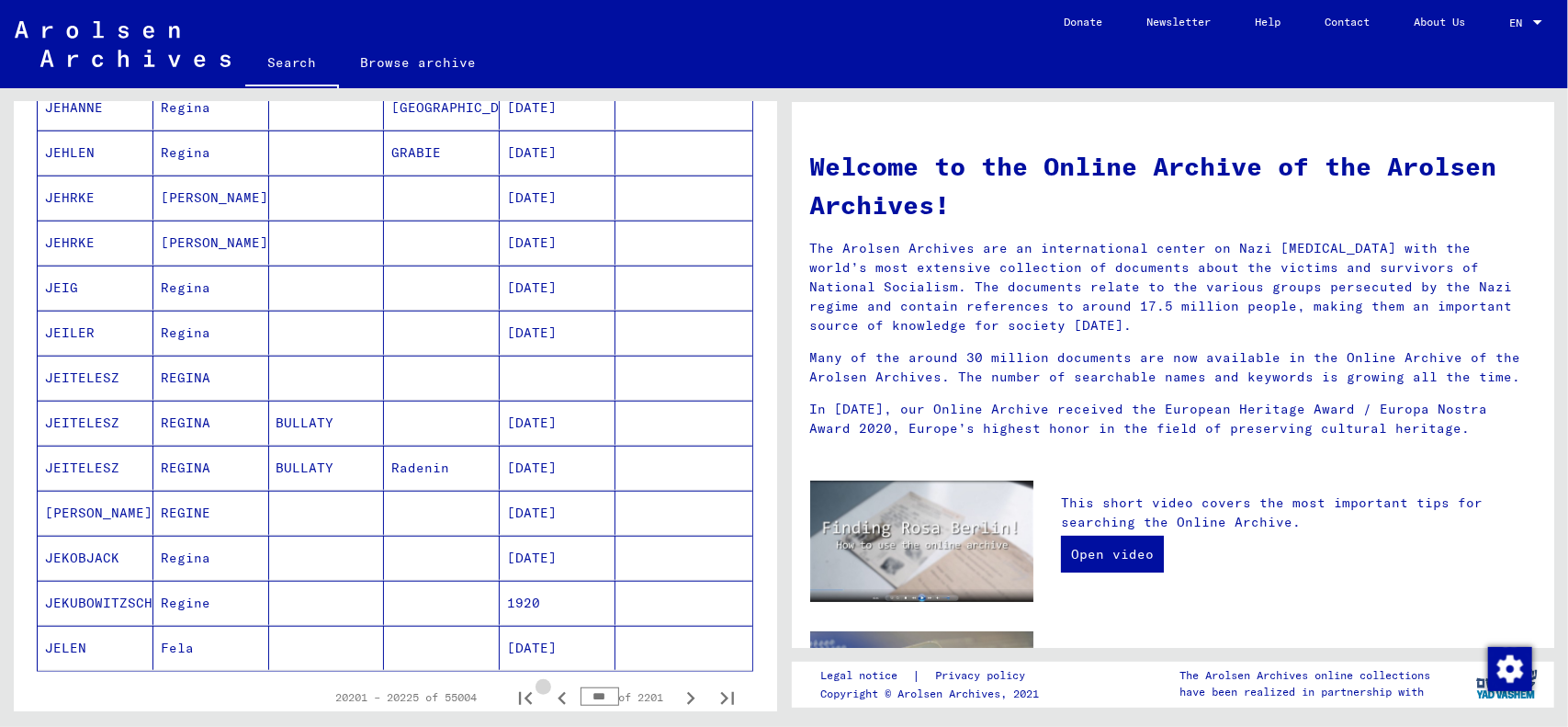
click at [550, 685] on icon "Previous page" at bounding box center [563, 698] width 26 height 26
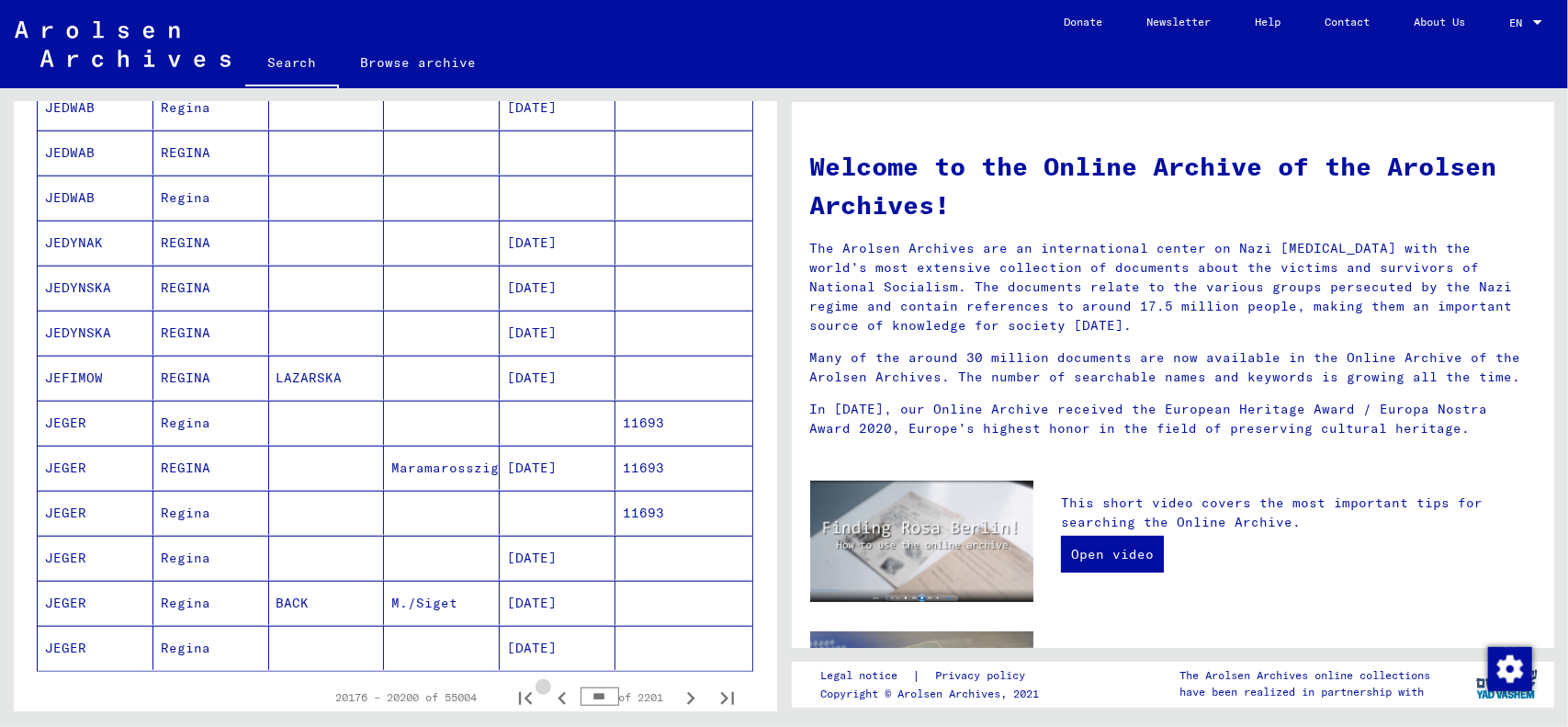
click at [550, 685] on icon "Previous page" at bounding box center [563, 698] width 26 height 26
click at [558, 692] on icon "Previous page" at bounding box center [562, 698] width 8 height 13
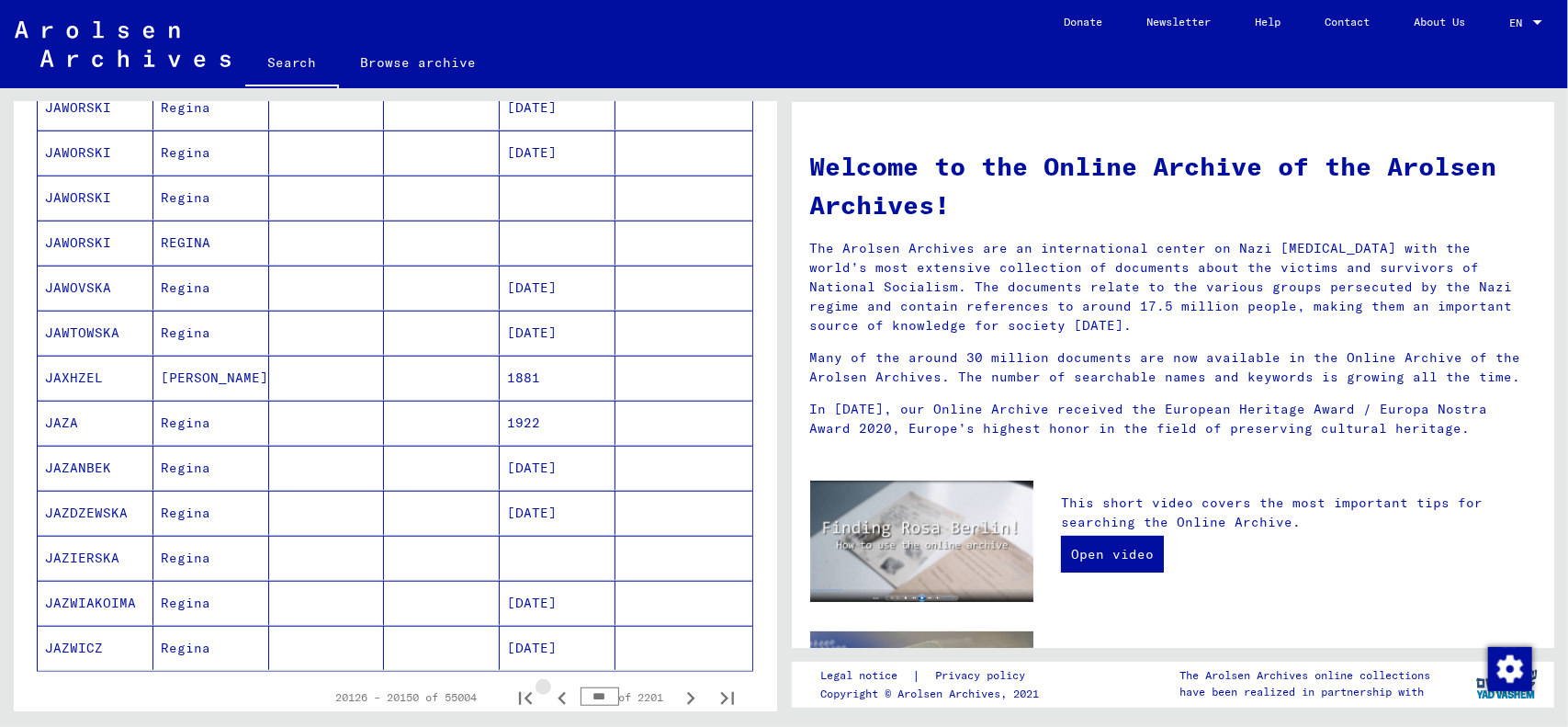
click at [558, 692] on icon "Previous page" at bounding box center [562, 698] width 8 height 13
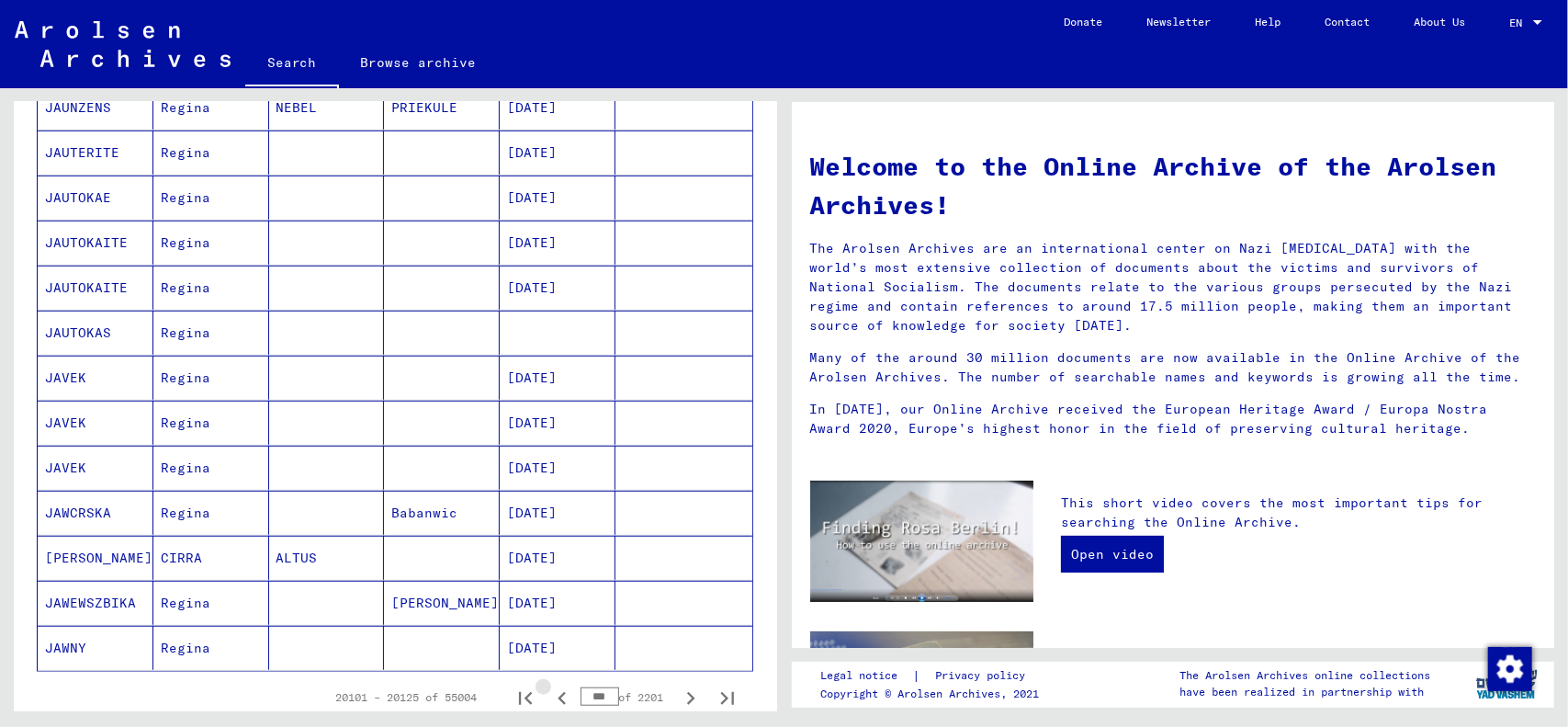
click at [558, 692] on icon "Previous page" at bounding box center [562, 698] width 8 height 13
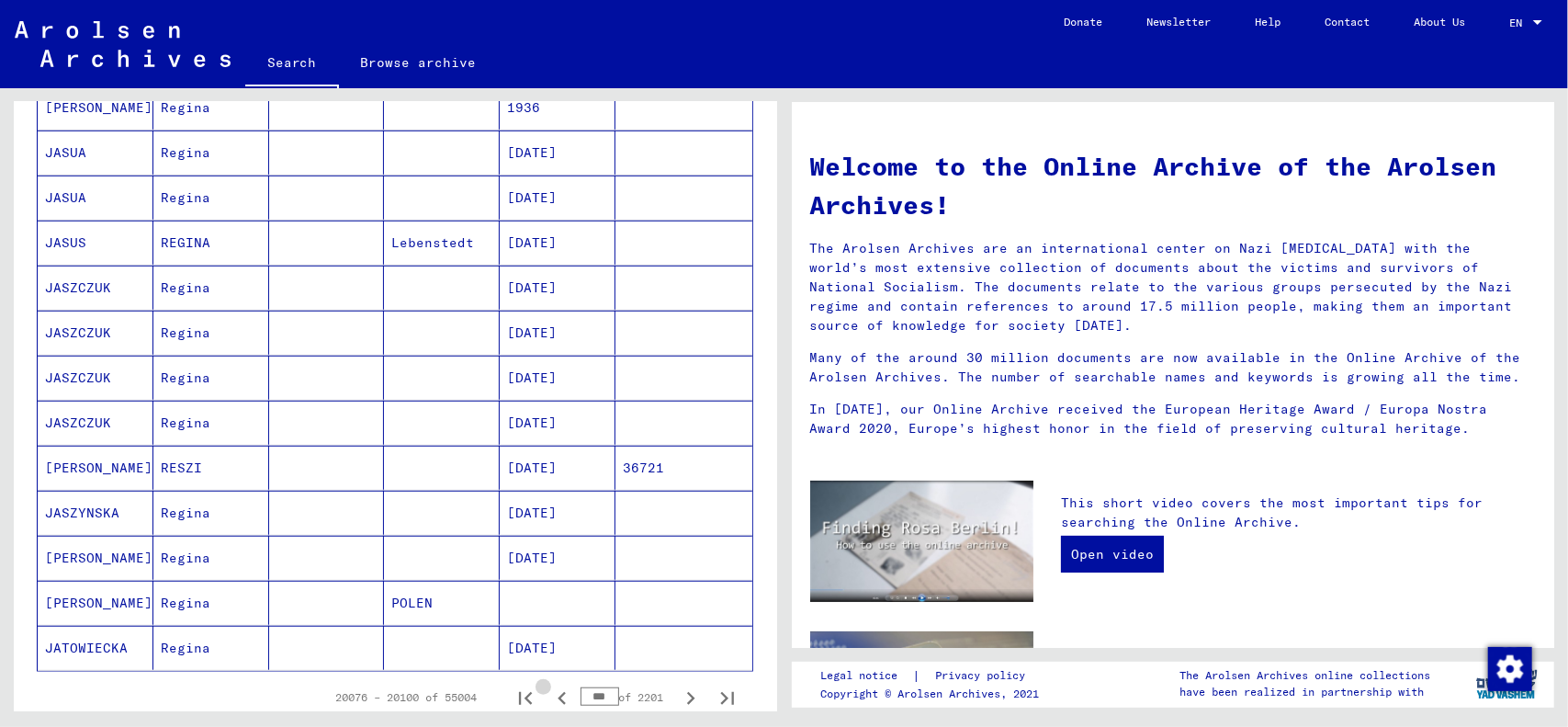
click at [558, 692] on icon "Previous page" at bounding box center [562, 698] width 8 height 13
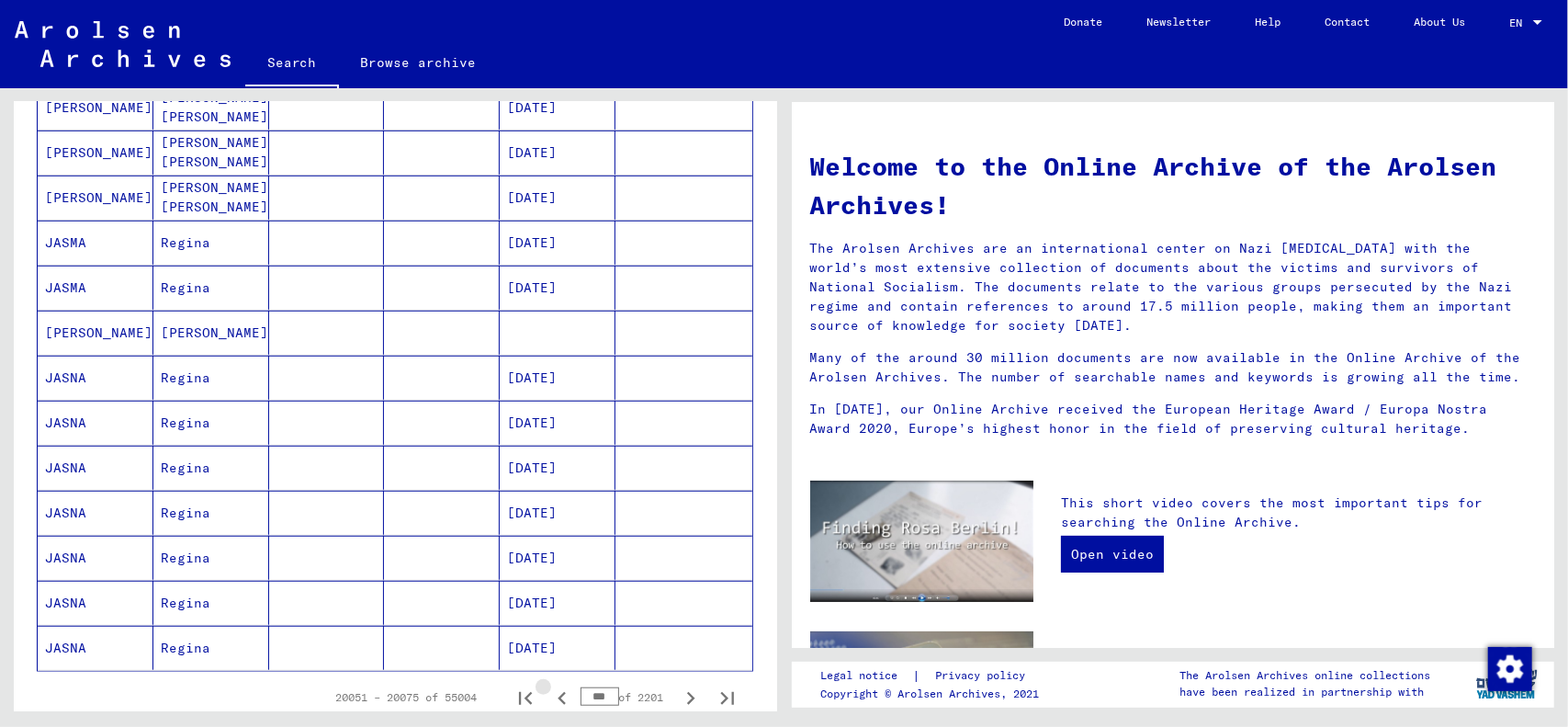
click at [558, 692] on icon "Previous page" at bounding box center [562, 698] width 8 height 13
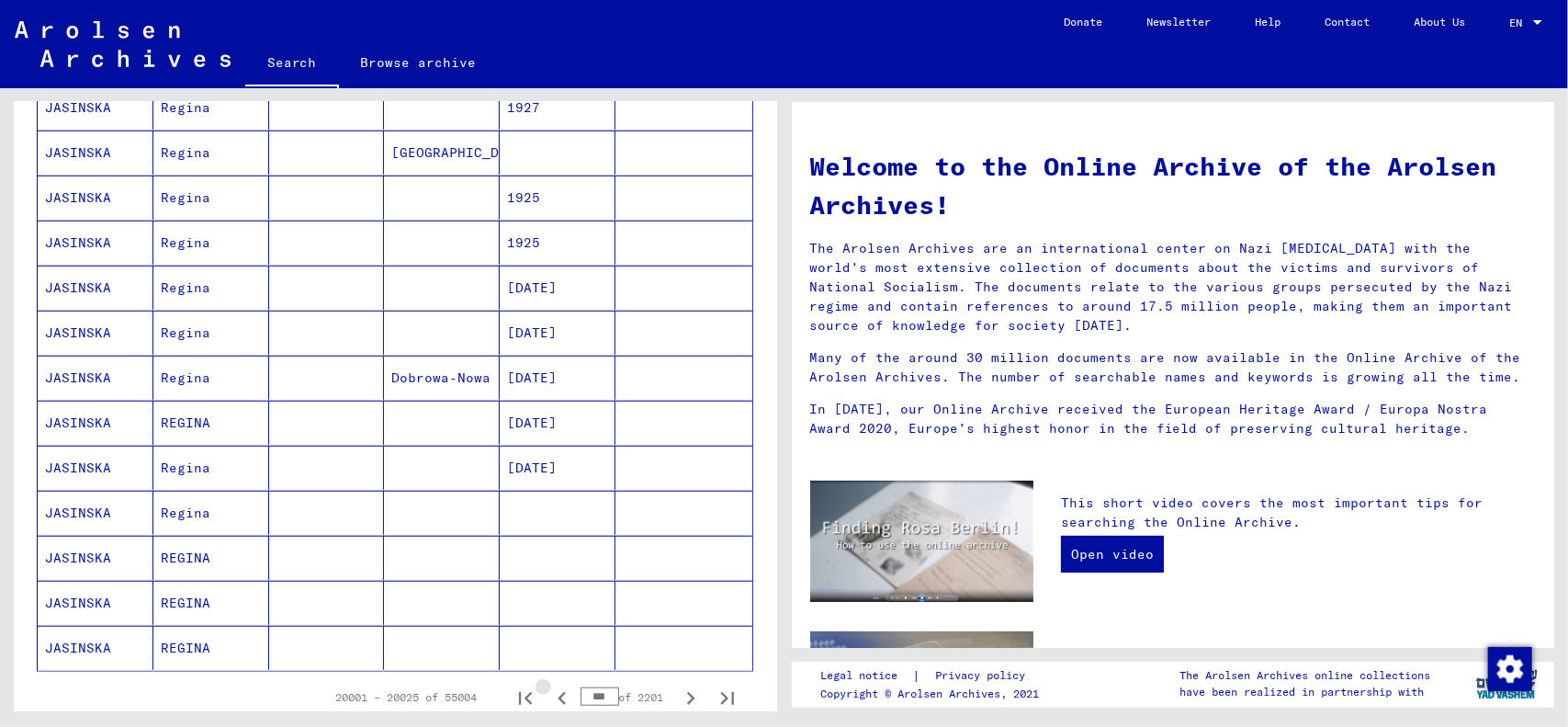
click at [558, 692] on icon "Previous page" at bounding box center [562, 698] width 8 height 13
click at [550, 685] on icon "Previous page" at bounding box center [563, 698] width 26 height 26
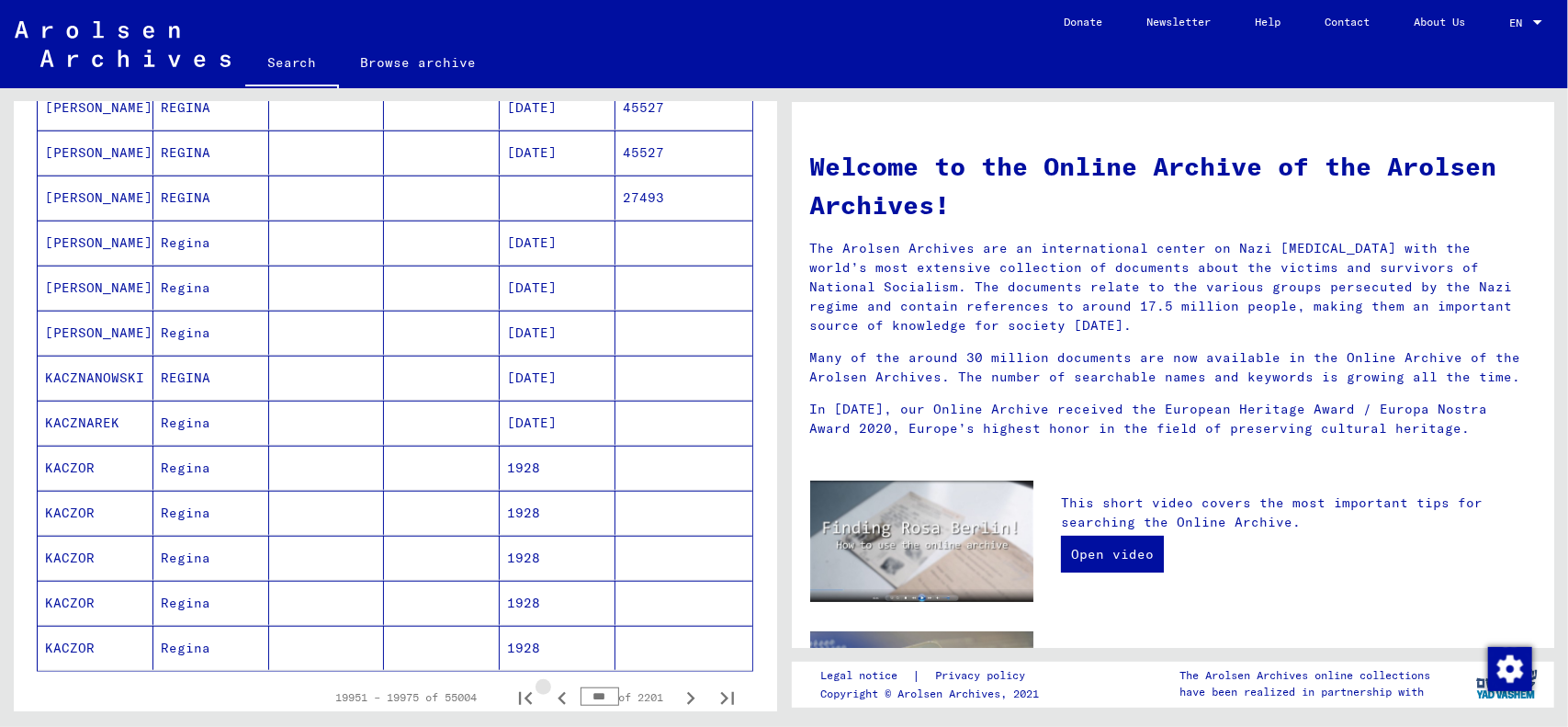
click at [550, 685] on icon "Previous page" at bounding box center [563, 698] width 26 height 26
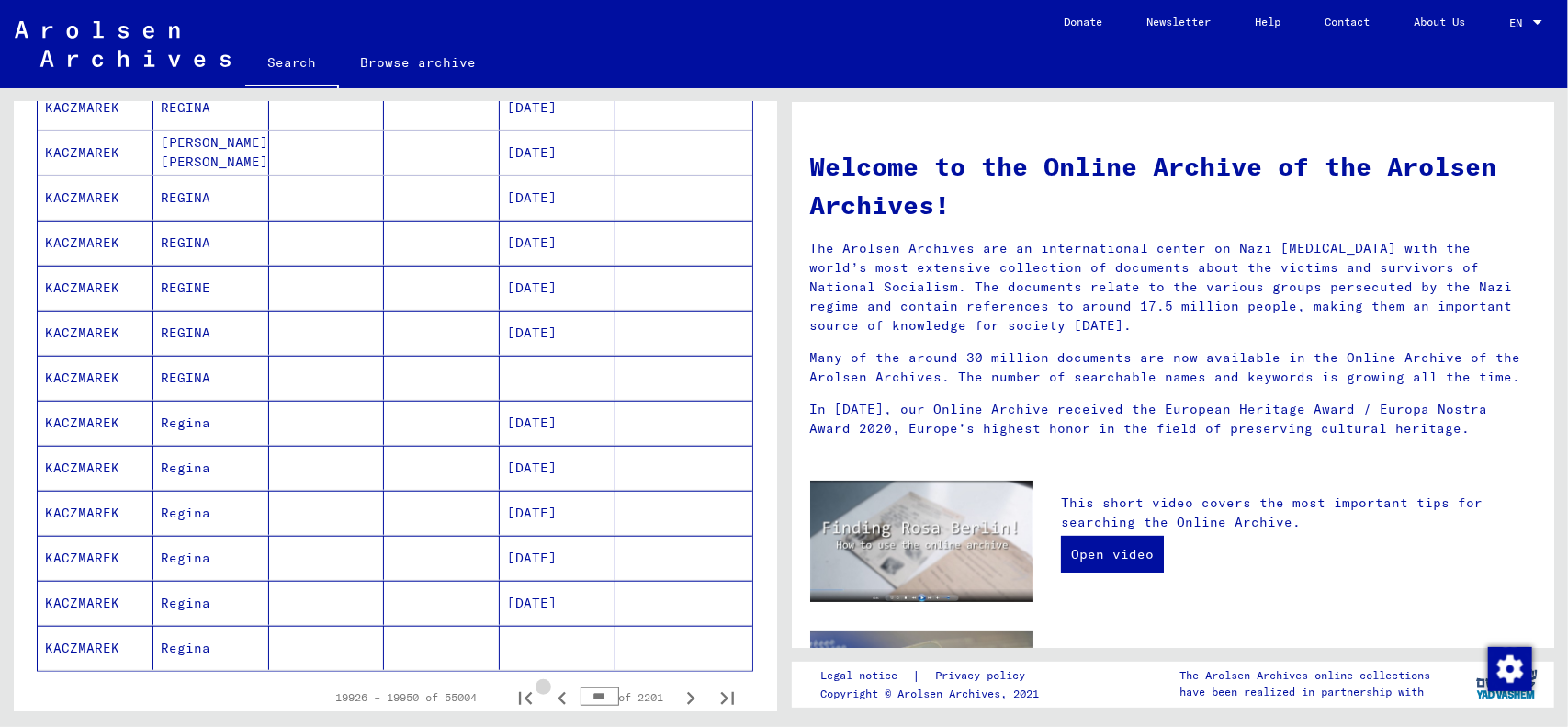
click at [550, 685] on icon "Previous page" at bounding box center [563, 698] width 26 height 26
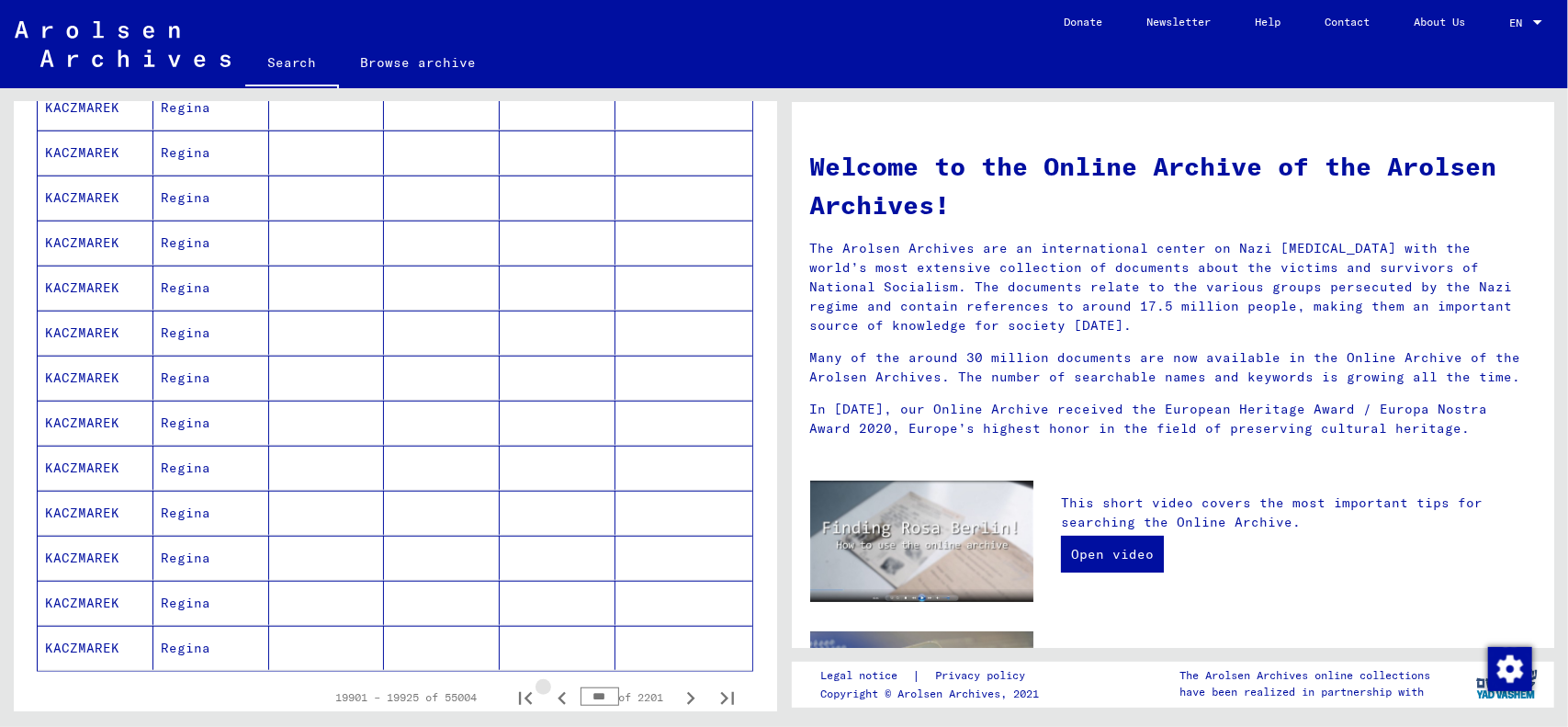
click at [550, 685] on icon "Previous page" at bounding box center [563, 698] width 26 height 26
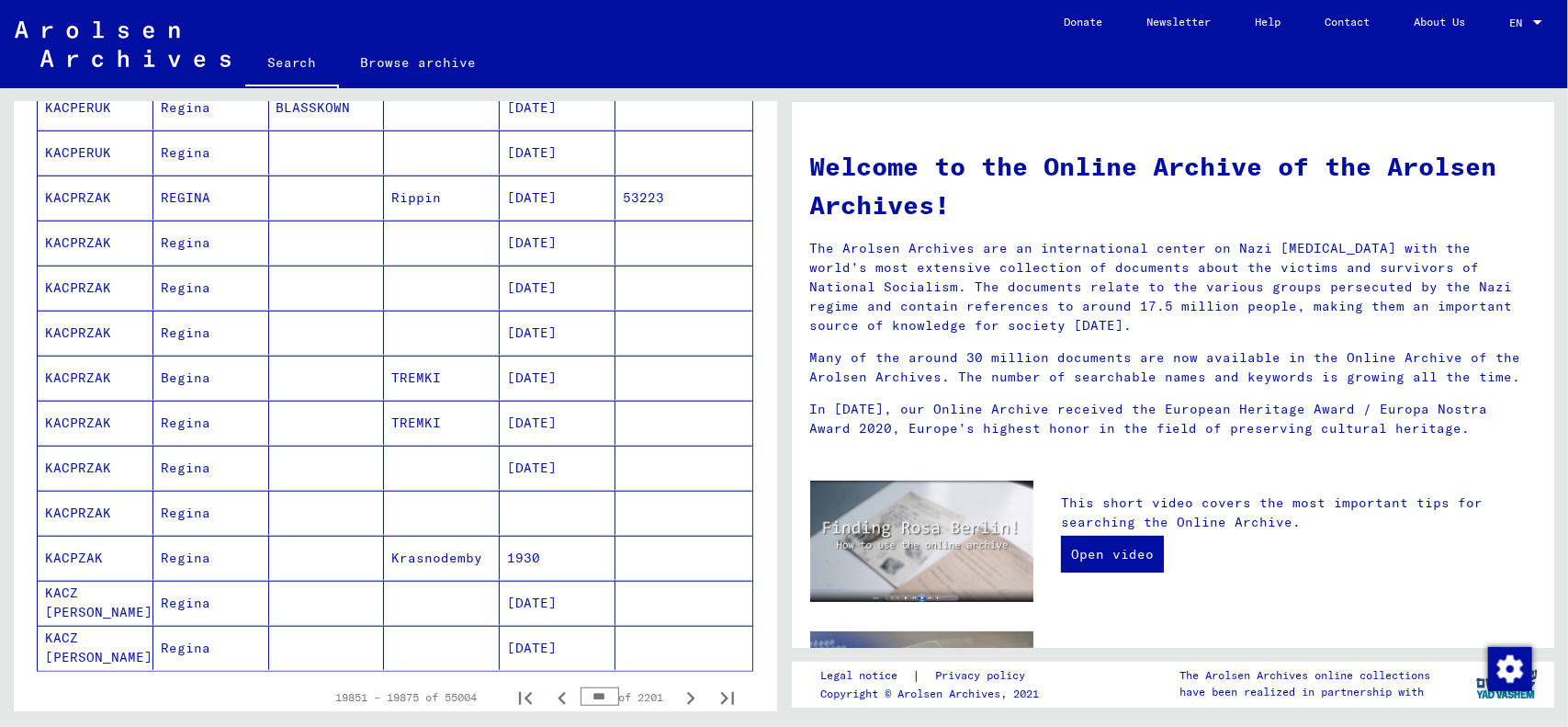
click at [550, 685] on icon "Previous page" at bounding box center [563, 698] width 26 height 26
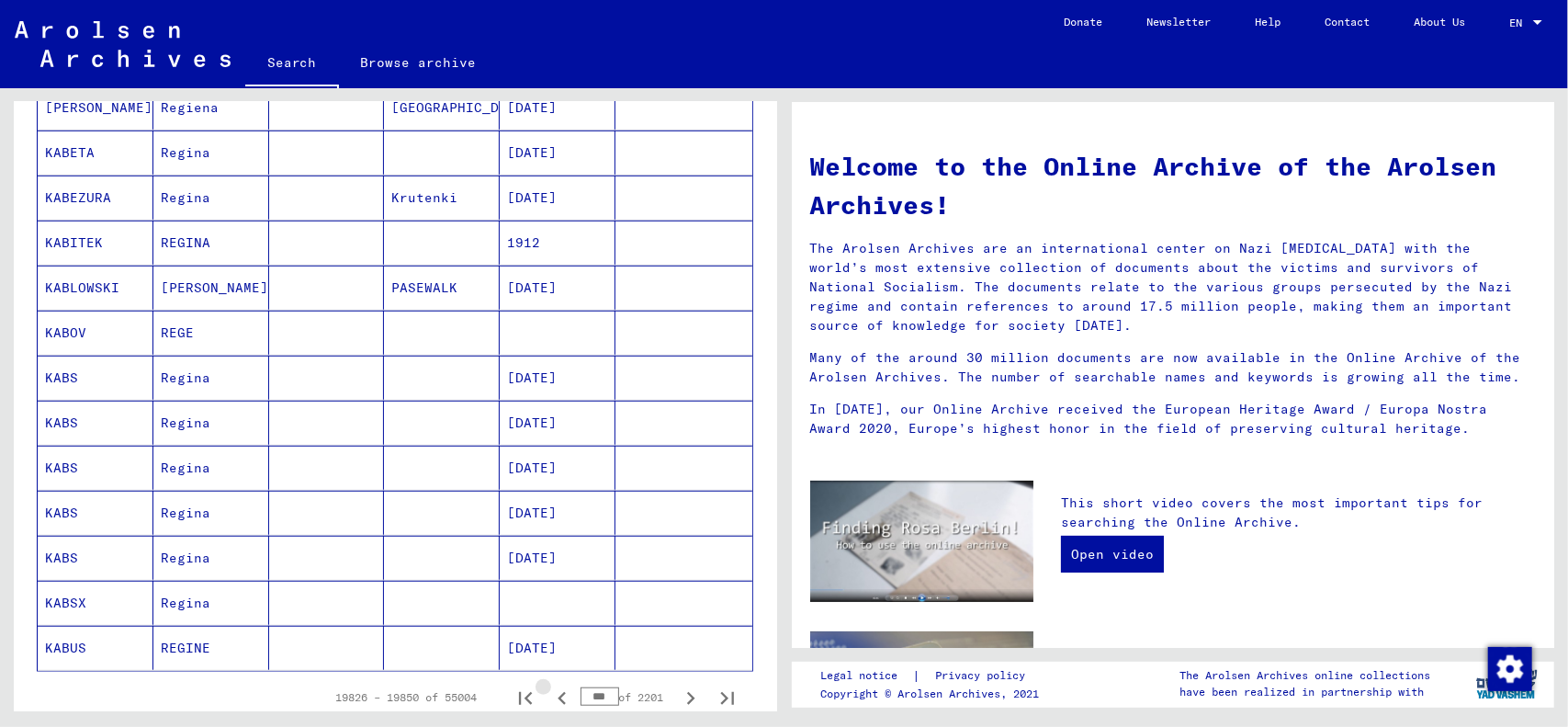
click at [558, 692] on icon "Previous page" at bounding box center [562, 698] width 8 height 13
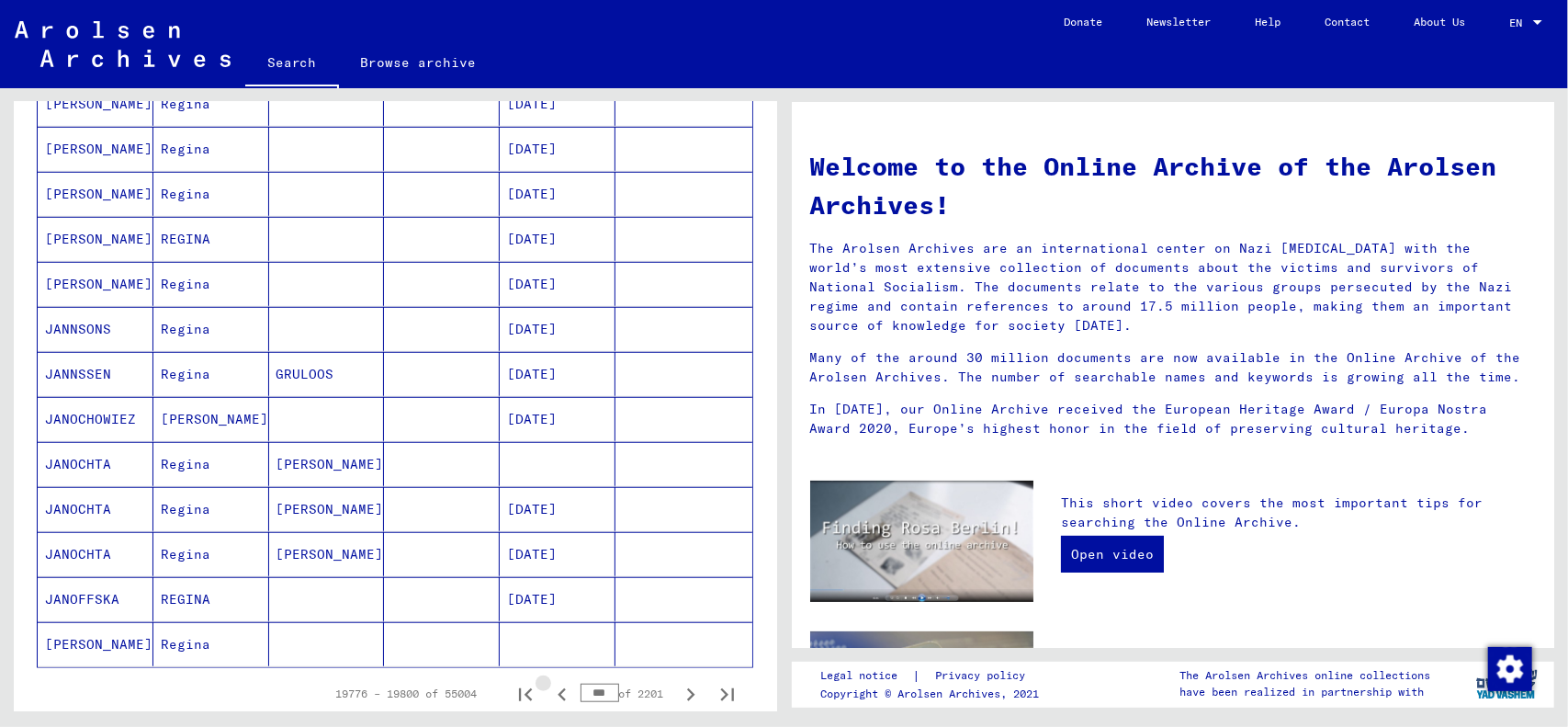
click at [558, 688] on icon "Previous page" at bounding box center [562, 694] width 8 height 13
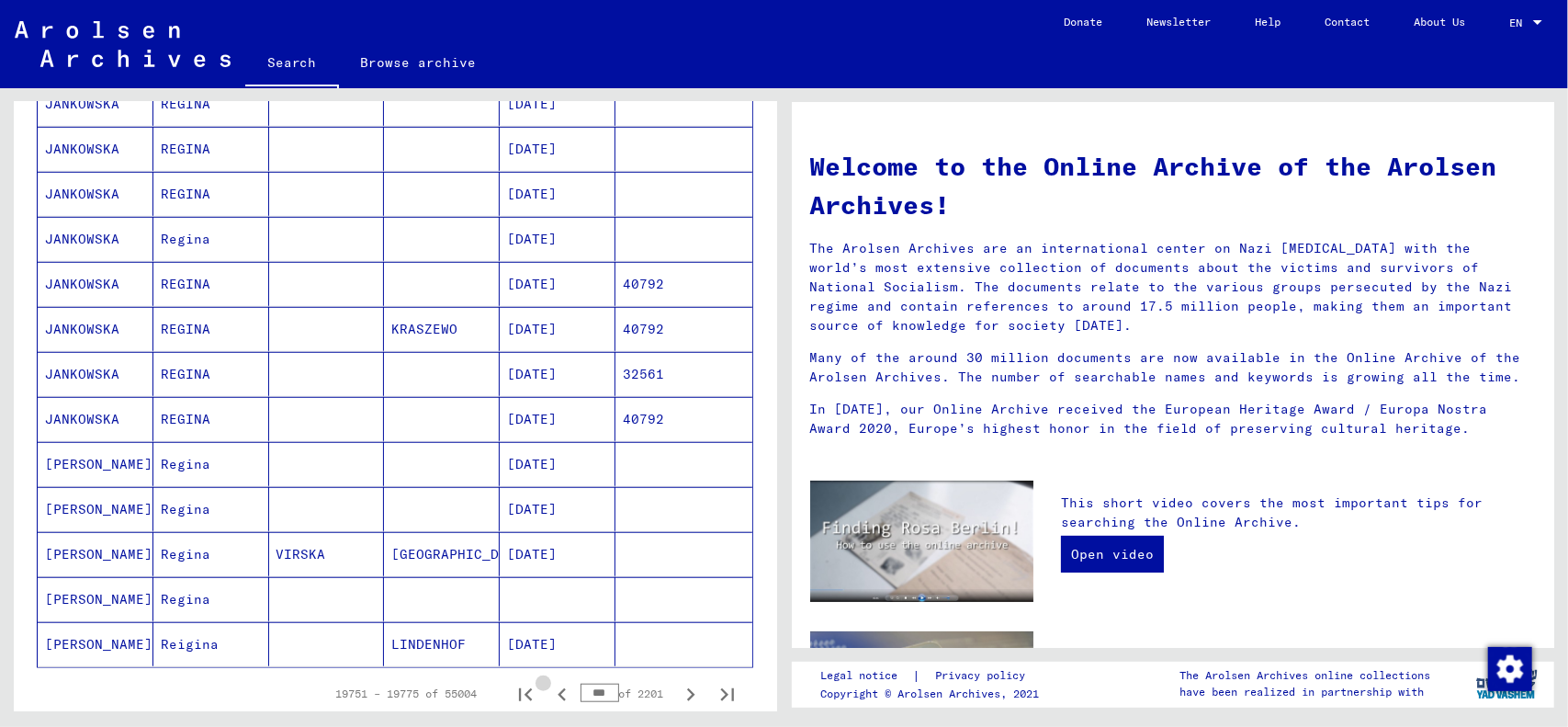
click at [558, 688] on icon "Previous page" at bounding box center [562, 694] width 8 height 13
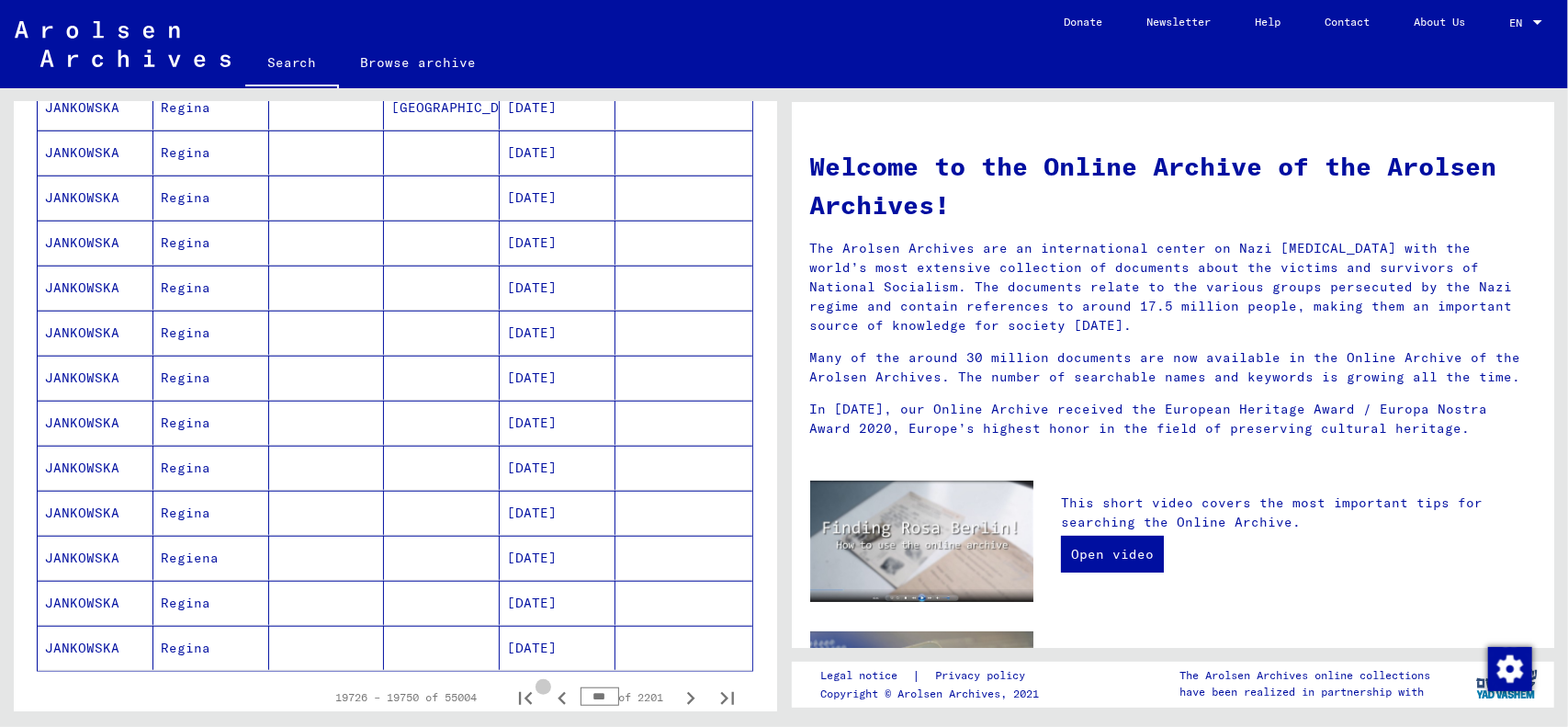
click at [558, 692] on icon "Previous page" at bounding box center [562, 698] width 8 height 13
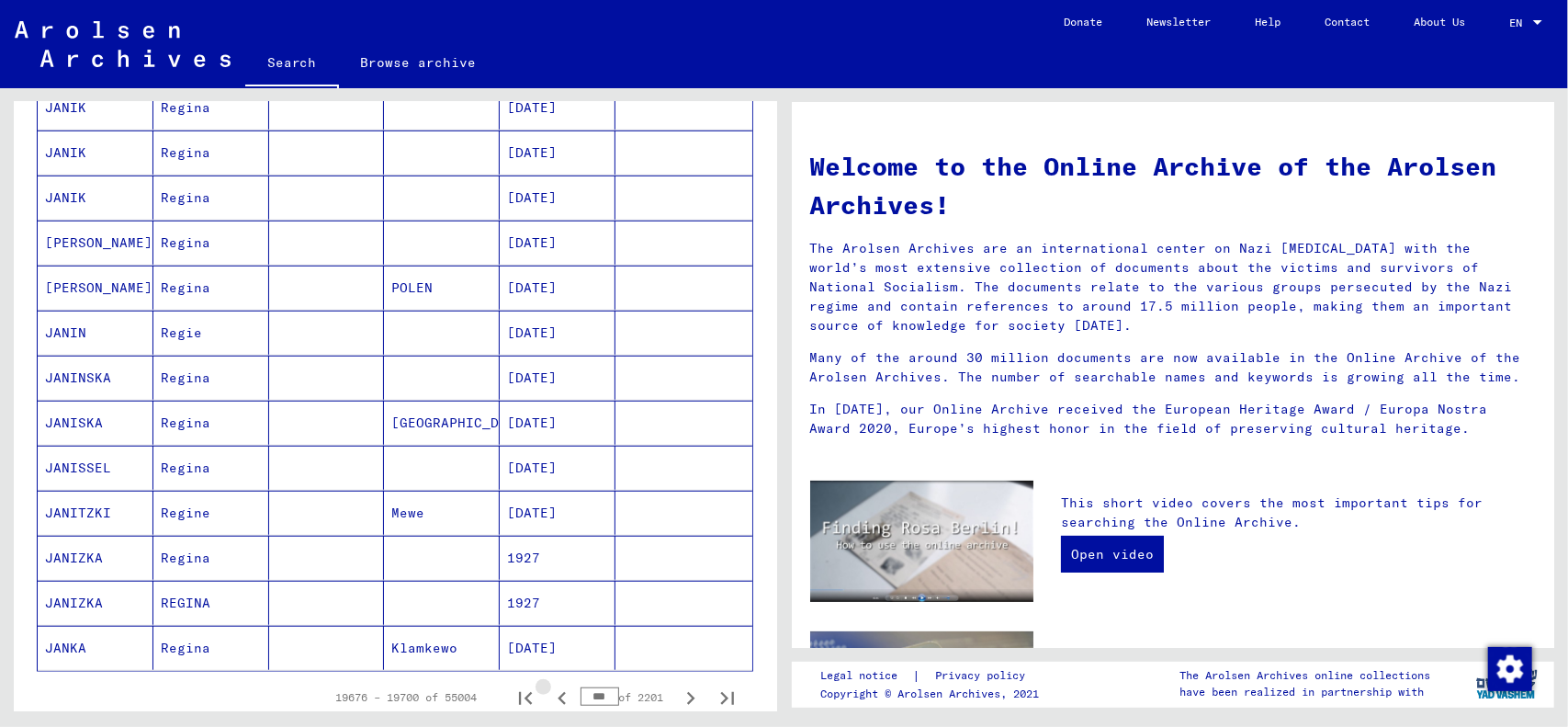
click at [558, 692] on icon "Previous page" at bounding box center [562, 698] width 8 height 13
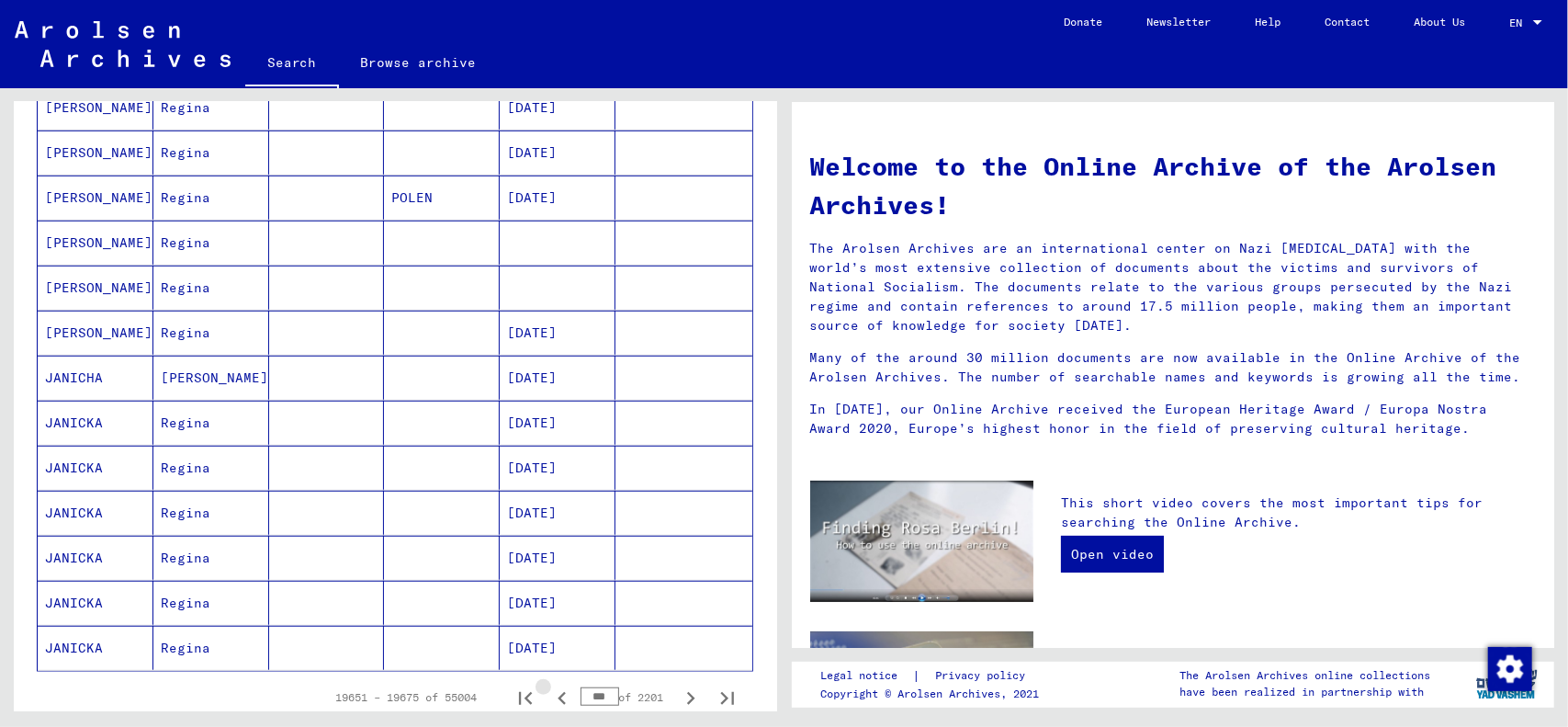
click at [558, 692] on icon "Previous page" at bounding box center [562, 698] width 8 height 13
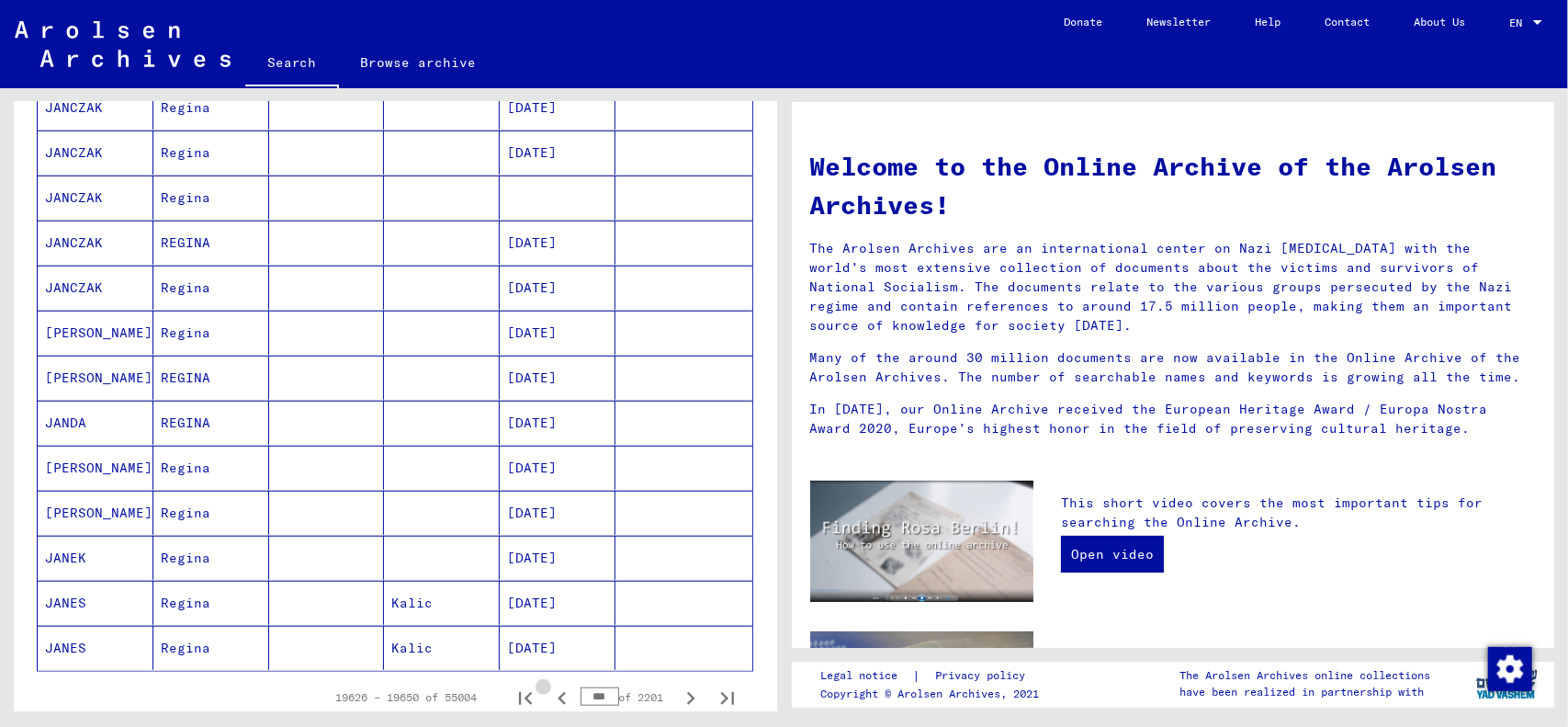
click at [550, 685] on icon "Previous page" at bounding box center [563, 698] width 26 height 26
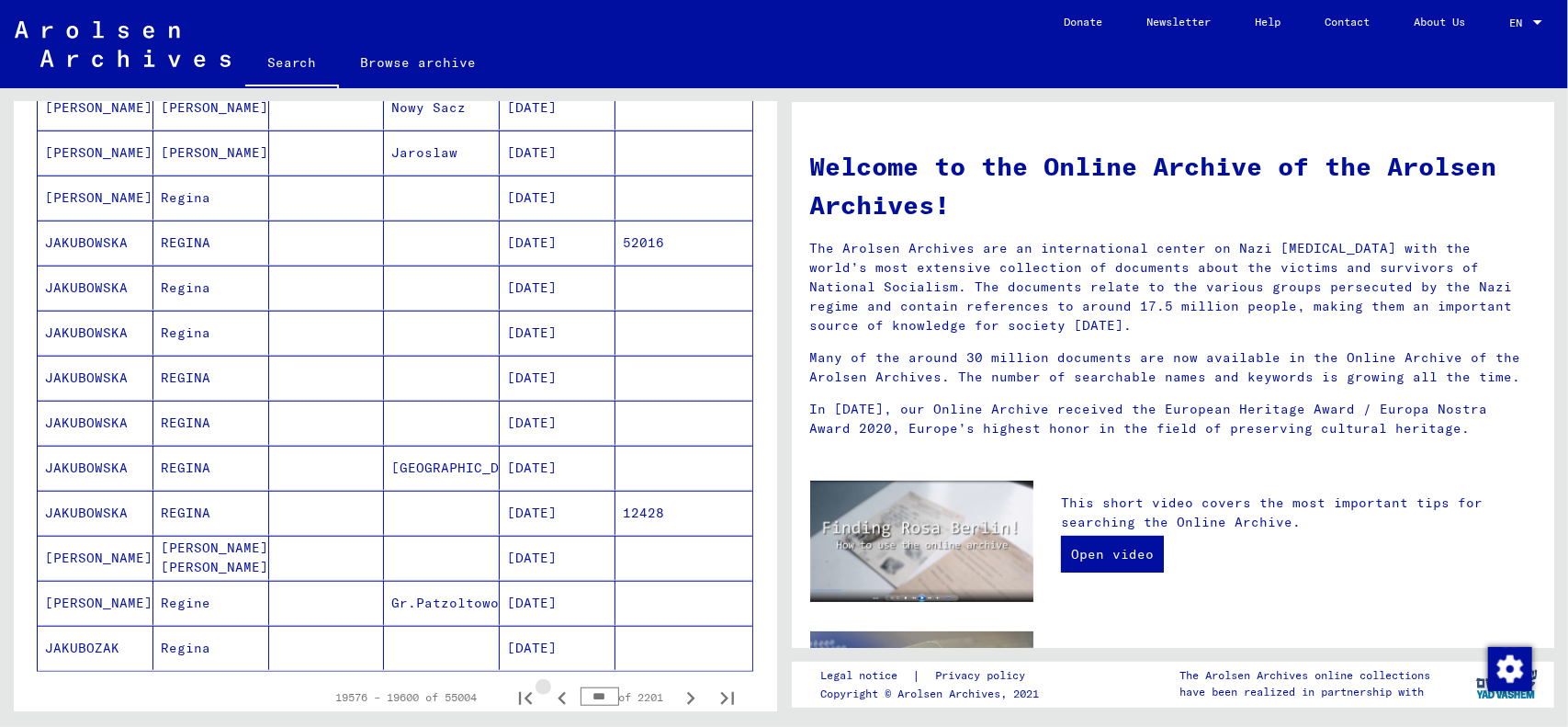
click at [550, 685] on icon "Previous page" at bounding box center [563, 698] width 26 height 26
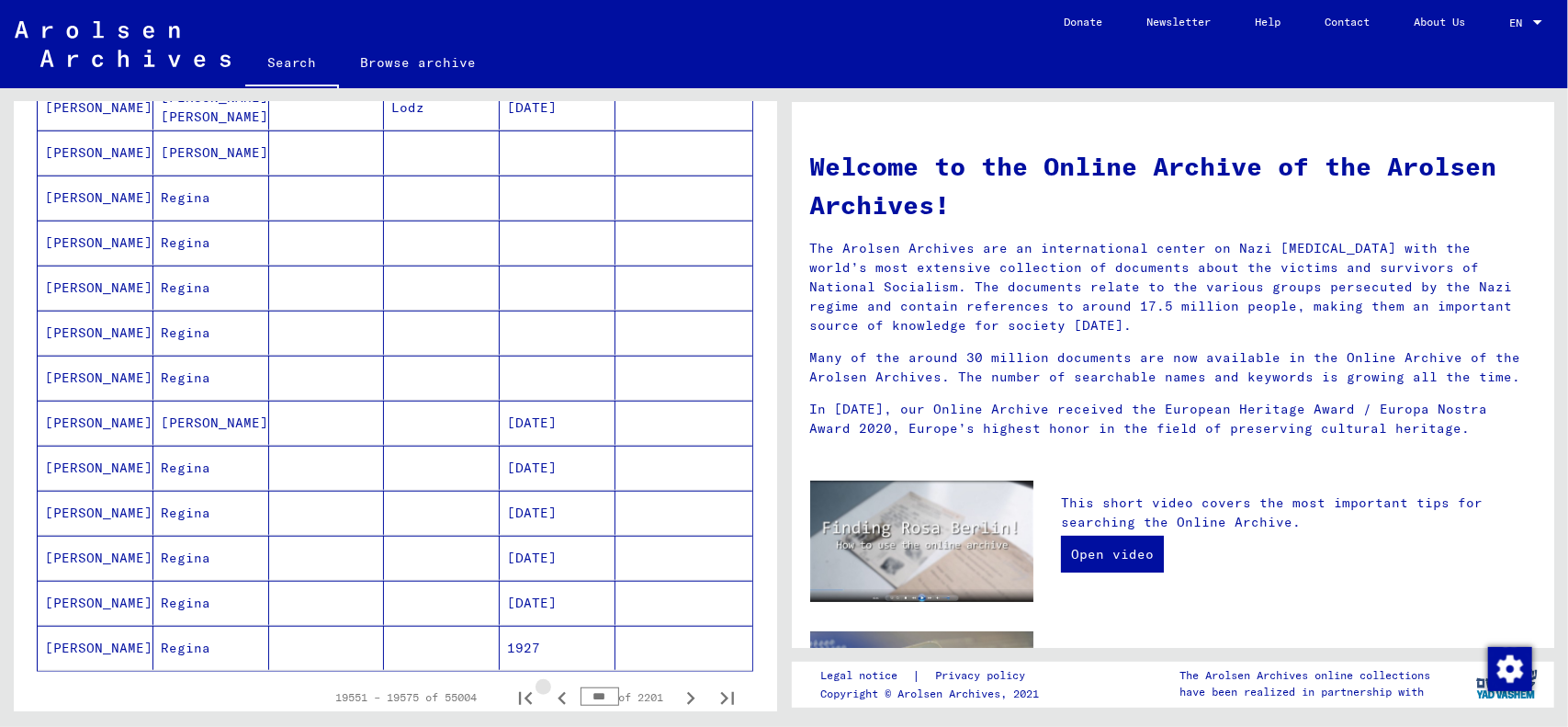
click at [550, 685] on icon "Previous page" at bounding box center [563, 698] width 26 height 26
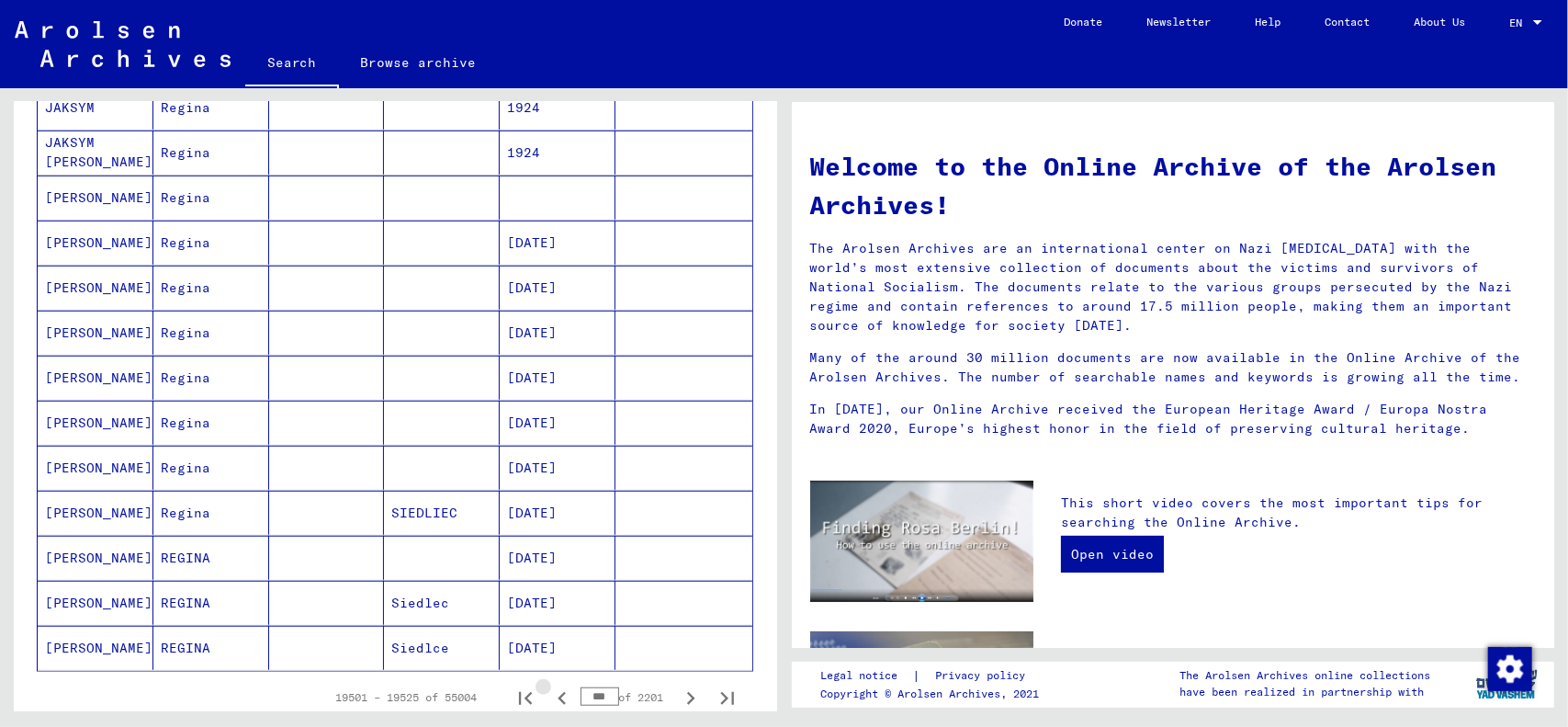
click at [550, 685] on icon "Previous page" at bounding box center [563, 698] width 26 height 26
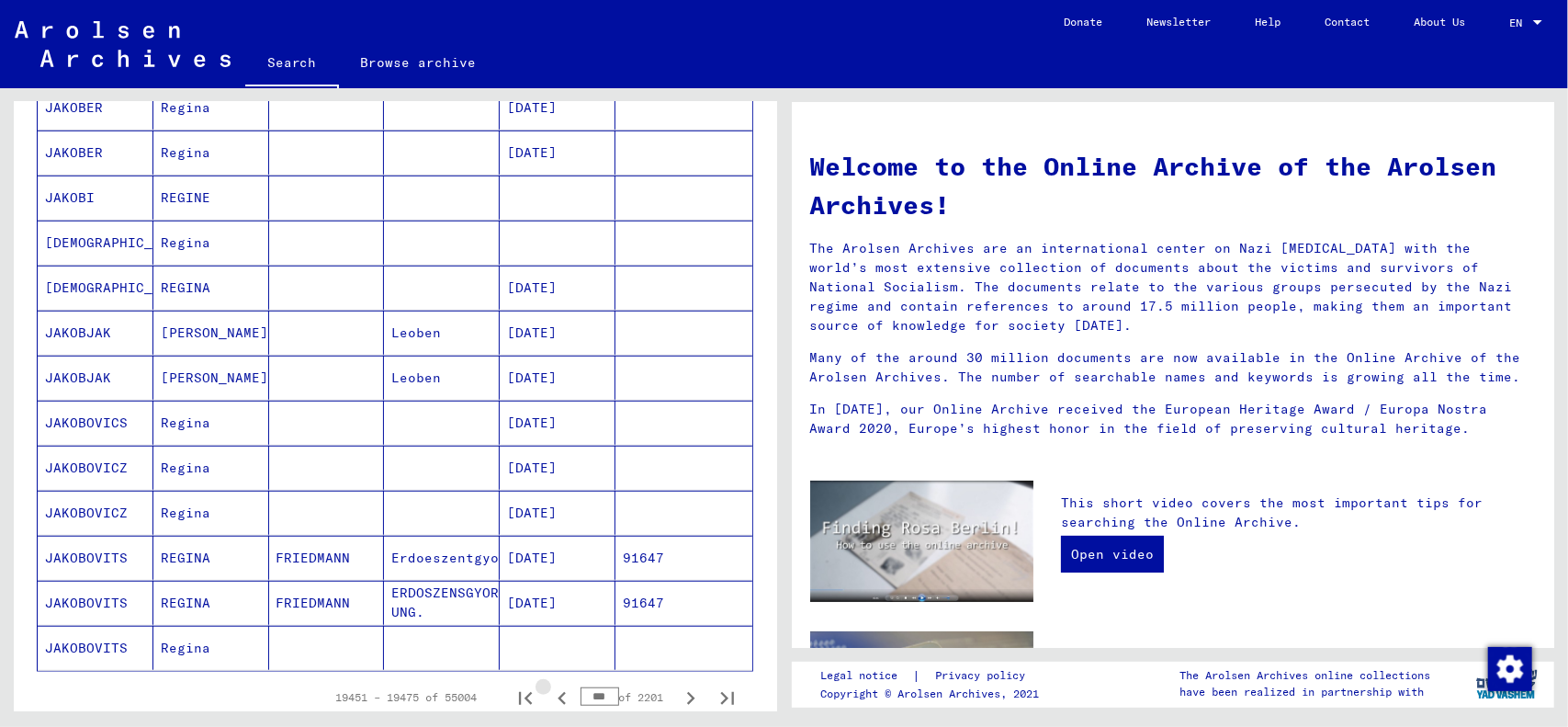
click at [550, 685] on icon "Previous page" at bounding box center [563, 698] width 26 height 26
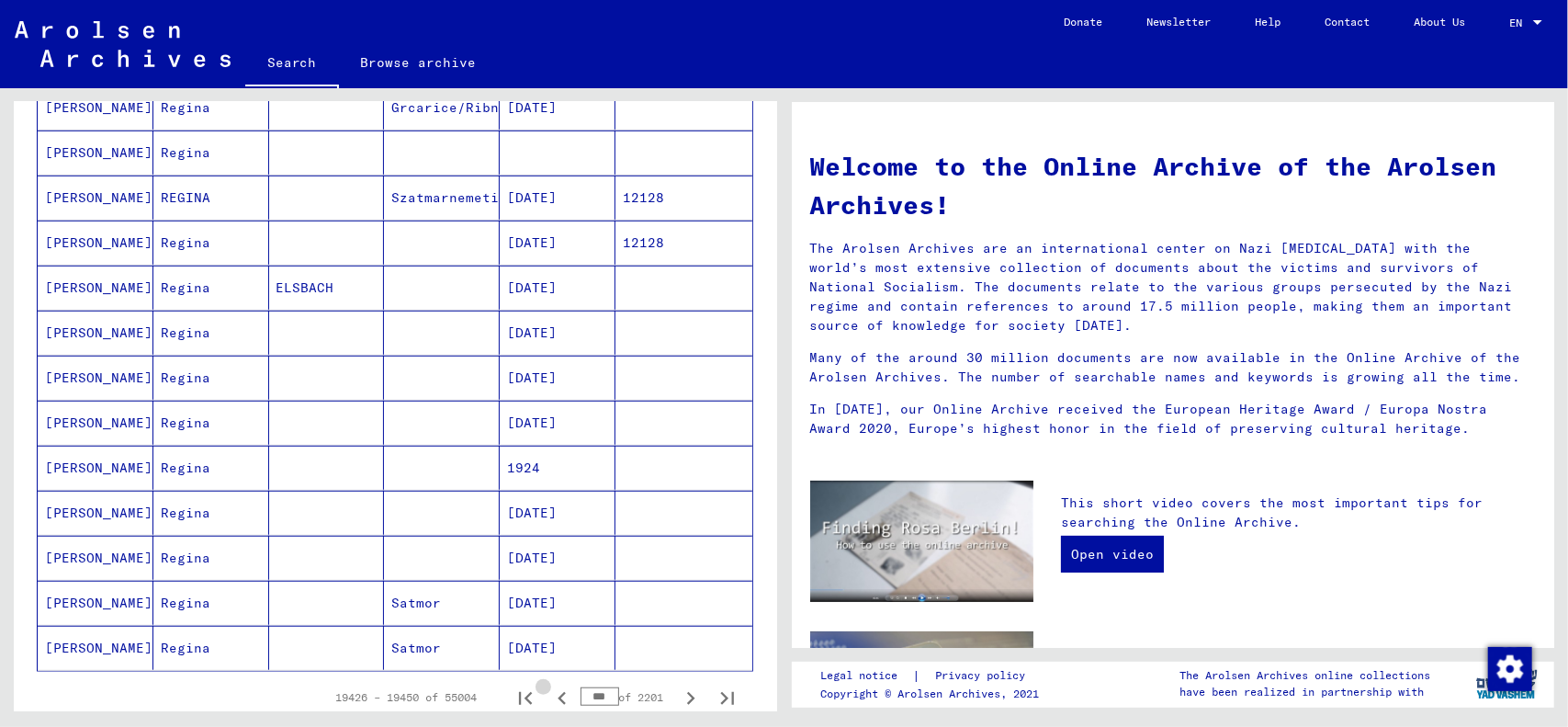
click at [550, 685] on icon "Previous page" at bounding box center [563, 698] width 26 height 26
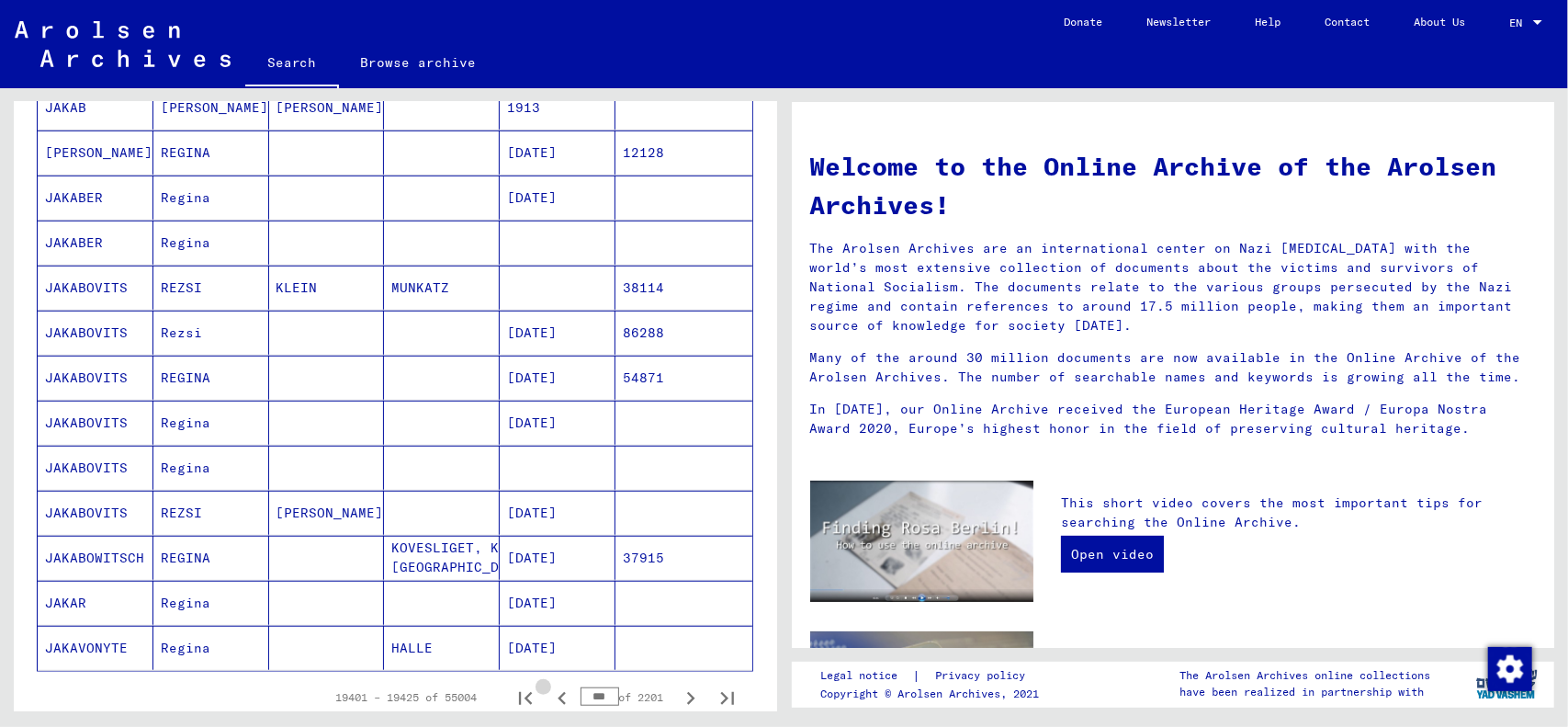
click at [558, 692] on icon "Previous page" at bounding box center [562, 698] width 8 height 13
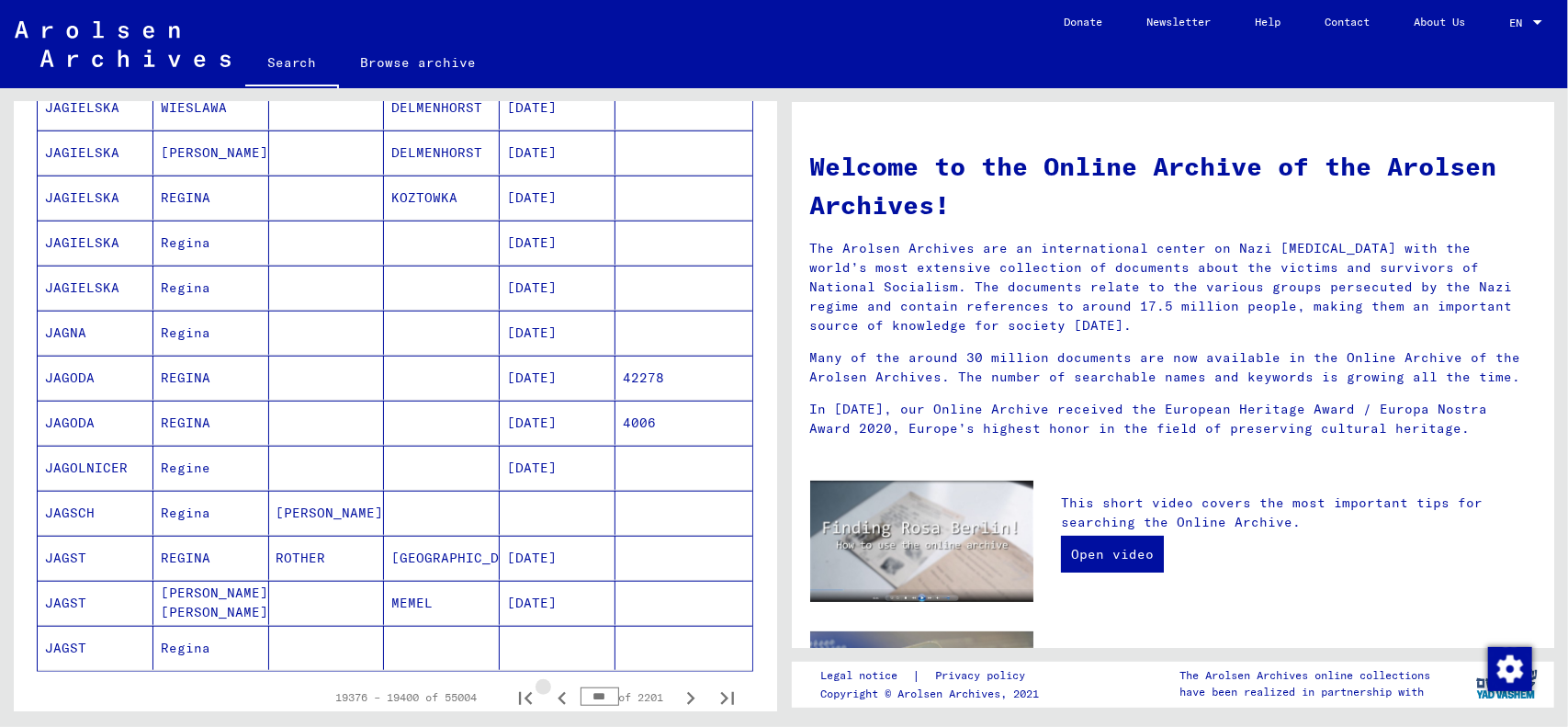
click at [558, 692] on icon "Previous page" at bounding box center [562, 698] width 8 height 13
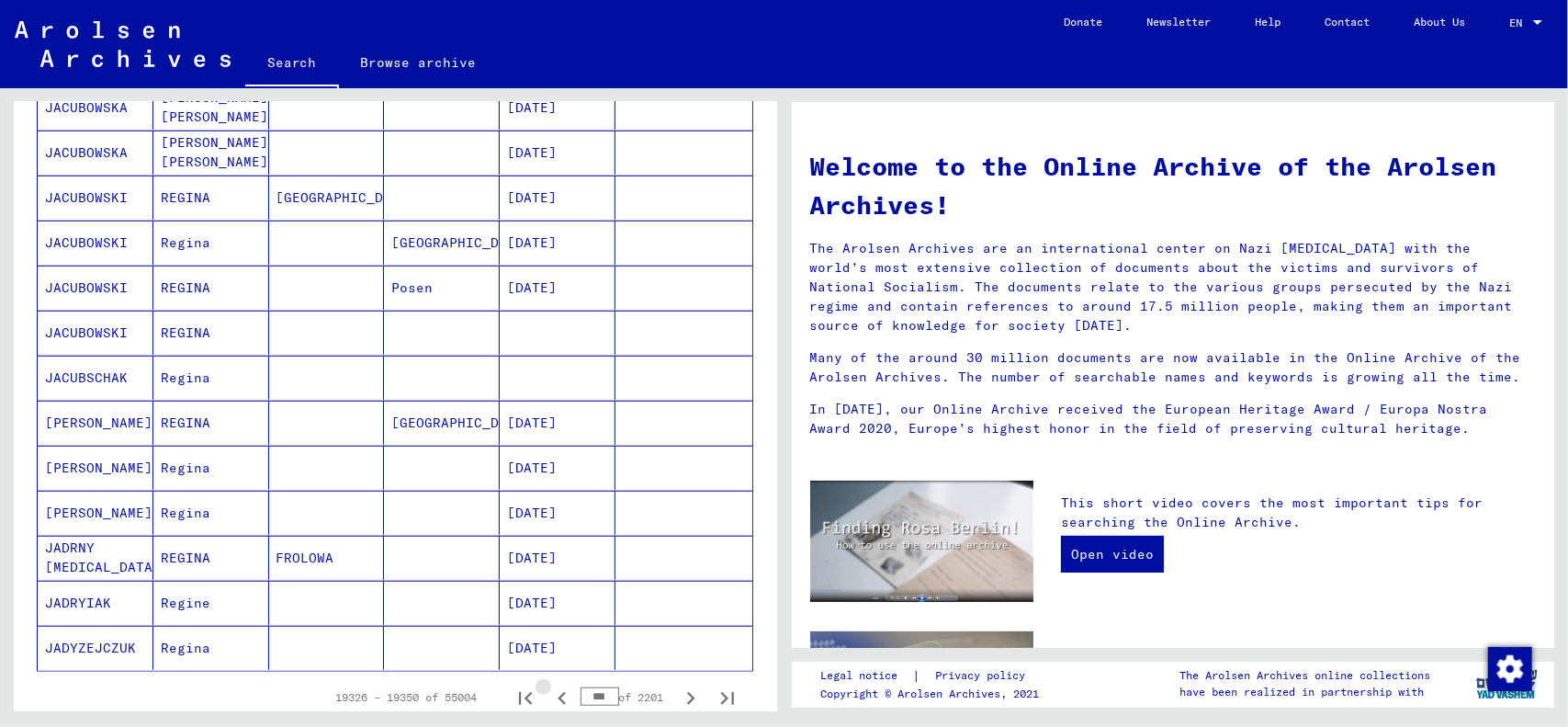
click at [558, 692] on icon "Previous page" at bounding box center [562, 698] width 8 height 13
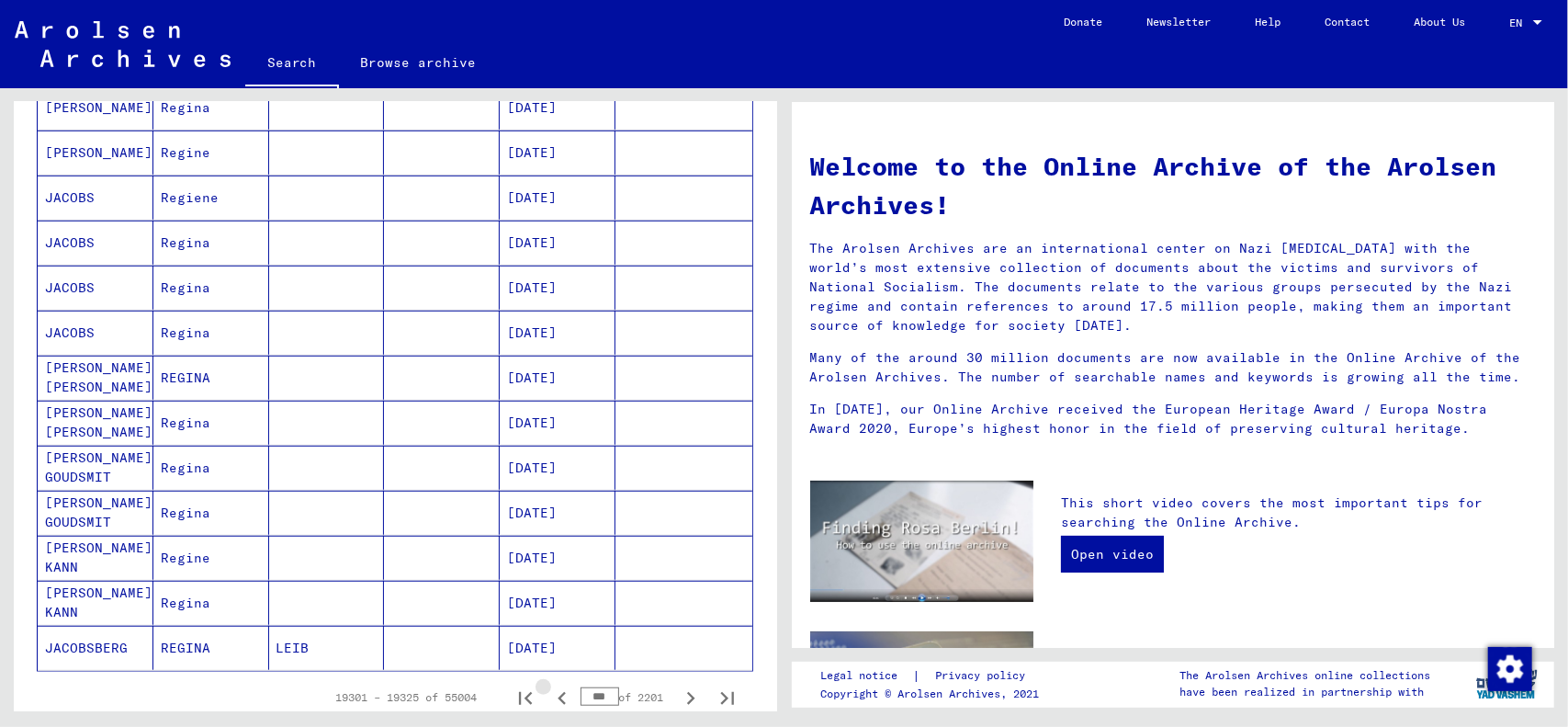
click at [558, 692] on icon "Previous page" at bounding box center [562, 698] width 8 height 13
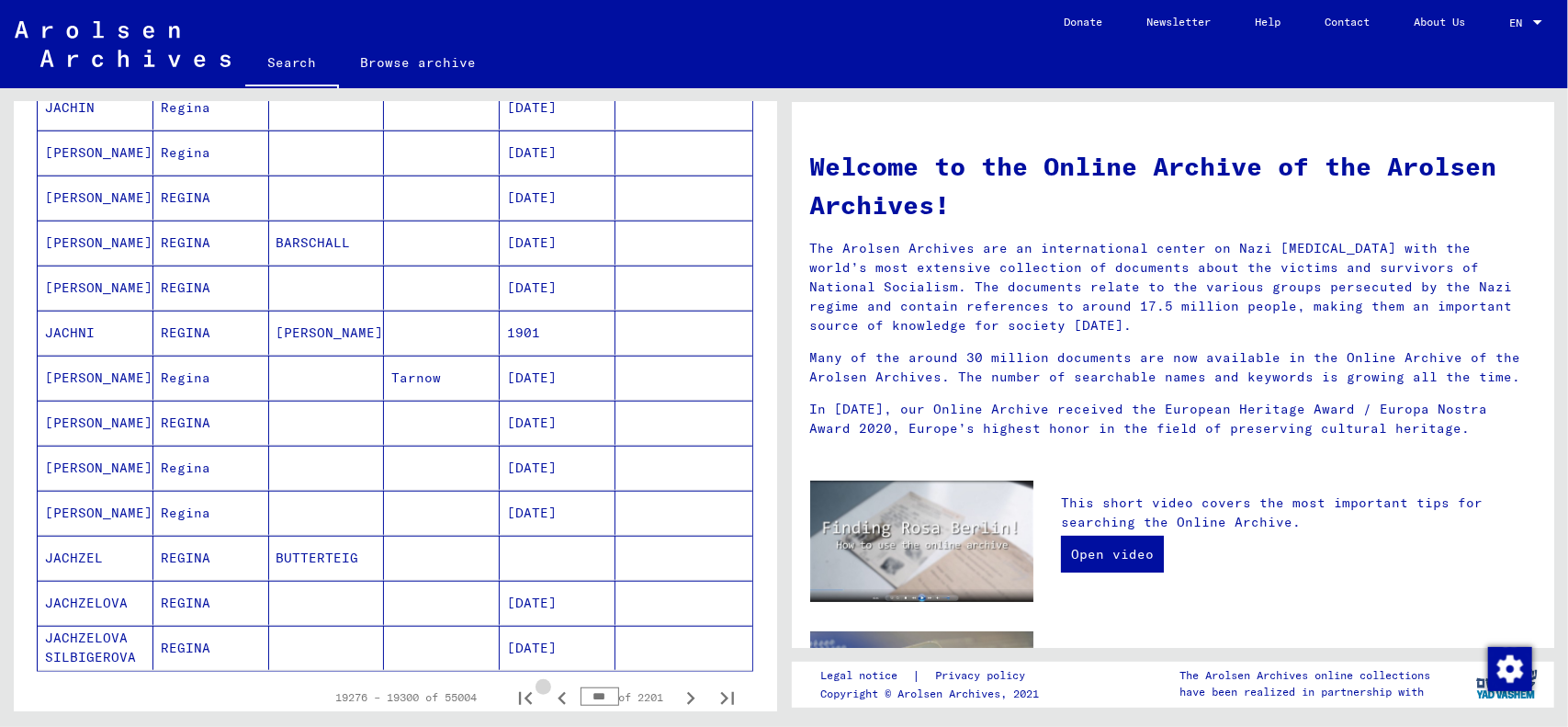
click at [558, 692] on icon "Previous page" at bounding box center [562, 698] width 8 height 13
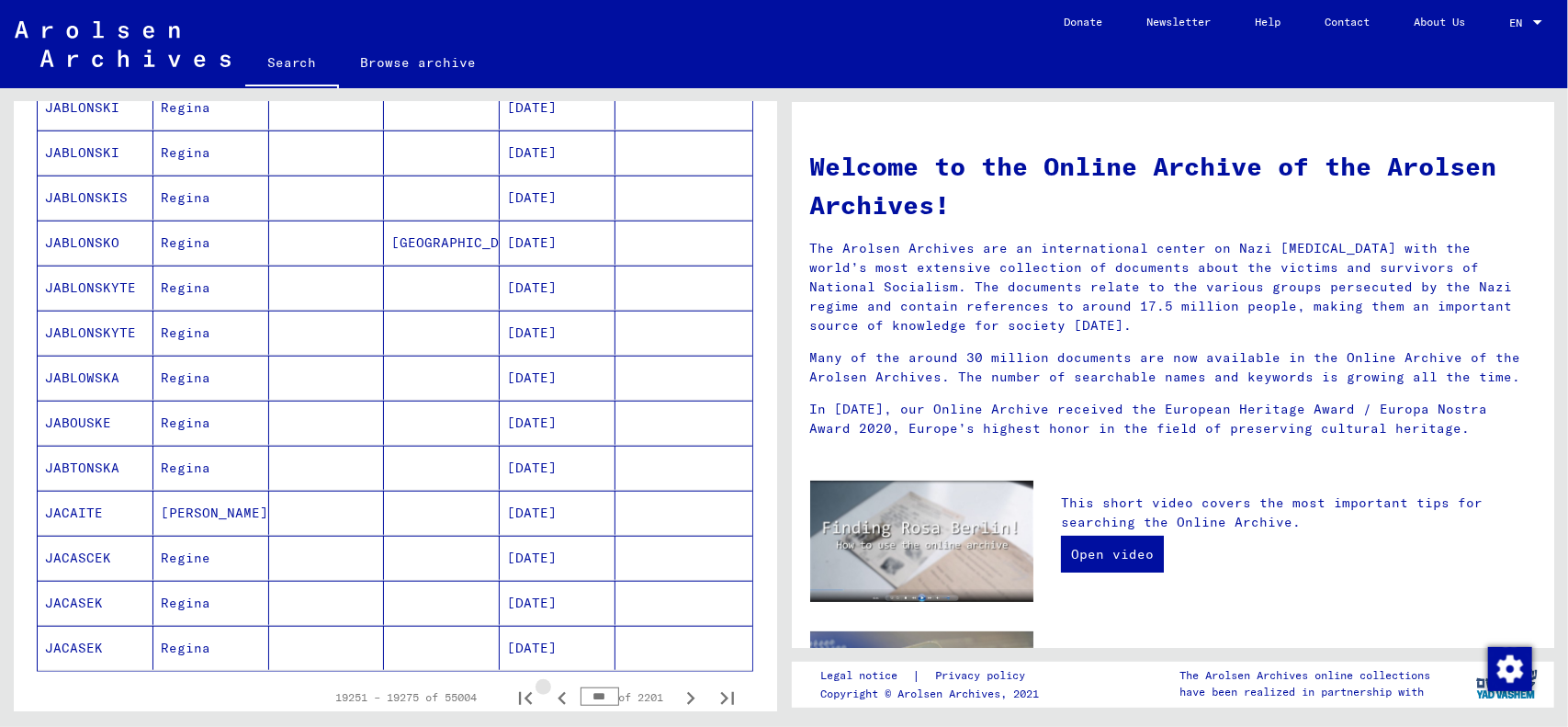
click at [558, 692] on icon "Previous page" at bounding box center [562, 698] width 8 height 13
click at [550, 685] on icon "Previous page" at bounding box center [563, 698] width 26 height 26
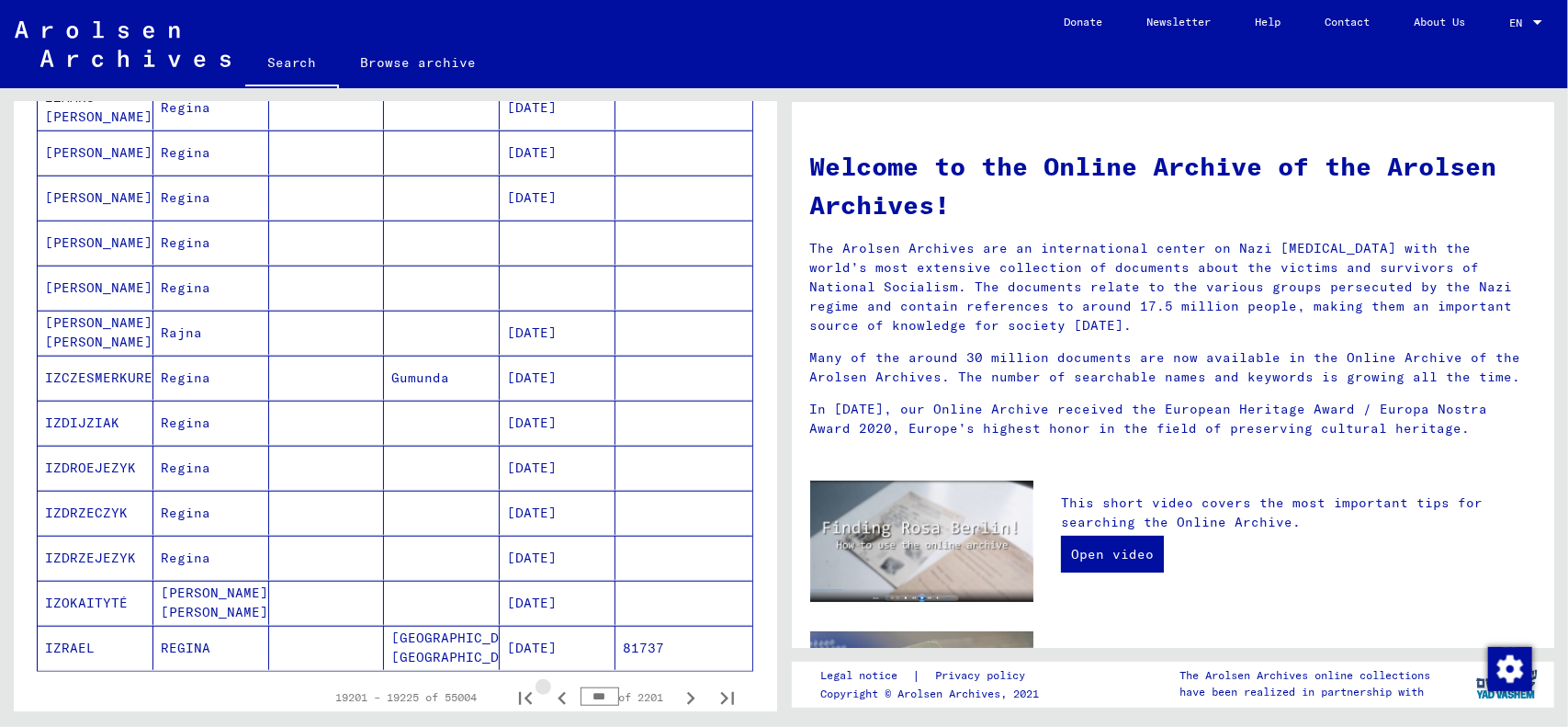
click at [550, 685] on icon "Previous page" at bounding box center [563, 698] width 26 height 26
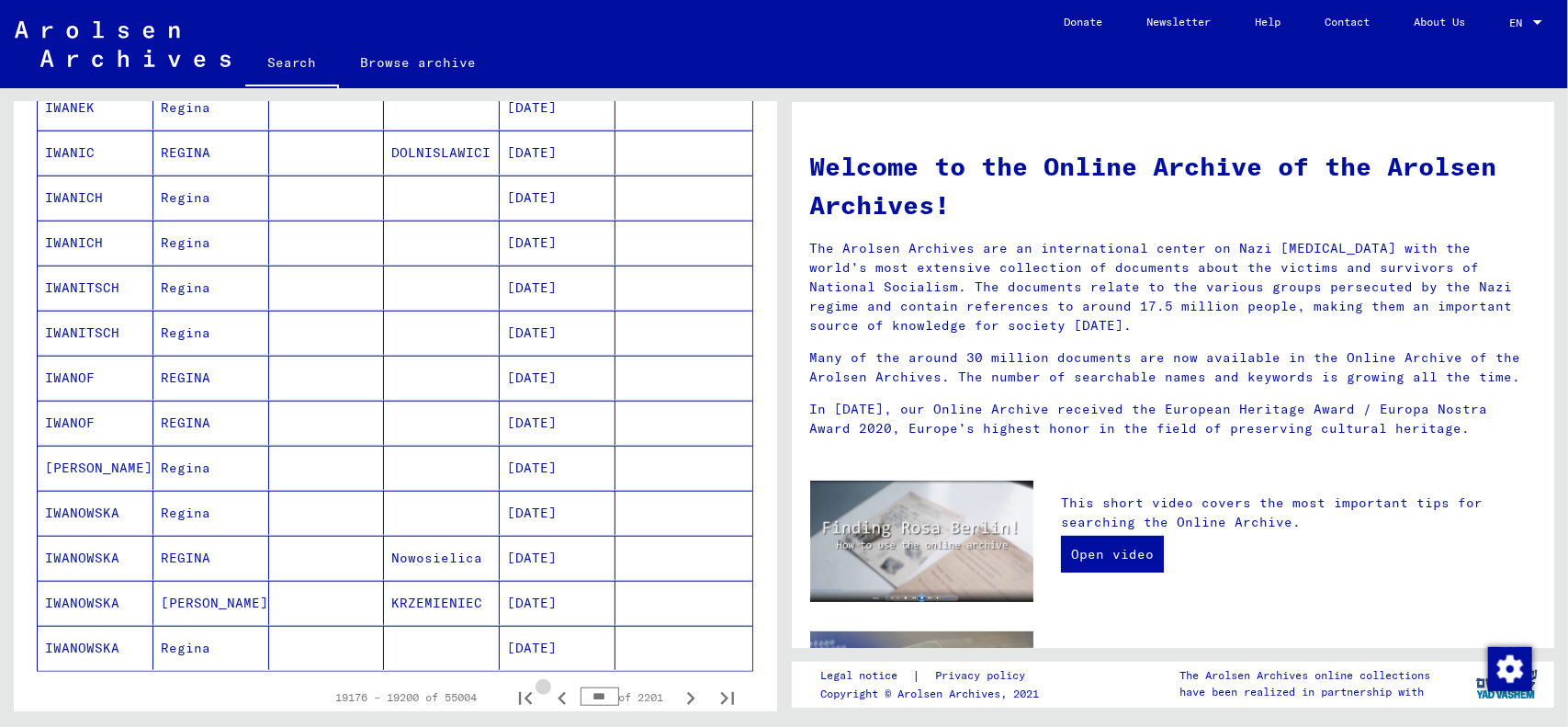
click at [550, 685] on icon "Previous page" at bounding box center [563, 698] width 26 height 26
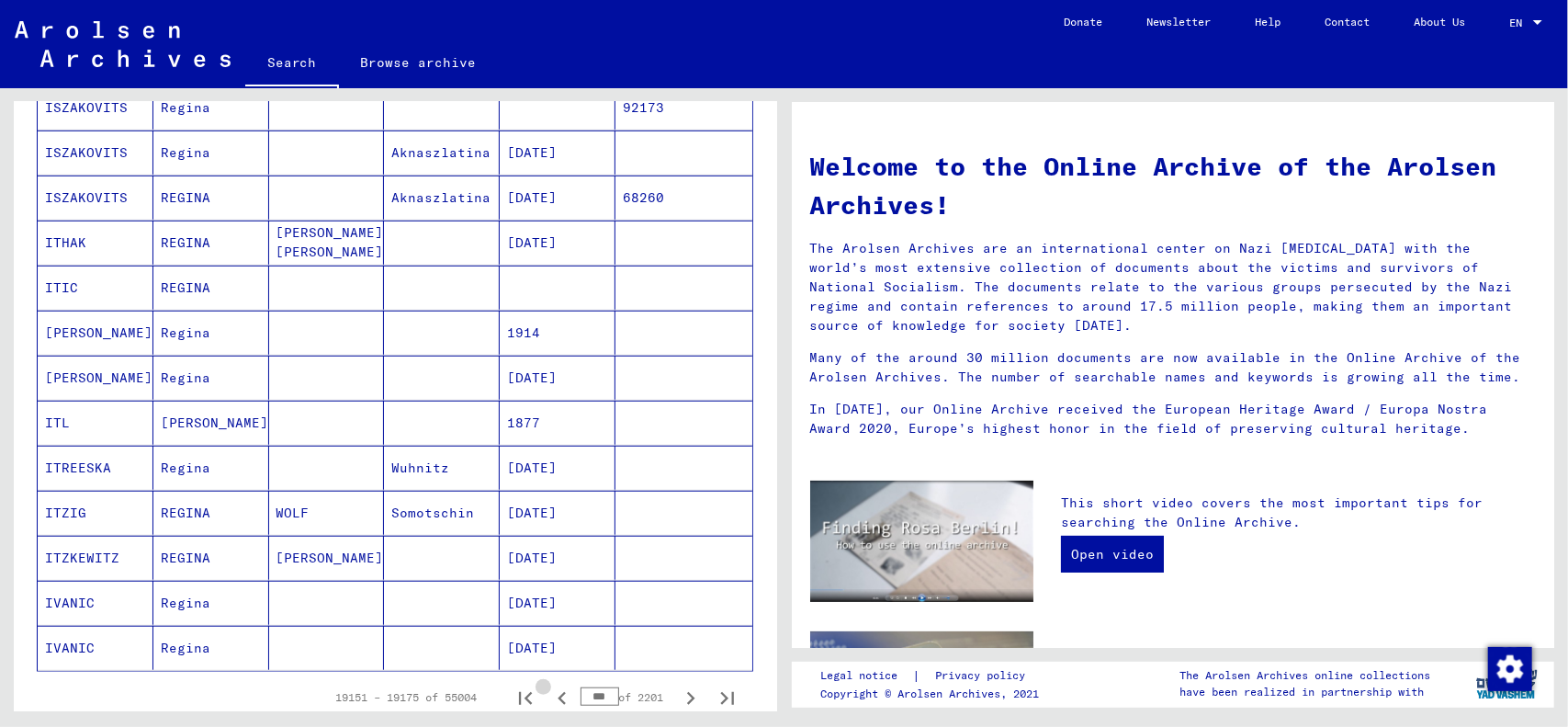
click at [550, 685] on icon "Previous page" at bounding box center [563, 698] width 26 height 26
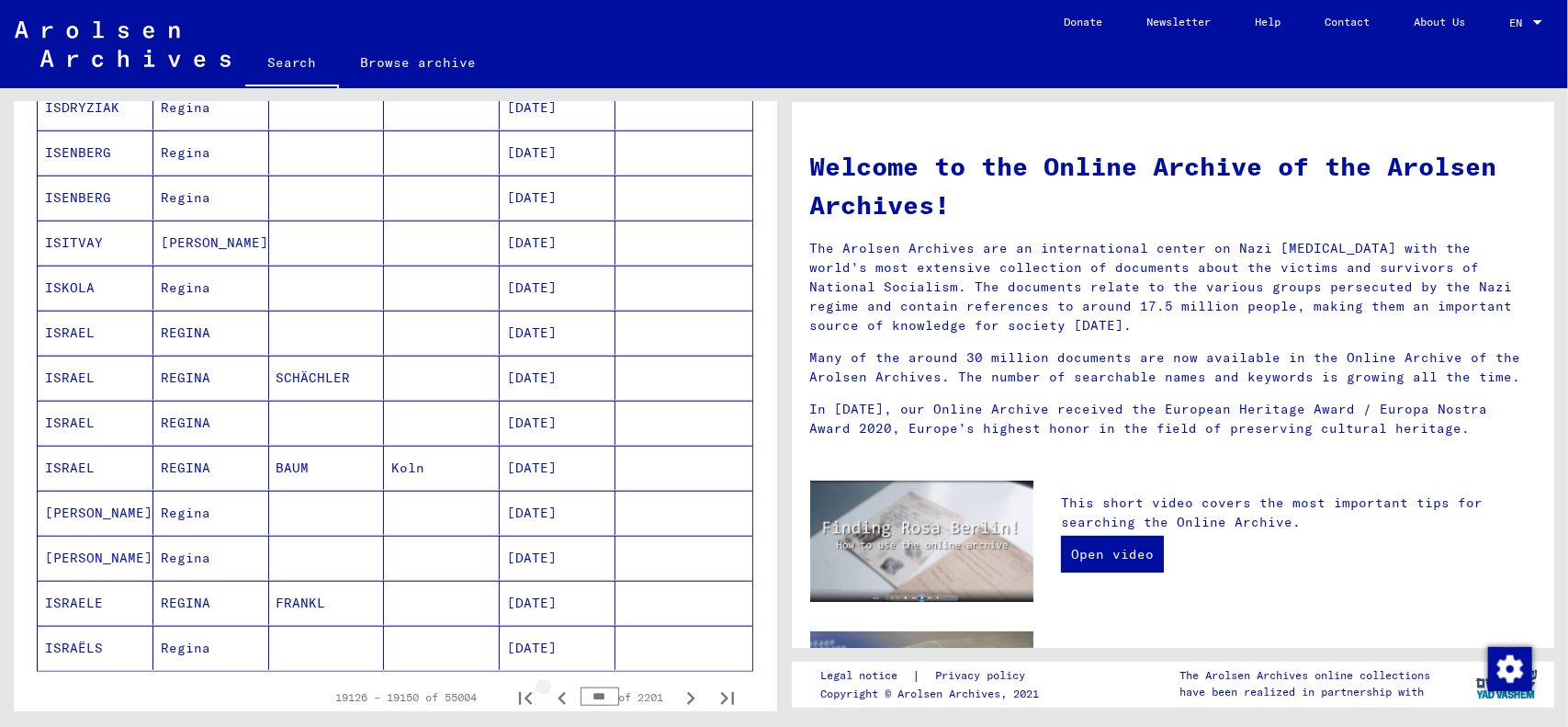
click at [550, 685] on icon "Previous page" at bounding box center [563, 698] width 26 height 26
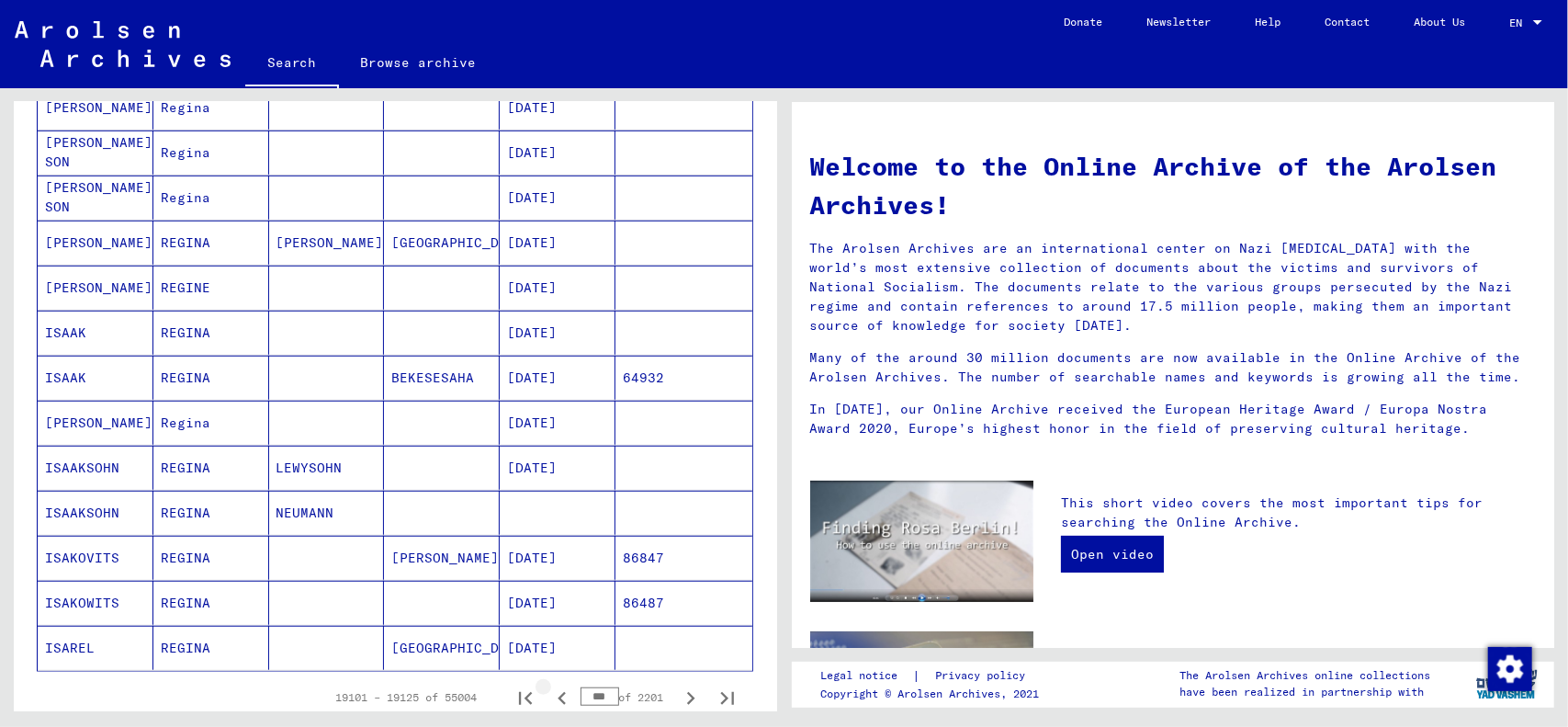
click at [550, 685] on icon "Previous page" at bounding box center [563, 698] width 26 height 26
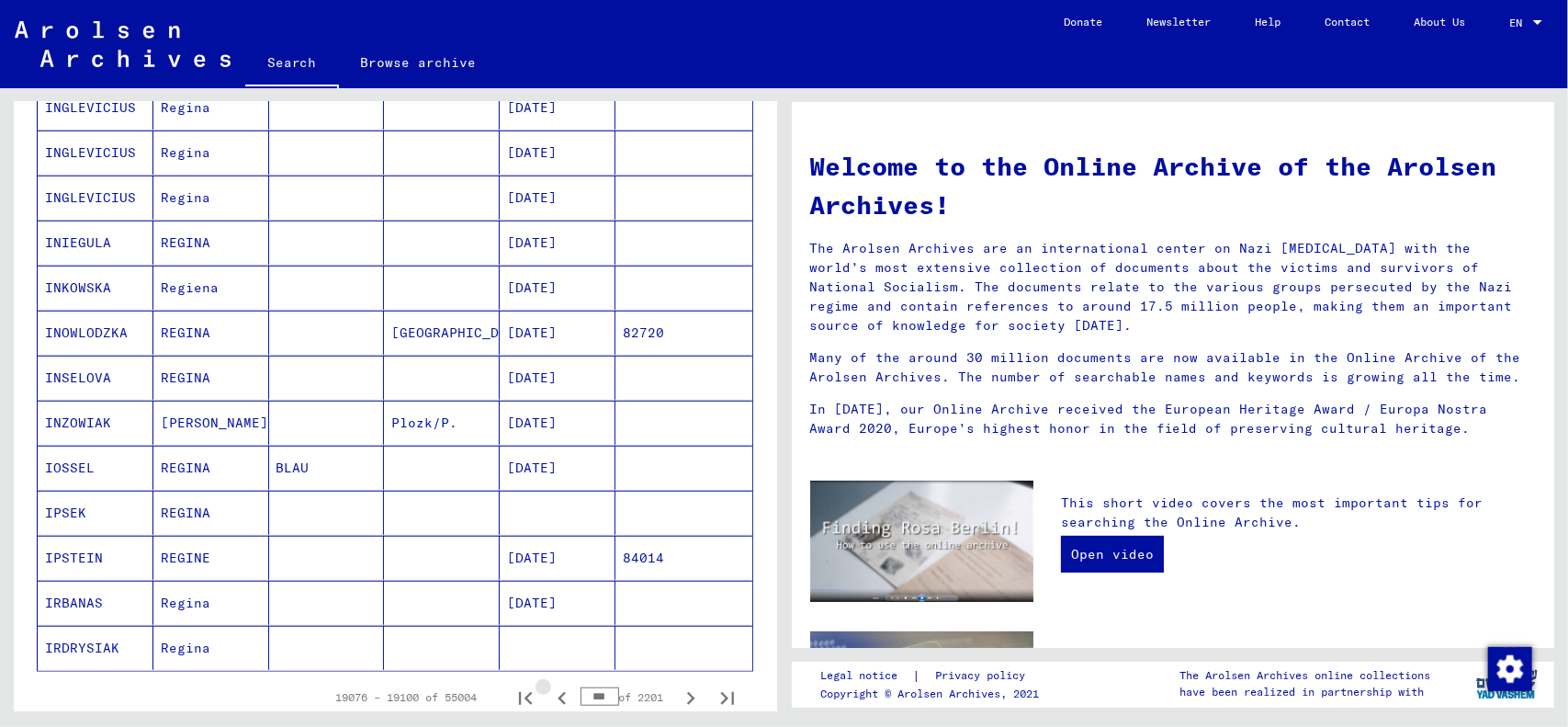
click at [550, 685] on icon "Previous page" at bounding box center [563, 698] width 26 height 26
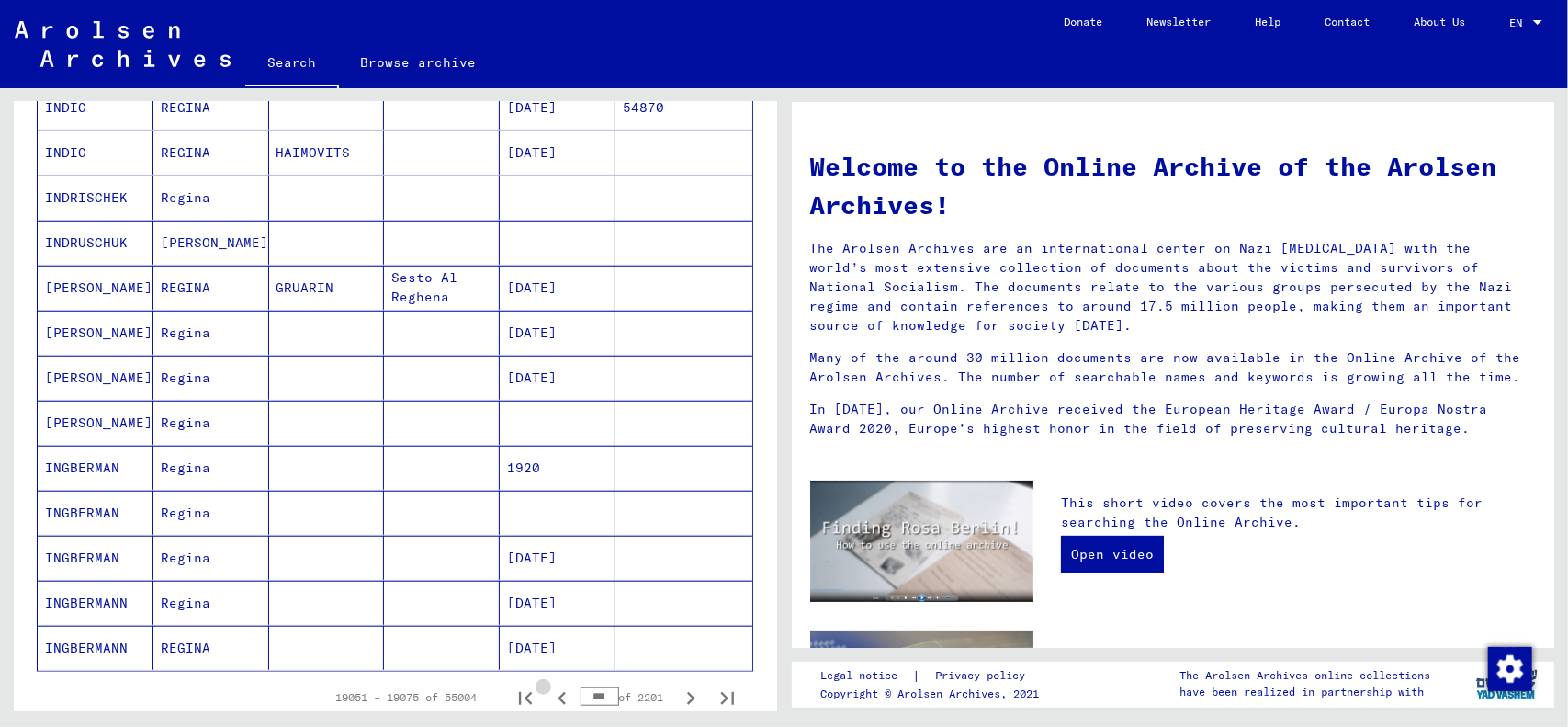
click at [550, 685] on icon "Previous page" at bounding box center [563, 698] width 26 height 26
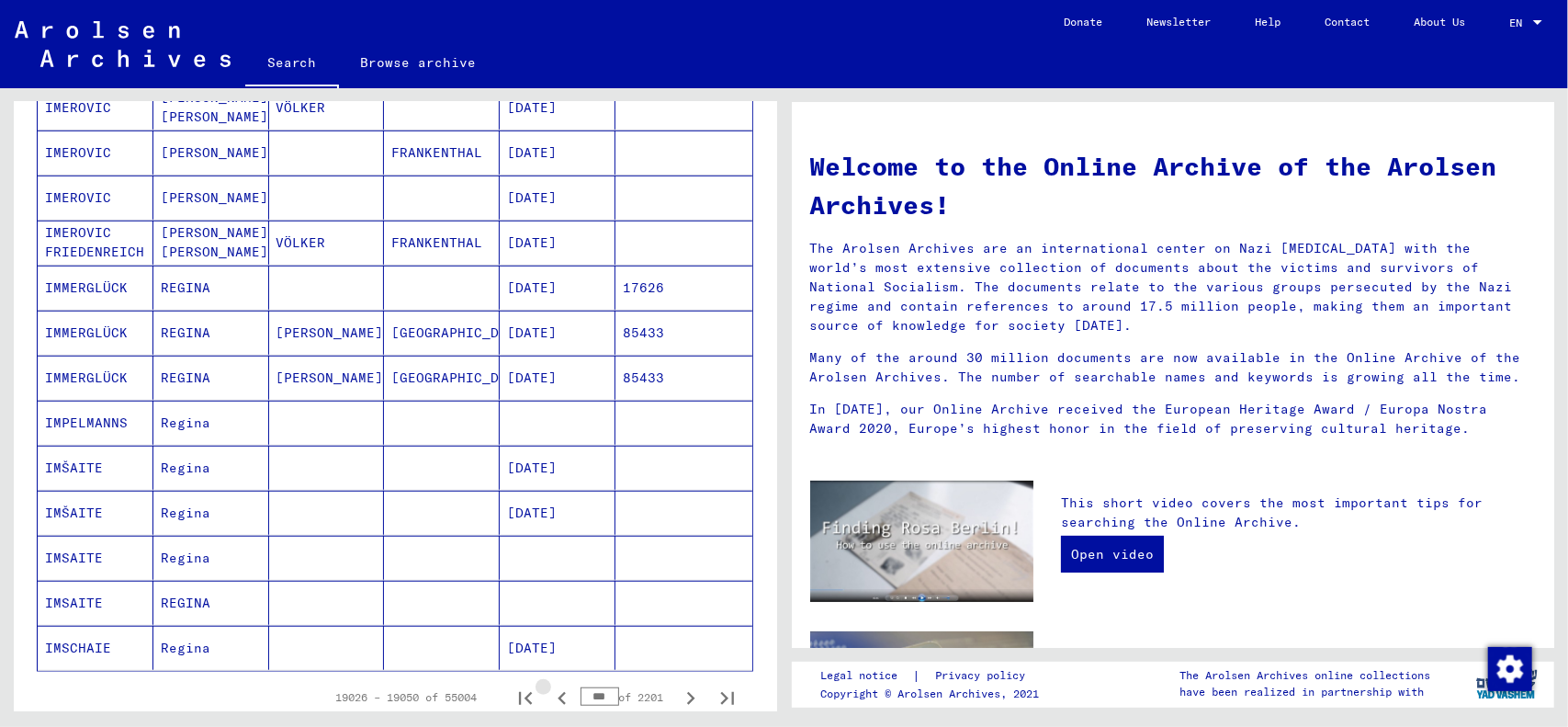
click at [558, 692] on icon "Previous page" at bounding box center [562, 698] width 8 height 13
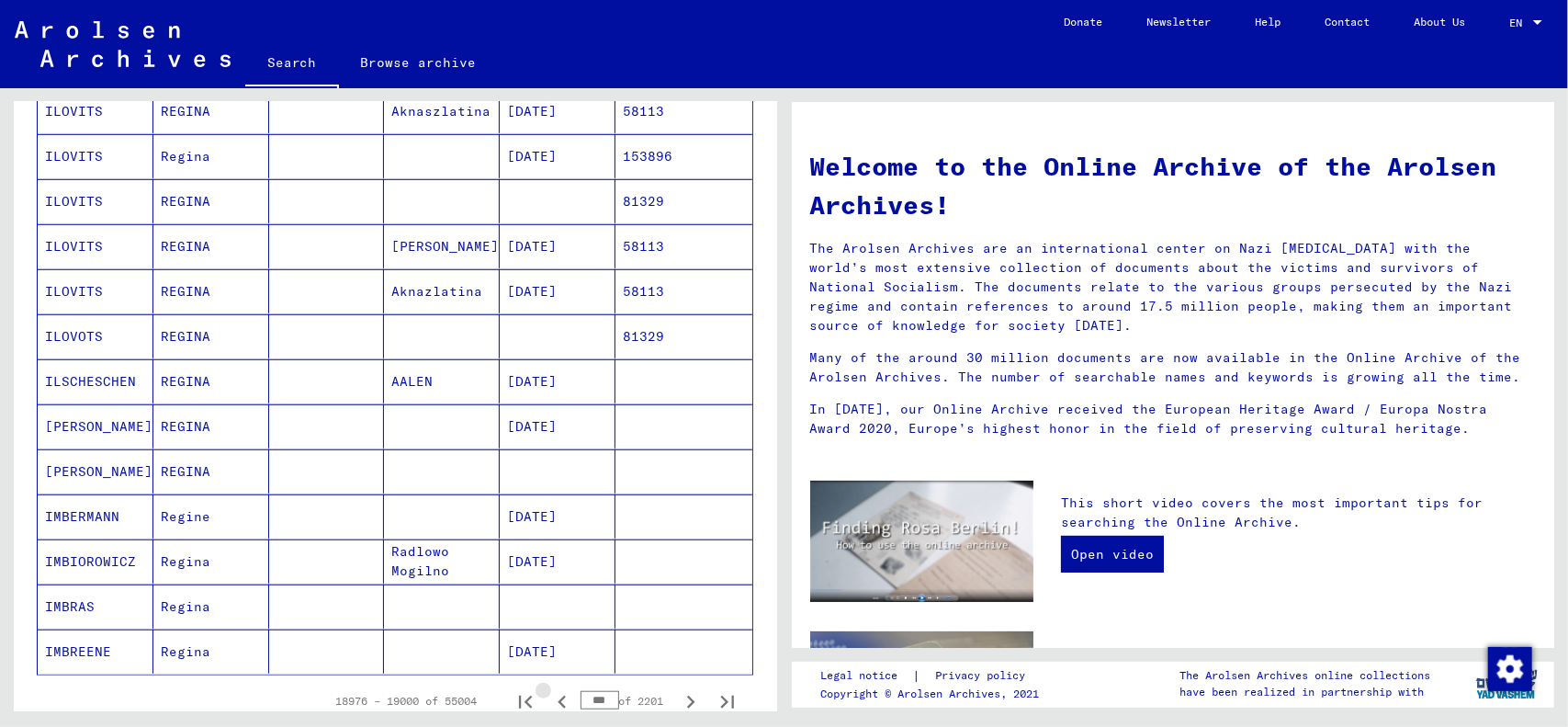
scroll to position [831, 0]
click at [558, 692] on icon "Previous page" at bounding box center [562, 698] width 8 height 13
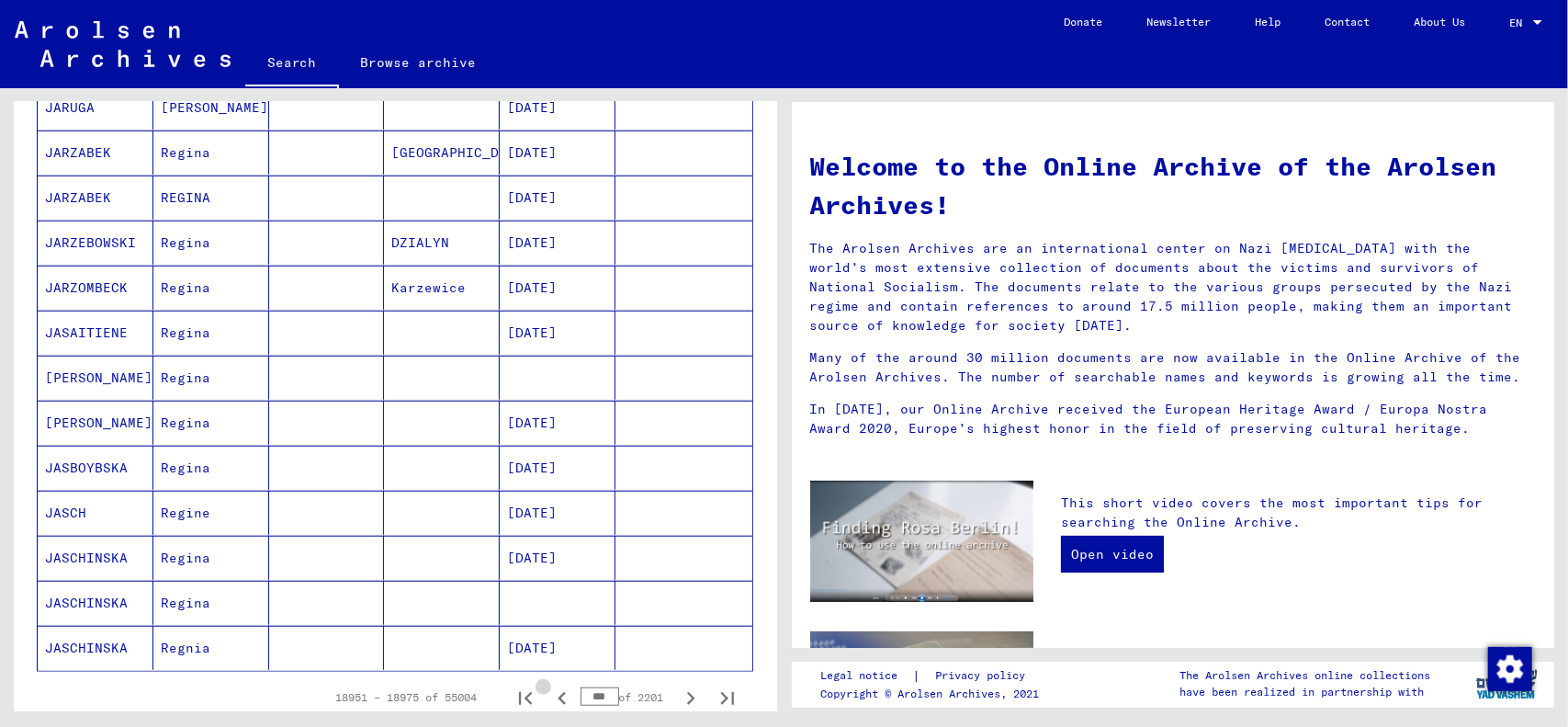
click at [558, 692] on icon "Previous page" at bounding box center [562, 698] width 8 height 13
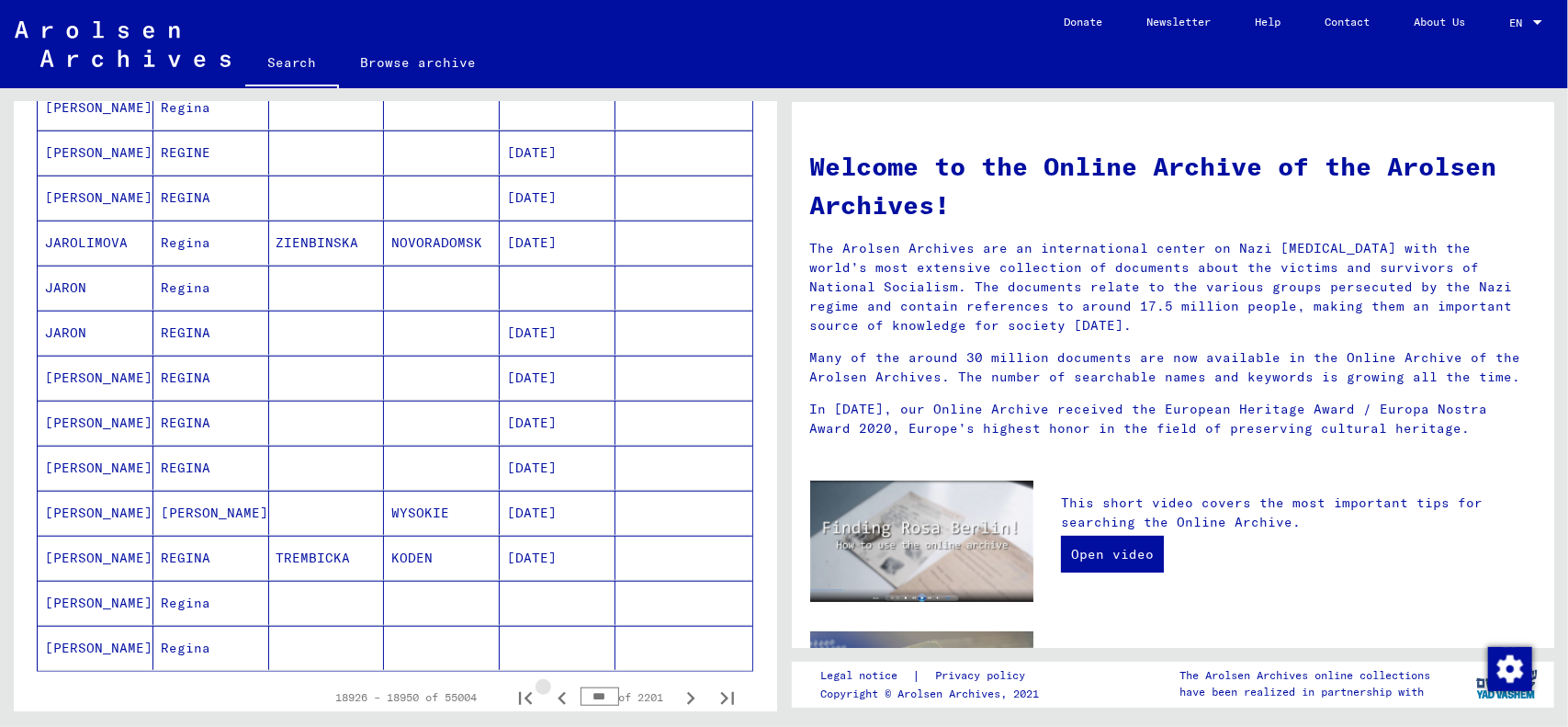
click at [558, 692] on icon "Previous page" at bounding box center [562, 698] width 8 height 13
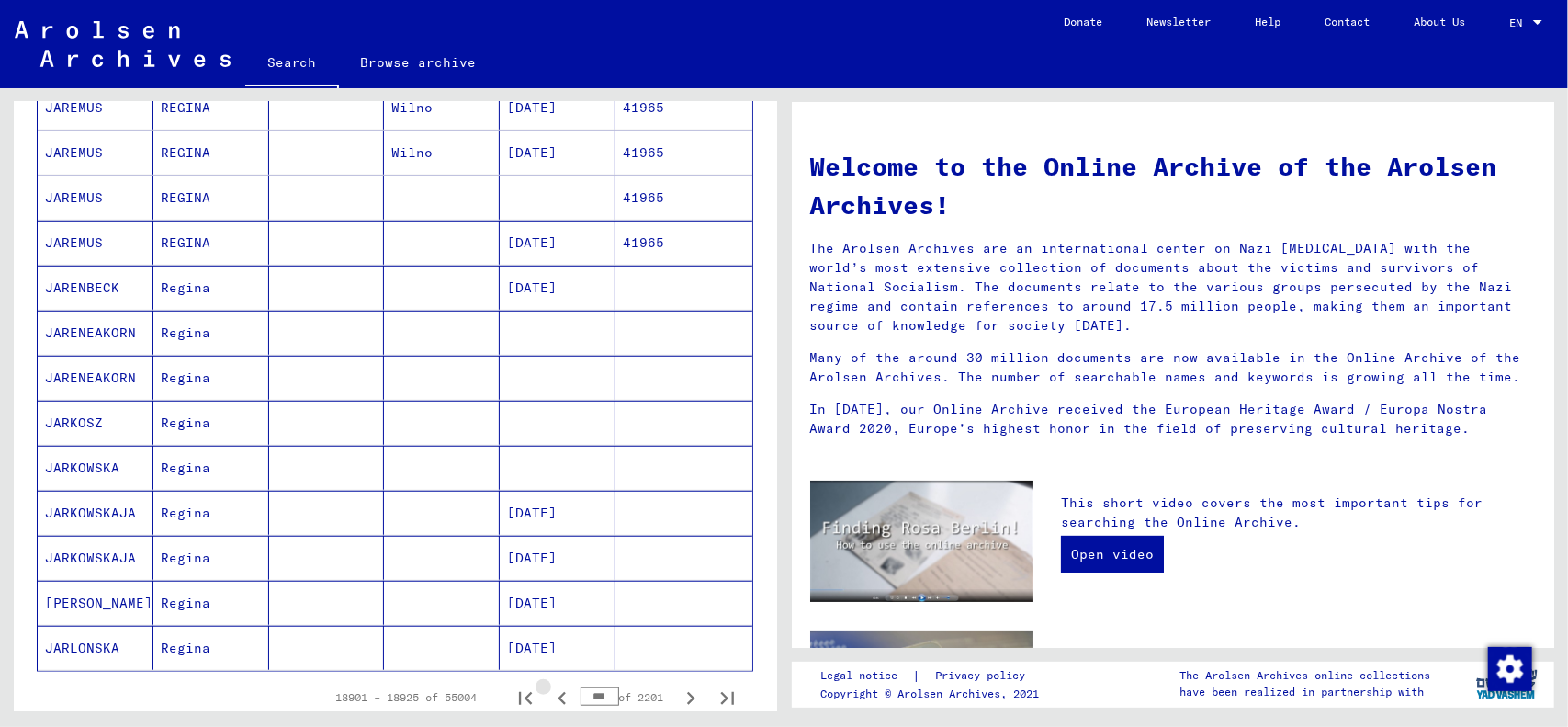
click at [558, 692] on icon "Previous page" at bounding box center [562, 698] width 8 height 13
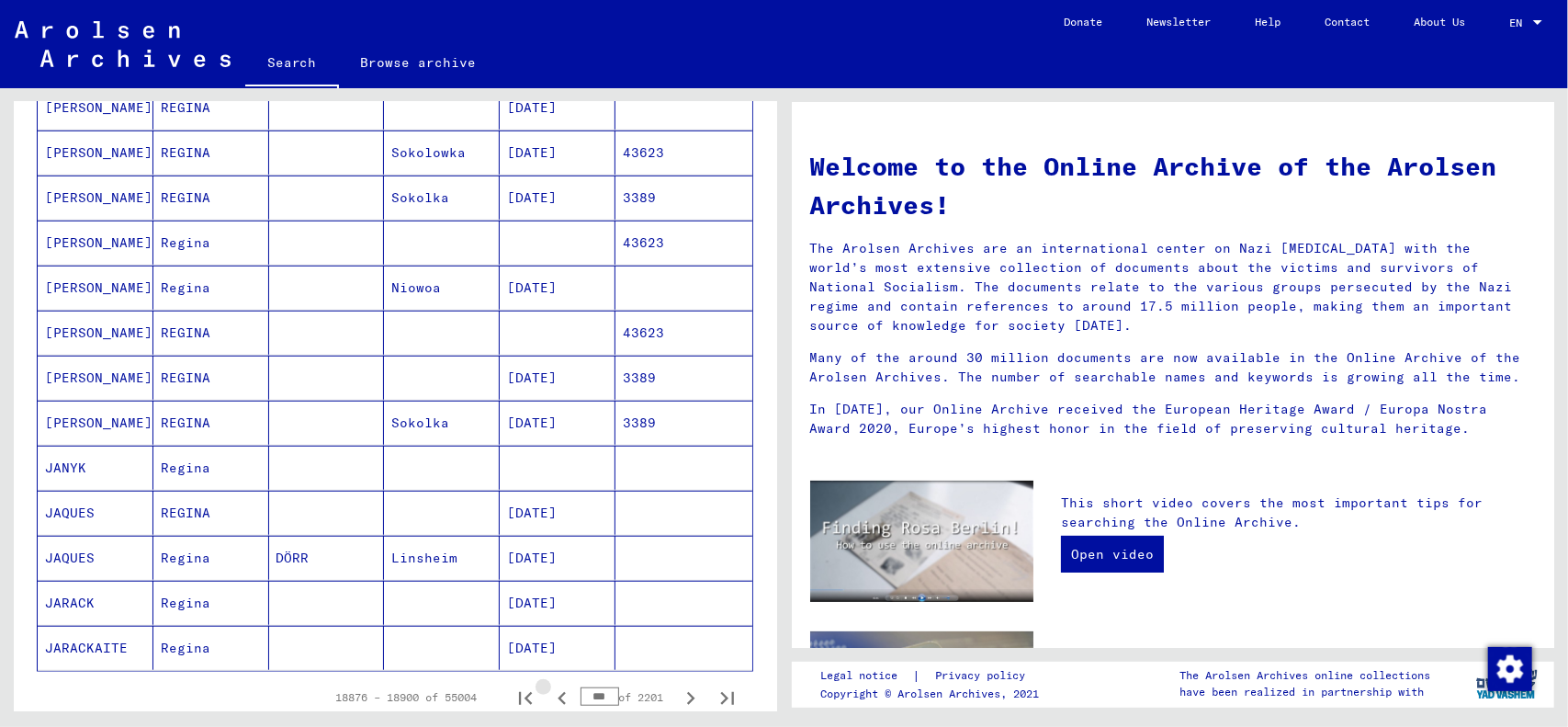
click at [558, 692] on icon "Previous page" at bounding box center [562, 698] width 8 height 13
click at [550, 685] on icon "Previous page" at bounding box center [563, 698] width 26 height 26
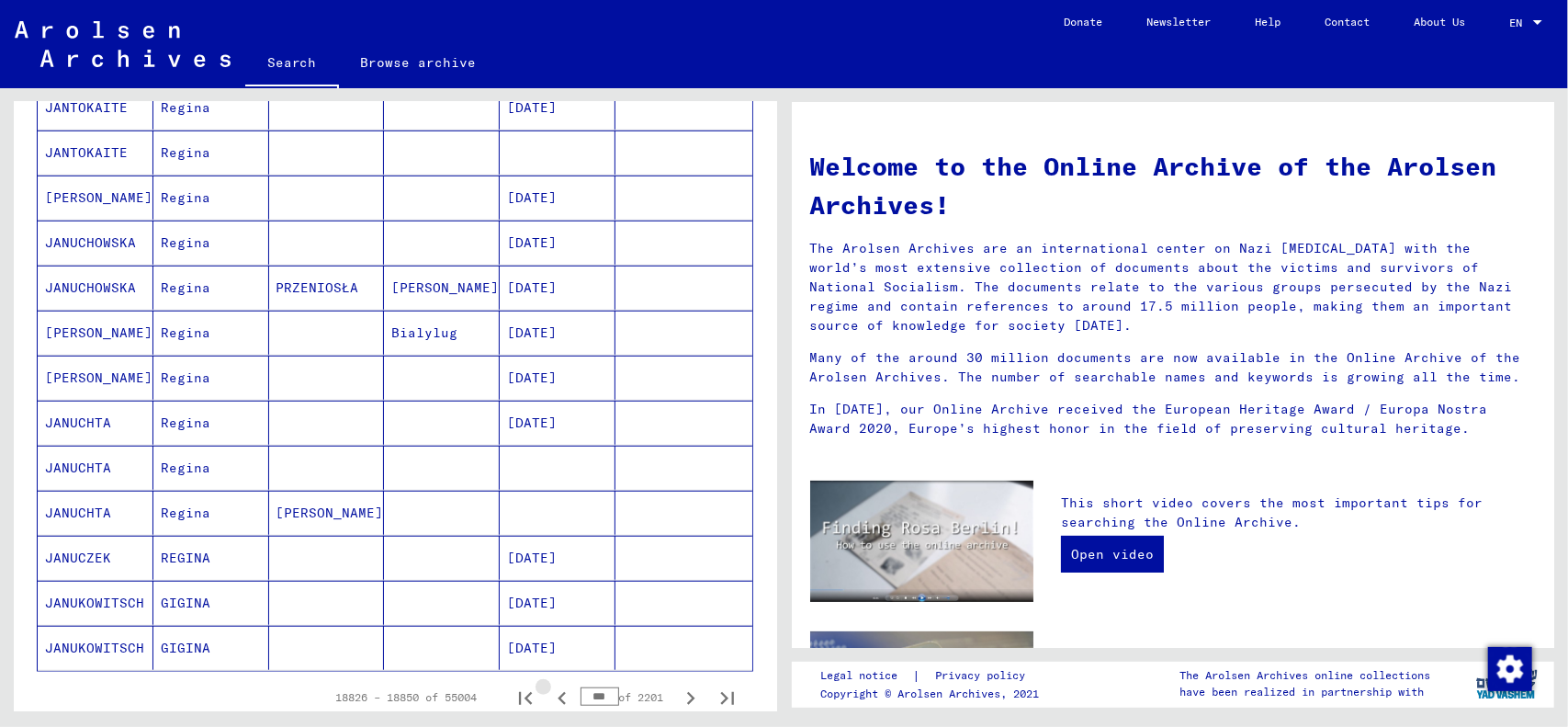
click at [550, 685] on icon "Previous page" at bounding box center [563, 698] width 26 height 26
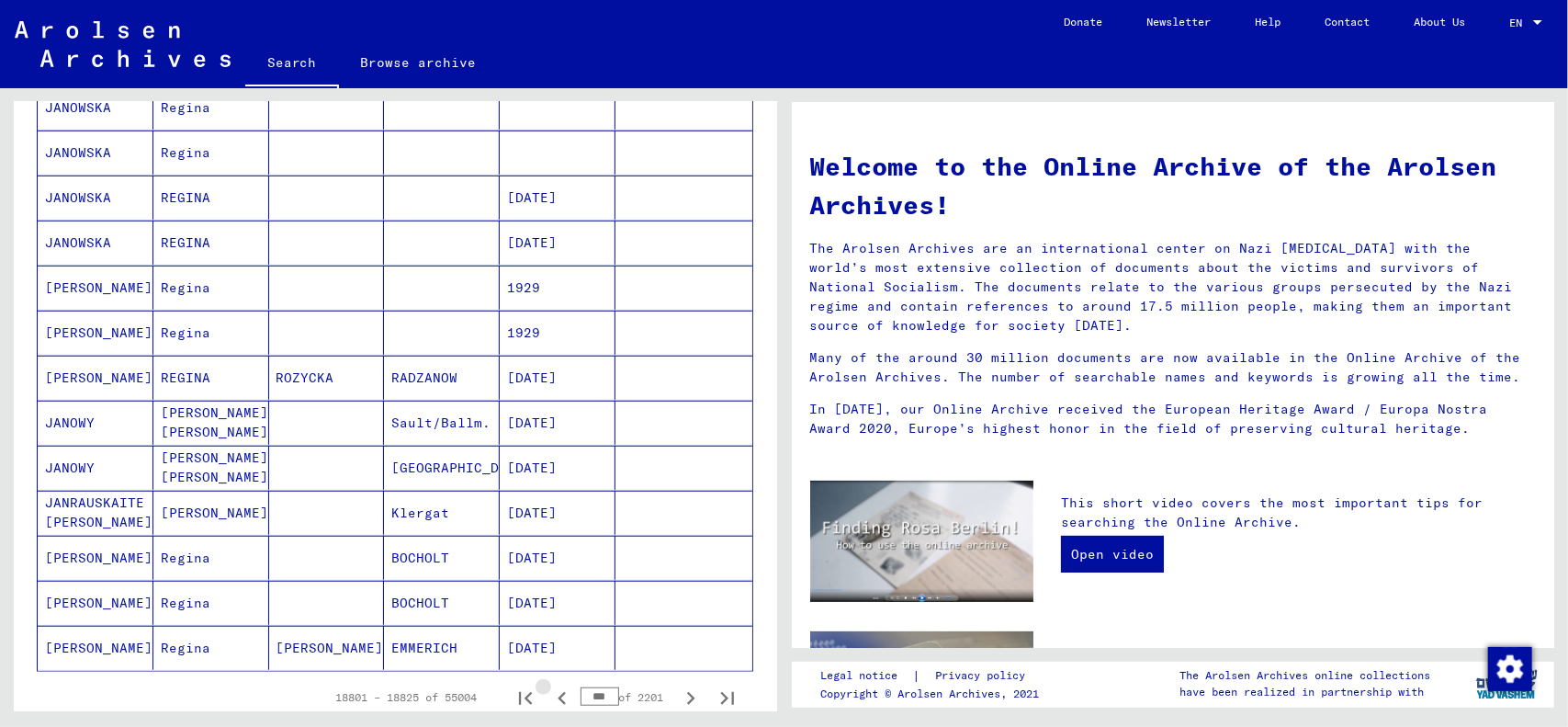
click at [550, 685] on icon "Previous page" at bounding box center [563, 698] width 26 height 26
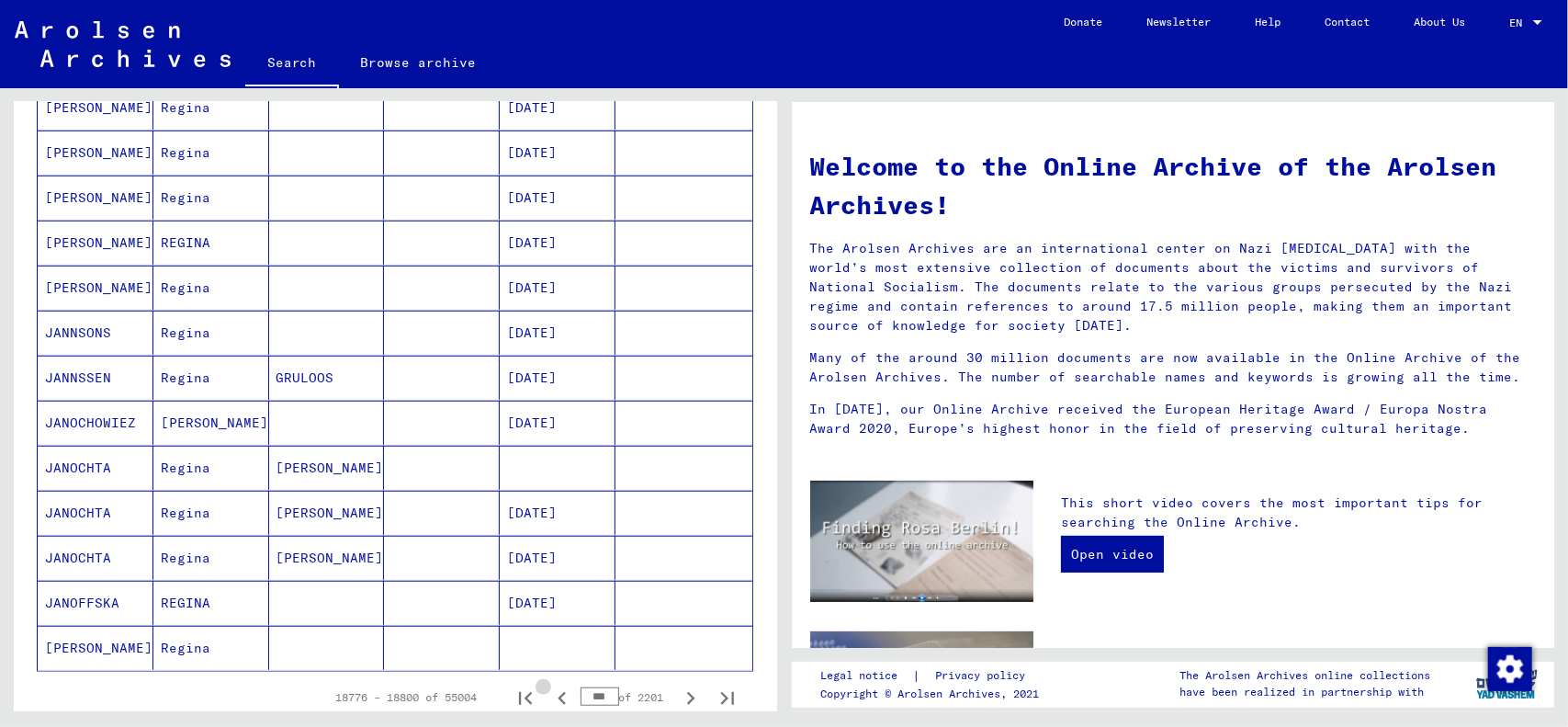
click at [550, 685] on icon "Previous page" at bounding box center [563, 698] width 26 height 26
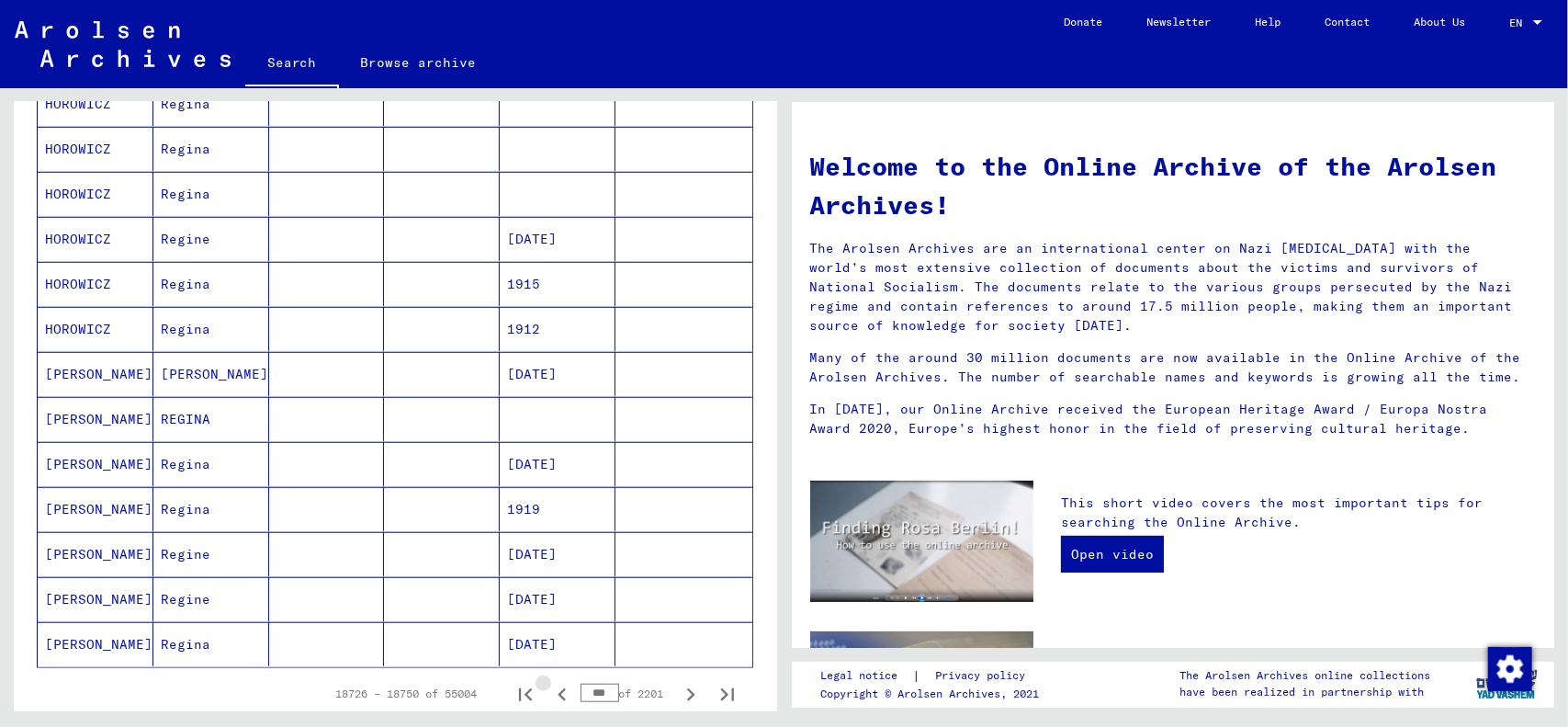
click at [550, 685] on icon "Previous page" at bounding box center [563, 694] width 26 height 26
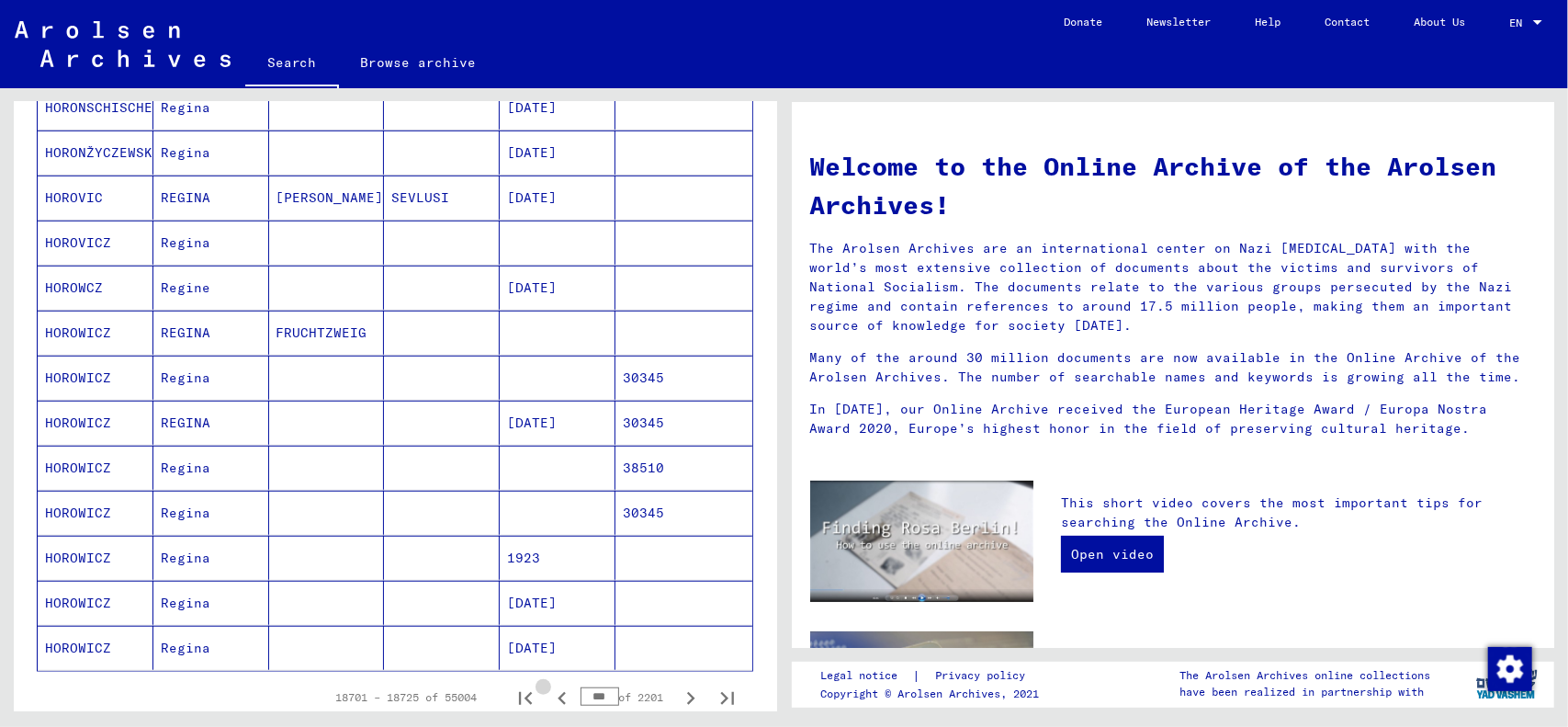
click at [550, 685] on icon "Previous page" at bounding box center [563, 698] width 26 height 26
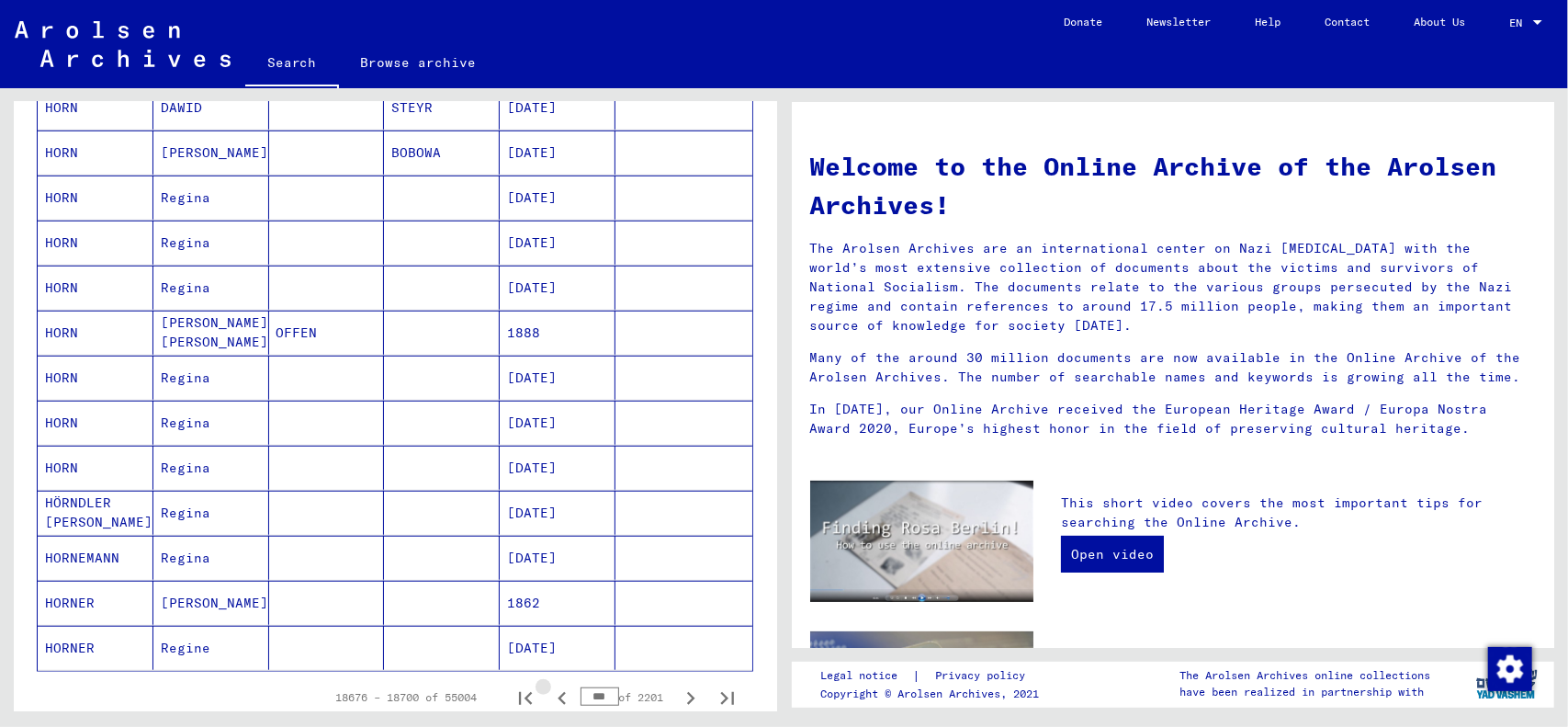
click at [550, 685] on icon "Previous page" at bounding box center [563, 698] width 26 height 26
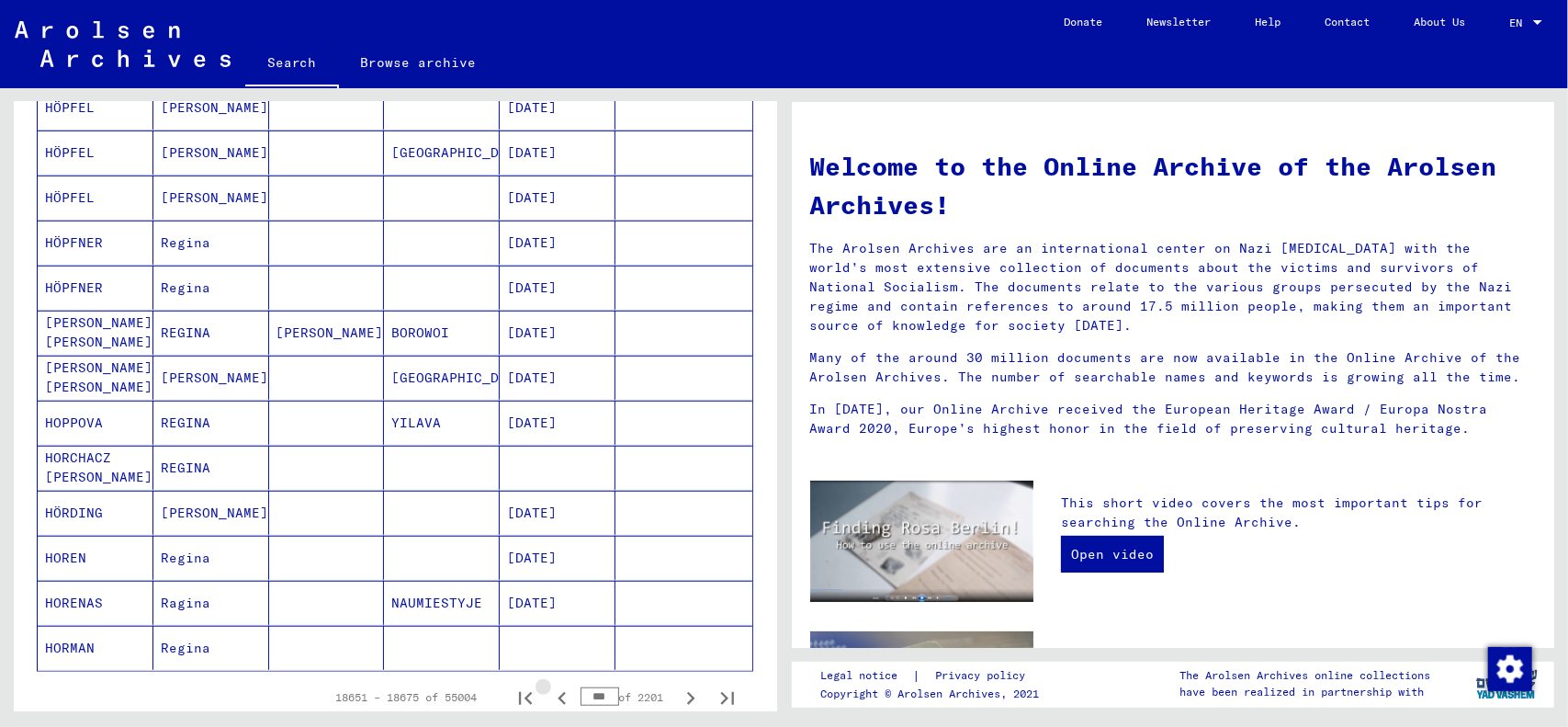
click at [558, 692] on icon "Previous page" at bounding box center [562, 698] width 8 height 13
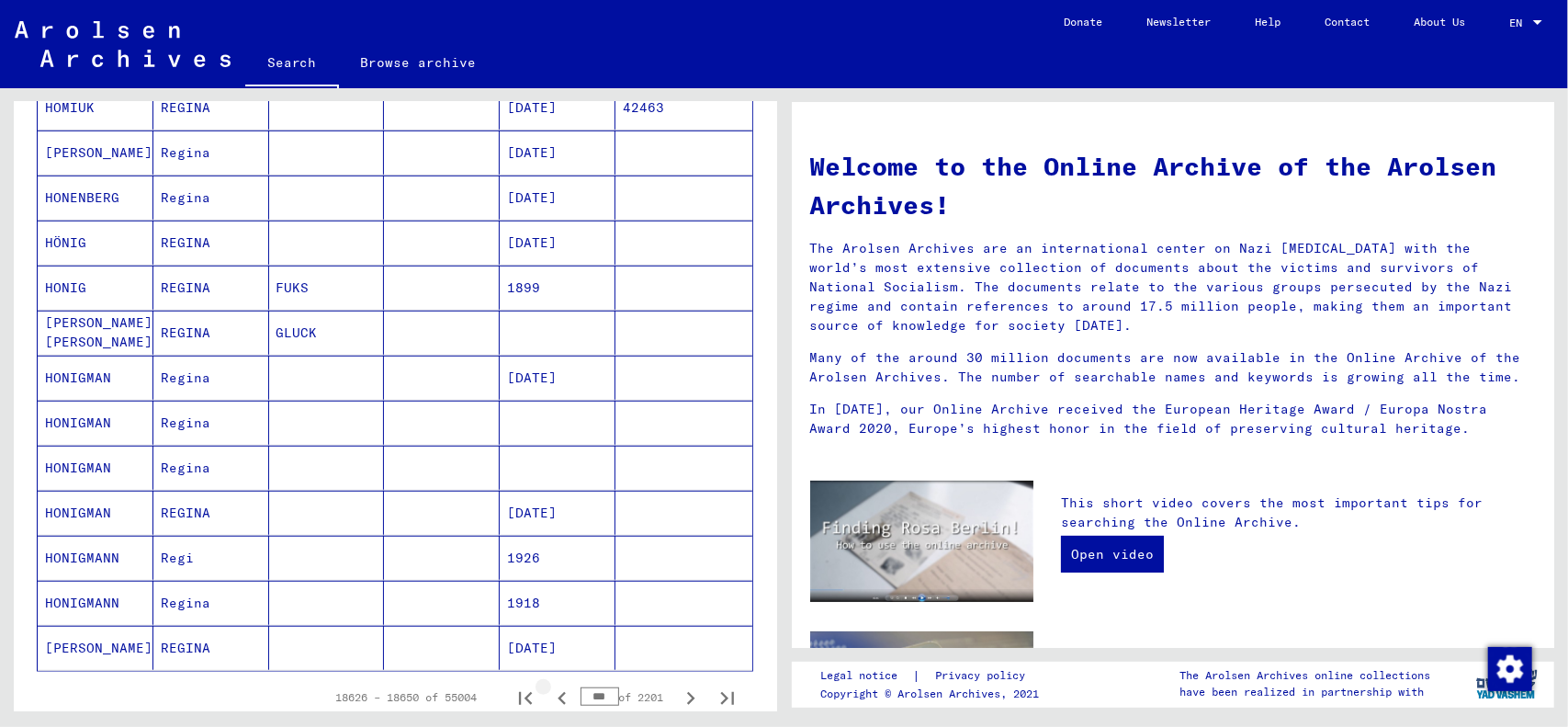
click at [558, 692] on icon "Previous page" at bounding box center [562, 698] width 8 height 13
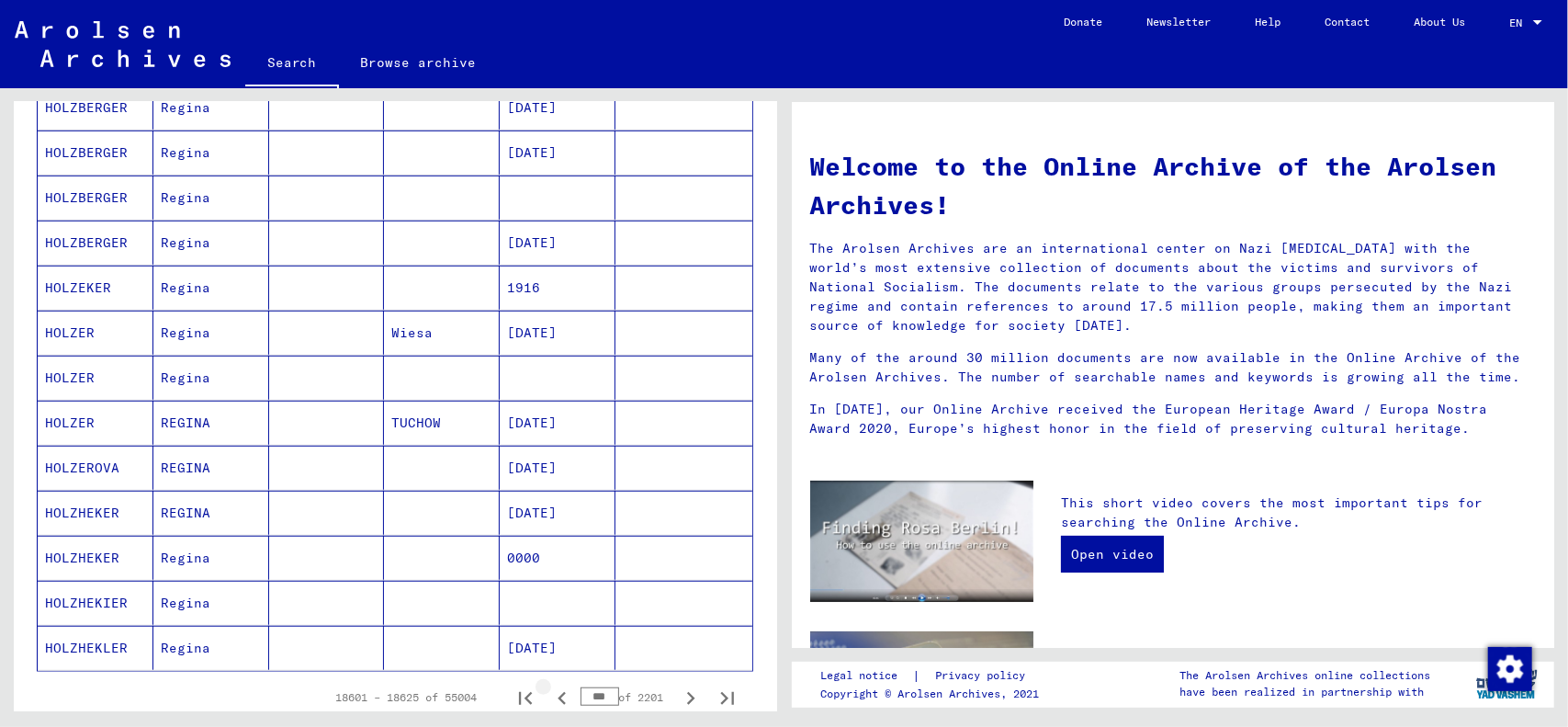
click at [558, 692] on icon "Previous page" at bounding box center [562, 698] width 8 height 13
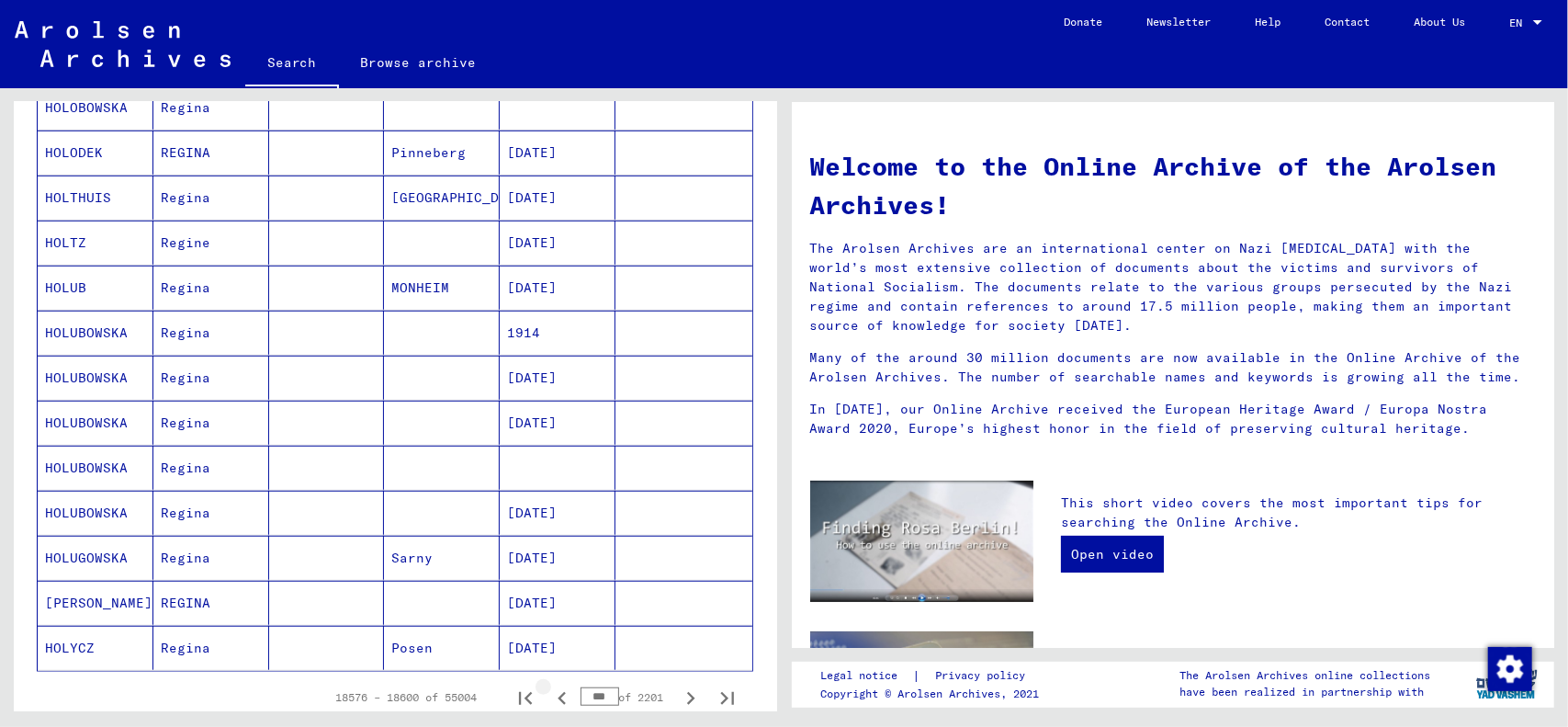
click at [558, 692] on icon "Previous page" at bounding box center [562, 698] width 8 height 13
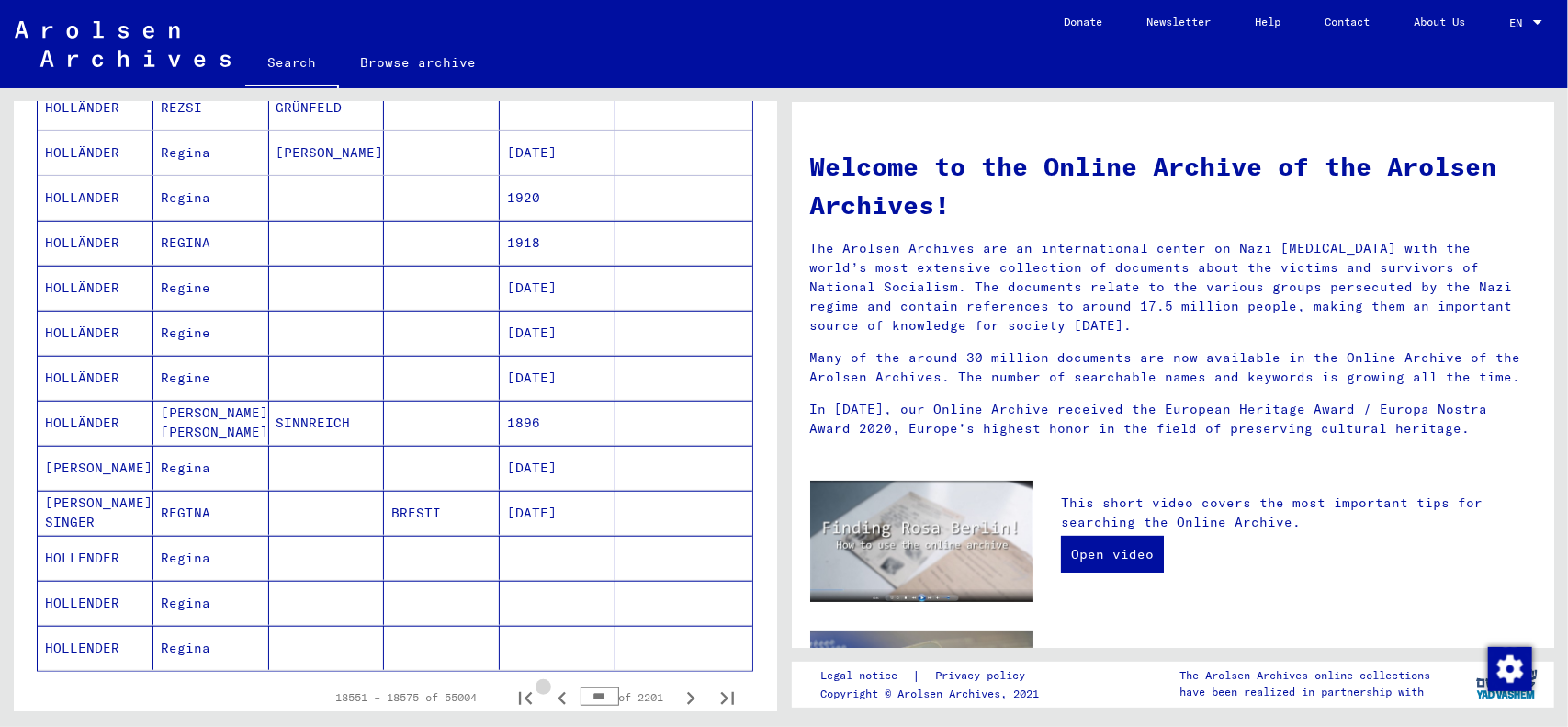
click at [558, 692] on icon "Previous page" at bounding box center [562, 698] width 8 height 13
click at [550, 685] on icon "Previous page" at bounding box center [563, 698] width 26 height 26
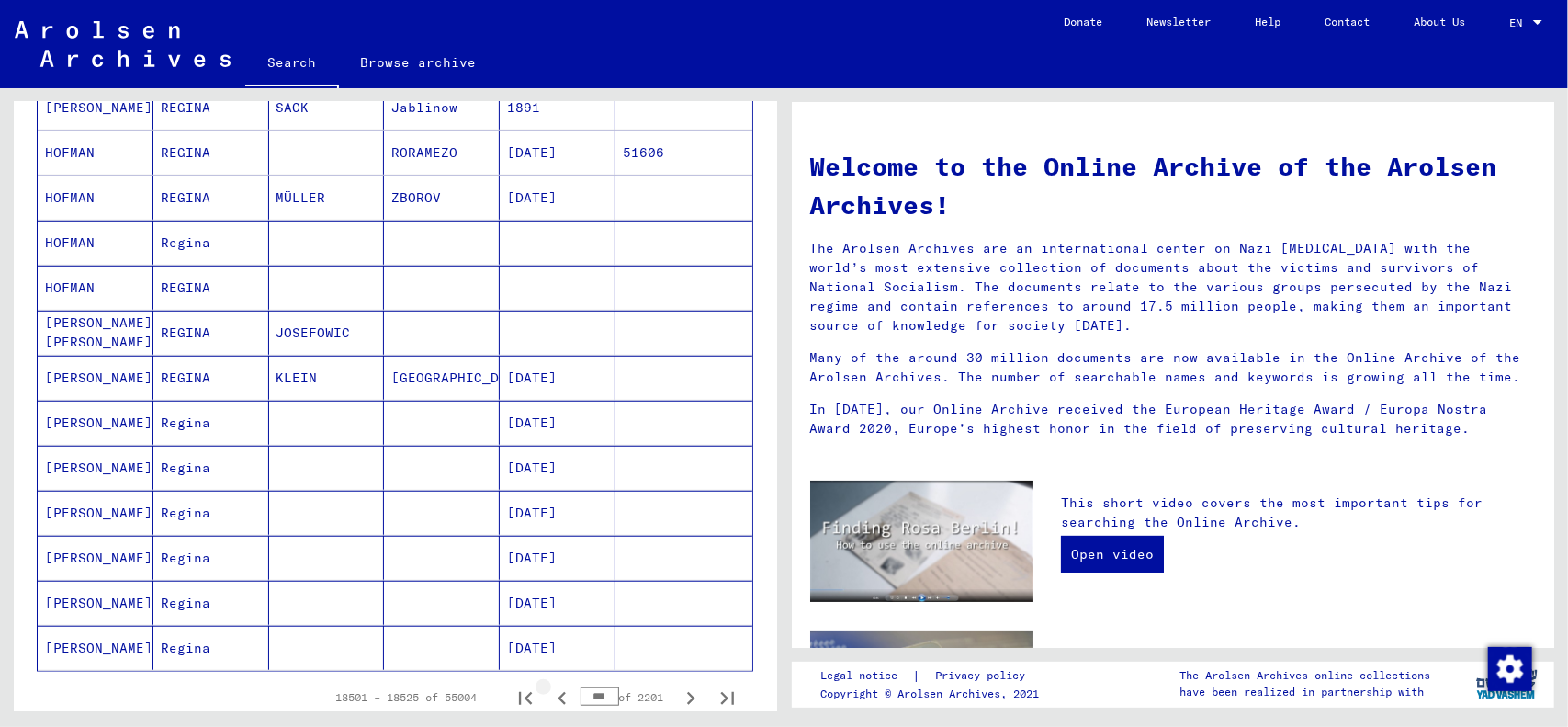
click at [550, 685] on icon "Previous page" at bounding box center [563, 698] width 26 height 26
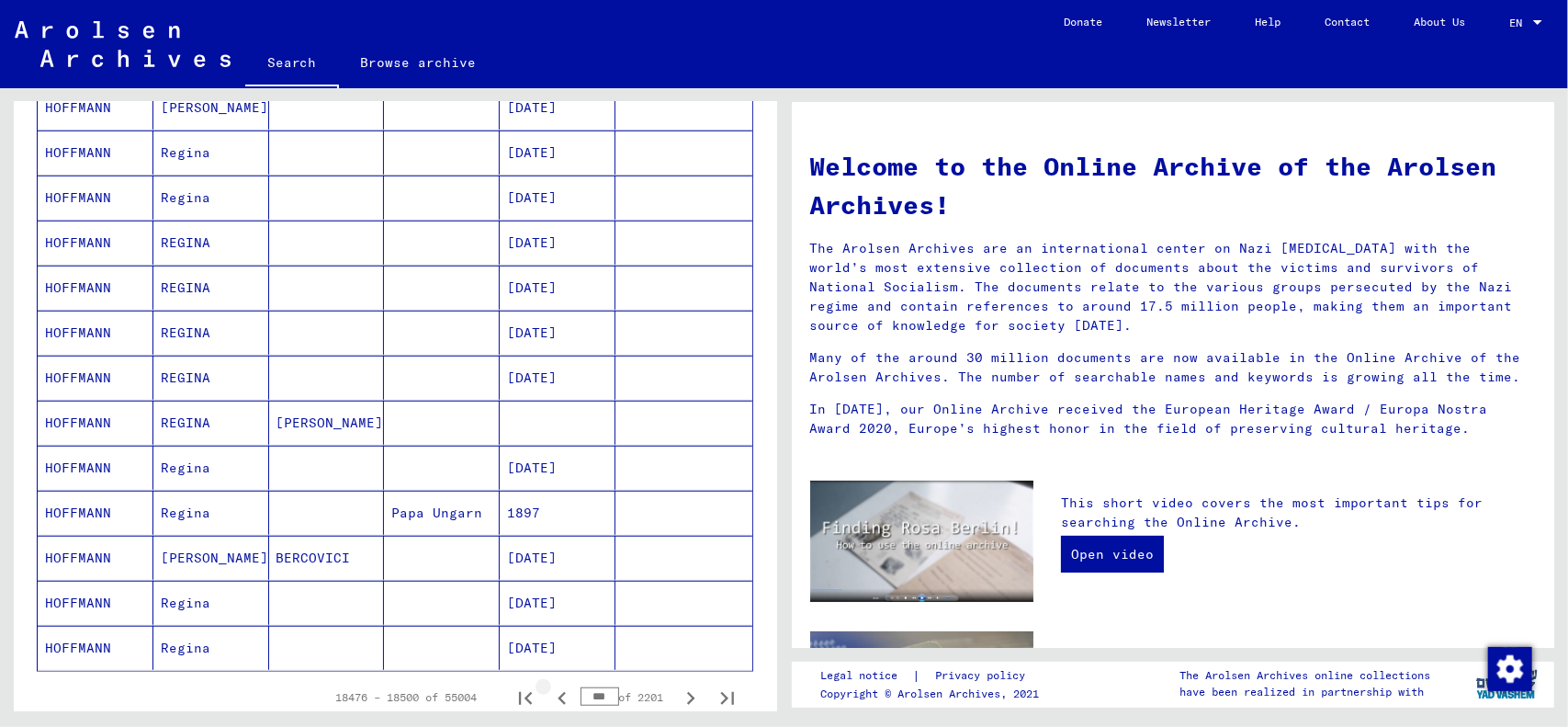
click at [550, 685] on icon "Previous page" at bounding box center [563, 698] width 26 height 26
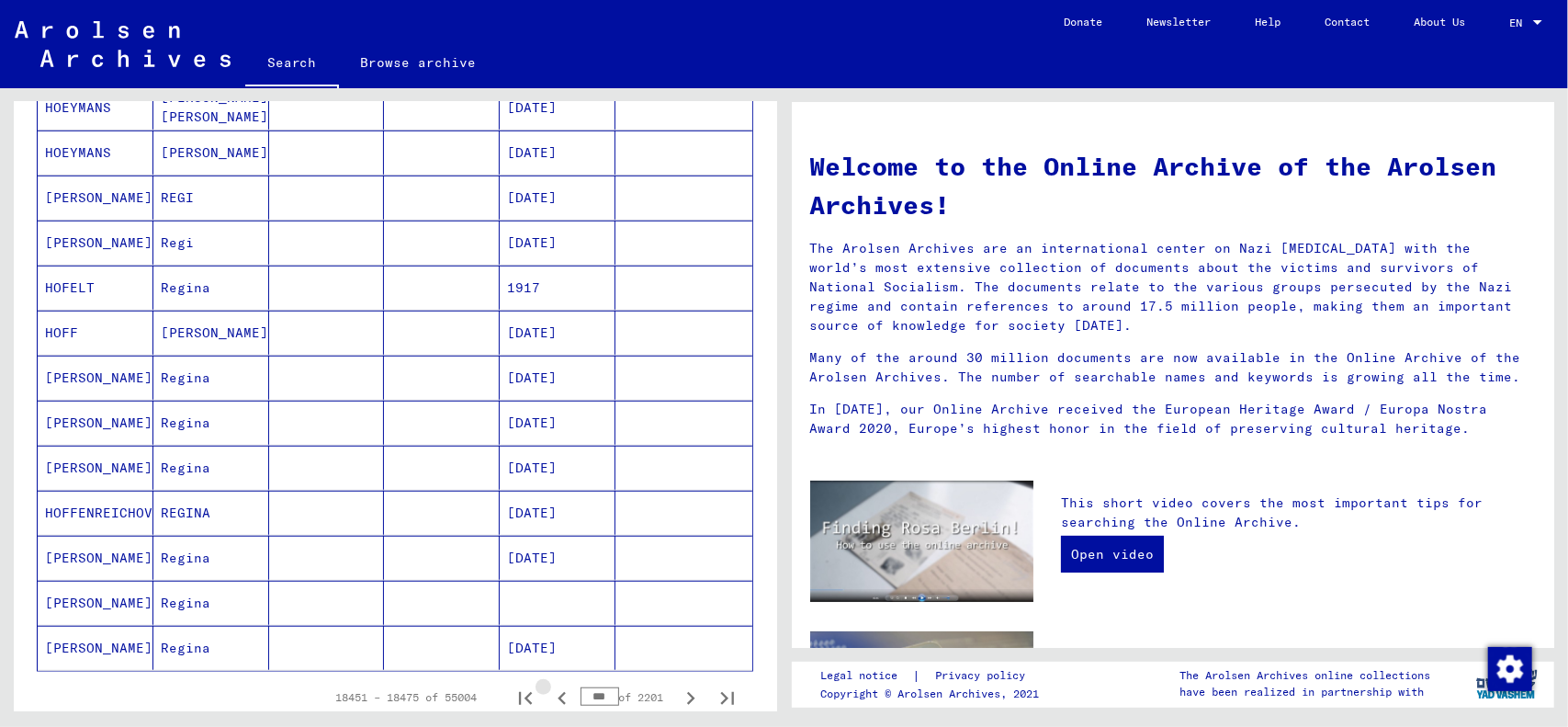
click at [550, 685] on icon "Previous page" at bounding box center [563, 698] width 26 height 26
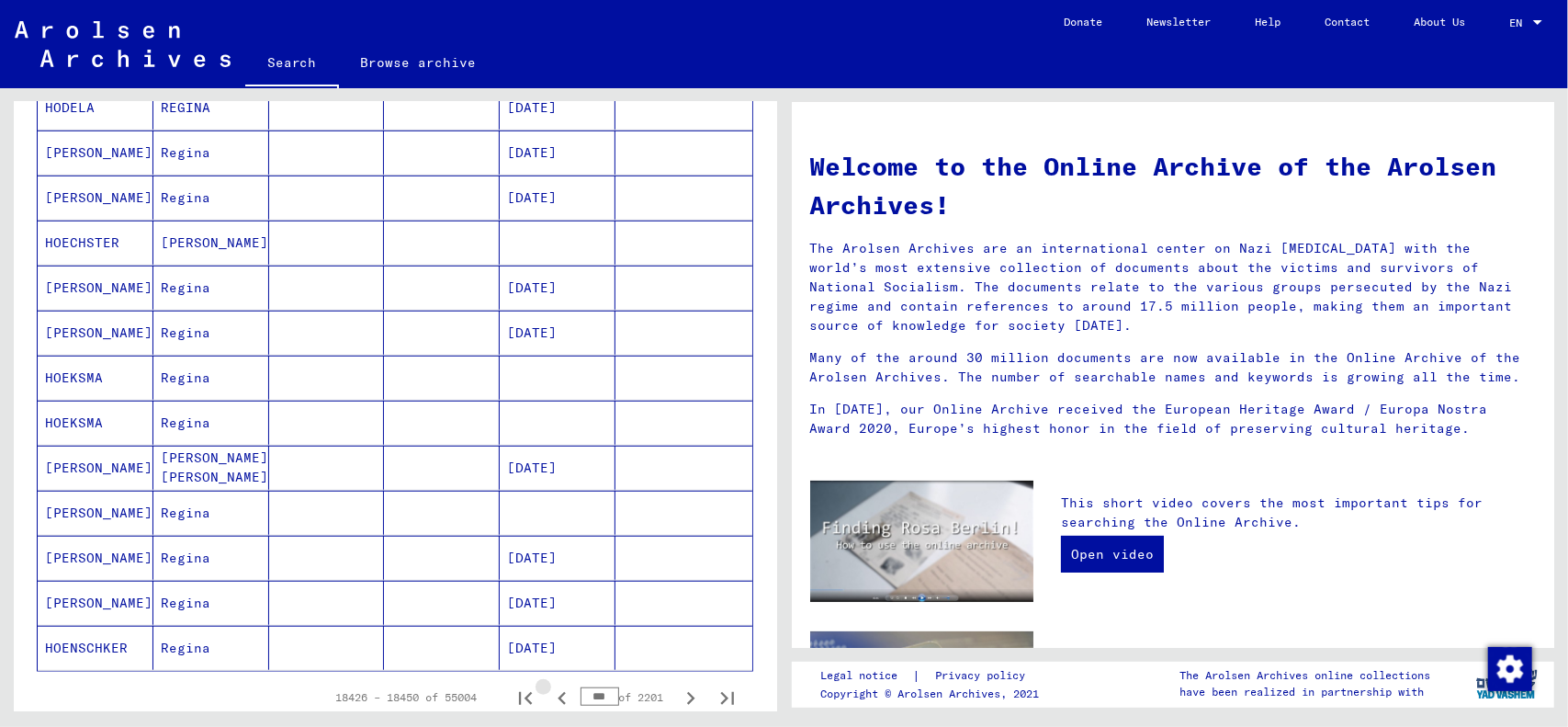
click at [550, 685] on icon "Previous page" at bounding box center [563, 698] width 26 height 26
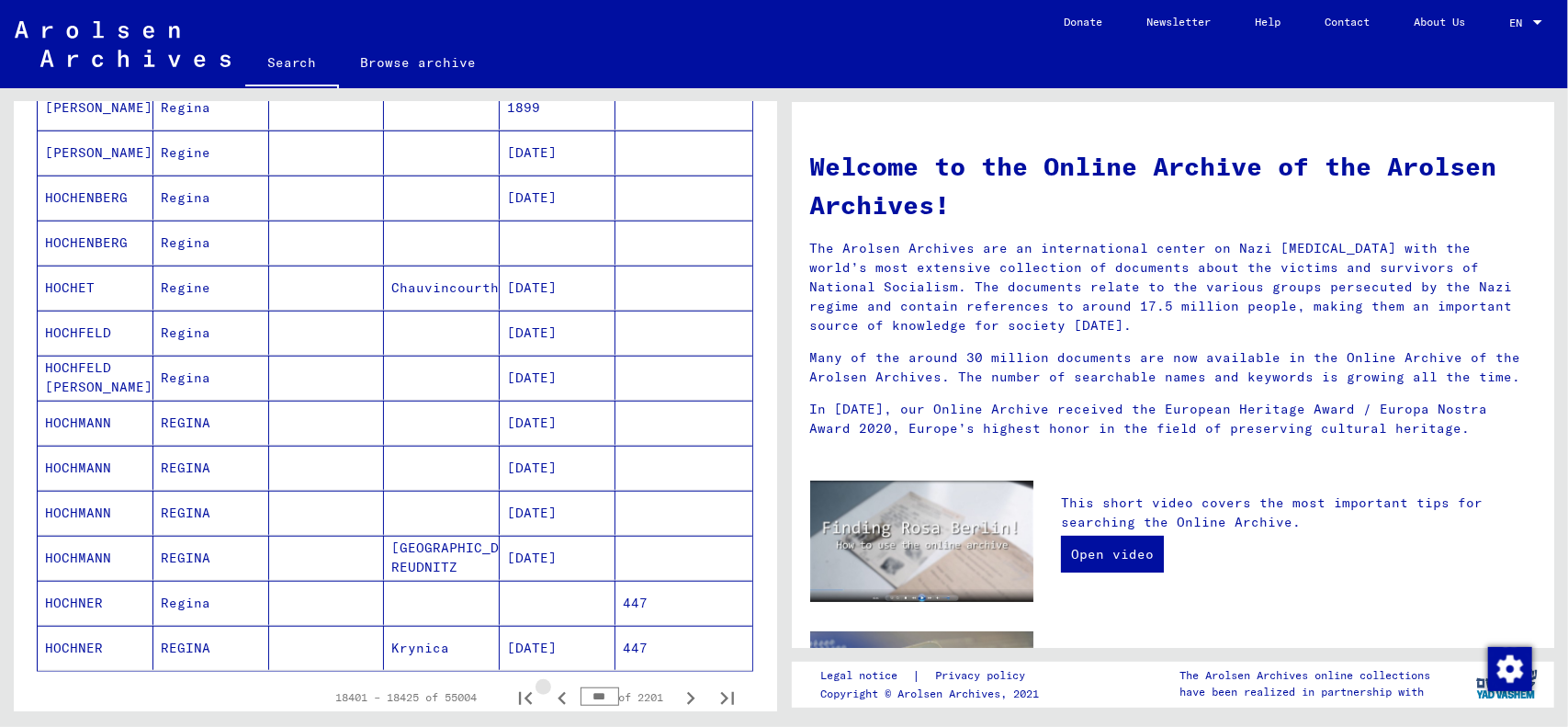
click at [550, 685] on icon "Previous page" at bounding box center [563, 698] width 26 height 26
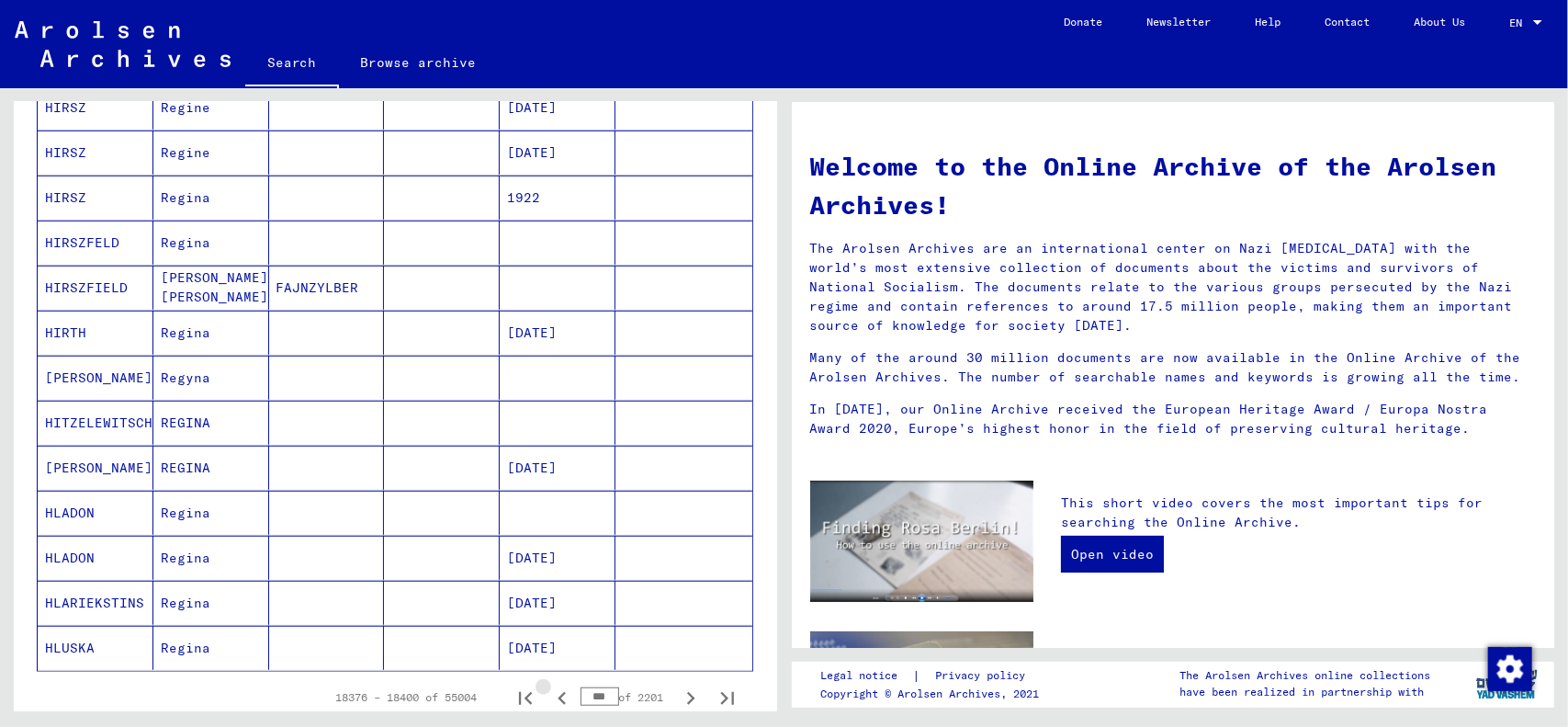
click at [550, 685] on icon "Previous page" at bounding box center [563, 698] width 26 height 26
click at [558, 692] on icon "Previous page" at bounding box center [562, 698] width 8 height 13
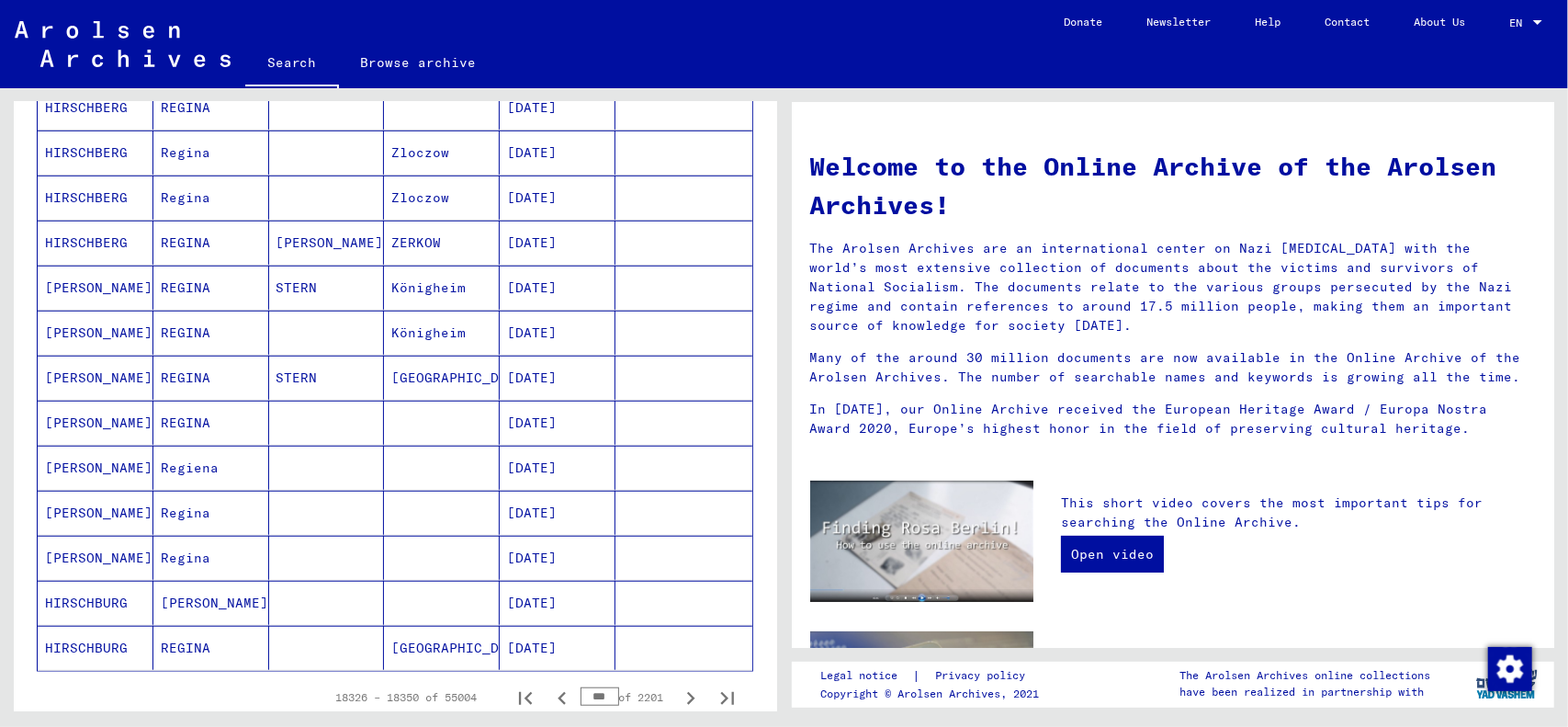
click at [558, 692] on icon "Previous page" at bounding box center [562, 698] width 8 height 13
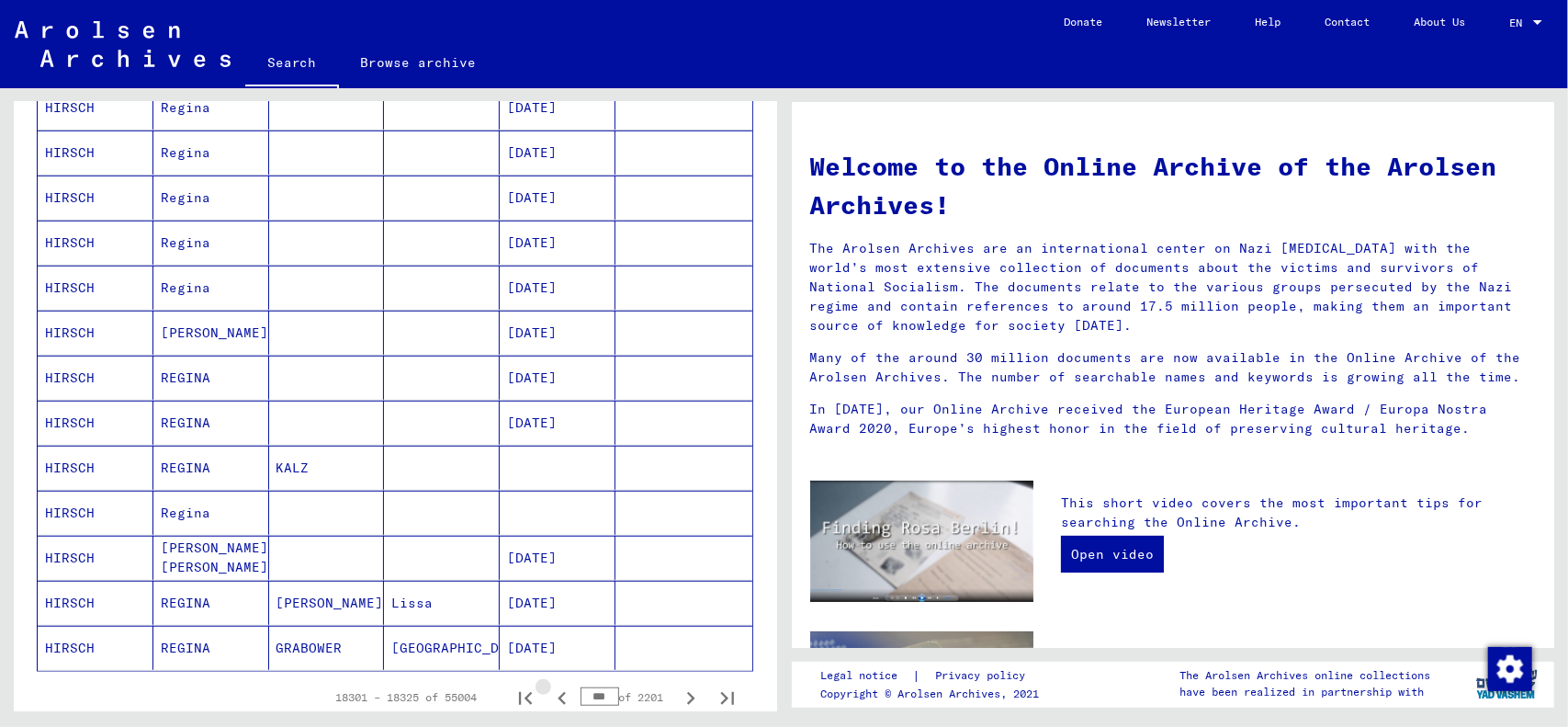
click at [550, 685] on icon "Previous page" at bounding box center [563, 698] width 26 height 26
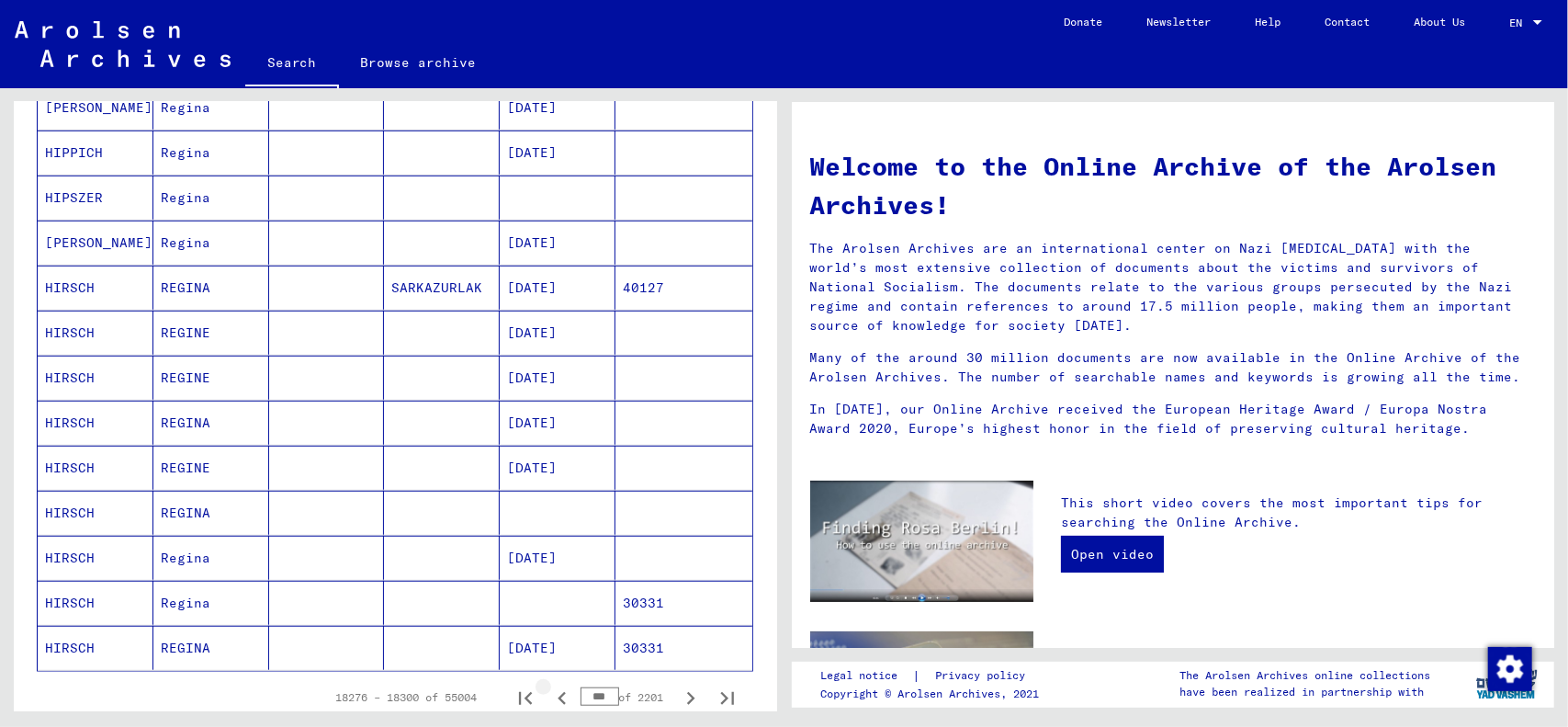
click at [550, 685] on icon "Previous page" at bounding box center [563, 698] width 26 height 26
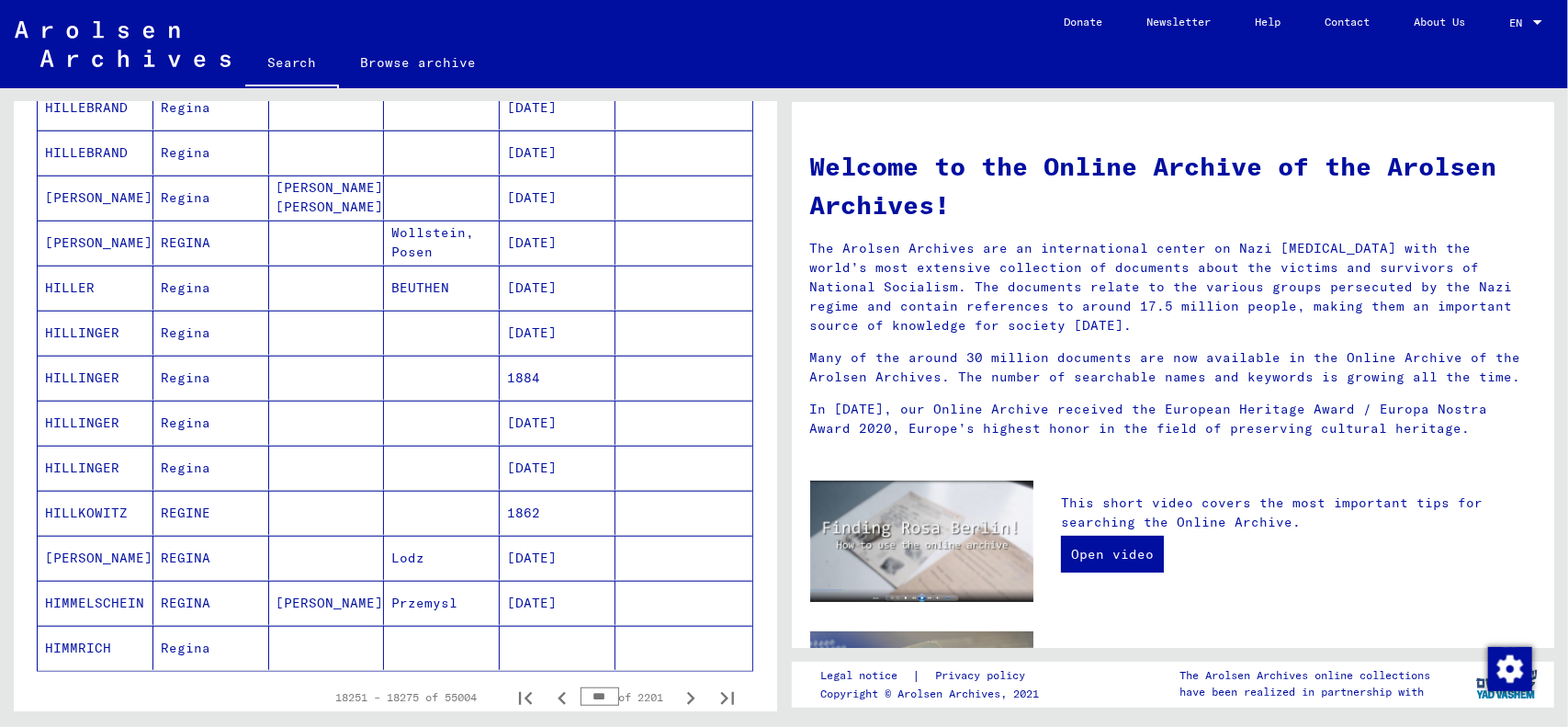
click at [558, 692] on icon "Previous page" at bounding box center [562, 698] width 8 height 13
type input "***"
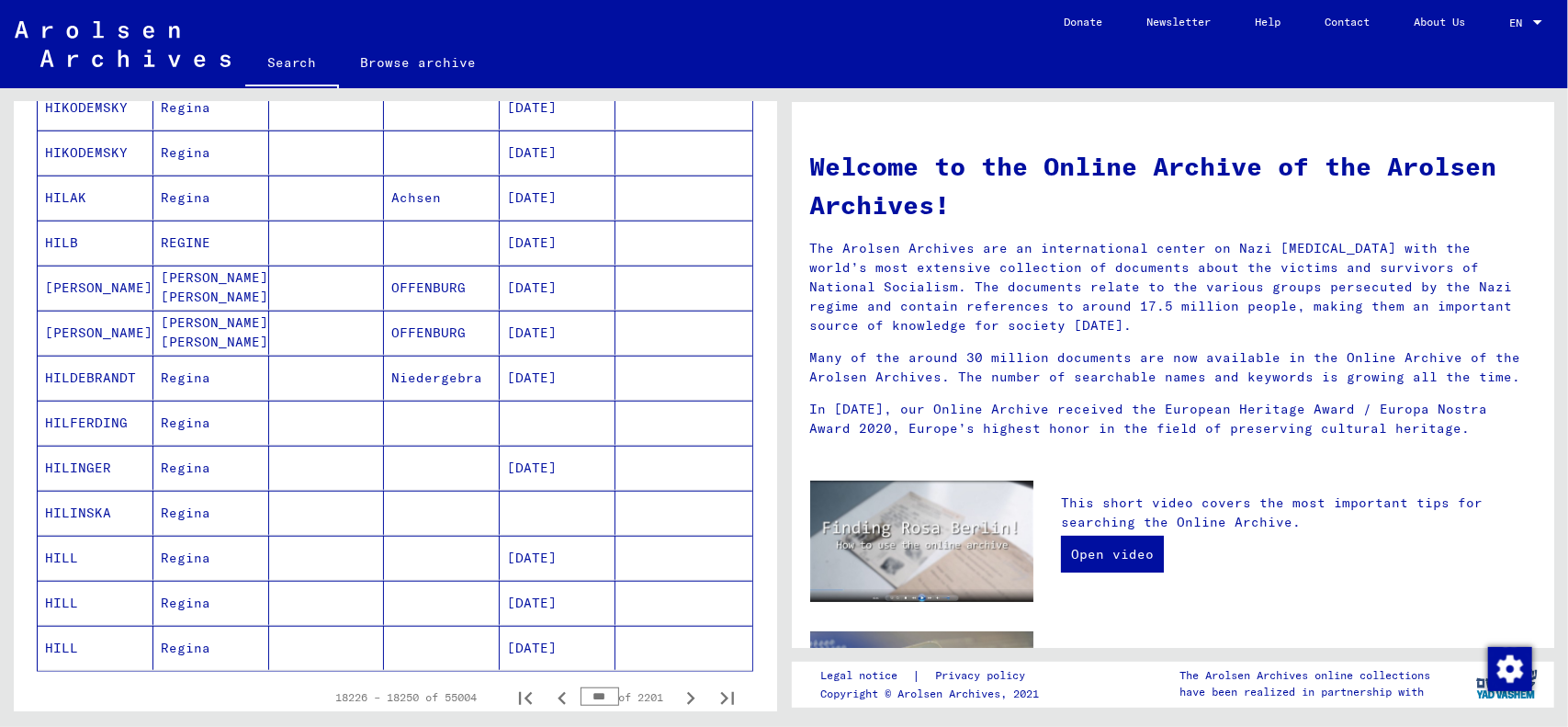
click at [131, 368] on mat-cell "HILDEBRANDT" at bounding box center [96, 377] width 116 height 44
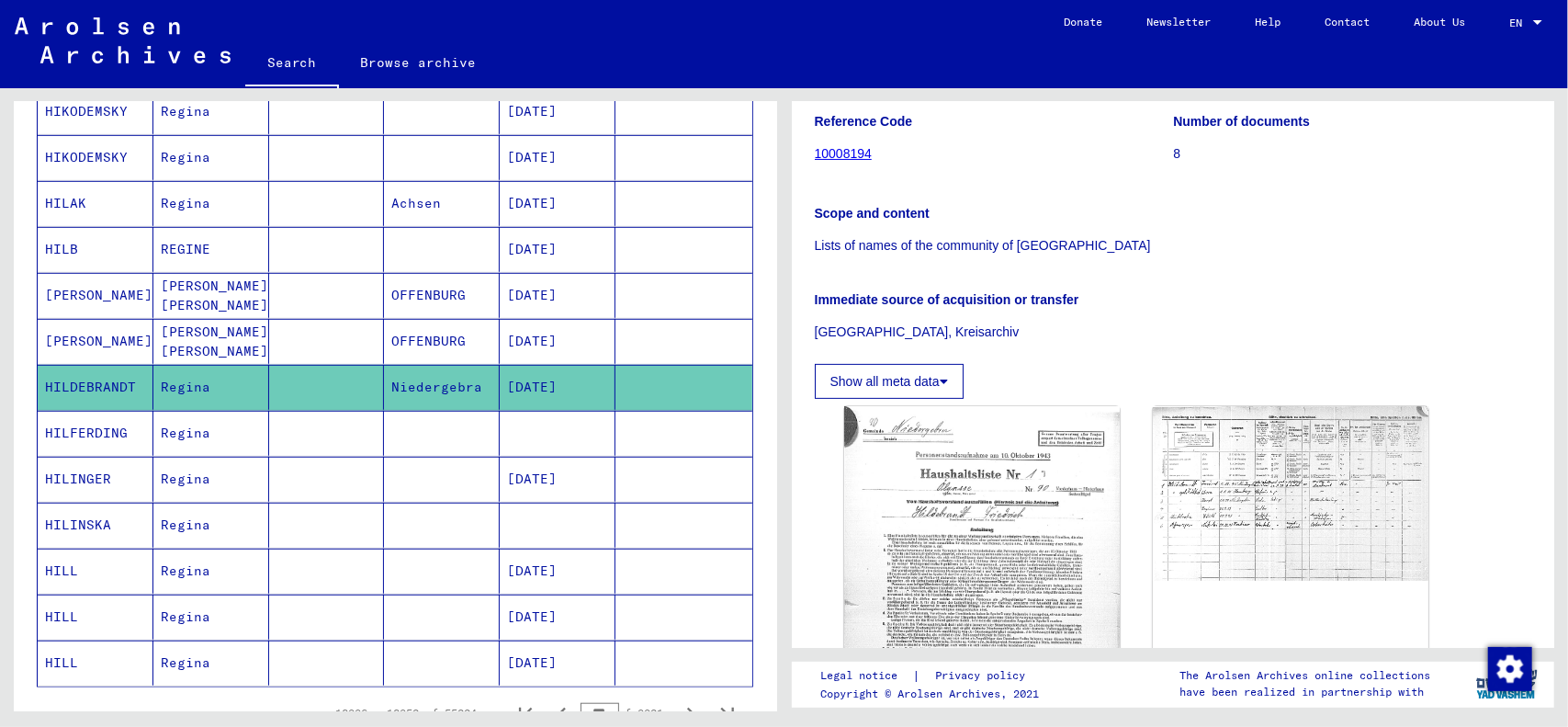
scroll to position [275, 0]
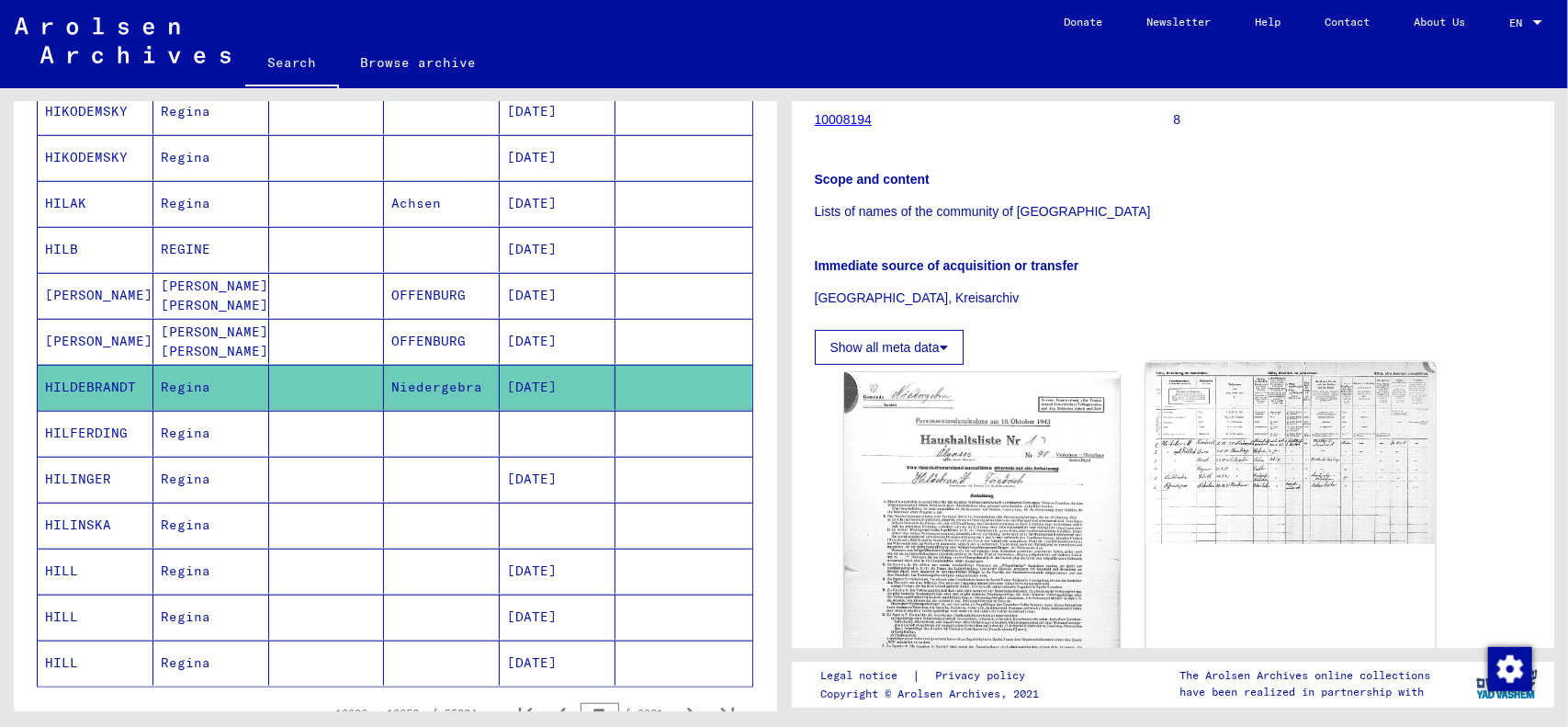
click at [1187, 435] on img at bounding box center [1291, 453] width 289 height 182
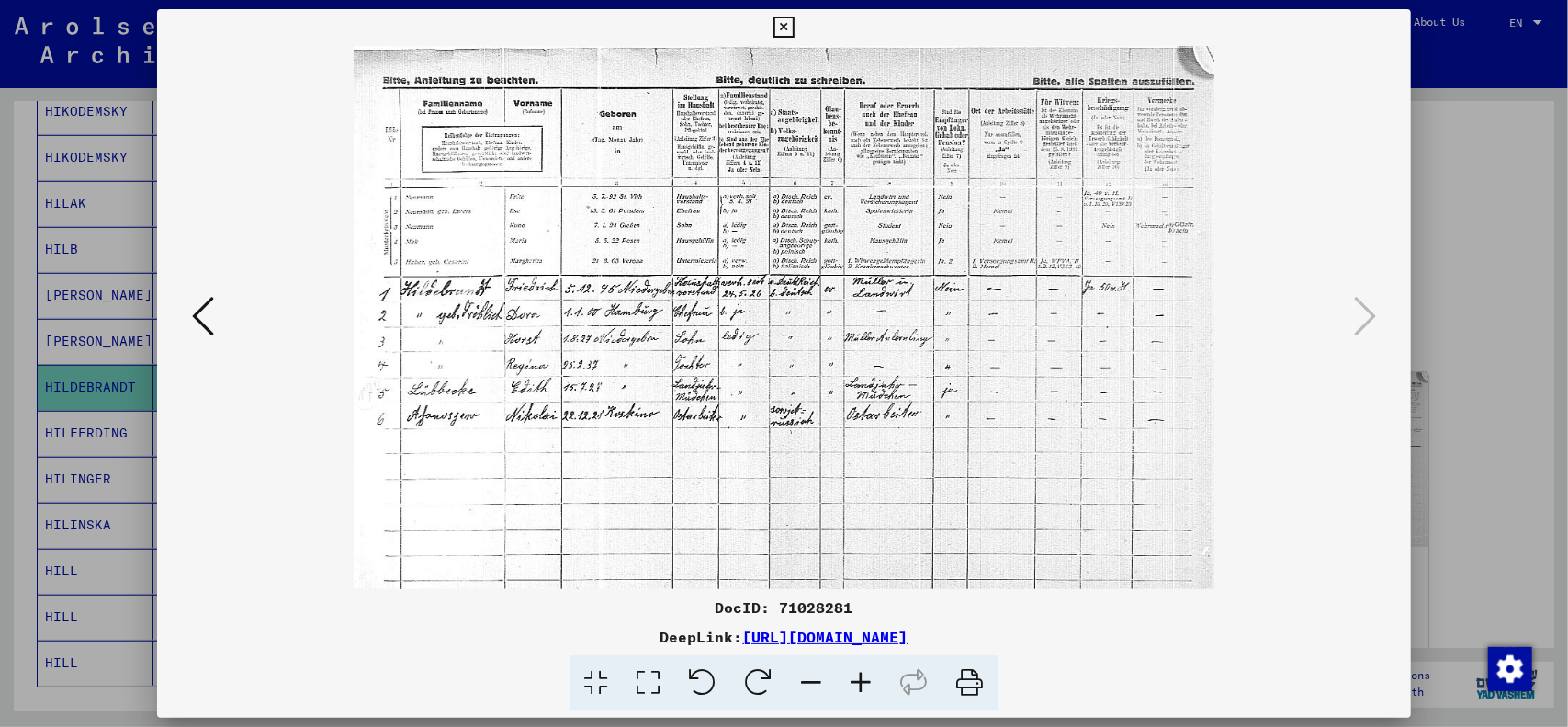
click at [1426, 182] on div at bounding box center [784, 363] width 1568 height 727
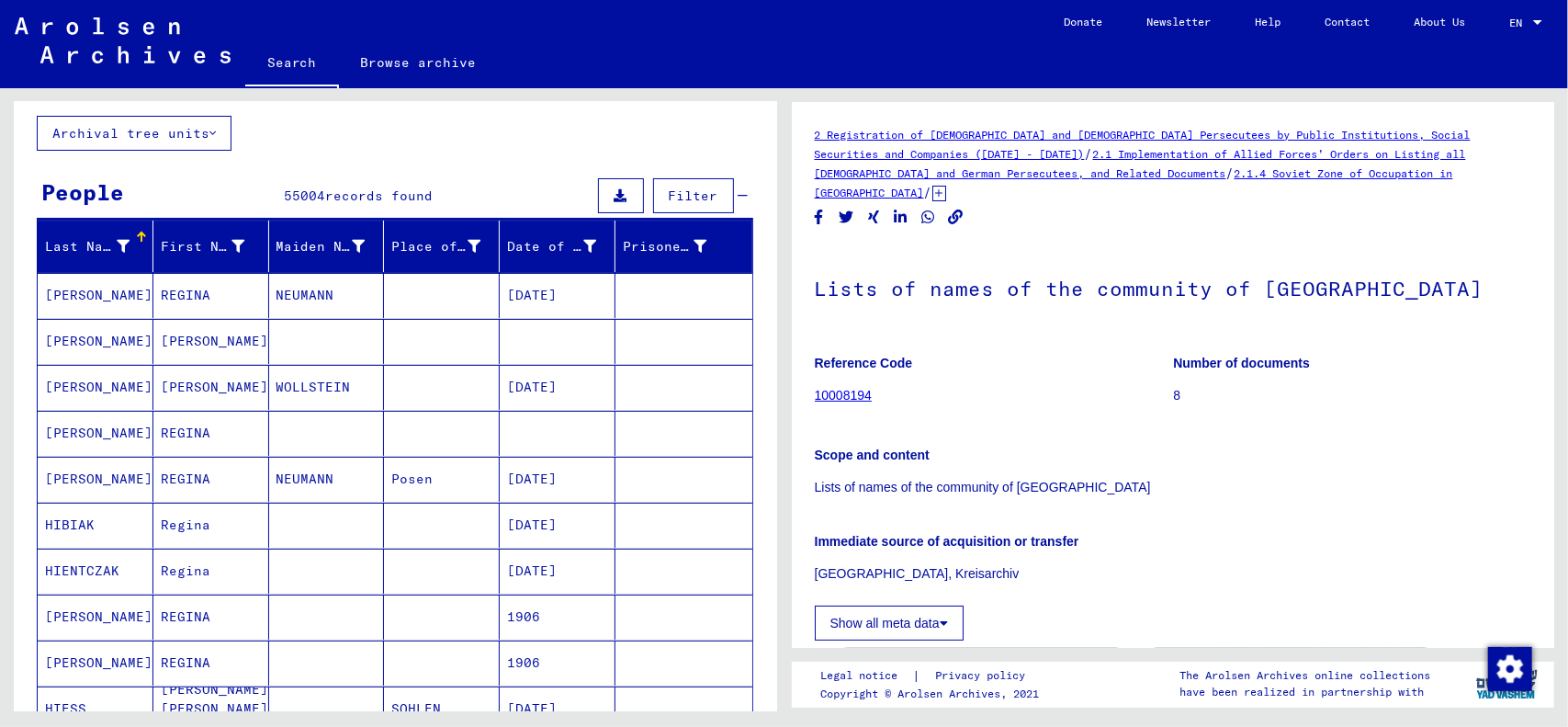
scroll to position [0, 0]
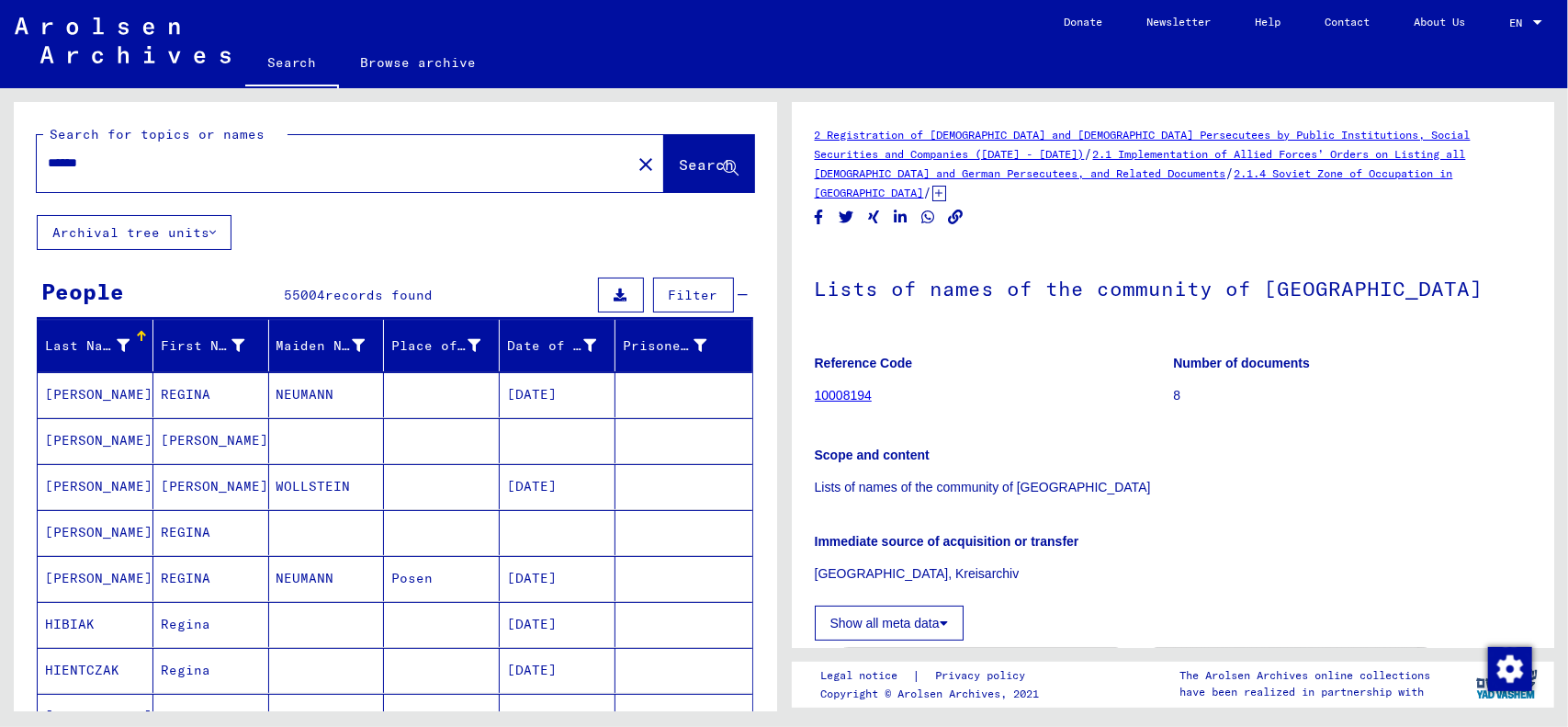
click at [634, 167] on mat-icon "close" at bounding box center [645, 165] width 22 height 22
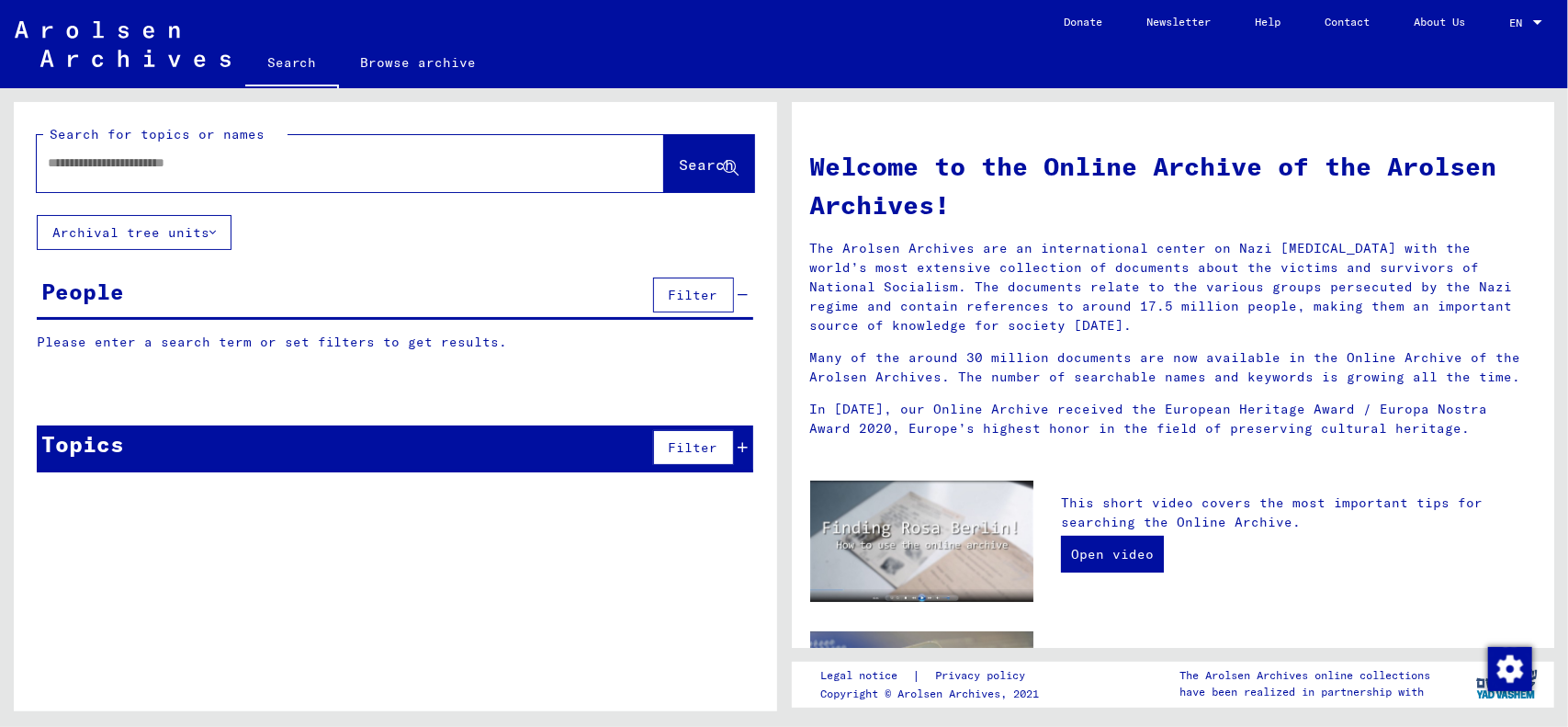
click at [349, 162] on input "text" at bounding box center [328, 163] width 562 height 19
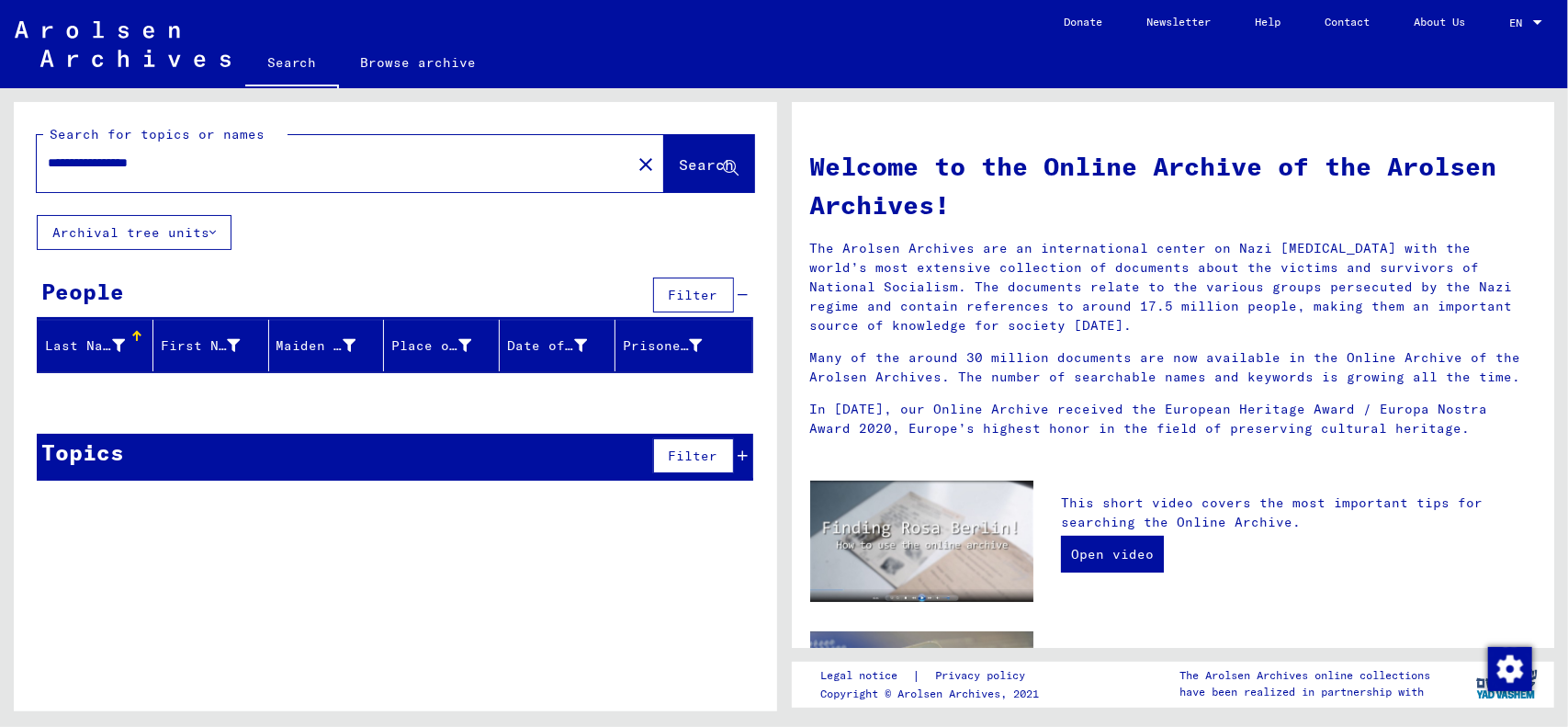
drag, startPoint x: 96, startPoint y: 167, endPoint x: 0, endPoint y: 167, distance: 96.0
click at [0, 167] on div "**********" at bounding box center [392, 399] width 784 height 622
type input "**********"
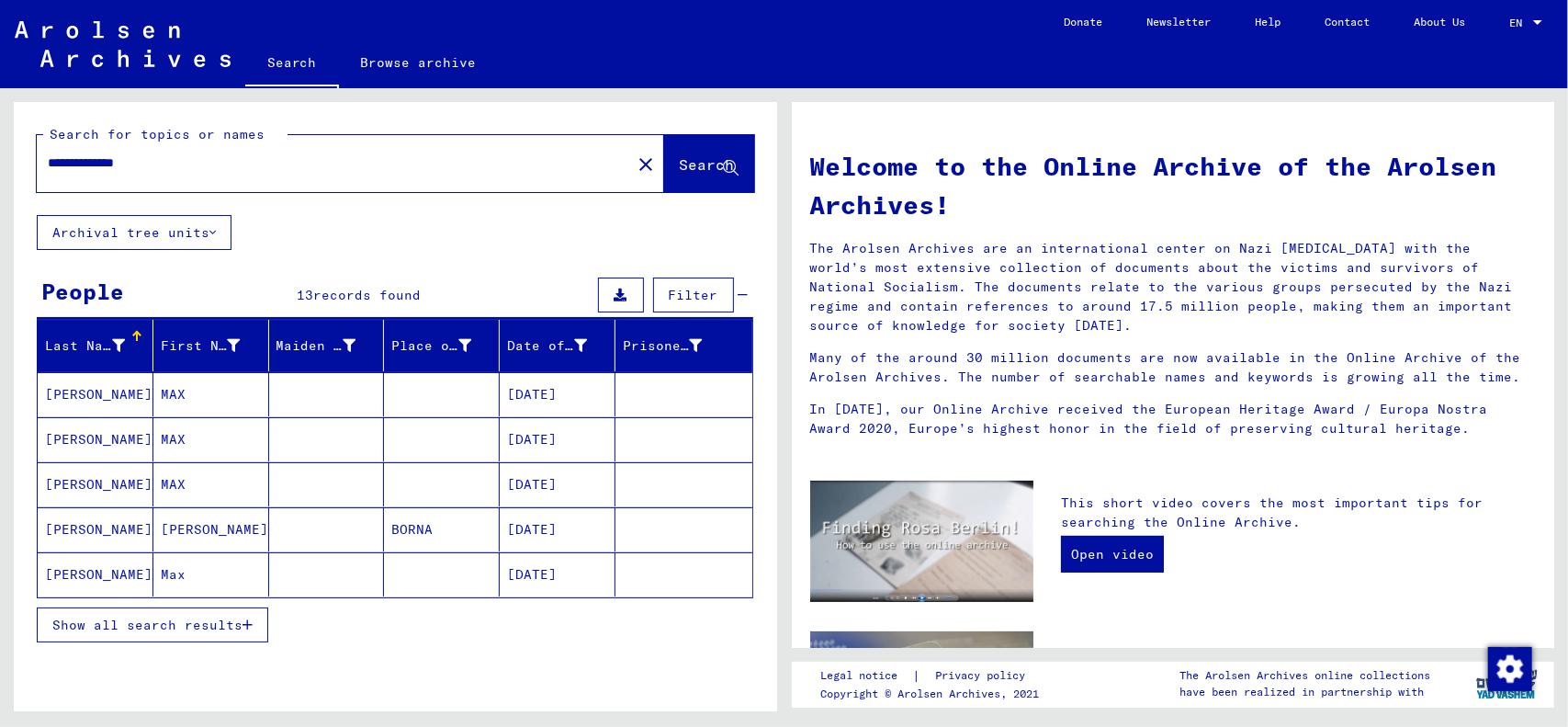
click at [209, 620] on span "Show all search results" at bounding box center [148, 624] width 191 height 17
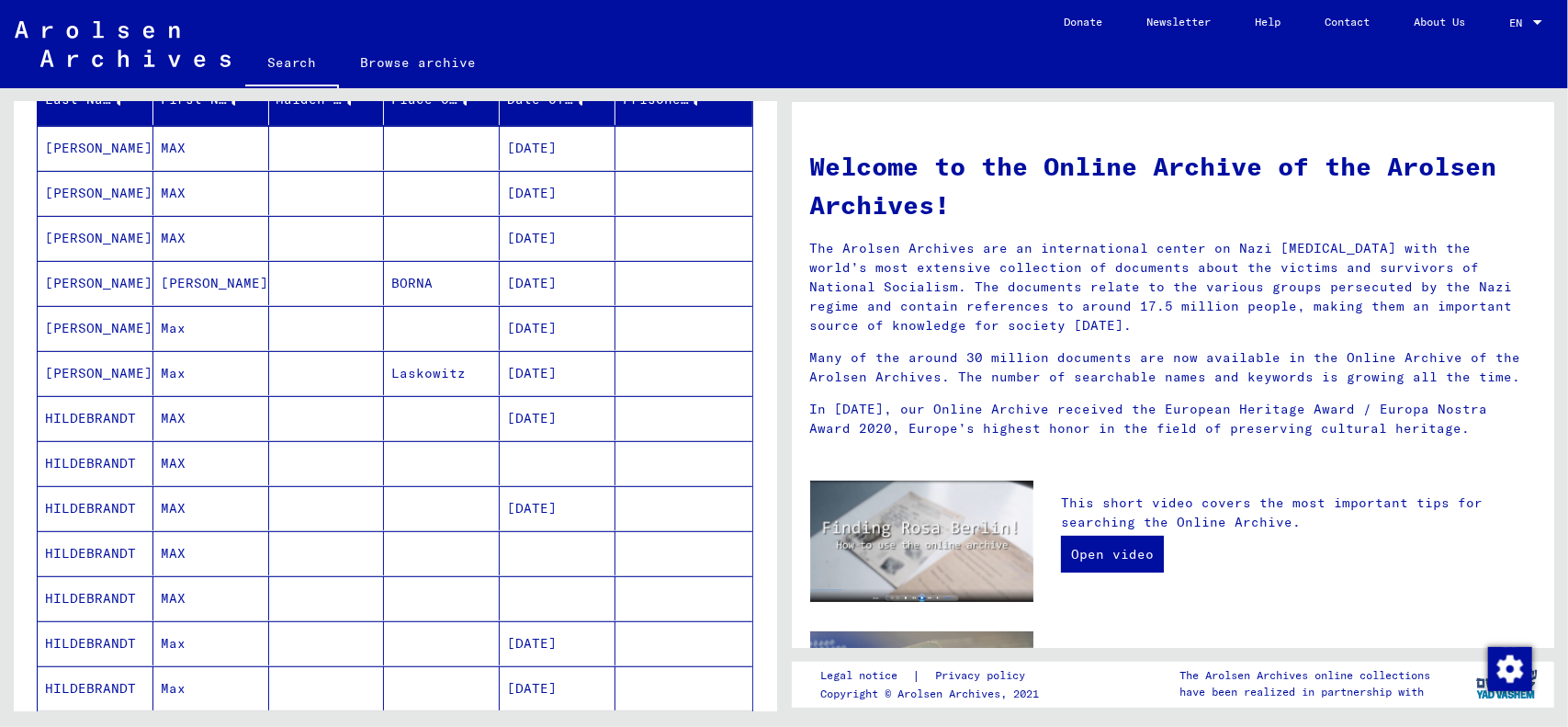
scroll to position [275, 0]
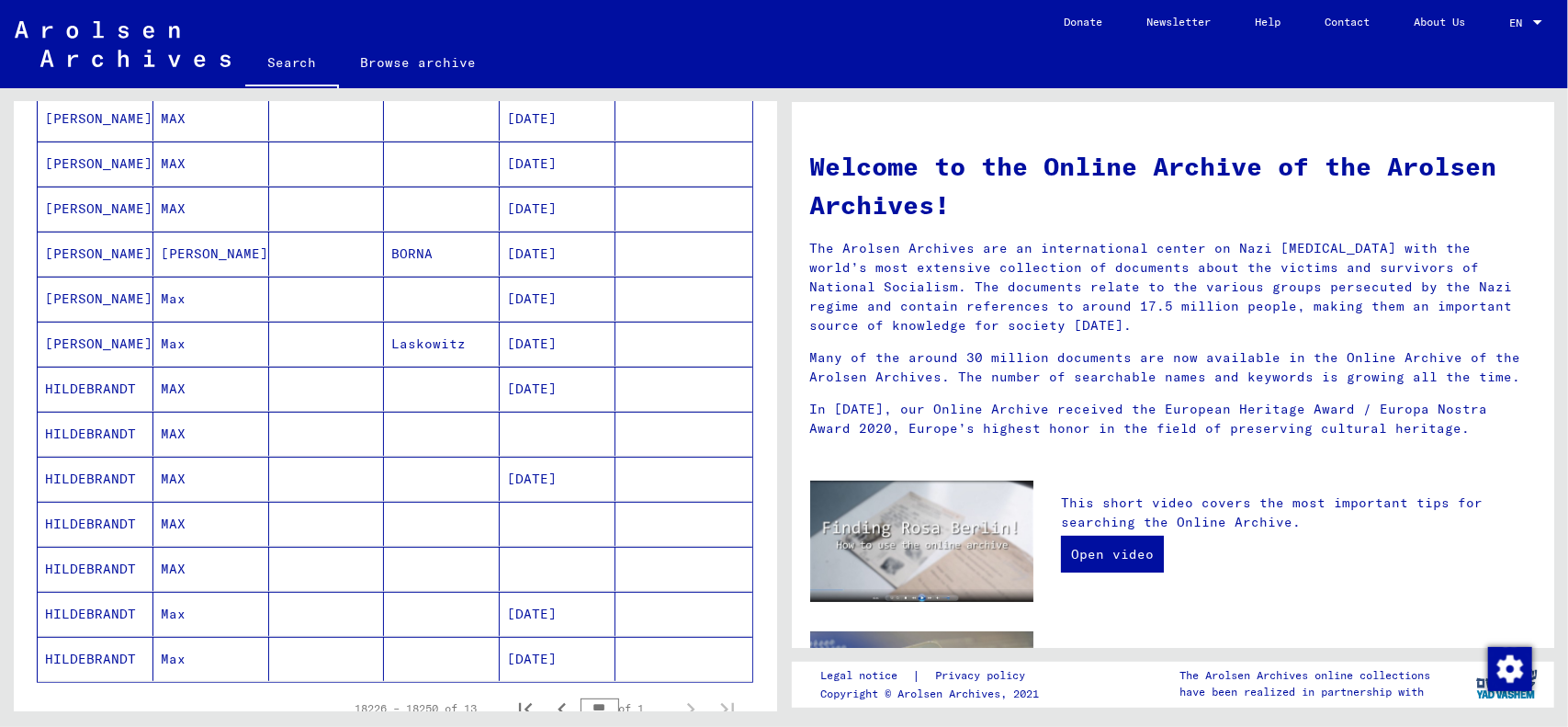
click at [169, 522] on mat-cell "MAX" at bounding box center [211, 524] width 116 height 44
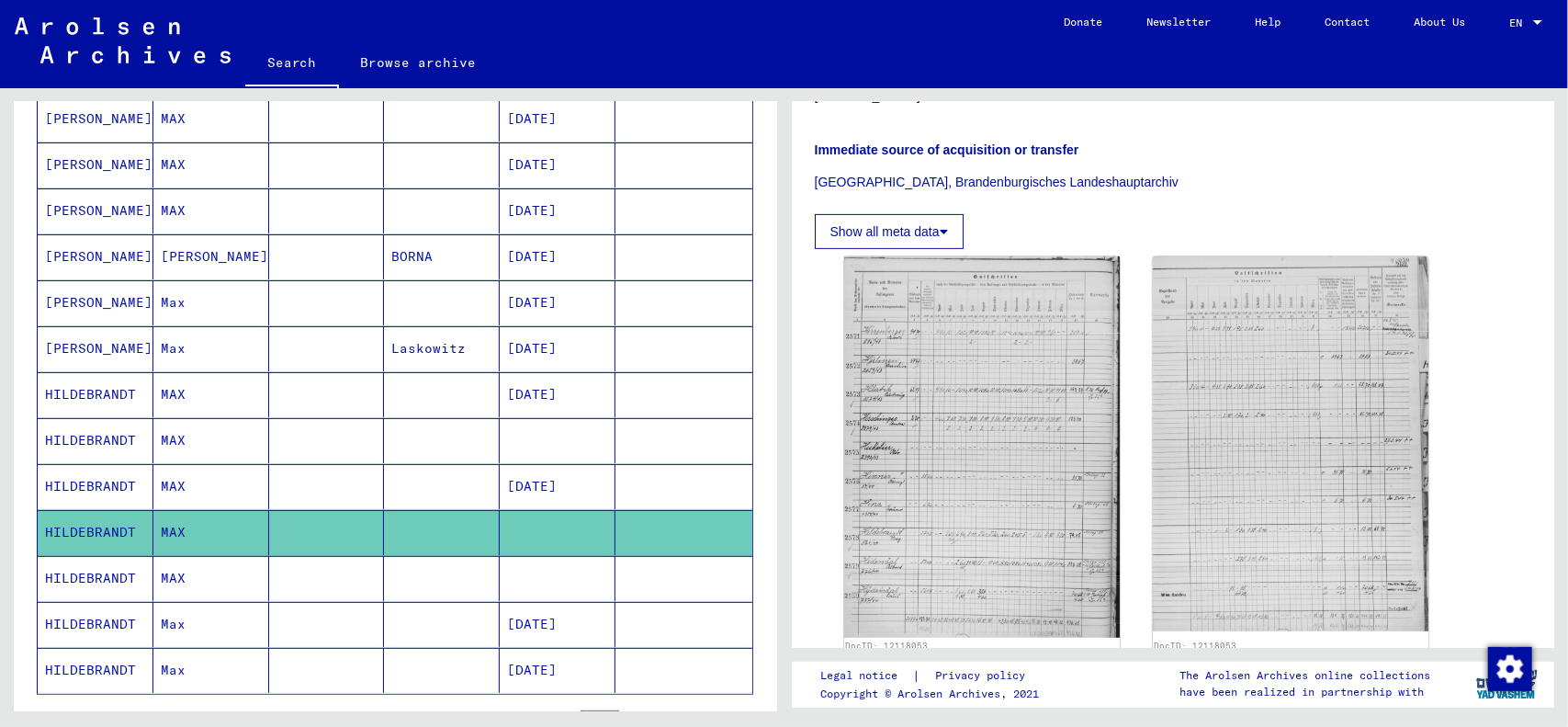
scroll to position [460, 0]
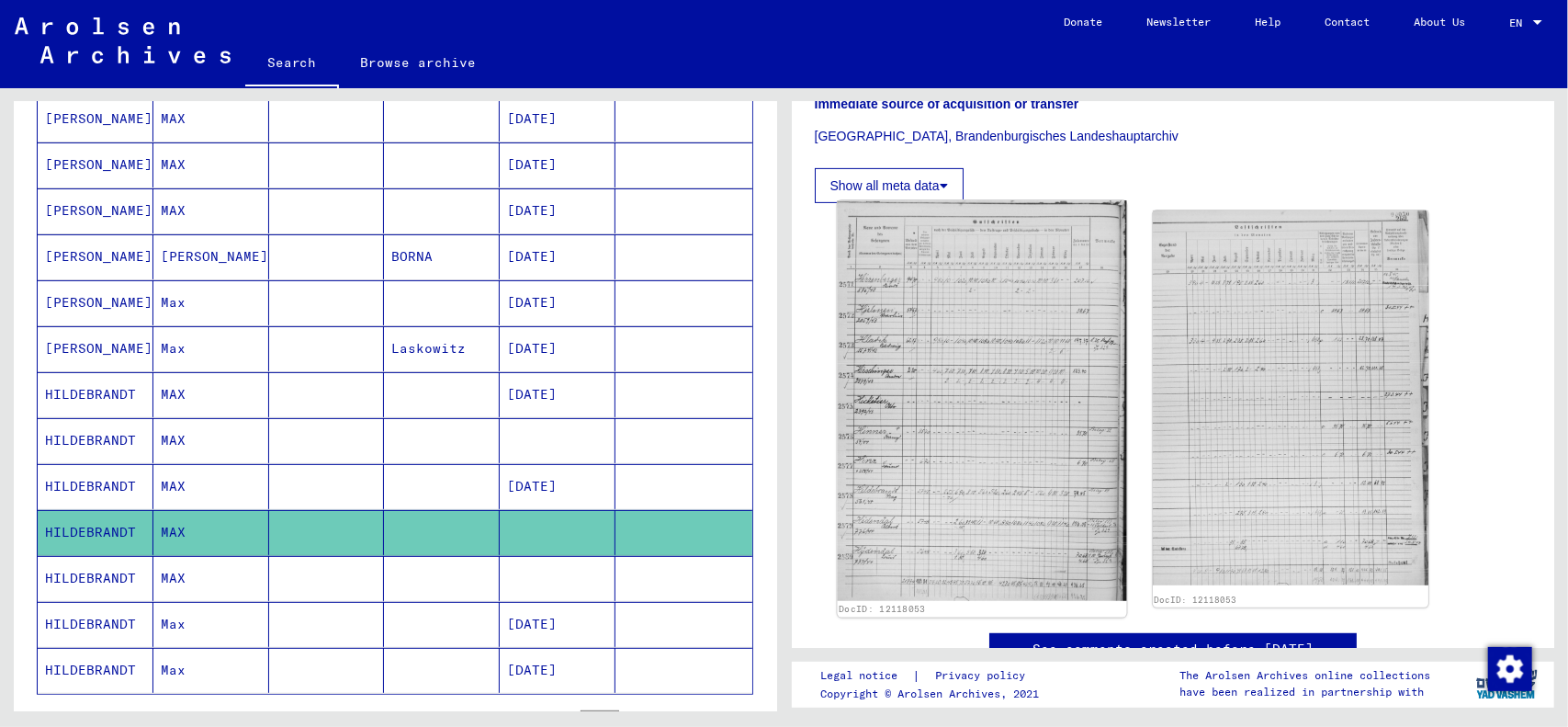
click at [921, 472] on img at bounding box center [981, 401] width 289 height 401
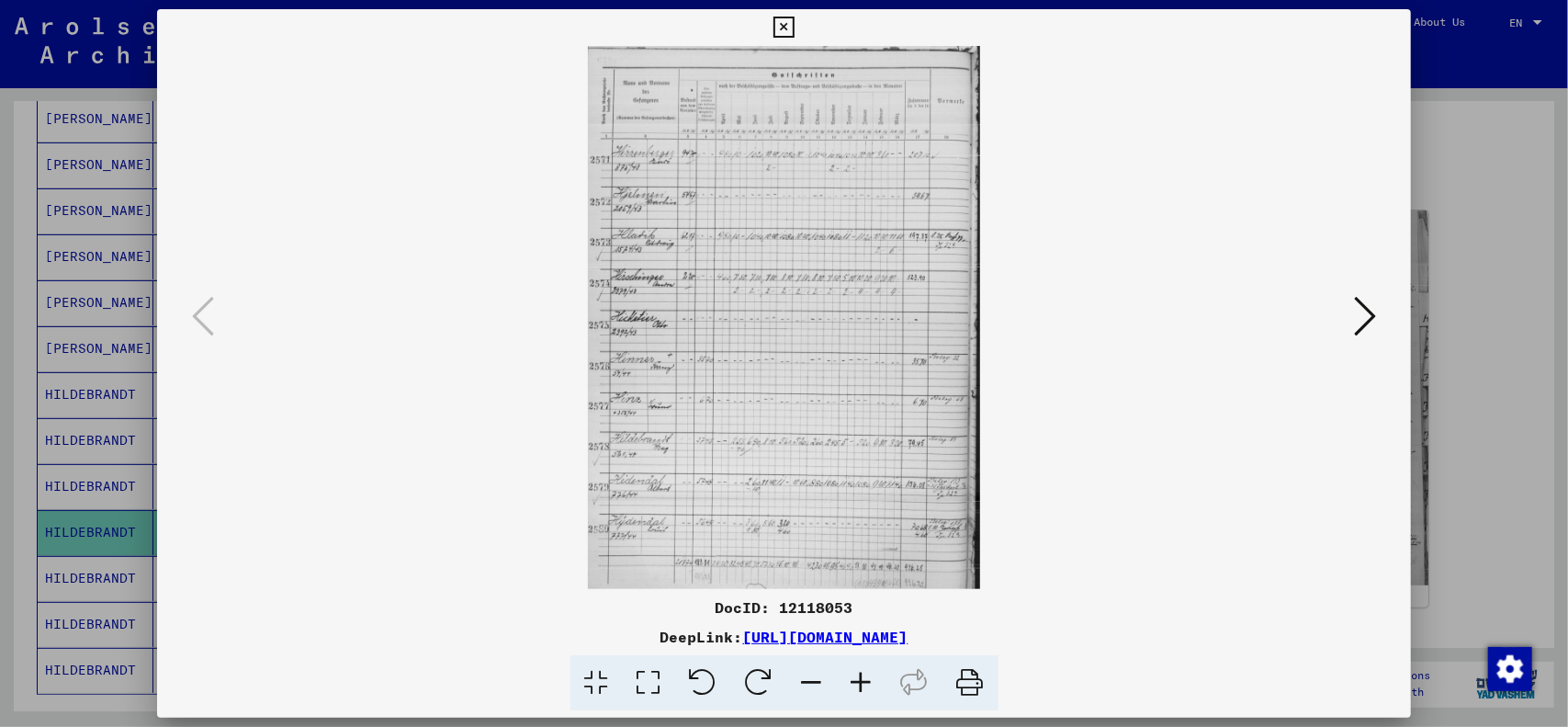
click at [858, 683] on icon at bounding box center [862, 683] width 50 height 56
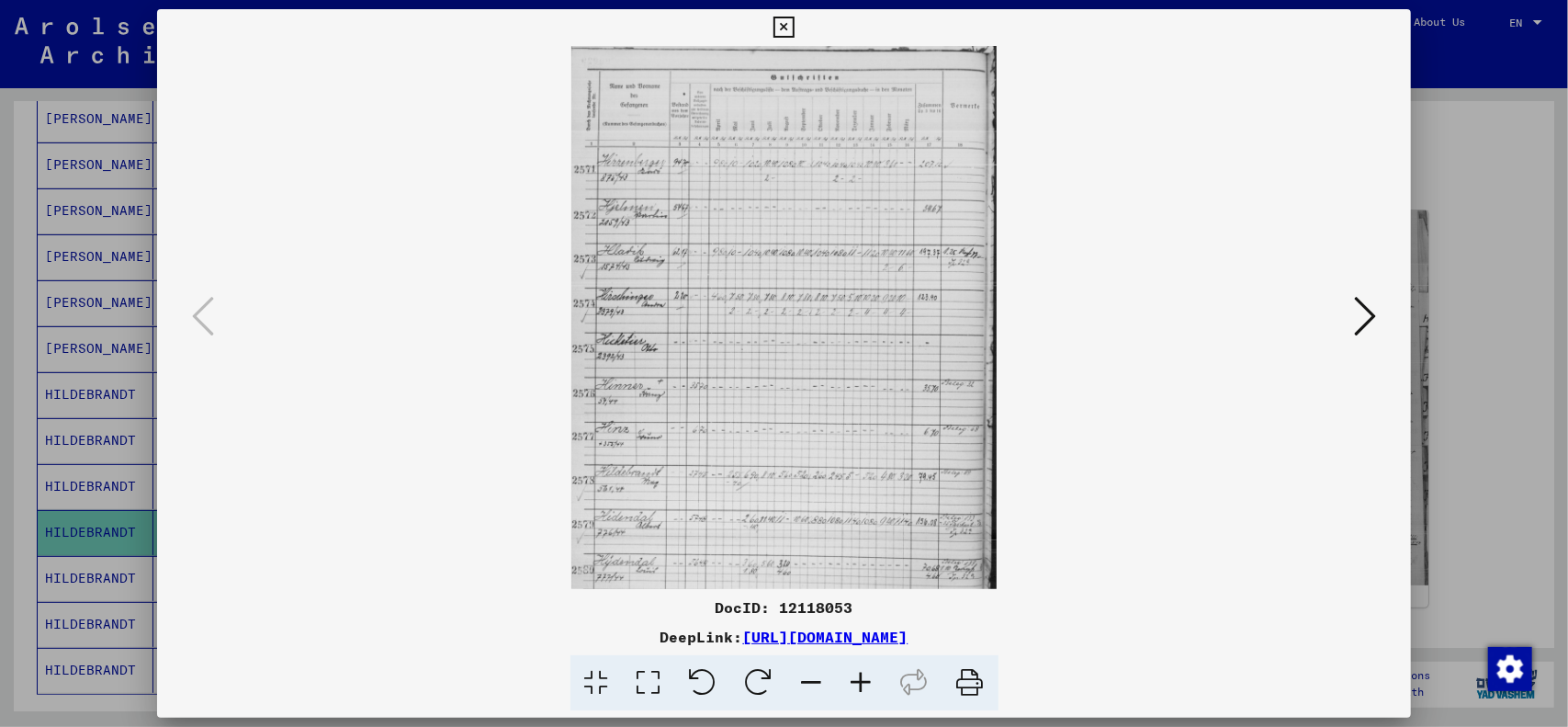
click at [858, 683] on icon at bounding box center [862, 683] width 50 height 56
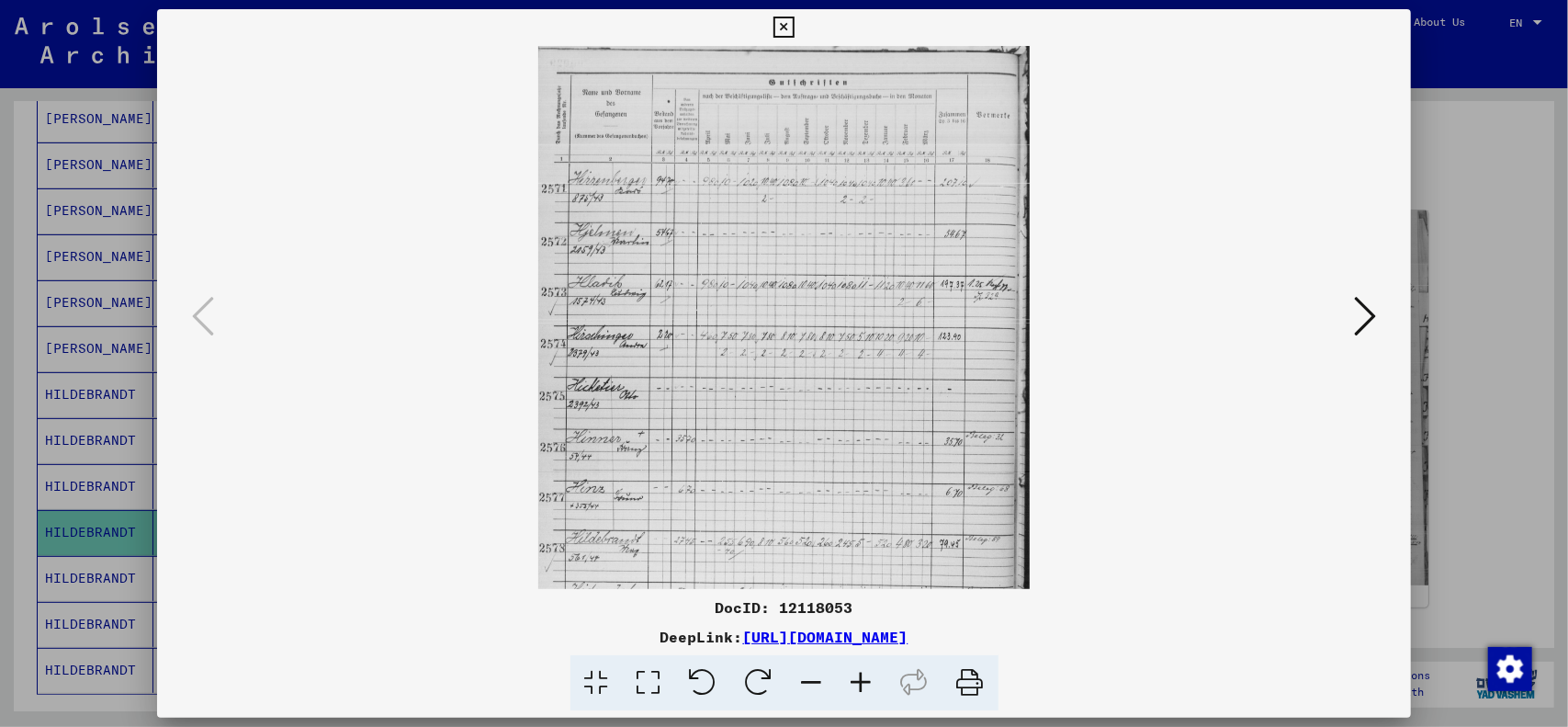
click at [858, 683] on icon at bounding box center [862, 683] width 50 height 56
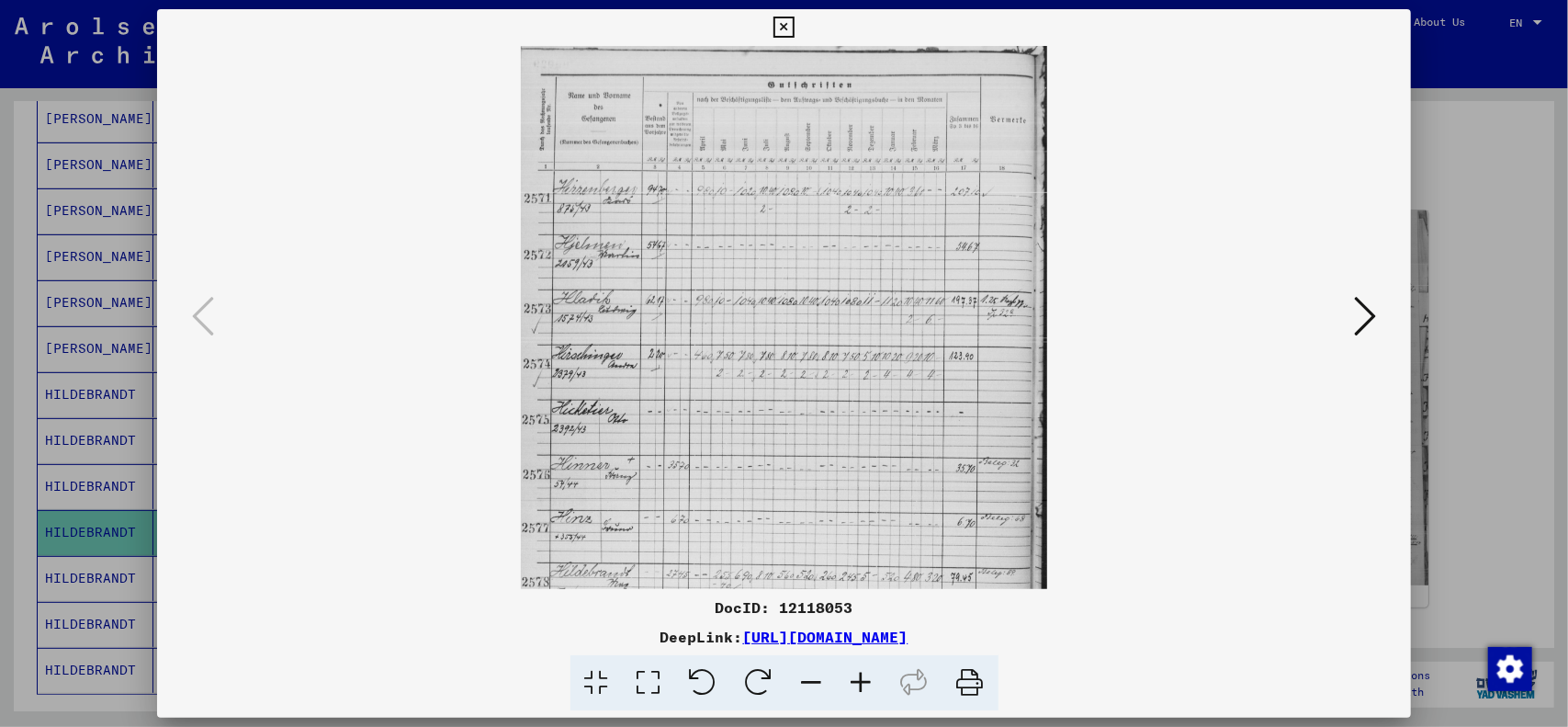
click at [858, 683] on icon at bounding box center [862, 683] width 50 height 56
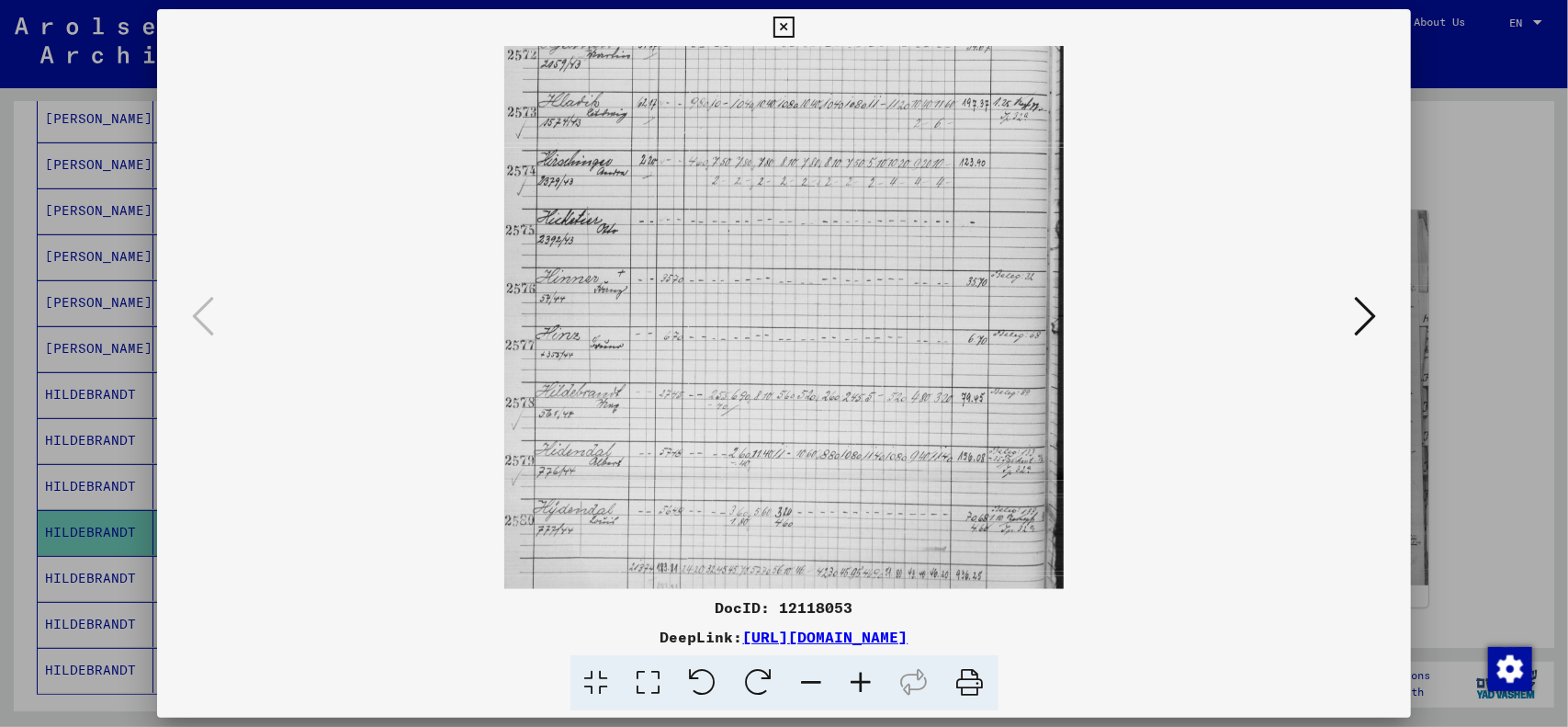
scroll to position [229, 0]
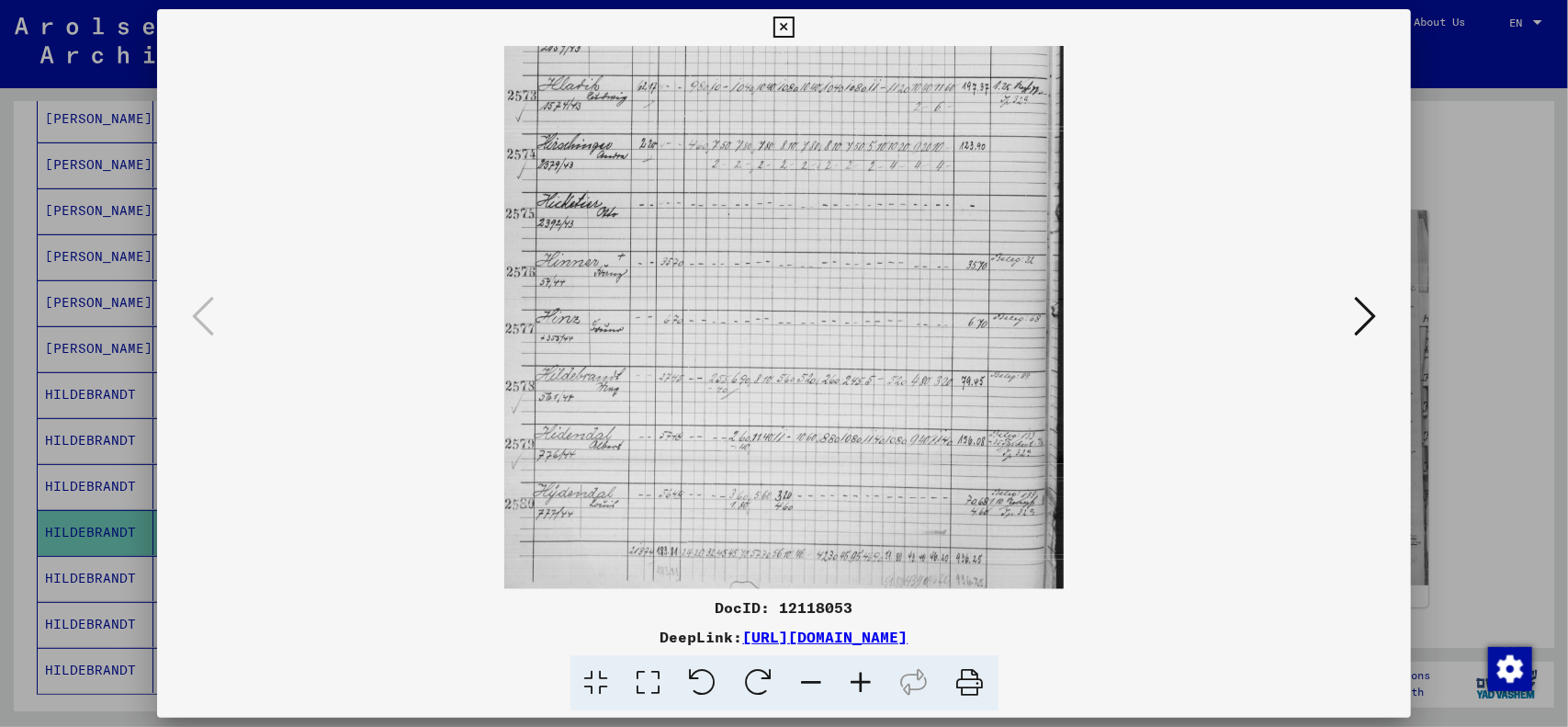
drag, startPoint x: 826, startPoint y: 248, endPoint x: 829, endPoint y: 236, distance: 12.4
click at [829, 236] on img at bounding box center [784, 202] width 559 height 773
drag, startPoint x: 829, startPoint y: 236, endPoint x: 873, endPoint y: 681, distance: 447.2
click at [873, 681] on icon at bounding box center [862, 683] width 50 height 56
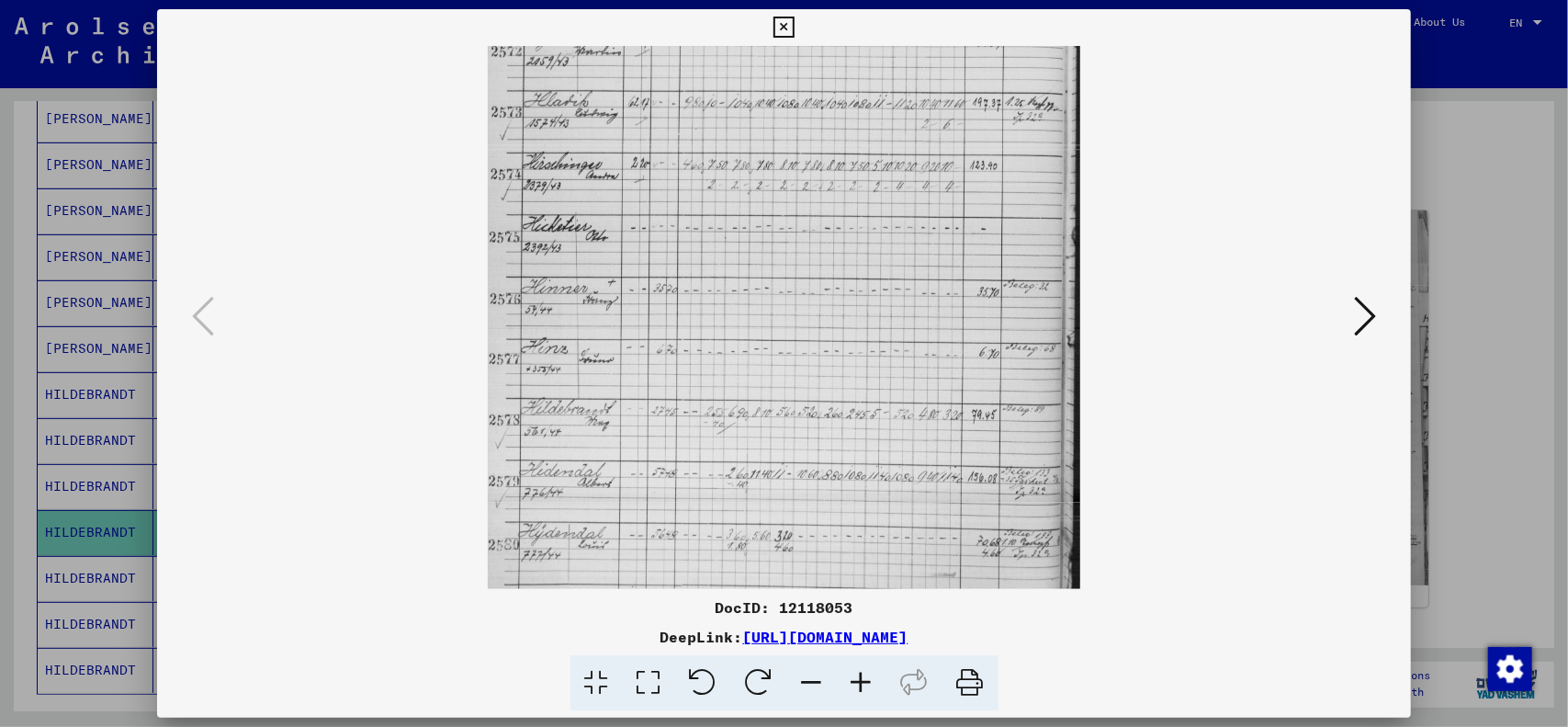
click at [865, 681] on icon at bounding box center [862, 683] width 50 height 56
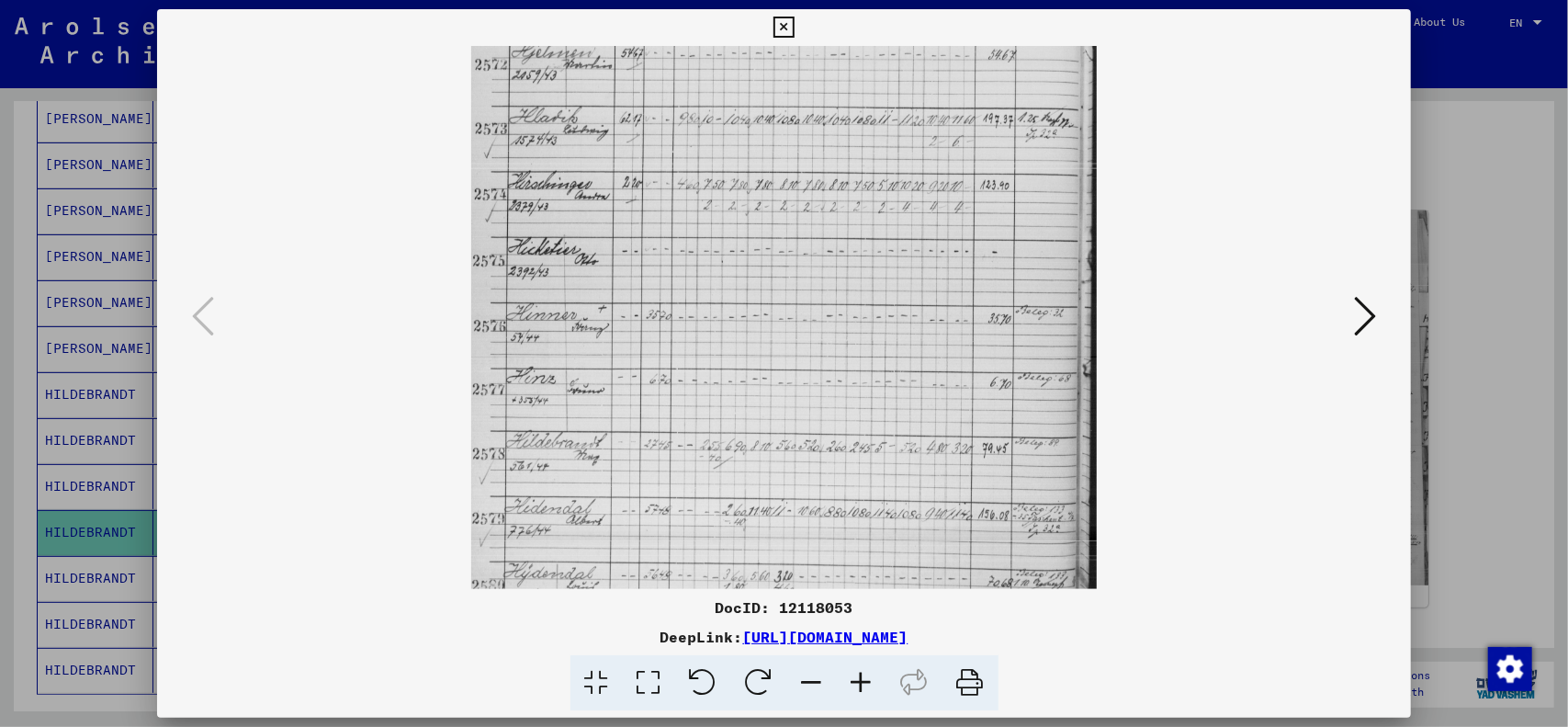
click at [865, 681] on icon at bounding box center [862, 683] width 50 height 56
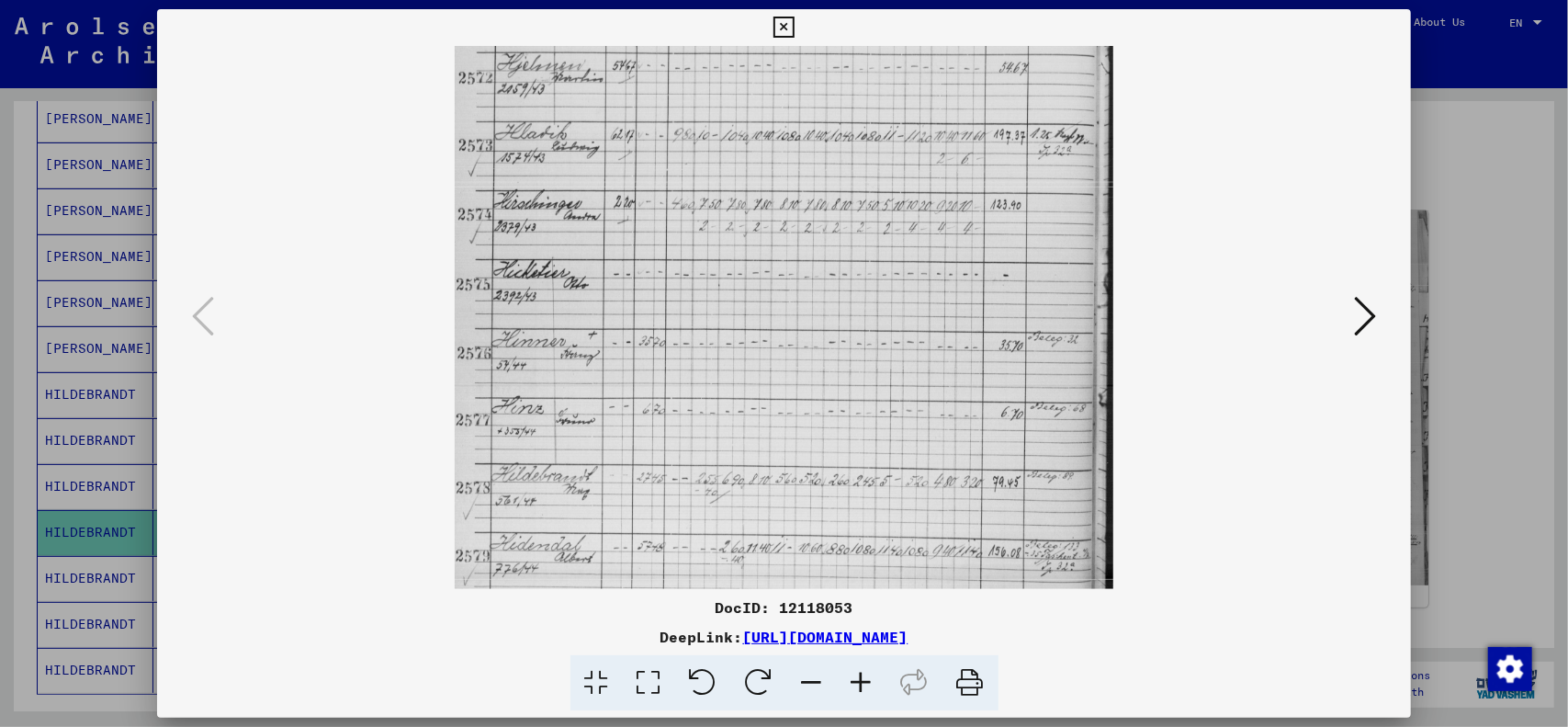
click at [865, 681] on icon at bounding box center [862, 683] width 50 height 56
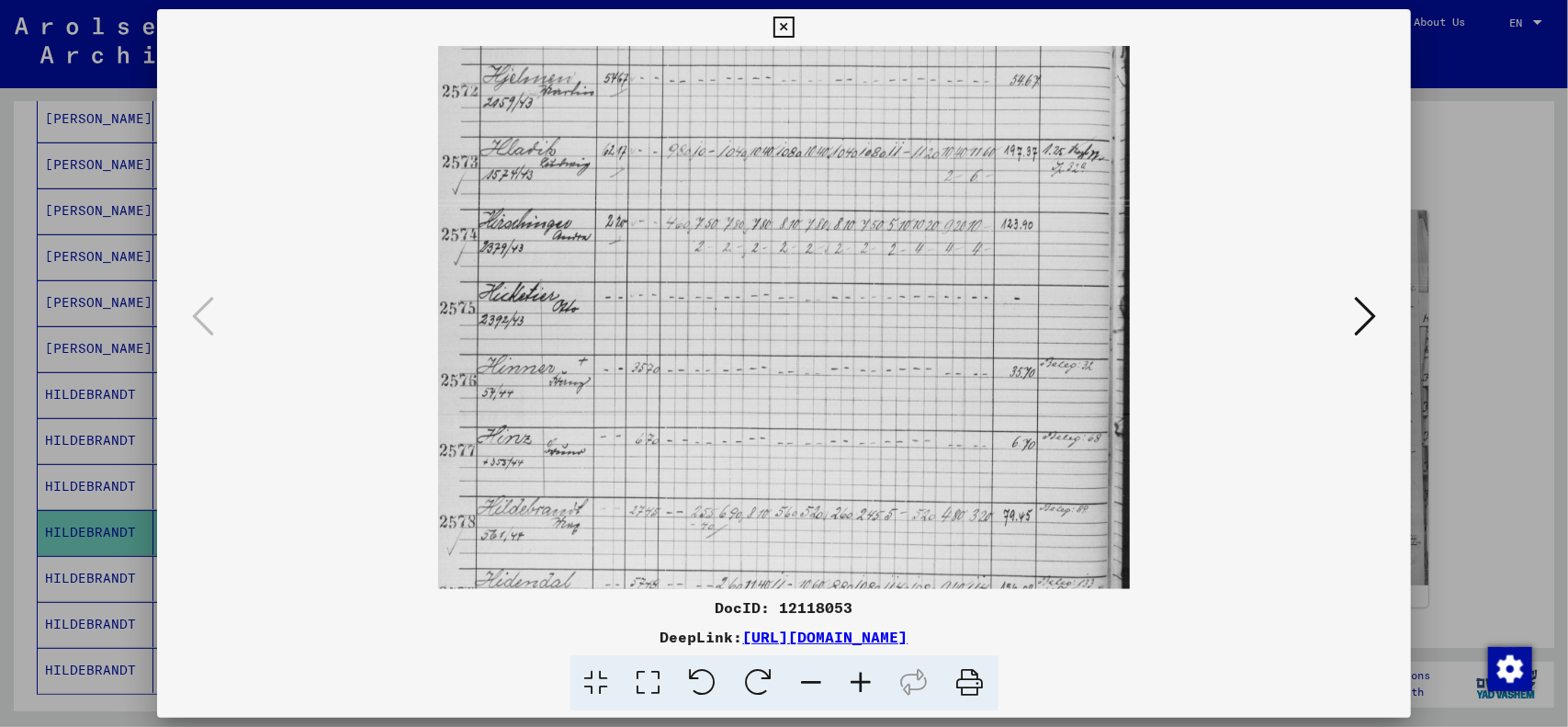
click at [865, 681] on icon at bounding box center [862, 683] width 50 height 56
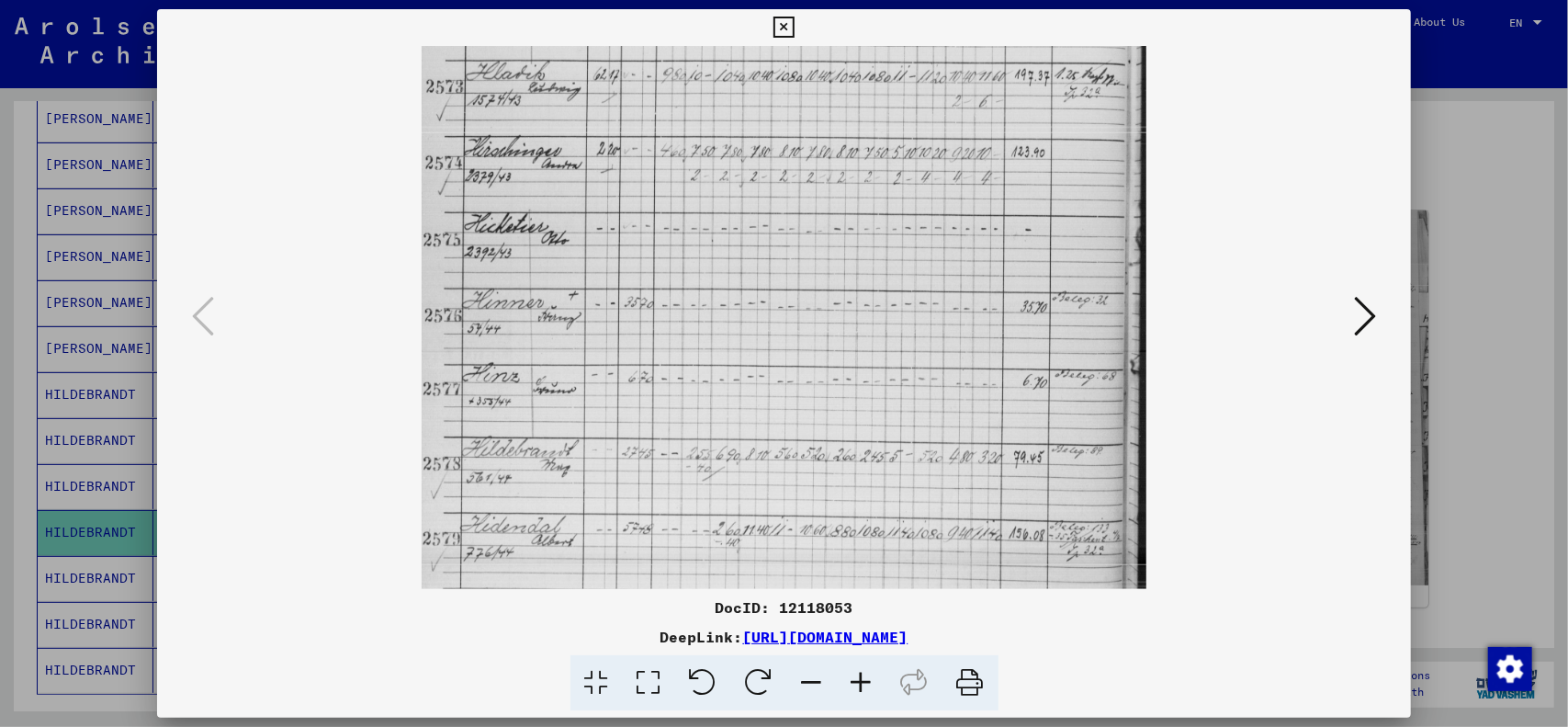
scroll to position [213, 0]
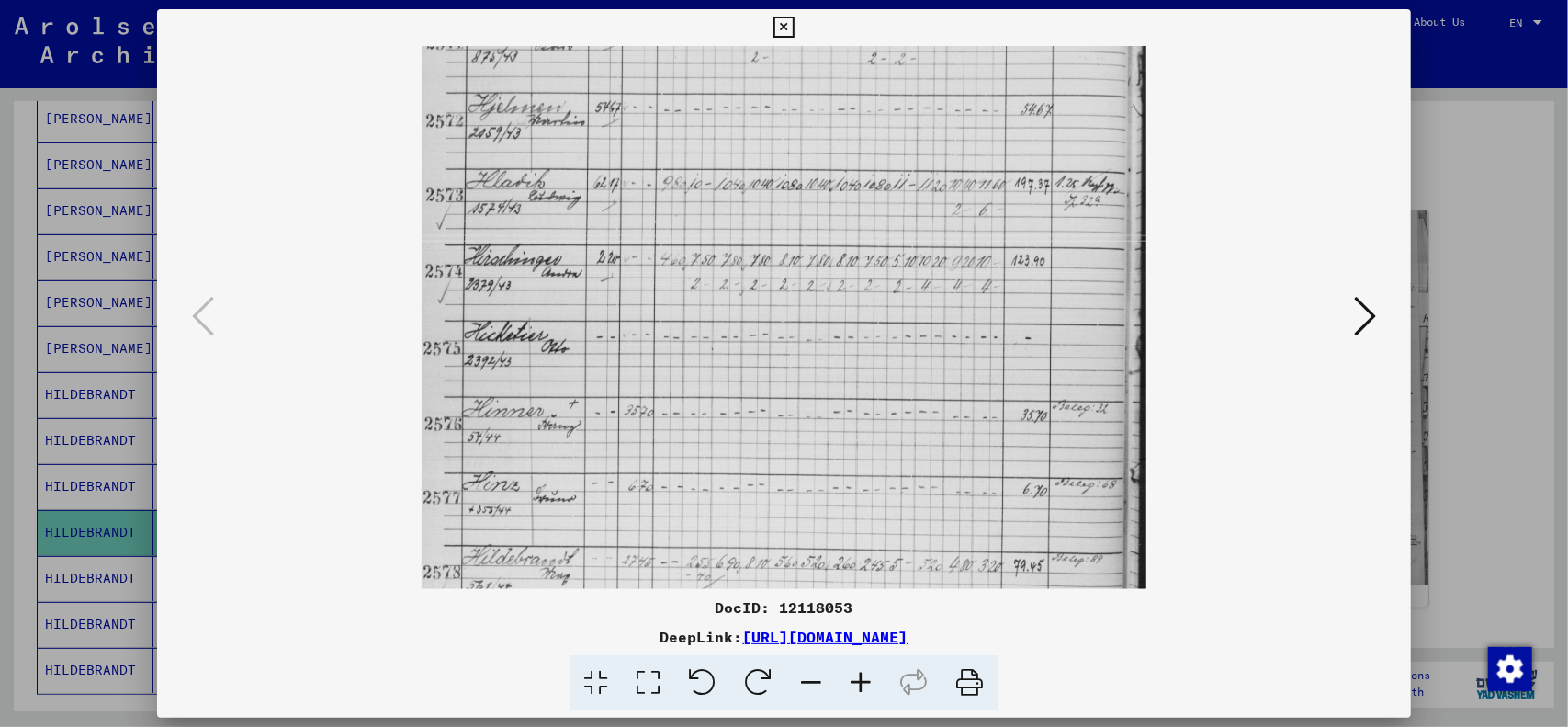
drag, startPoint x: 772, startPoint y: 516, endPoint x: 790, endPoint y: 540, distance: 30.0
click at [790, 540] on img at bounding box center [784, 333] width 725 height 1002
click at [1312, 316] on viewer-one-image at bounding box center [784, 104] width 1130 height 543
click at [1356, 307] on icon at bounding box center [1366, 316] width 22 height 44
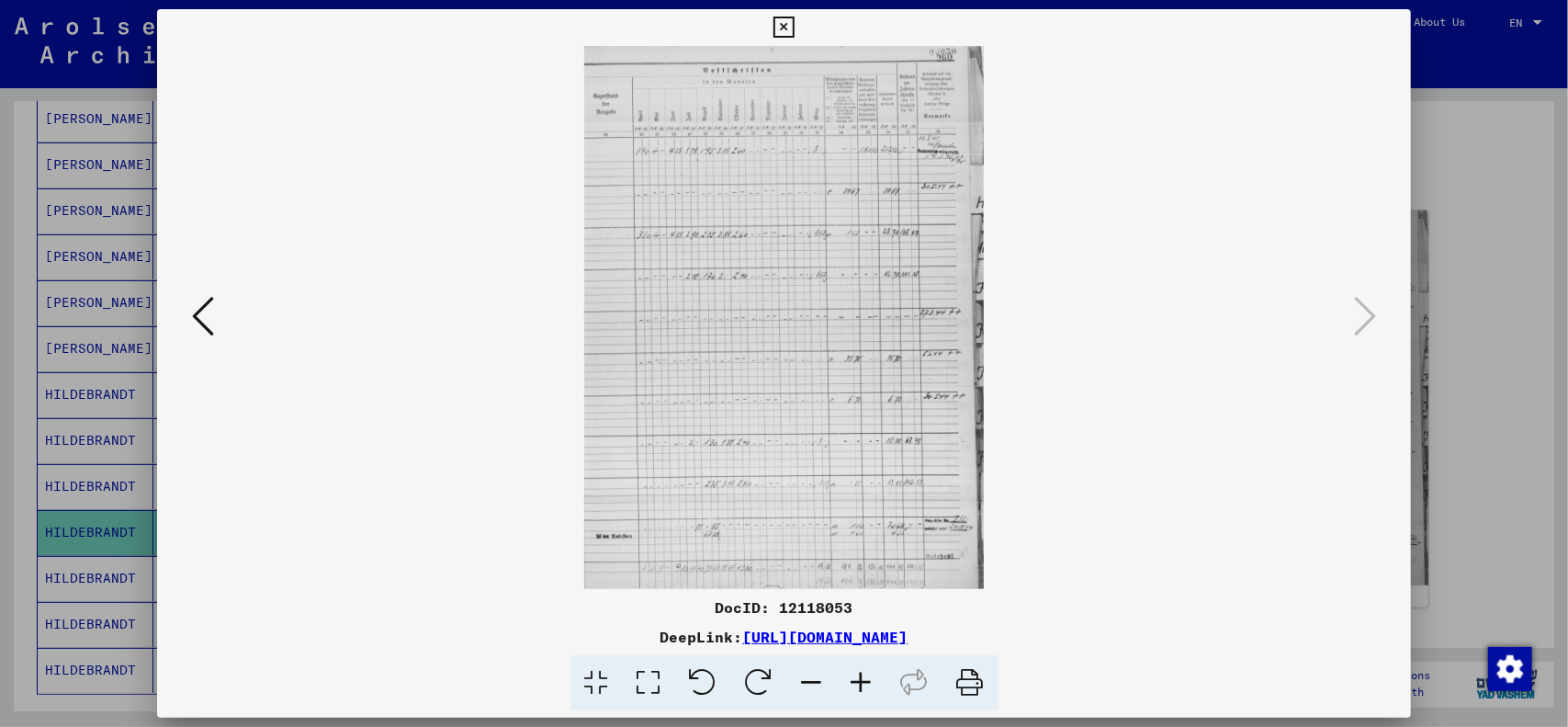
scroll to position [0, 0]
click at [1427, 129] on div at bounding box center [784, 363] width 1568 height 727
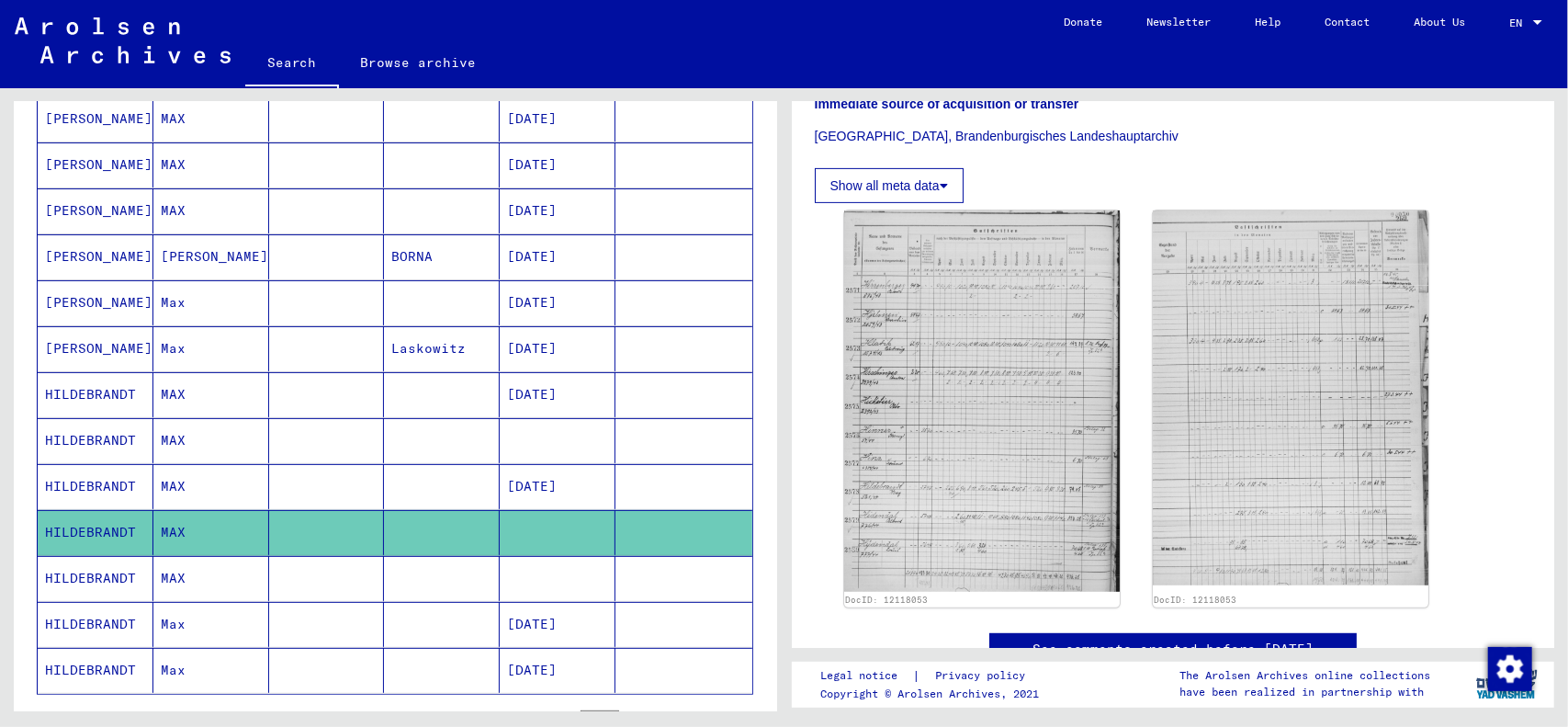
click at [471, 576] on mat-cell at bounding box center [442, 577] width 116 height 45
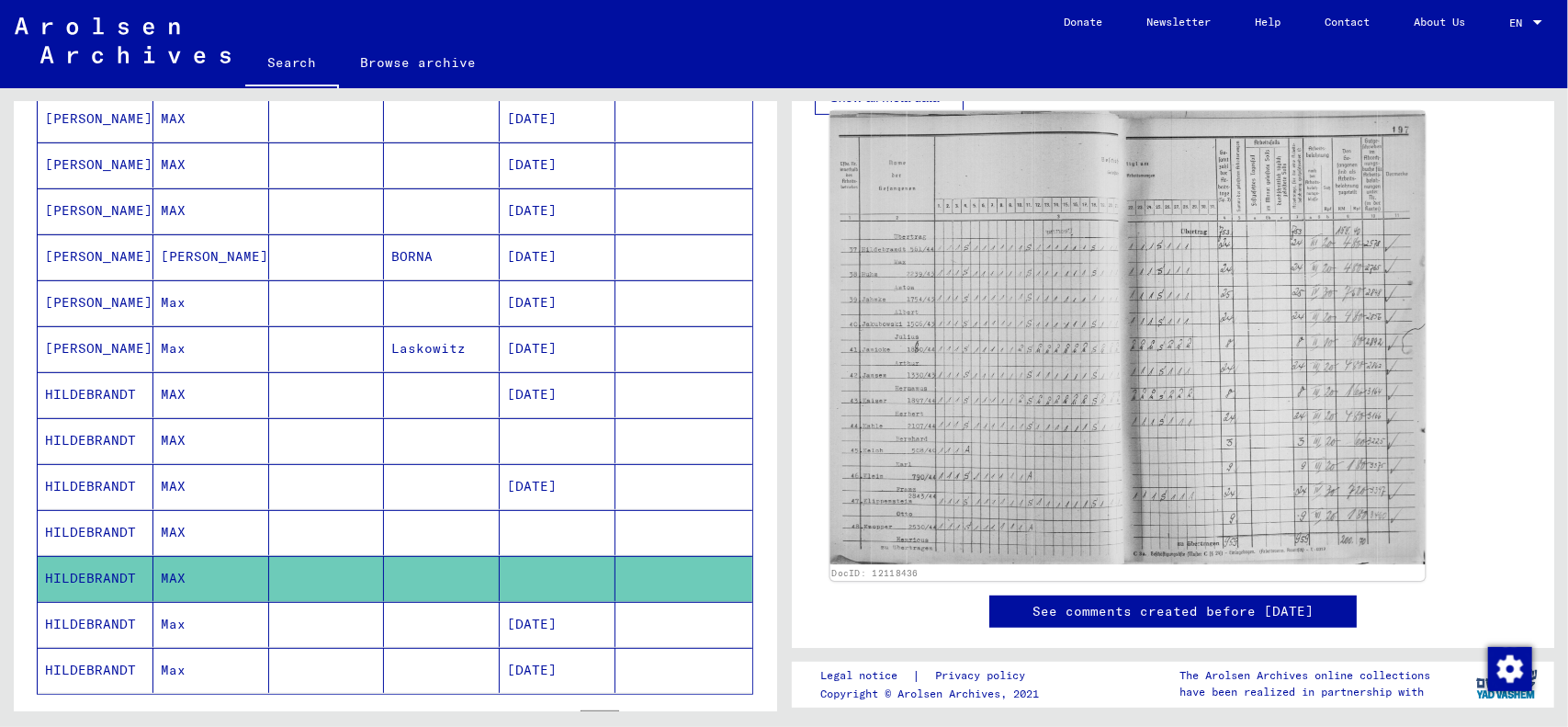
scroll to position [551, 0]
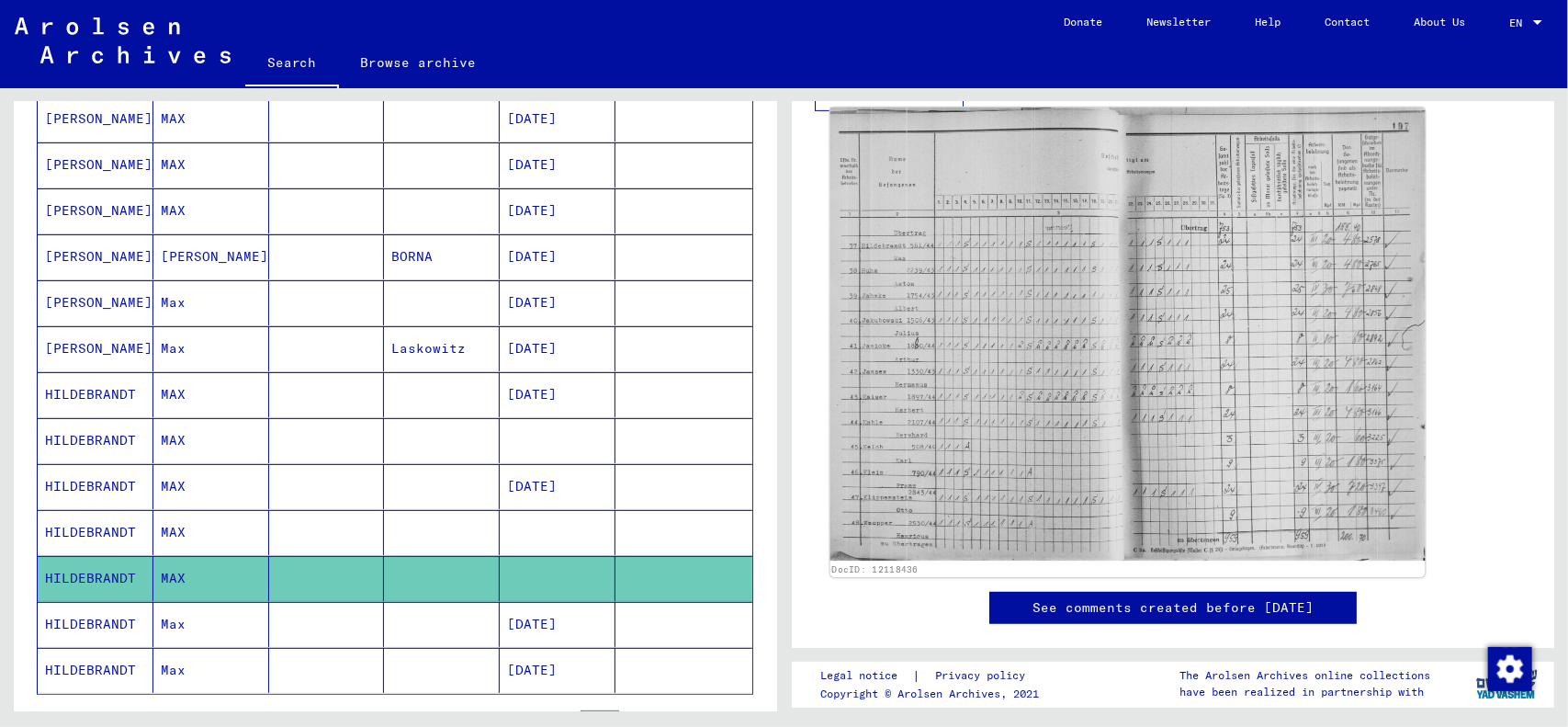
click at [1009, 287] on img at bounding box center [1127, 334] width 594 height 454
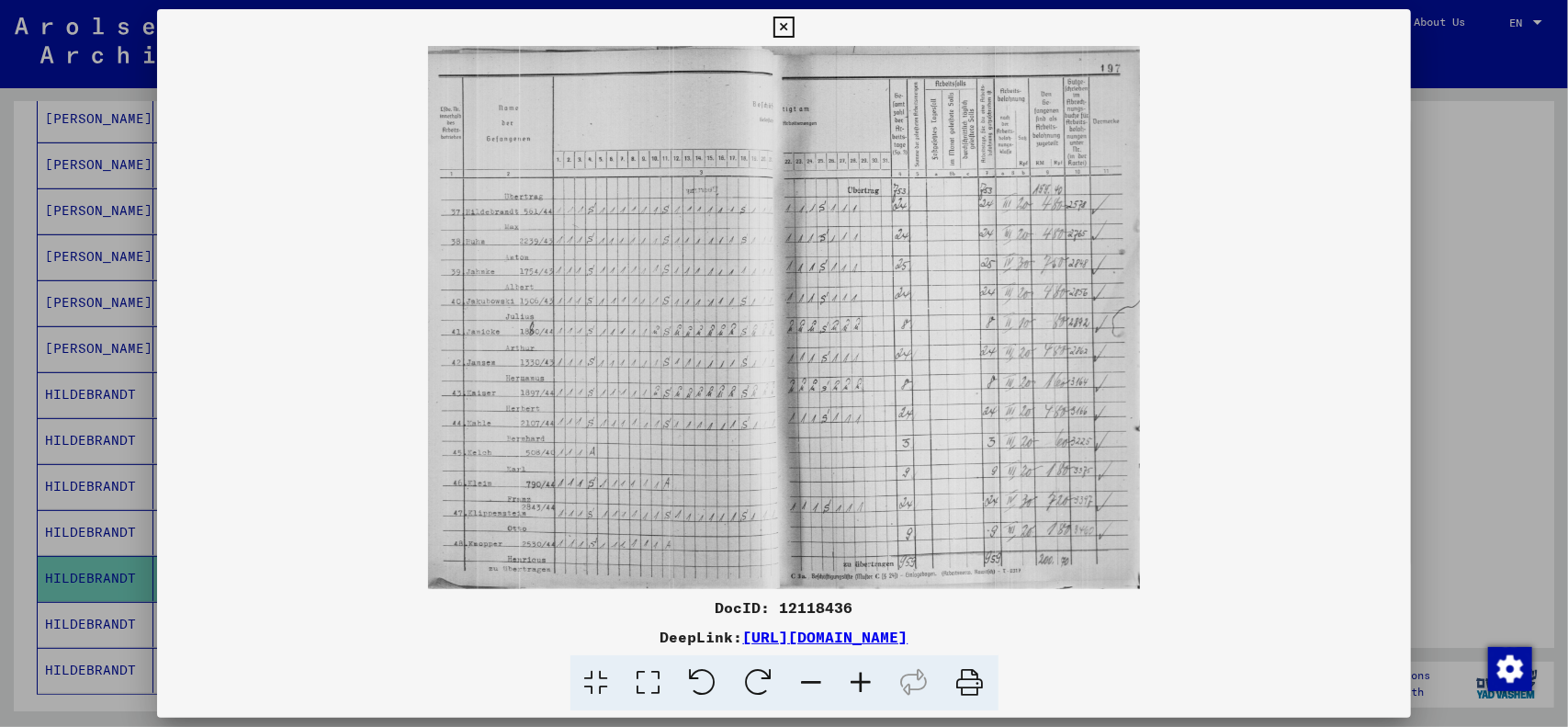
click at [850, 682] on icon at bounding box center [862, 683] width 50 height 56
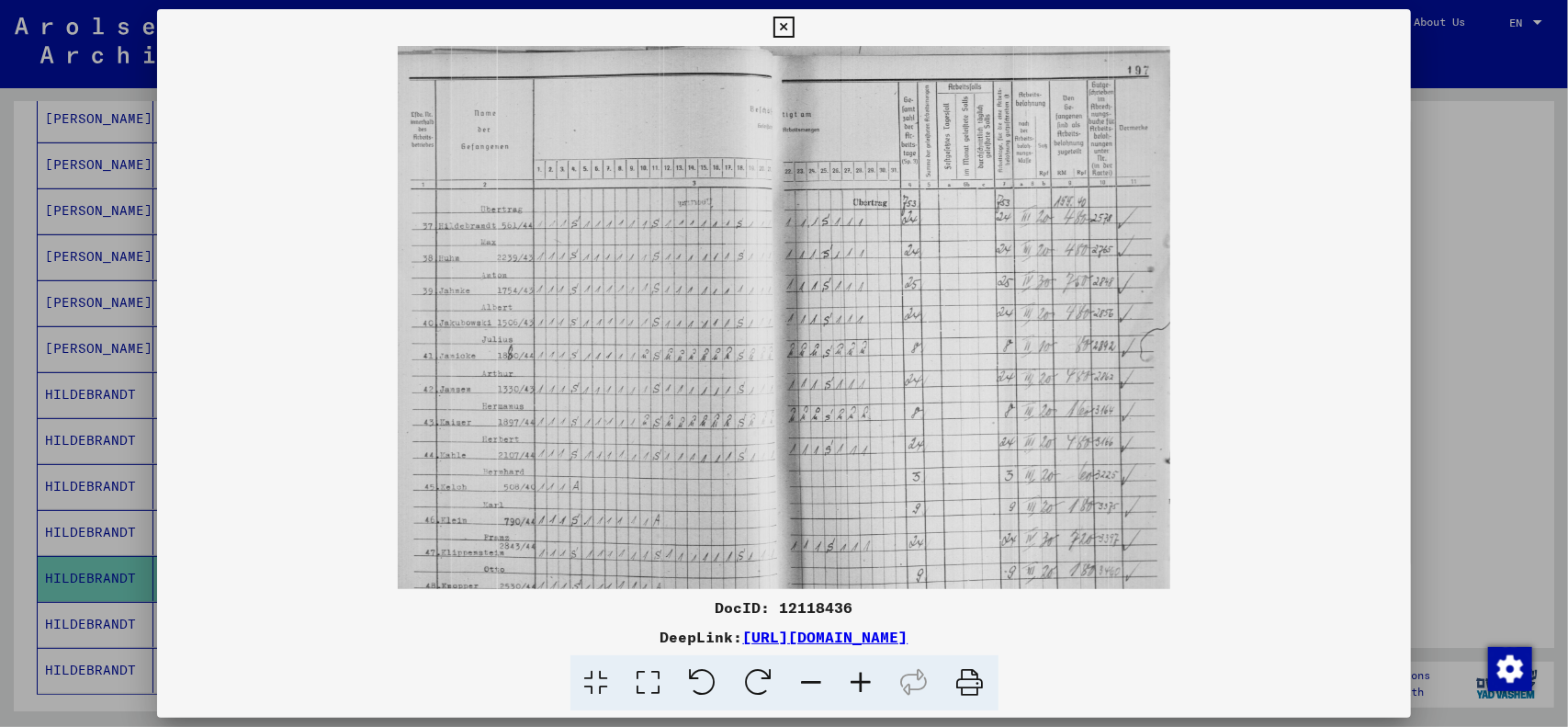
click at [851, 682] on icon at bounding box center [862, 683] width 50 height 56
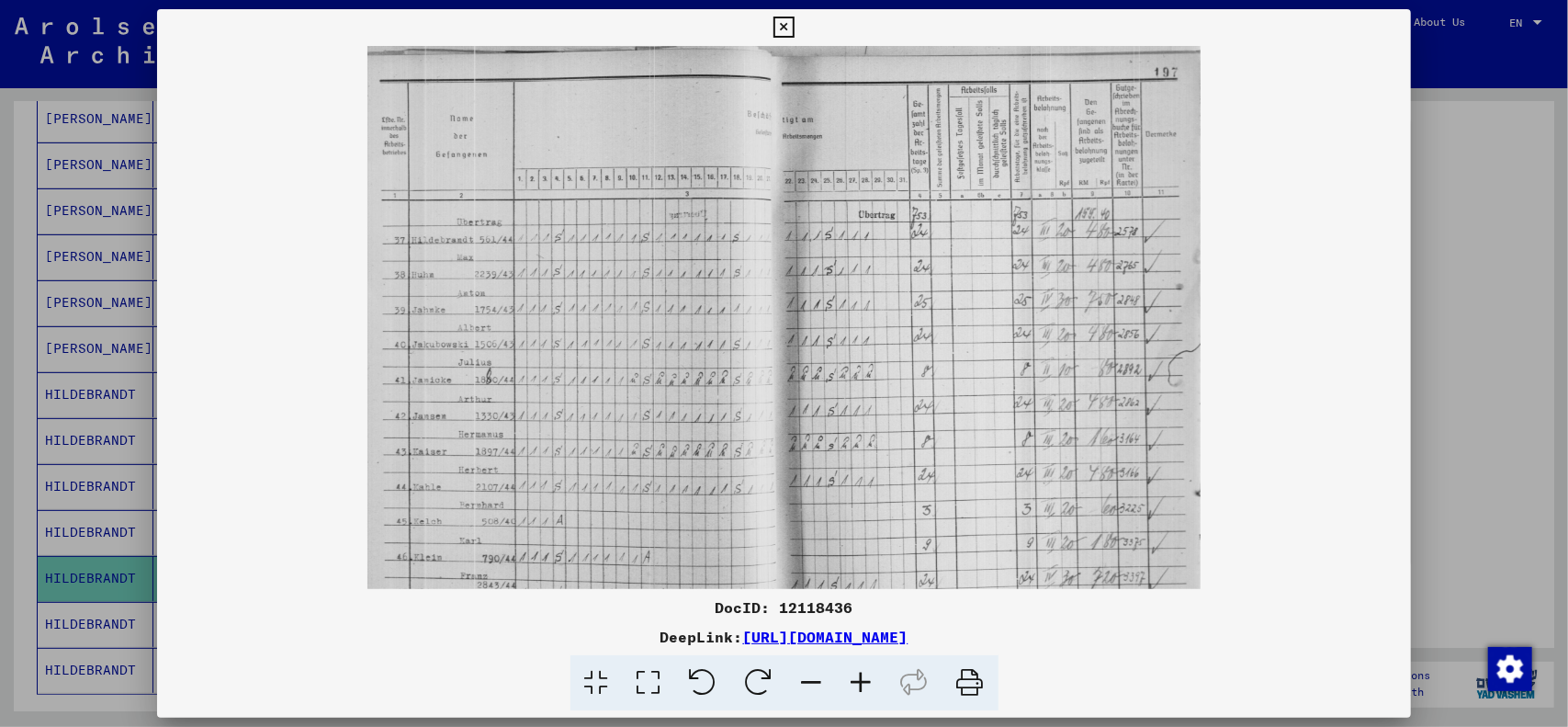
click at [851, 682] on icon at bounding box center [862, 683] width 50 height 56
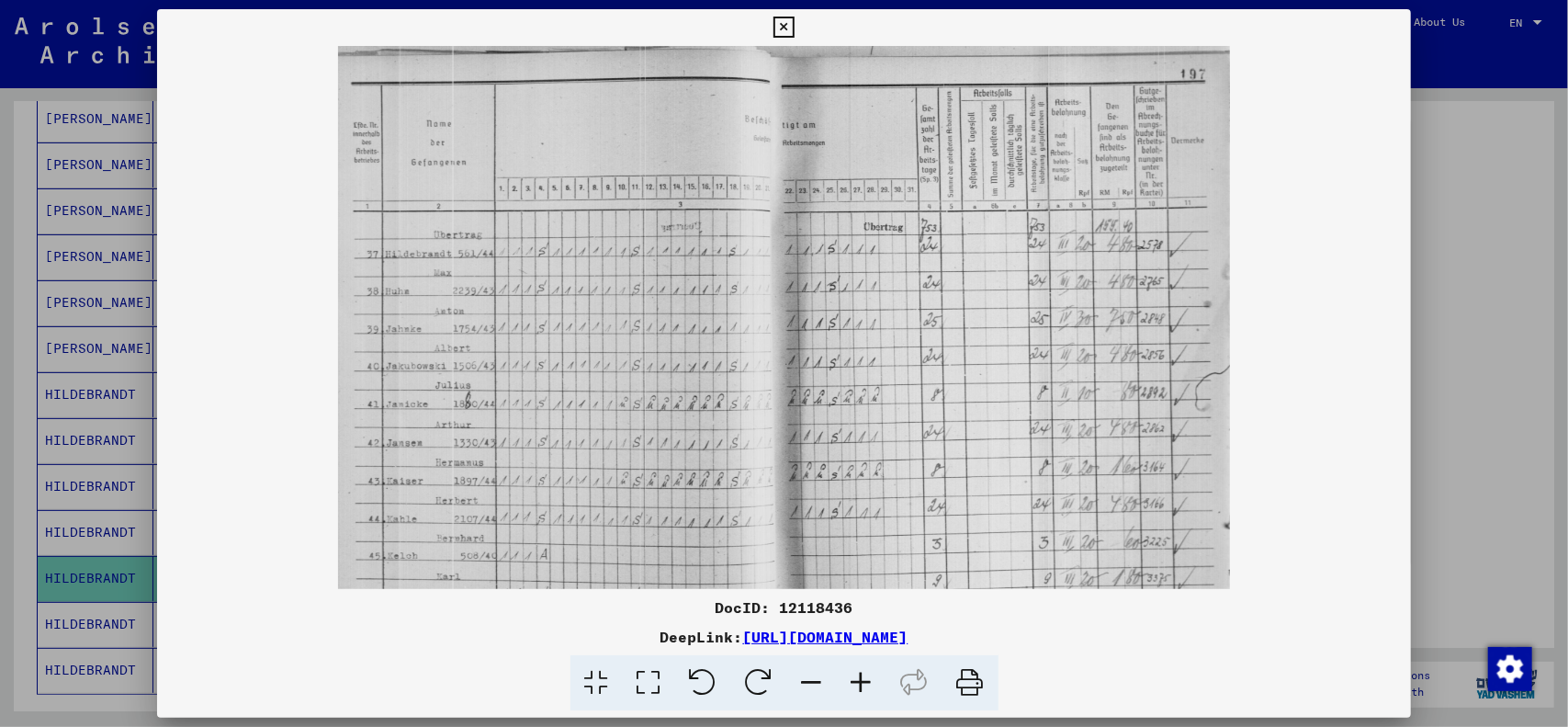
click at [851, 682] on icon at bounding box center [862, 683] width 50 height 56
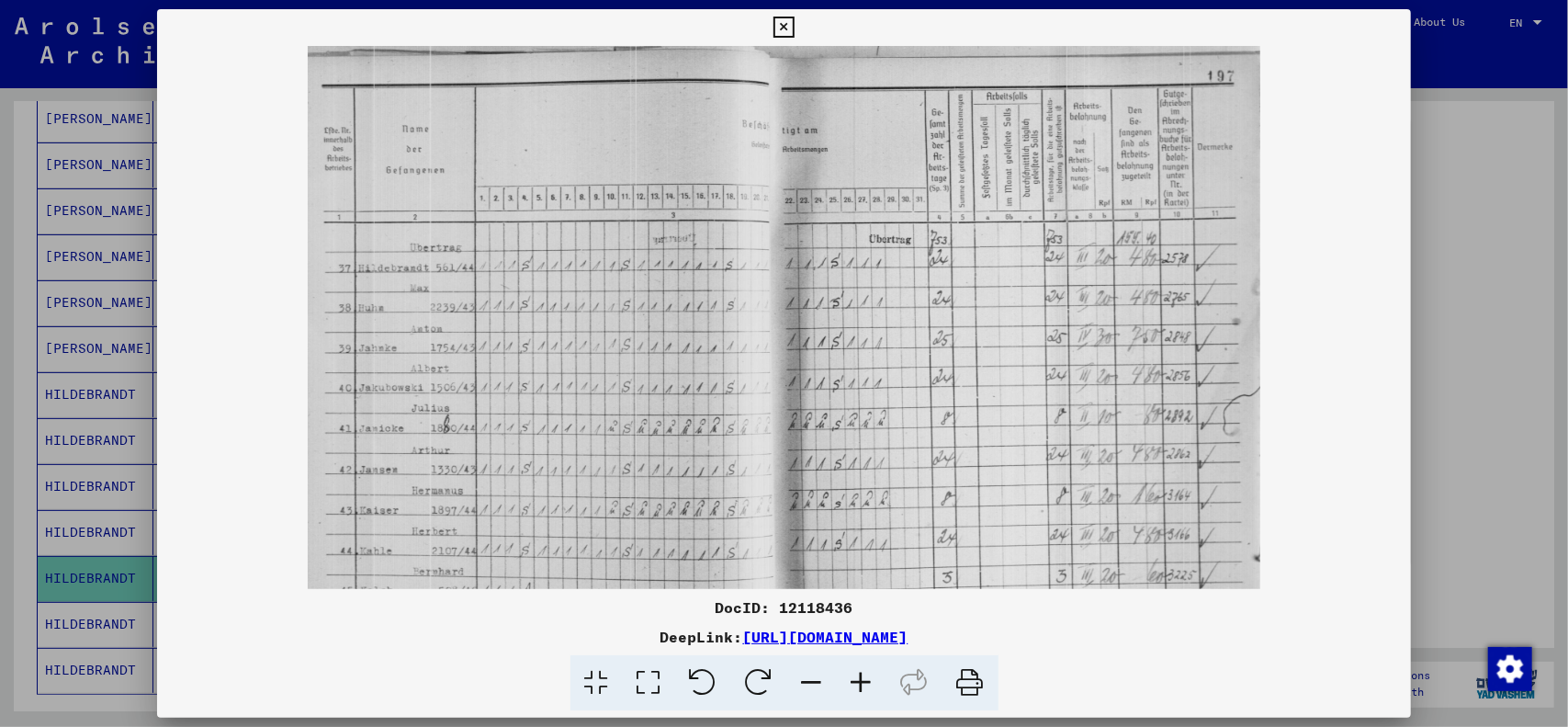
click at [743, 631] on link "[URL][DOMAIN_NAME]" at bounding box center [826, 636] width 166 height 18
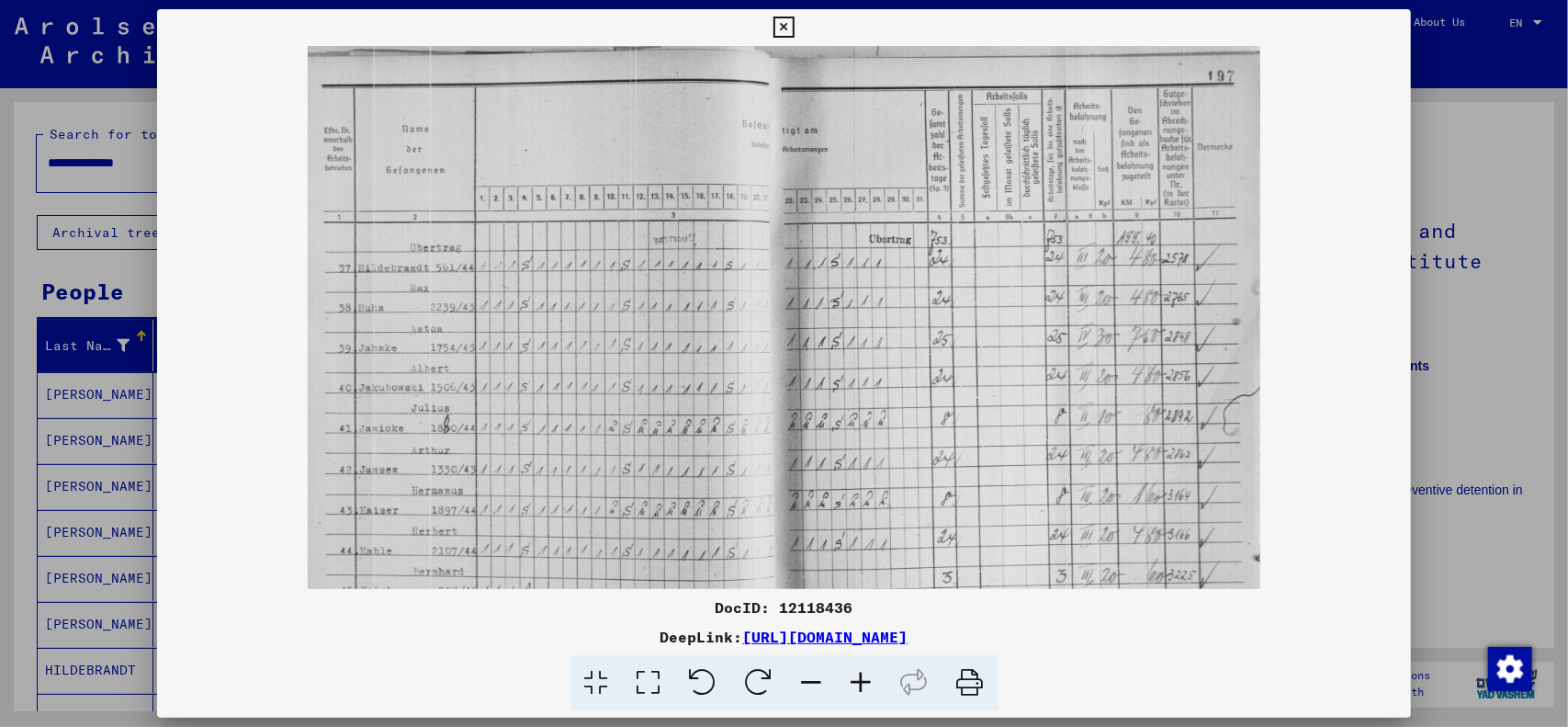
scroll to position [551, 0]
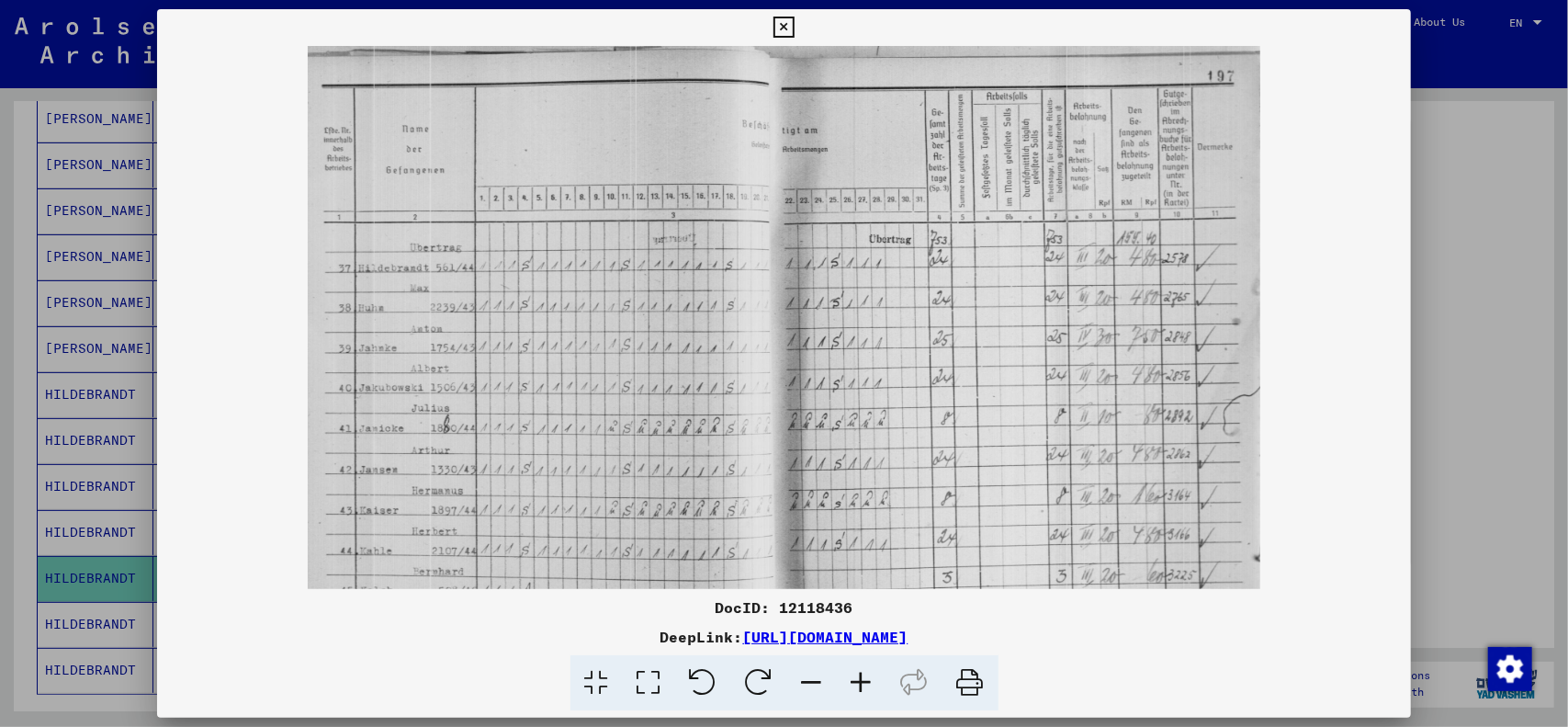
click at [1473, 326] on div at bounding box center [784, 363] width 1568 height 727
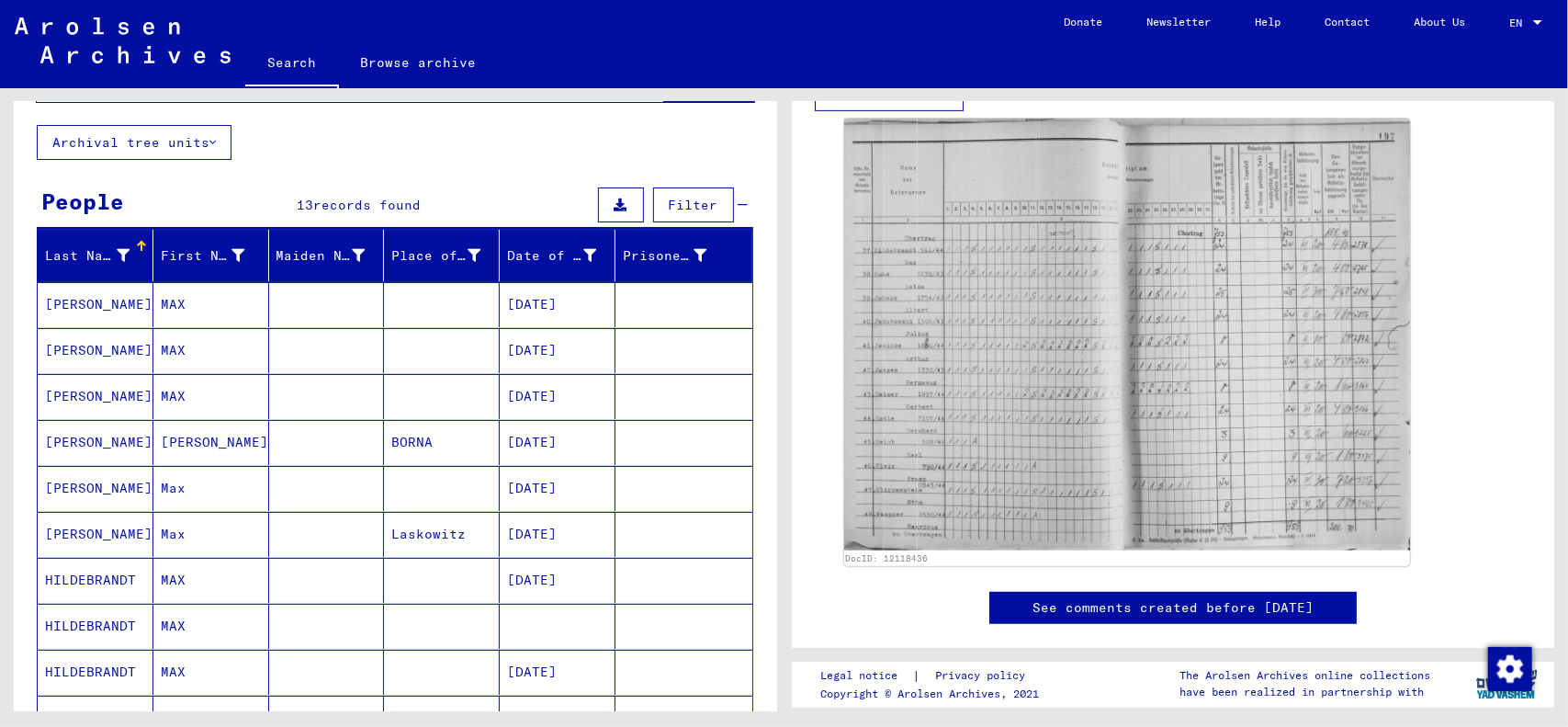
scroll to position [0, 0]
